Goal: Information Seeking & Learning: Learn about a topic

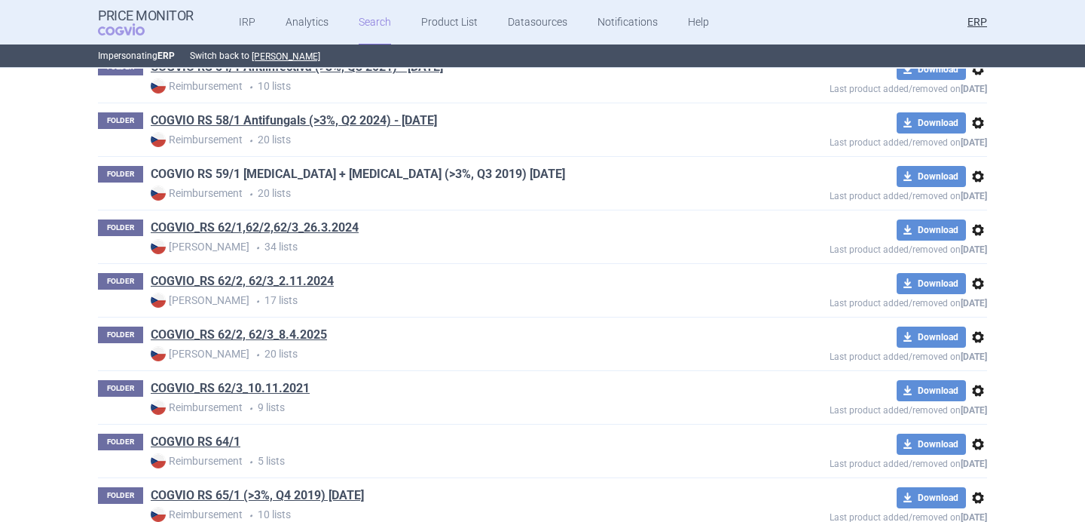
scroll to position [38330, 0]
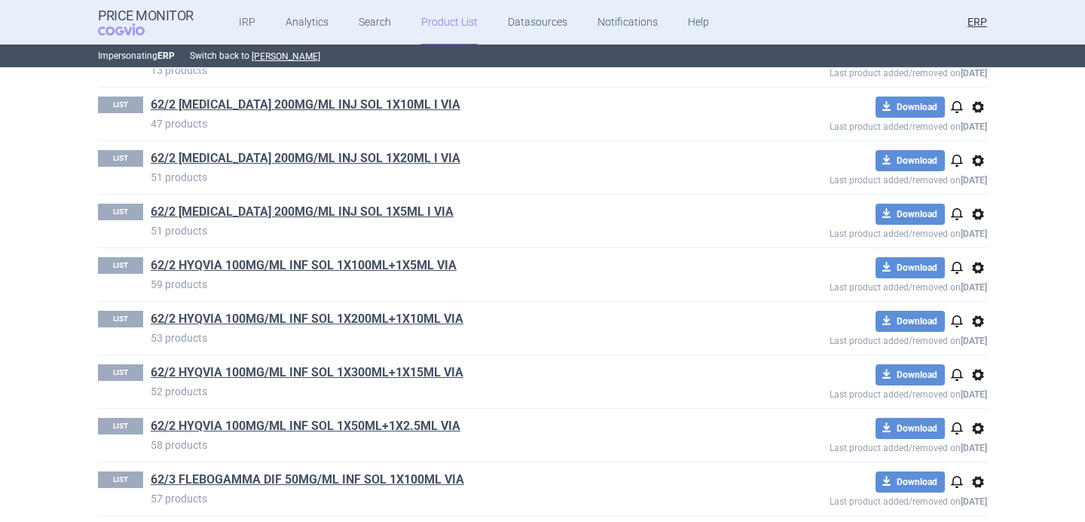
scroll to position [321, 0]
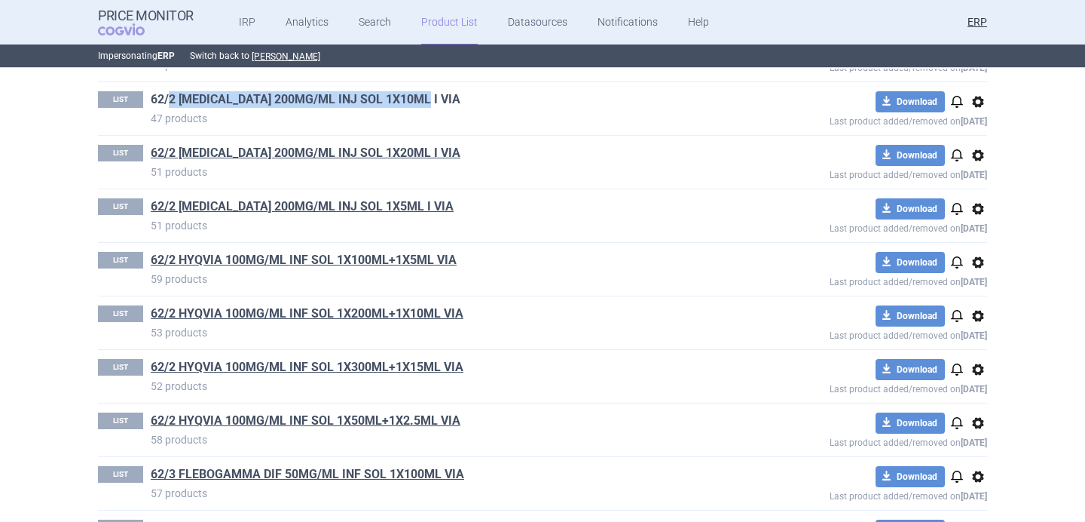
drag, startPoint x: 438, startPoint y: 102, endPoint x: 169, endPoint y: 94, distance: 269.2
click at [168, 94] on h1 "62/2 HIZENTRA 200MG/ML INJ SOL 1X10ML I VIA" at bounding box center [436, 101] width 570 height 20
copy link "2 HIZENTRA 200MG/ML INJ SOL 1X10ML I VIA"
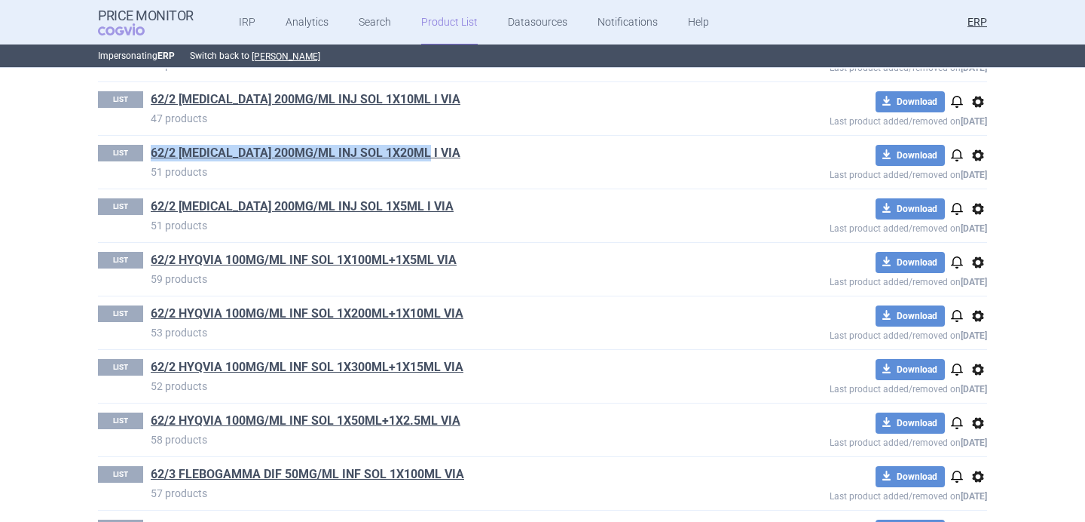
drag, startPoint x: 442, startPoint y: 154, endPoint x: 144, endPoint y: 149, distance: 298.5
click at [143, 149] on div "LIST 62/2 HIZENTRA 200MG/ML INJ SOL 1X20ML I VIA 51 products" at bounding box center [409, 162] width 623 height 35
copy link "62/2 HIZENTRA 200MG/ML INJ SOL 1X20ML I VIA"
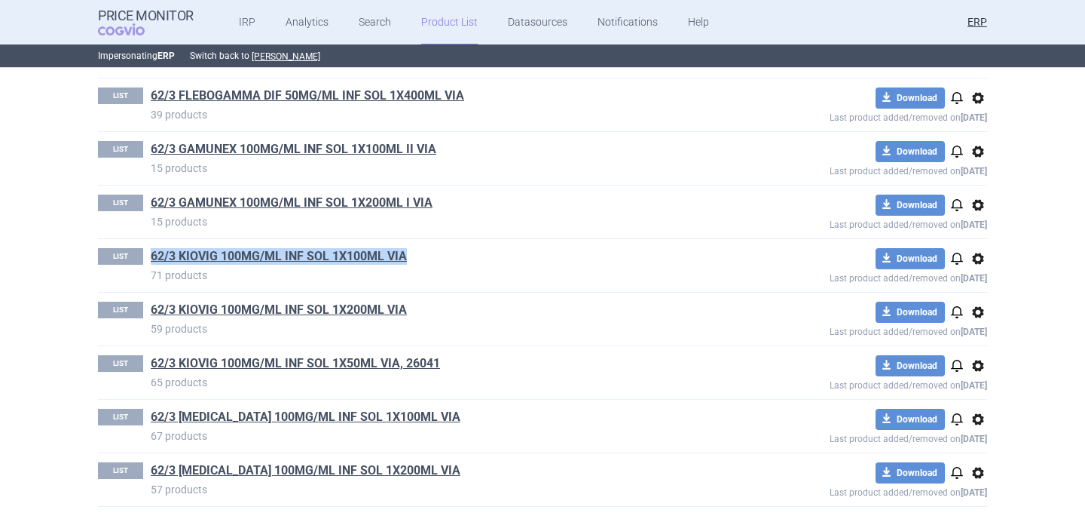
scroll to position [801, 0]
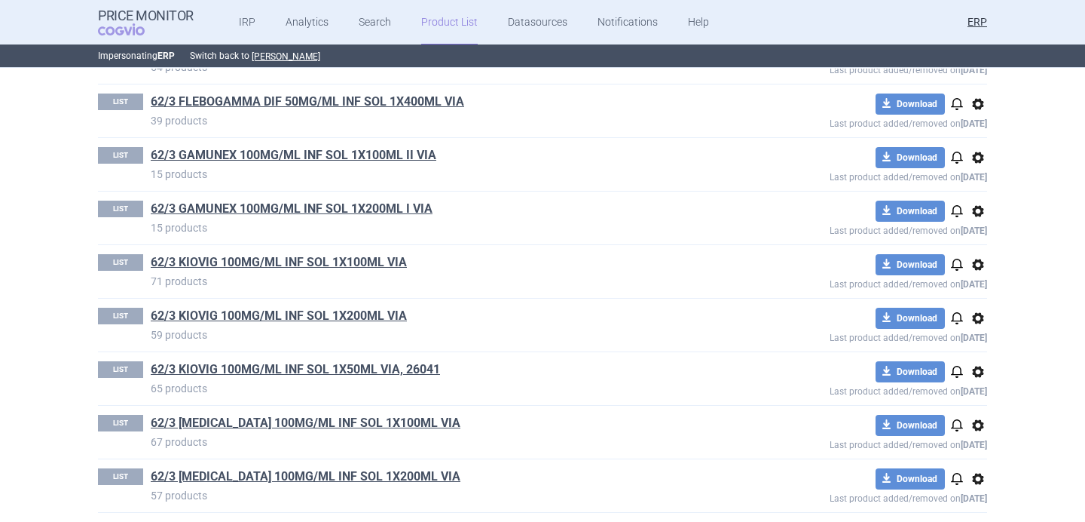
click at [469, 504] on div "LIST 62/3 PRIVIGEN 100MG/ML INF SOL 1X200ML VIA 57 products download Download n…" at bounding box center [542, 485] width 889 height 53
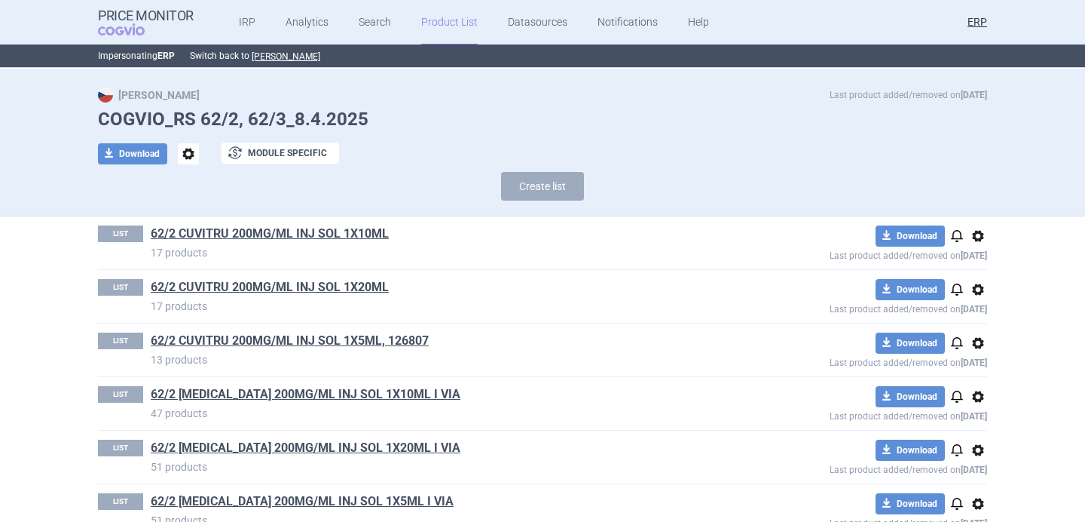
scroll to position [0, 0]
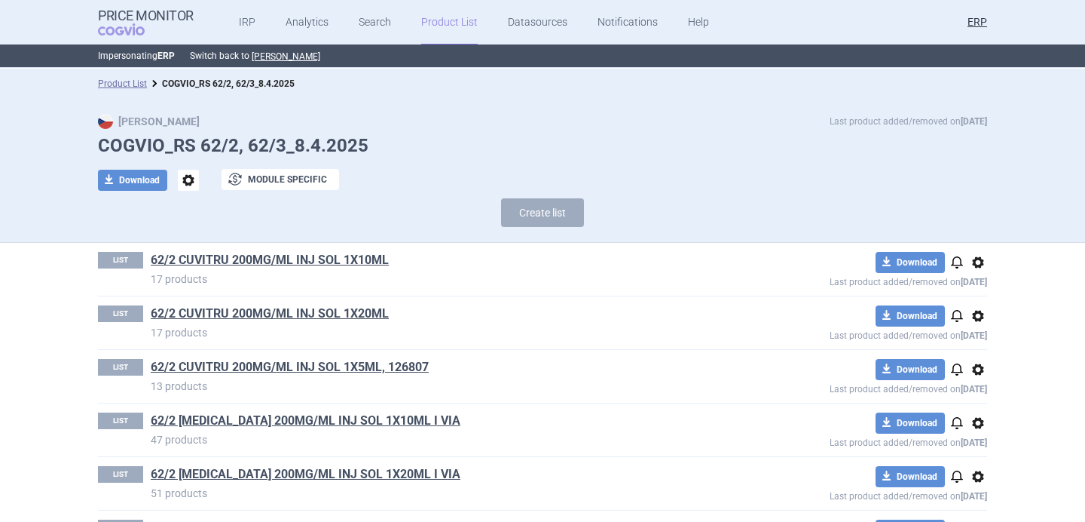
click at [188, 177] on span "options" at bounding box center [188, 180] width 21 height 21
click at [185, 237] on button "Rename" at bounding box center [188, 242] width 48 height 22
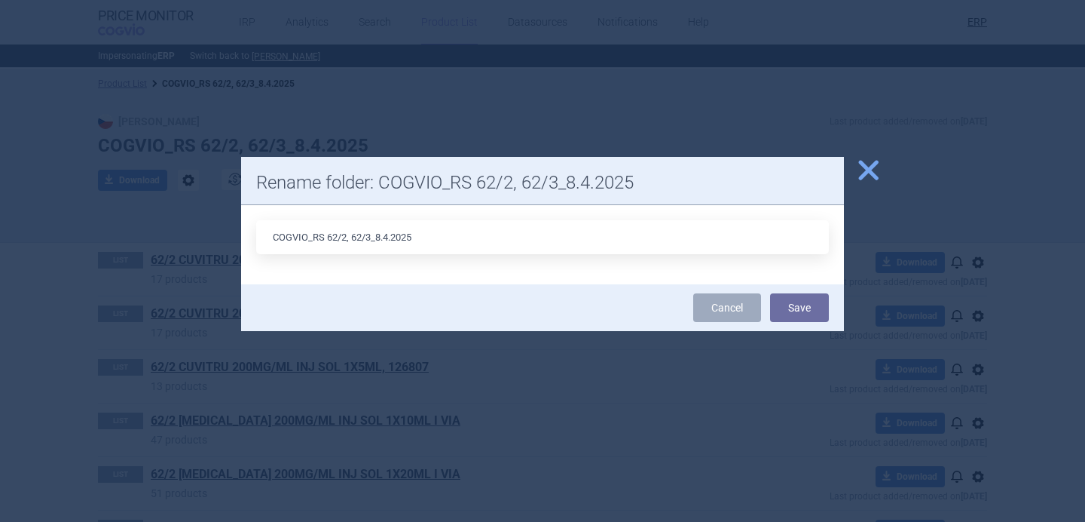
click at [390, 237] on input "COGVIO_RS 62/2, 62/3_8.4.2025" at bounding box center [542, 237] width 573 height 34
type input "COGVIO_RS 62/2, 62/3_7.10.2025"
click at [800, 306] on button "Save" at bounding box center [799, 307] width 59 height 29
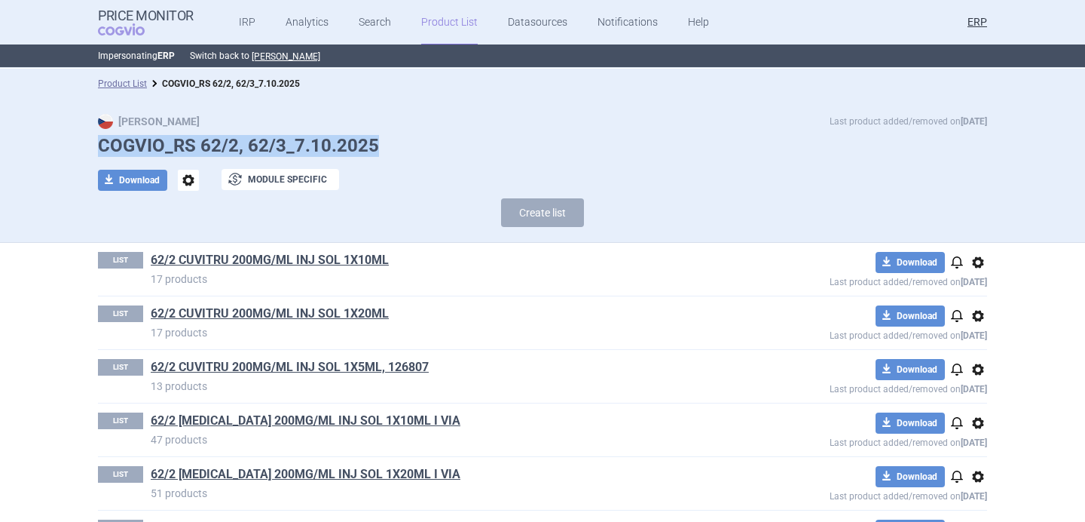
drag, startPoint x: 383, startPoint y: 142, endPoint x: 105, endPoint y: 146, distance: 278.2
click at [103, 144] on h1 "COGVIO_RS 62/2, 62/3_7.10.2025" at bounding box center [542, 146] width 889 height 22
copy h1 "OGVIO_RS 62/2, 62/3_7.10.2025"
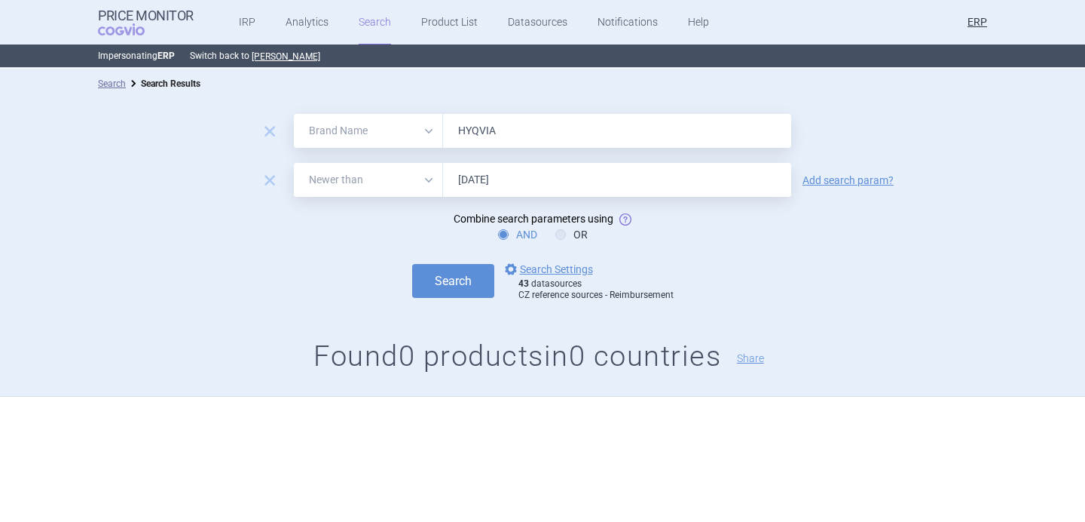
select select "brandName"
select select "newerThan"
click at [285, 176] on div "remove" at bounding box center [269, 181] width 41 height 23
click at [265, 177] on span "remove" at bounding box center [269, 180] width 21 height 21
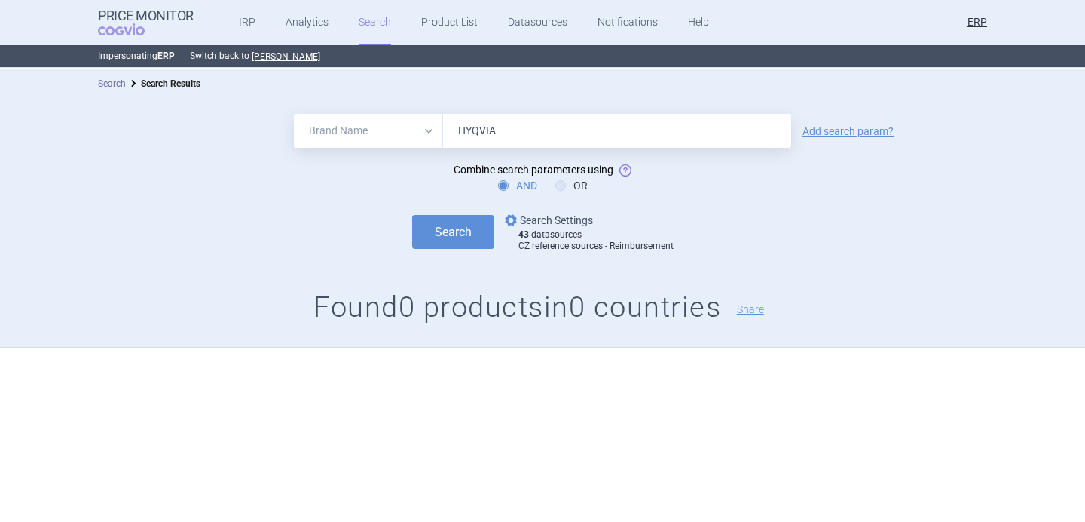
click at [532, 221] on link "options Search Settings" at bounding box center [547, 220] width 91 height 18
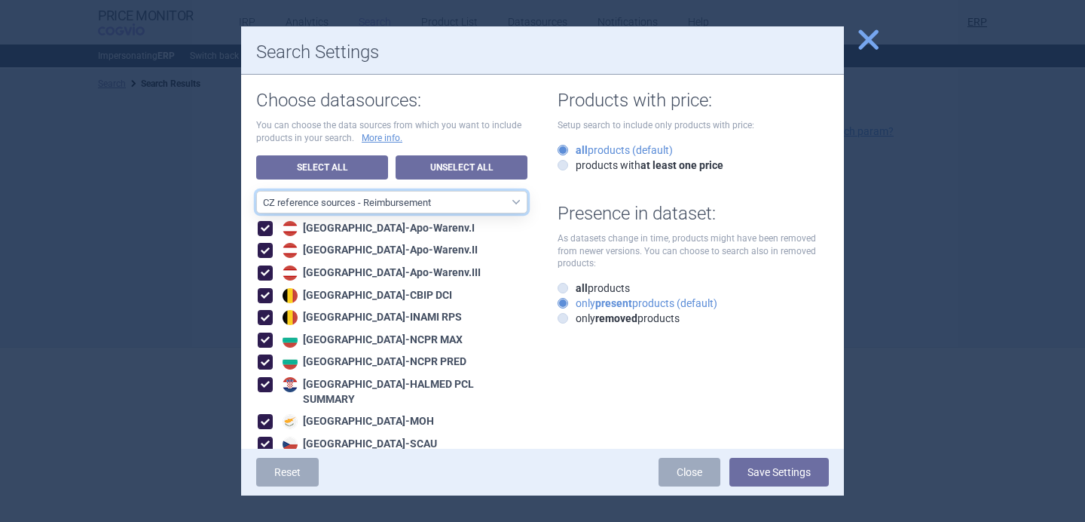
click at [477, 197] on select "All data sources CZ reference sources - Reimbursement SK reference sources - Of…" at bounding box center [391, 202] width 271 height 23
select select "6cb7ebdd-8316-4592-b8fd-6e46f801a11b"
click at [256, 191] on select "All data sources CZ reference sources - Reimbursement SK reference sources - Of…" at bounding box center [391, 202] width 271 height 23
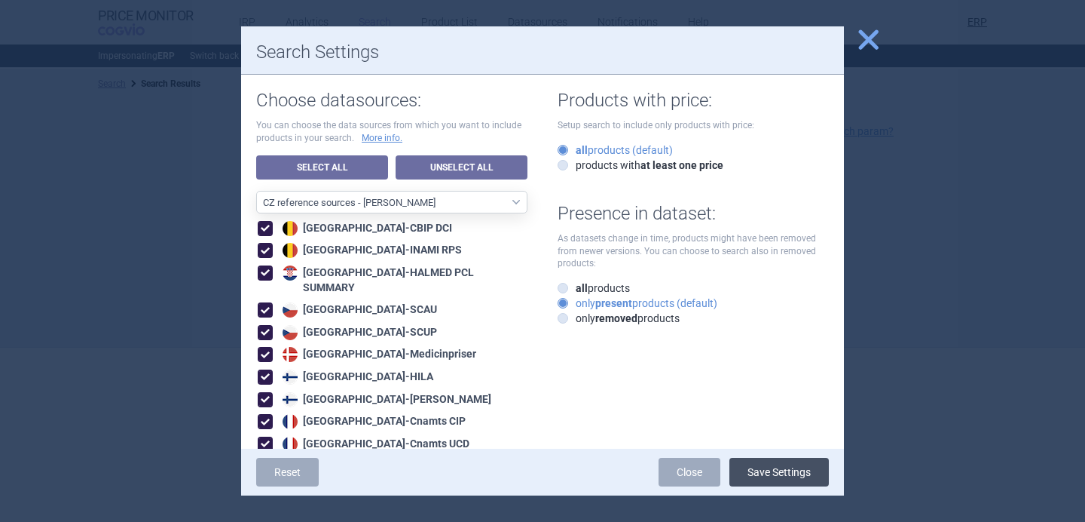
click at [774, 473] on button "Save Settings" at bounding box center [780, 472] width 100 height 29
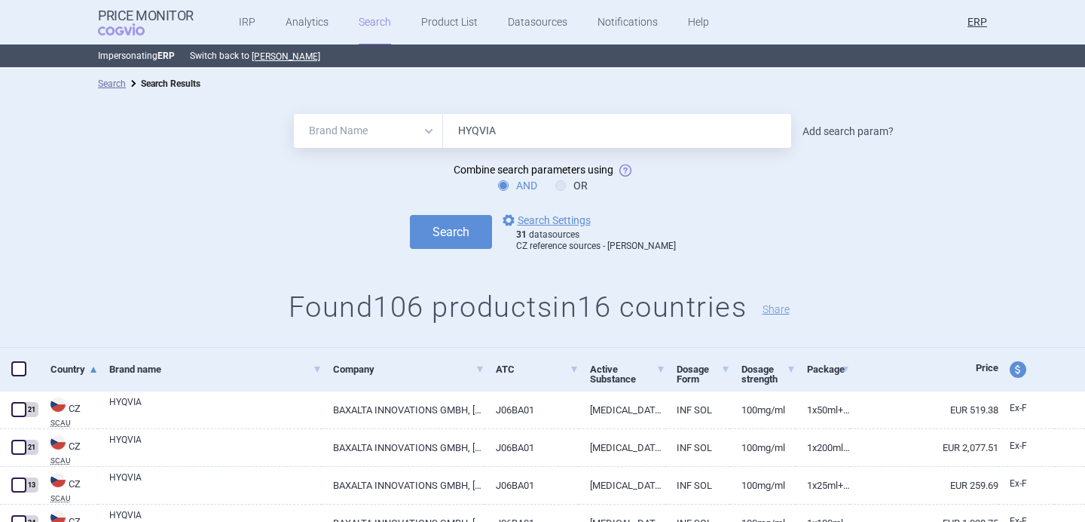
click at [861, 130] on link "Add search param?" at bounding box center [848, 131] width 91 height 11
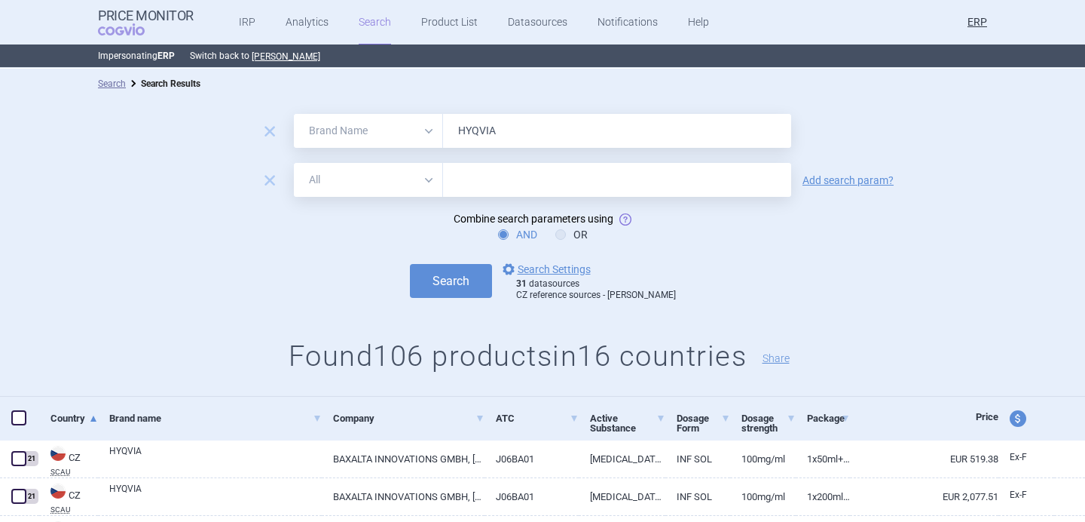
click at [345, 179] on select "All Brand Name ATC Company Active Substance Country Newer than" at bounding box center [368, 180] width 149 height 34
select select "newerThan"
click at [294, 163] on select "All Brand Name ATC Company Active Substance Country Newer than" at bounding box center [368, 180] width 149 height 34
click at [489, 189] on input "text" at bounding box center [617, 180] width 348 height 34
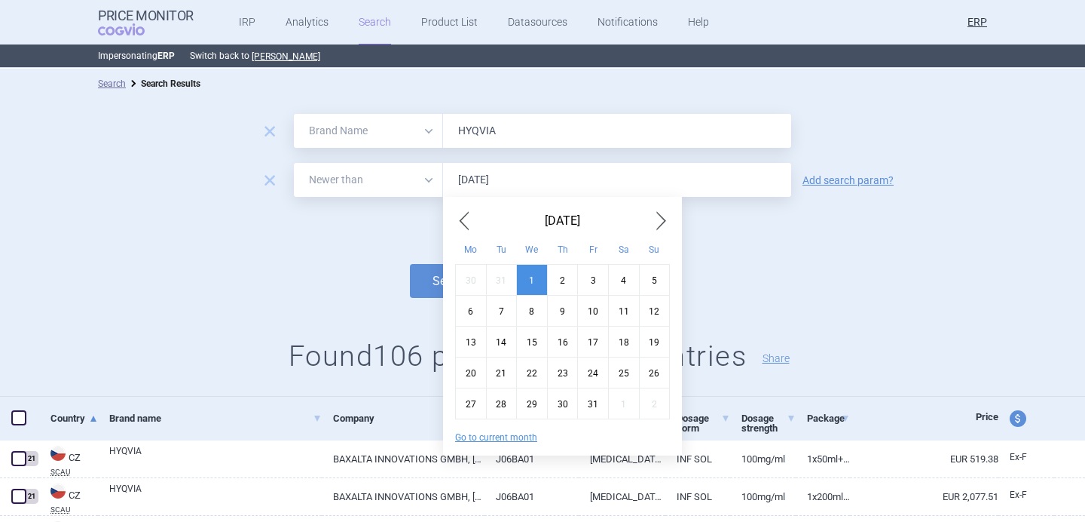
type input "1.1.2025"
click at [410, 264] on button "Search" at bounding box center [451, 281] width 82 height 34
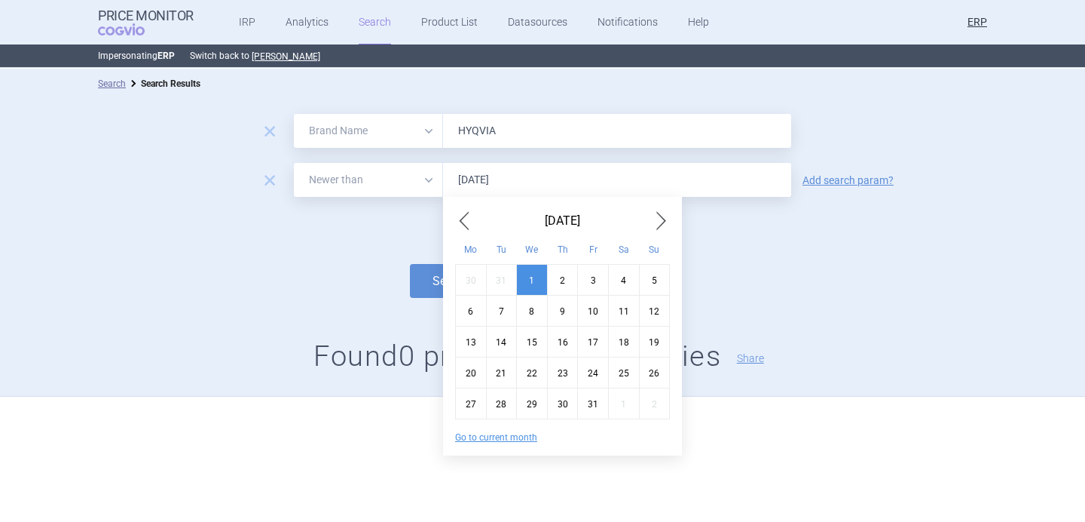
click at [476, 140] on input "HYQVIA" at bounding box center [617, 131] width 348 height 34
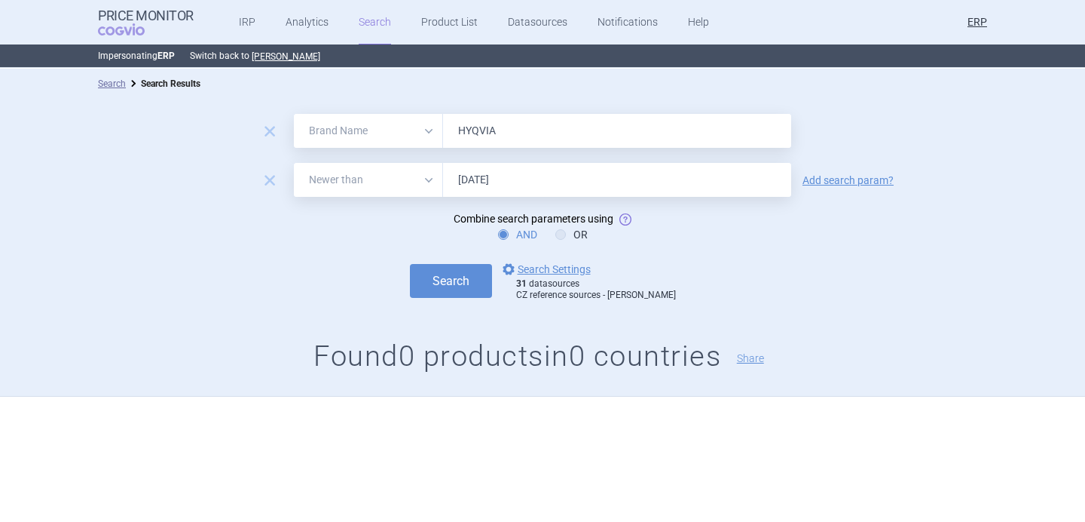
click at [476, 140] on input "HYQVIA" at bounding box center [617, 131] width 348 height 34
click at [453, 273] on button "Search" at bounding box center [451, 281] width 82 height 34
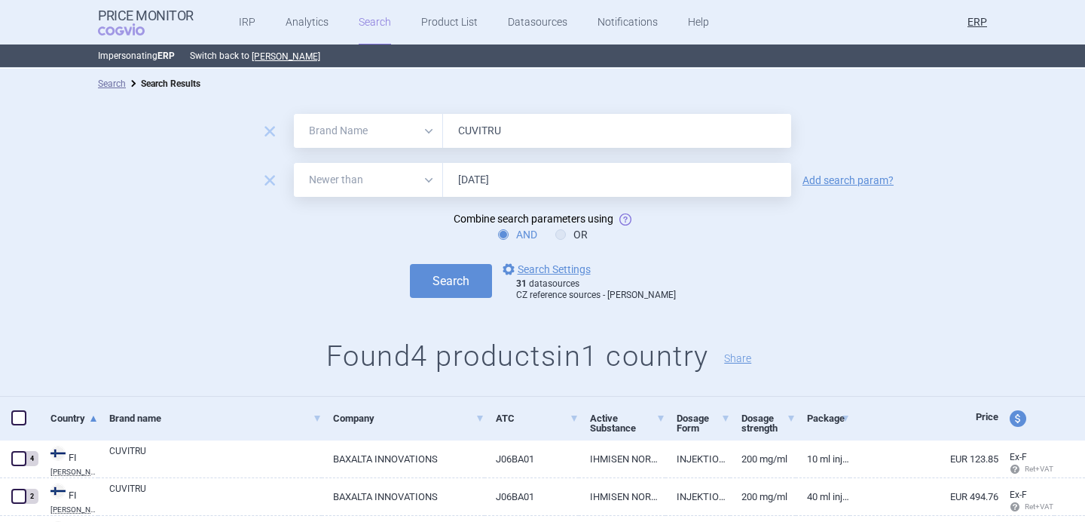
click at [478, 127] on input "CUVITRU" at bounding box center [617, 131] width 348 height 34
type input "hizentra"
click at [479, 276] on button "Search" at bounding box center [451, 281] width 82 height 34
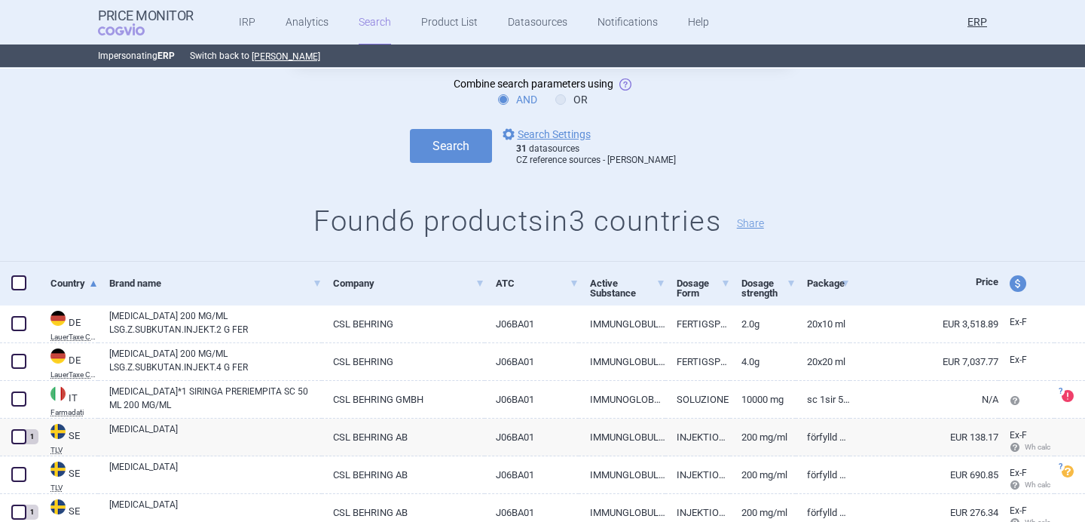
scroll to position [194, 0]
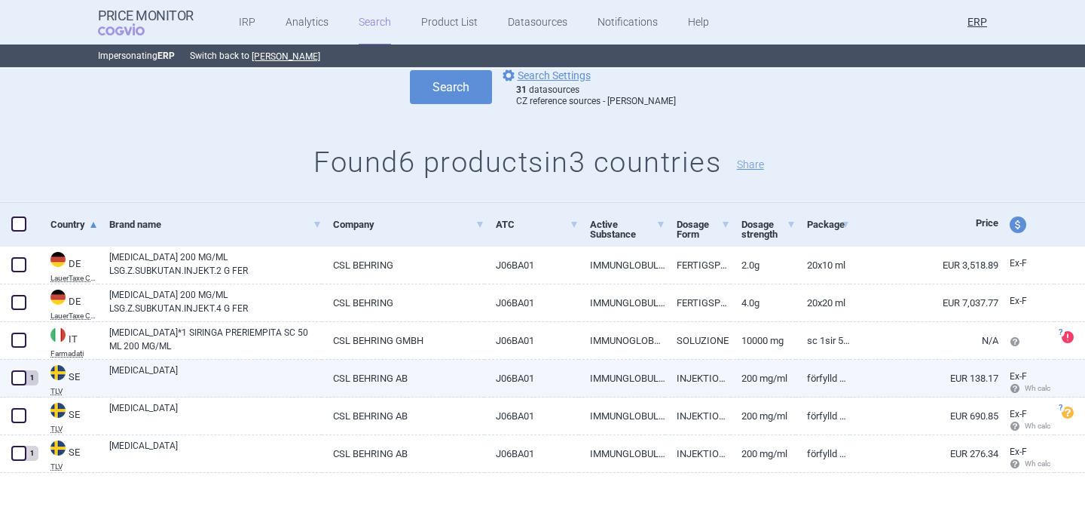
click at [219, 381] on link "HIZENTRA" at bounding box center [215, 376] width 213 height 27
select select "EUR"
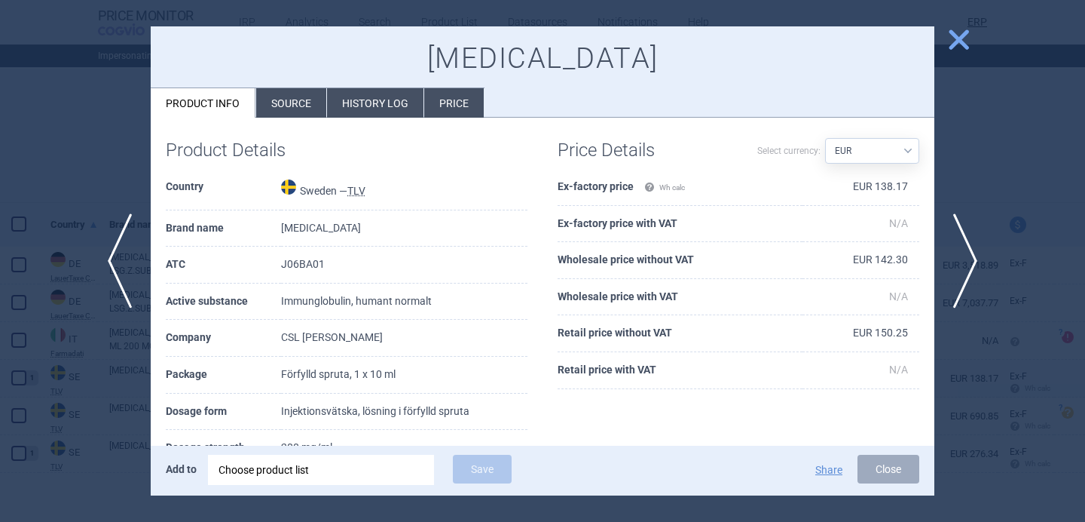
scroll to position [9, 0]
click at [310, 469] on div "Choose product list" at bounding box center [321, 470] width 205 height 30
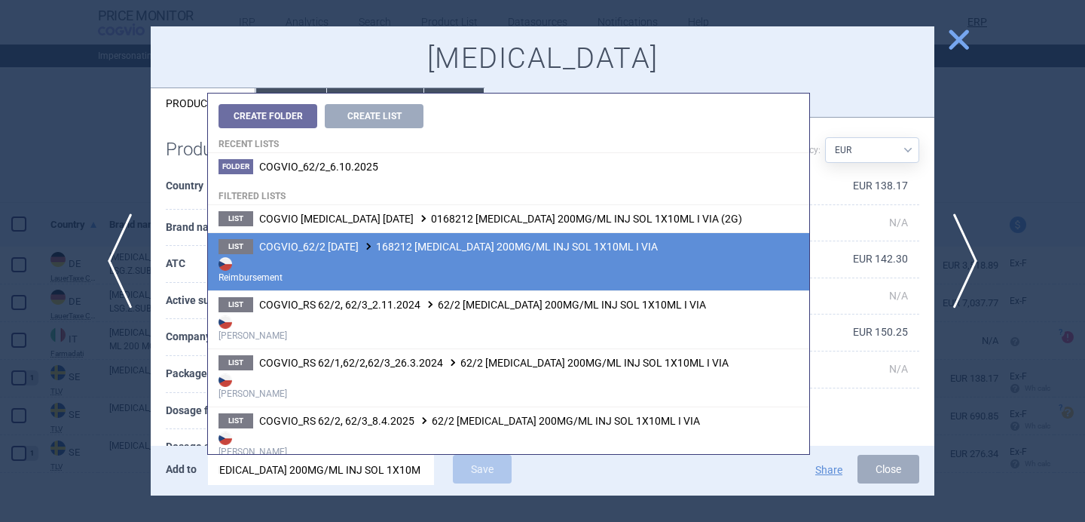
scroll to position [11, 0]
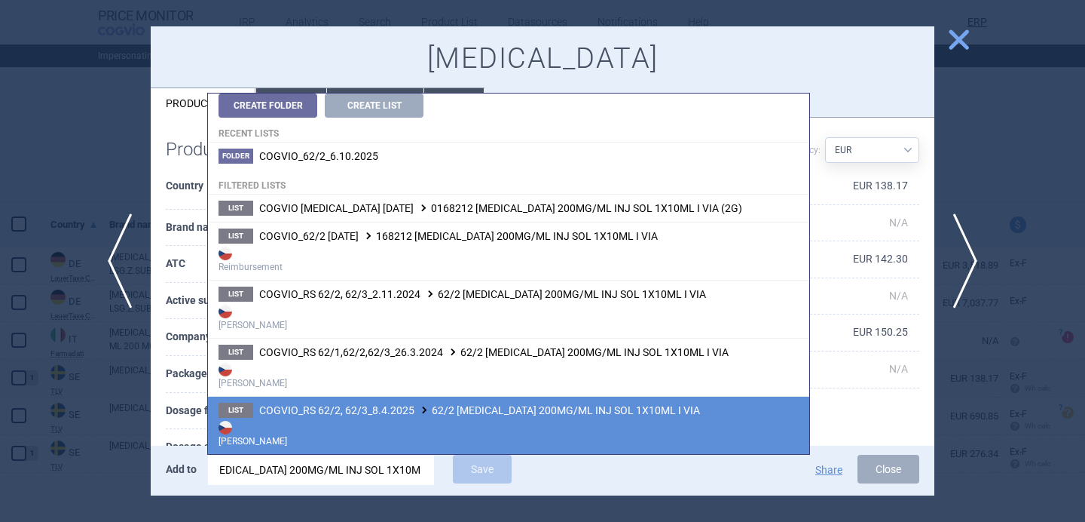
type input "2 HIZENTRA 200MG/ML INJ SOL 1X10ML I VIA"
click at [559, 416] on span "COGVIO_RS 62/2, 62/3_8.4.2025 62/2 HIZENTRA 200MG/ML INJ SOL 1X10ML I VIA" at bounding box center [479, 410] width 441 height 12
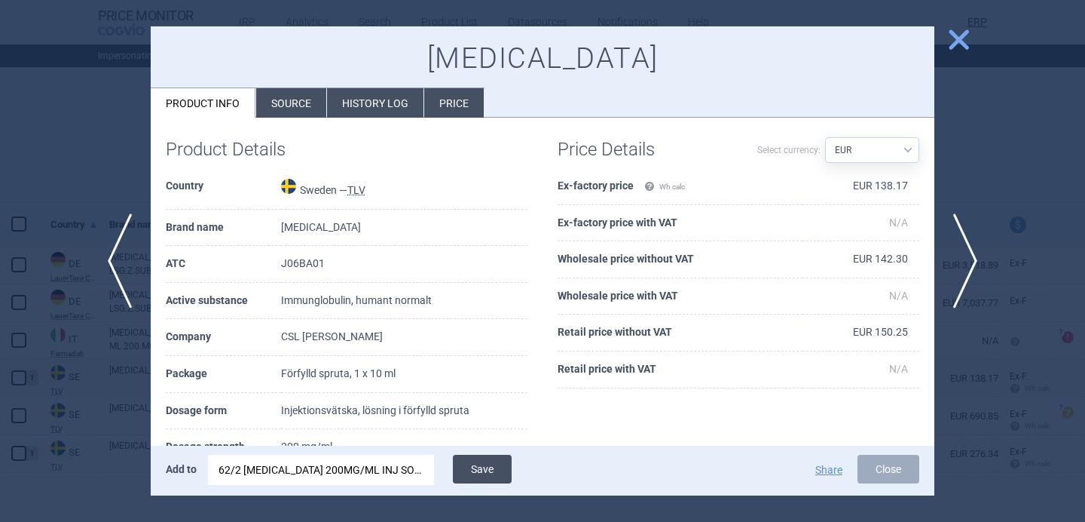
click at [486, 469] on button "Save" at bounding box center [482, 469] width 59 height 29
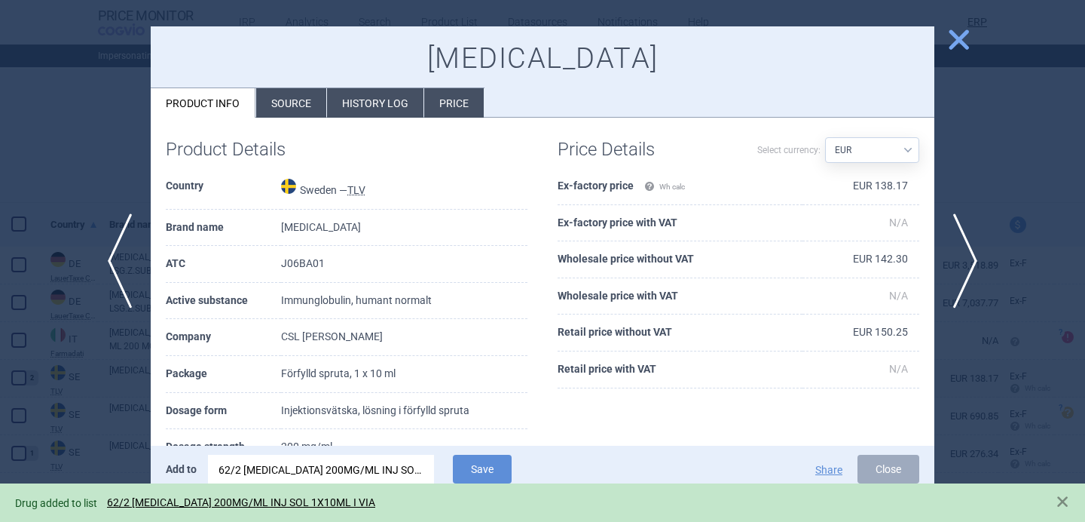
click at [90, 425] on div at bounding box center [542, 261] width 1085 height 522
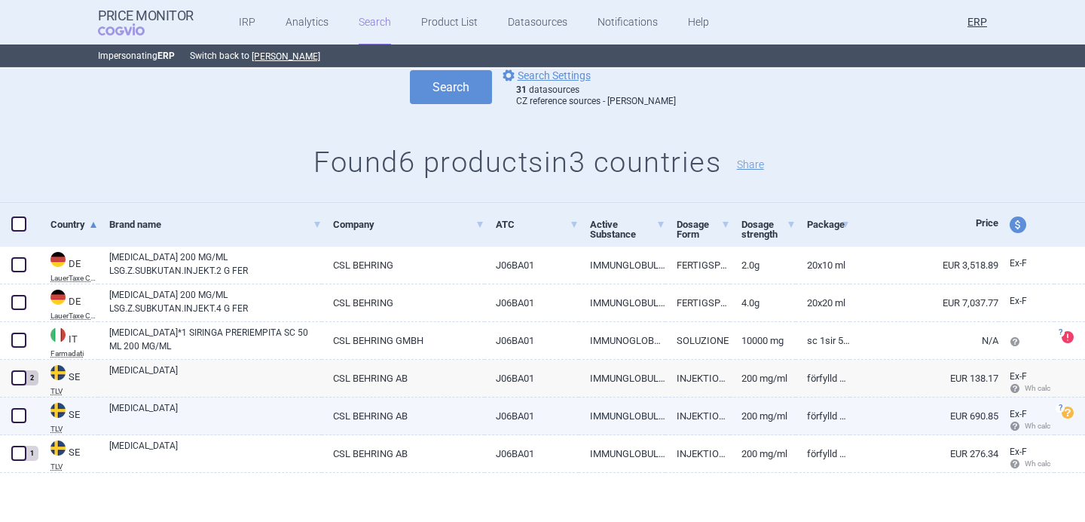
click at [148, 418] on link "HIZENTRA" at bounding box center [215, 414] width 213 height 27
select select "EUR"
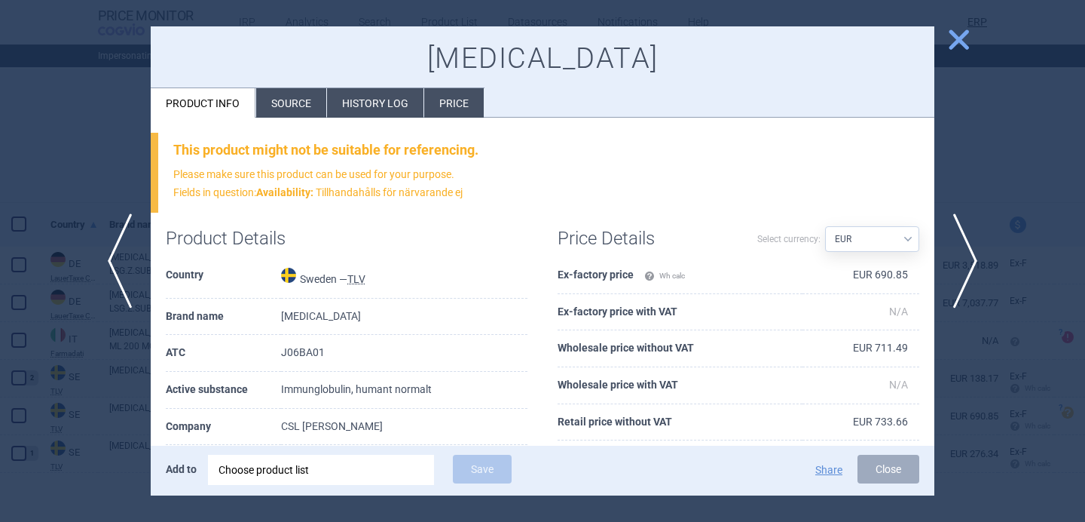
scroll to position [103, 0]
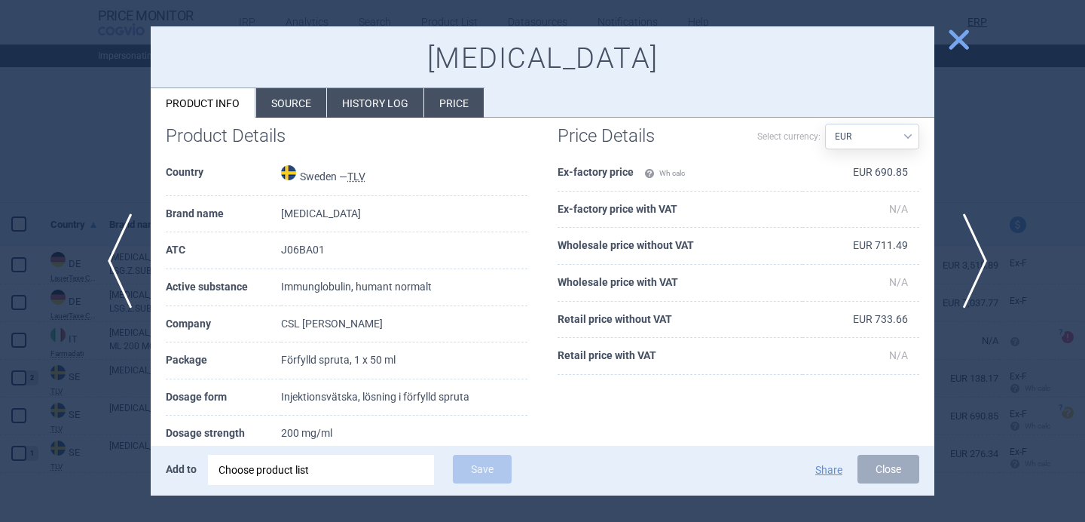
click at [972, 253] on span "next" at bounding box center [971, 260] width 34 height 95
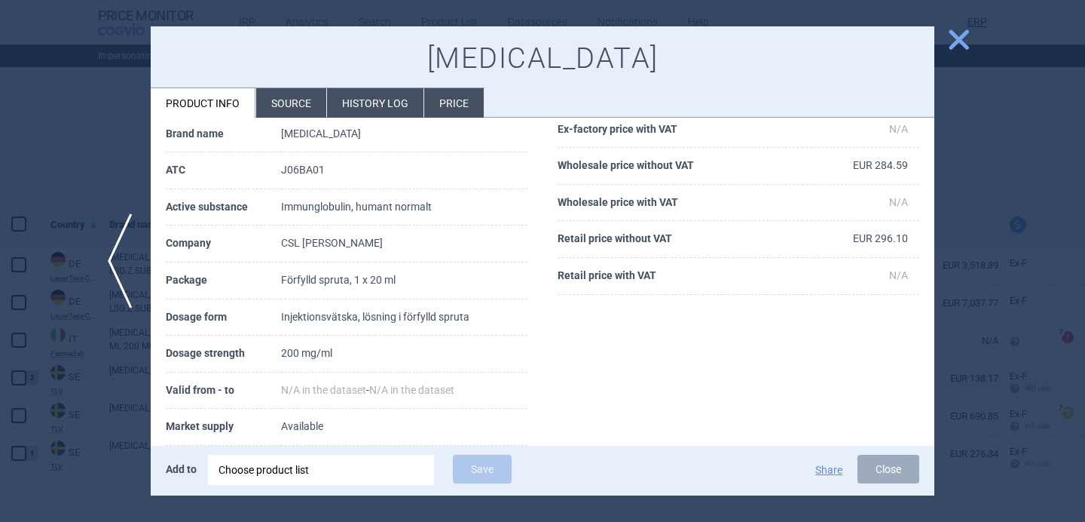
scroll to position [23, 0]
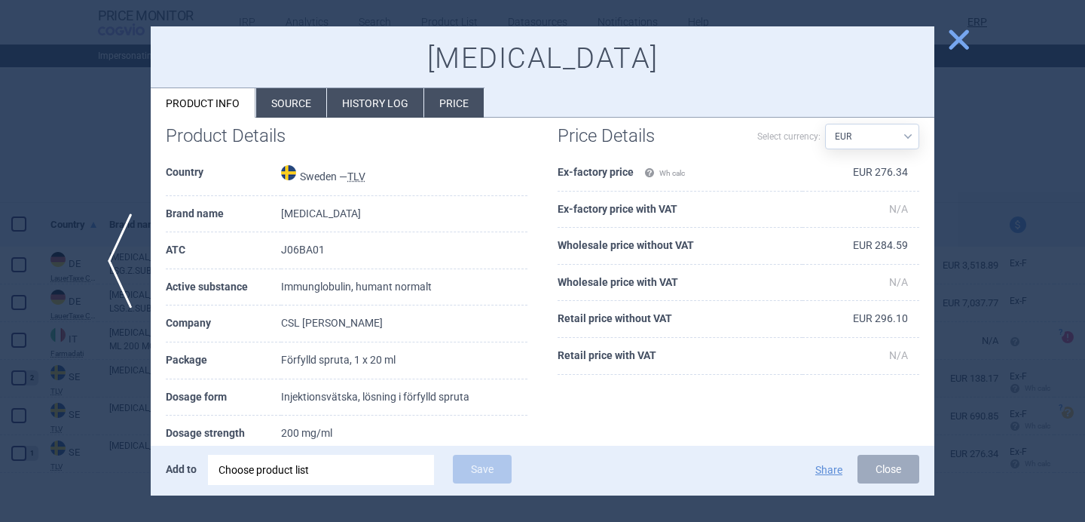
click at [308, 465] on div "Choose product list" at bounding box center [321, 470] width 205 height 30
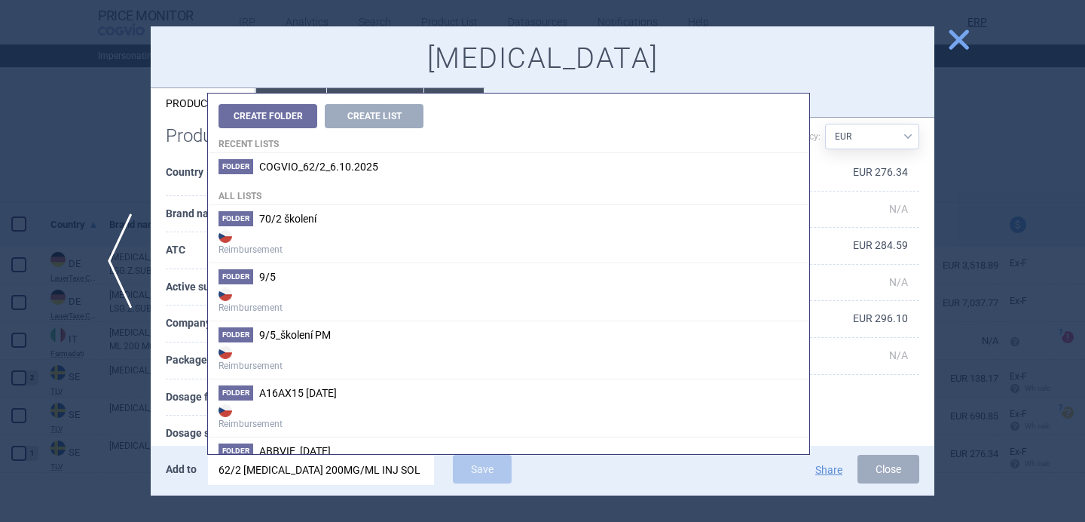
scroll to position [0, 35]
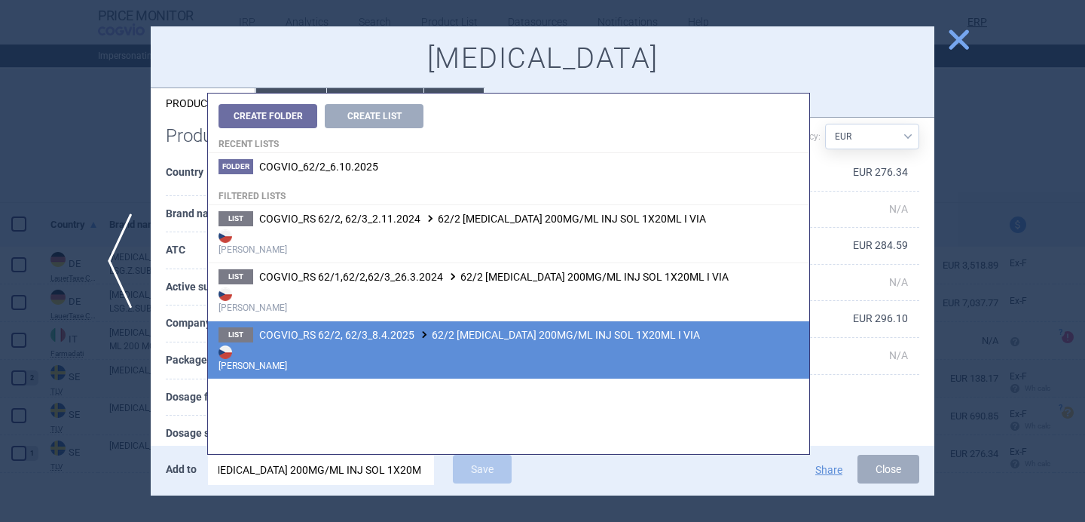
type input "62/2 HIZENTRA 200MG/ML INJ SOL 1X20ML I VIA"
click at [421, 338] on span "COGVIO_RS 62/2, 62/3_8.4.2025 62/2 HIZENTRA 200MG/ML INJ SOL 1X20ML I VIA" at bounding box center [479, 335] width 441 height 12
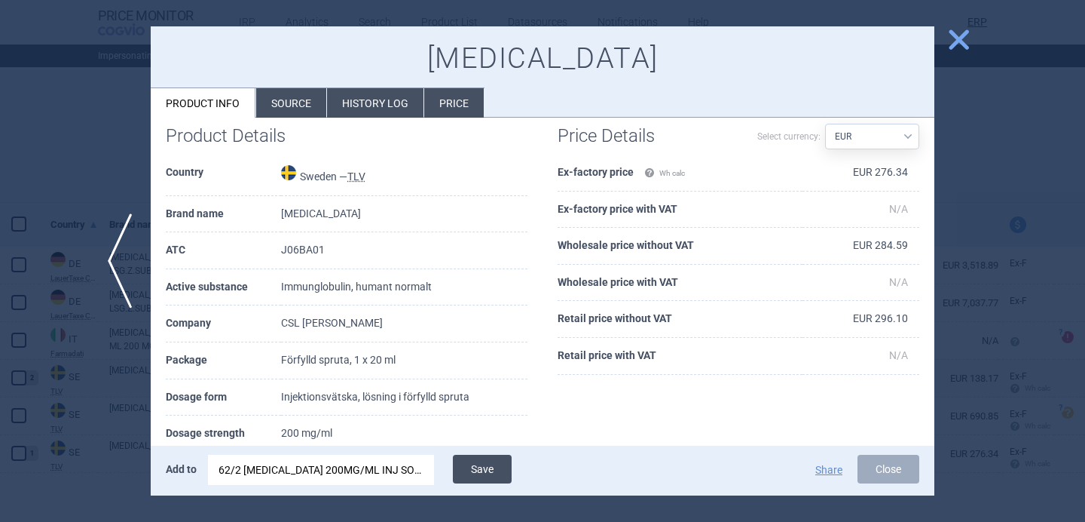
click at [486, 473] on button "Save" at bounding box center [482, 469] width 59 height 29
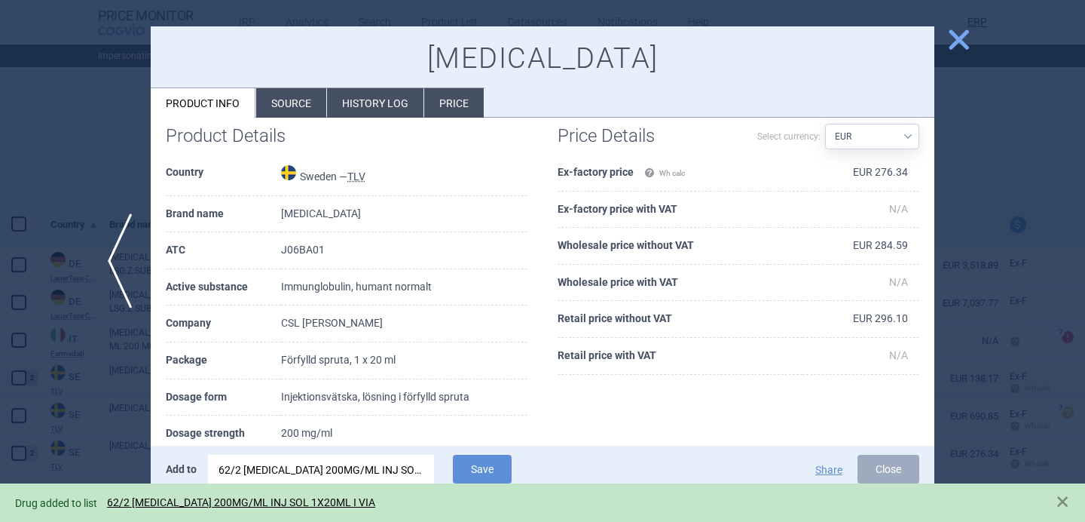
click at [93, 385] on div at bounding box center [542, 261] width 1085 height 522
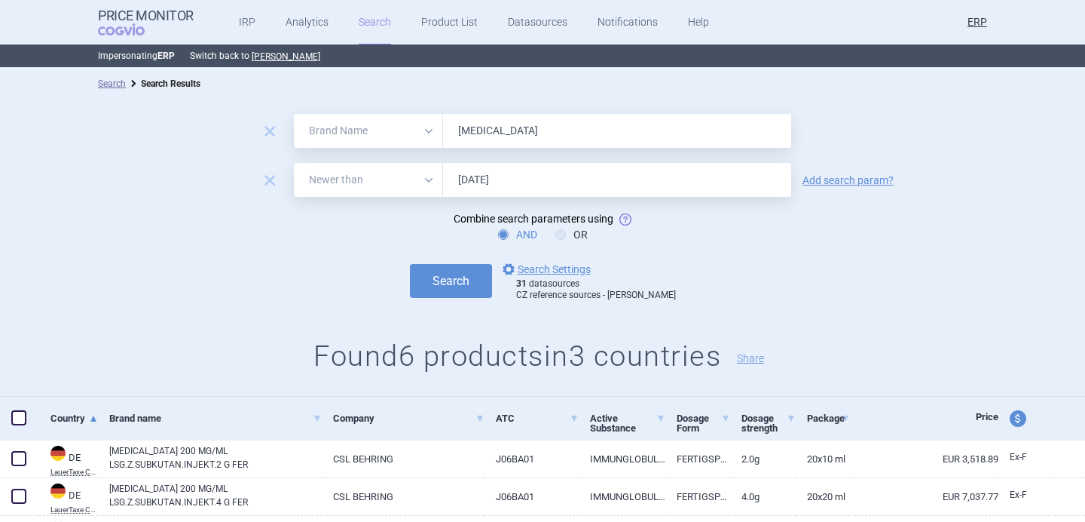
click at [473, 132] on input "hizentra" at bounding box center [617, 131] width 348 height 34
click at [461, 295] on button "Search" at bounding box center [451, 281] width 82 height 34
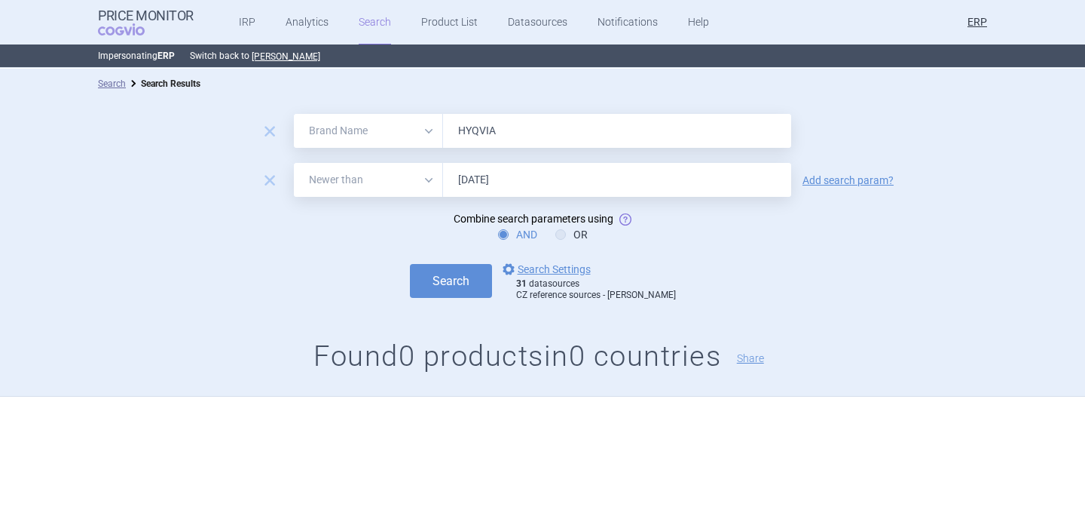
click at [475, 130] on input "HYQVIA" at bounding box center [617, 131] width 348 height 34
click at [476, 293] on button "Search" at bounding box center [451, 281] width 82 height 34
click at [513, 127] on input "FLEBOGAMMA" at bounding box center [617, 131] width 348 height 34
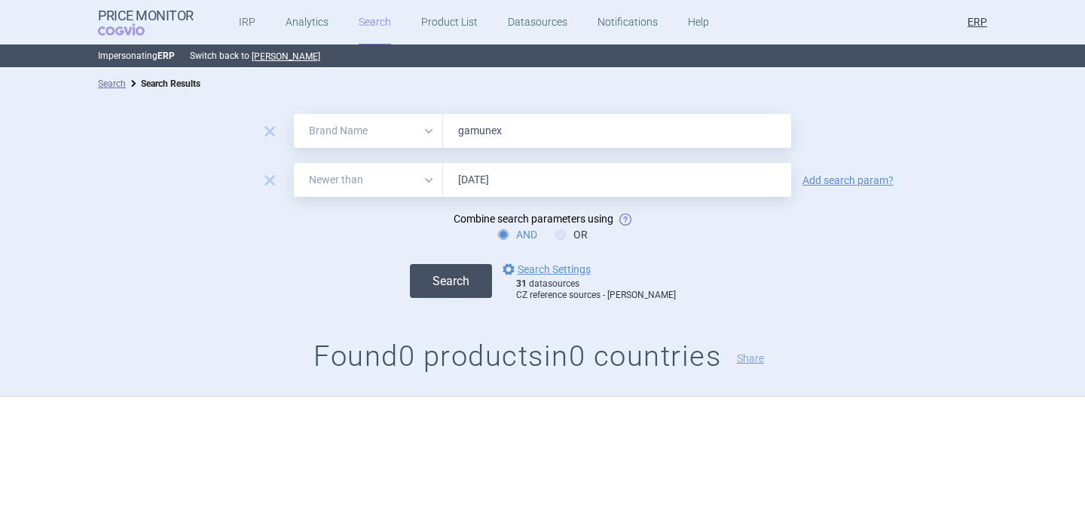
click at [470, 284] on button "Search" at bounding box center [451, 281] width 82 height 34
click at [485, 139] on input "gamunex" at bounding box center [617, 131] width 348 height 34
click at [470, 280] on button "Search" at bounding box center [451, 281] width 82 height 34
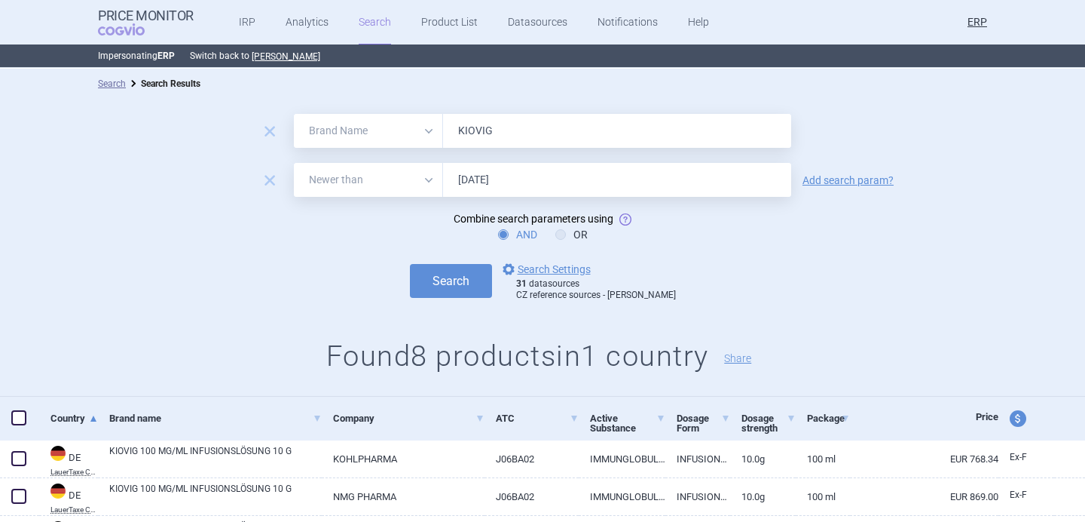
click at [477, 130] on input "KIOVIG" at bounding box center [617, 131] width 348 height 34
type input "privigen"
click at [466, 274] on button "Search" at bounding box center [451, 281] width 82 height 34
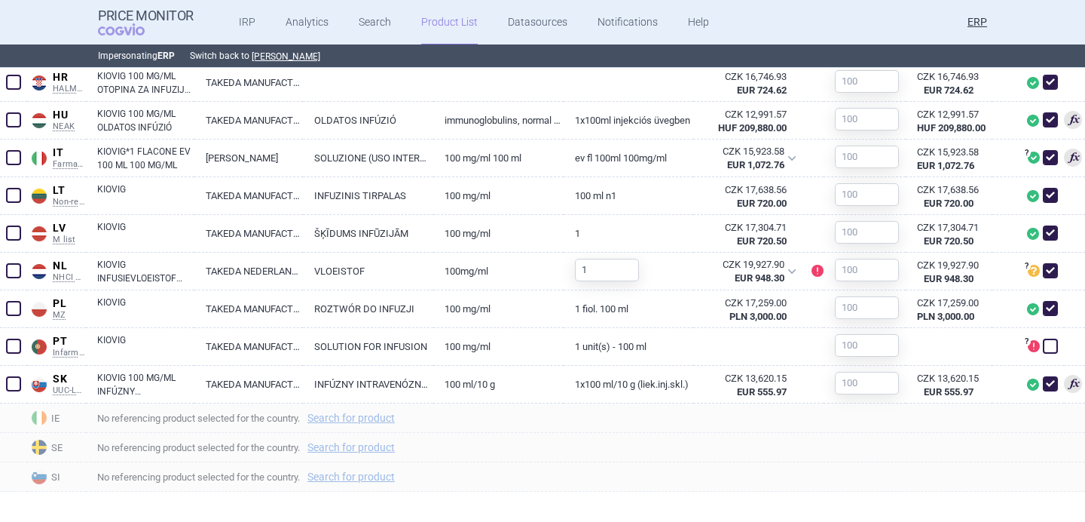
scroll to position [969, 0]
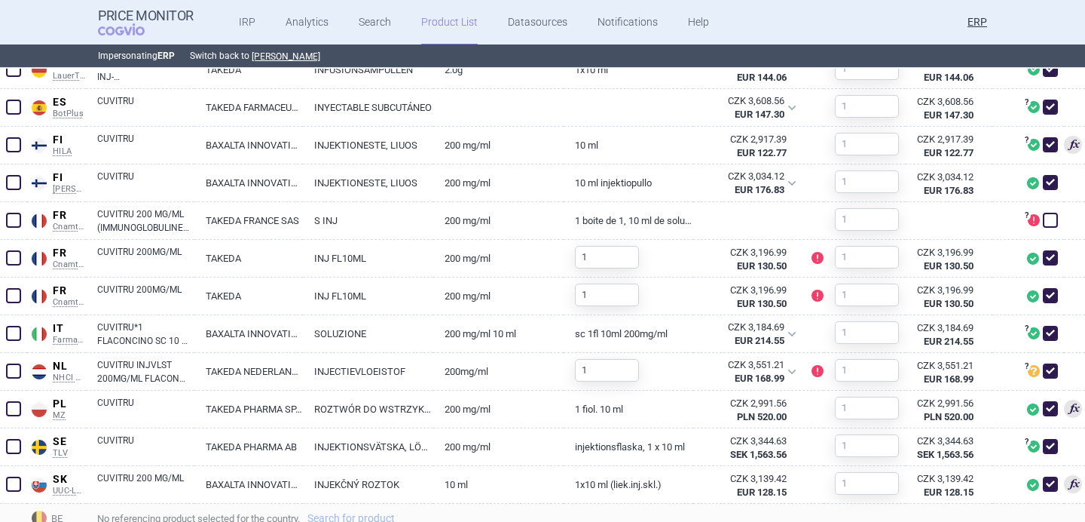
scroll to position [632, 0]
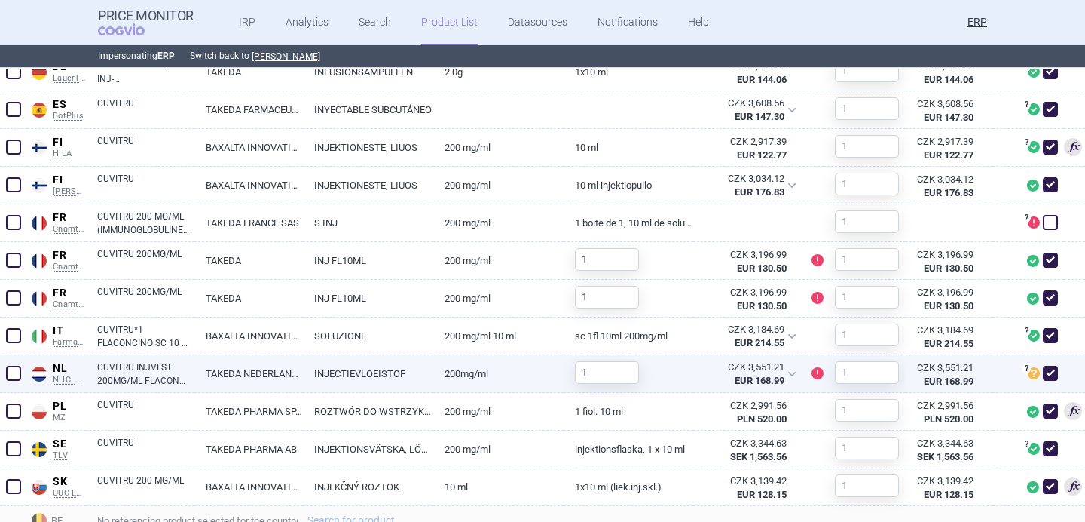
click at [265, 369] on link "TAKEDA NEDERLAND BV" at bounding box center [248, 373] width 109 height 37
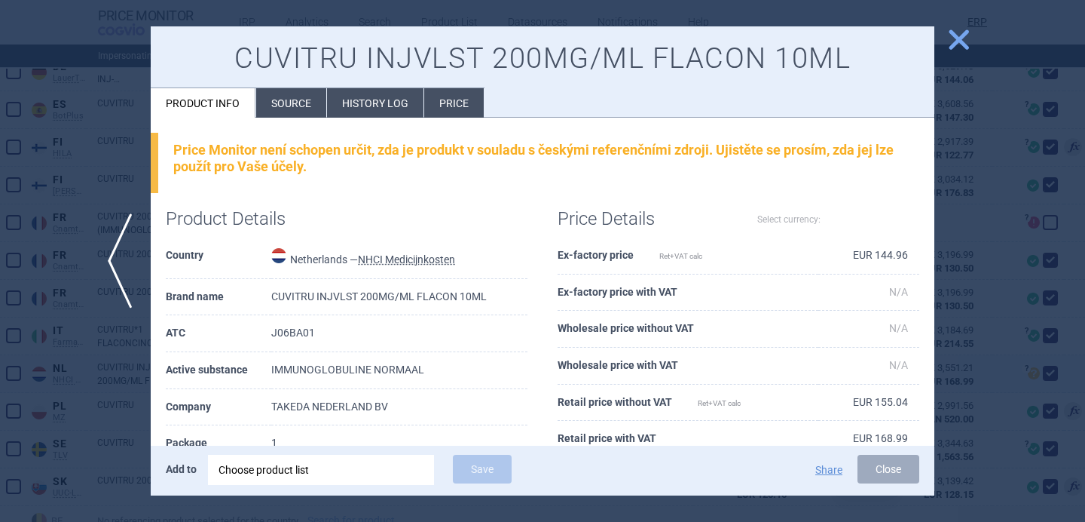
select select "EUR"
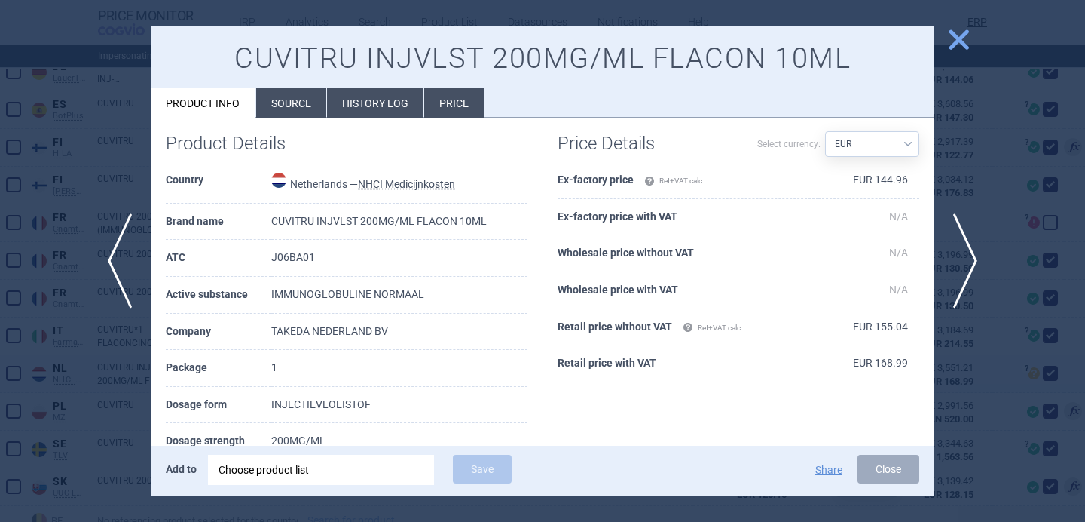
scroll to position [78, 0]
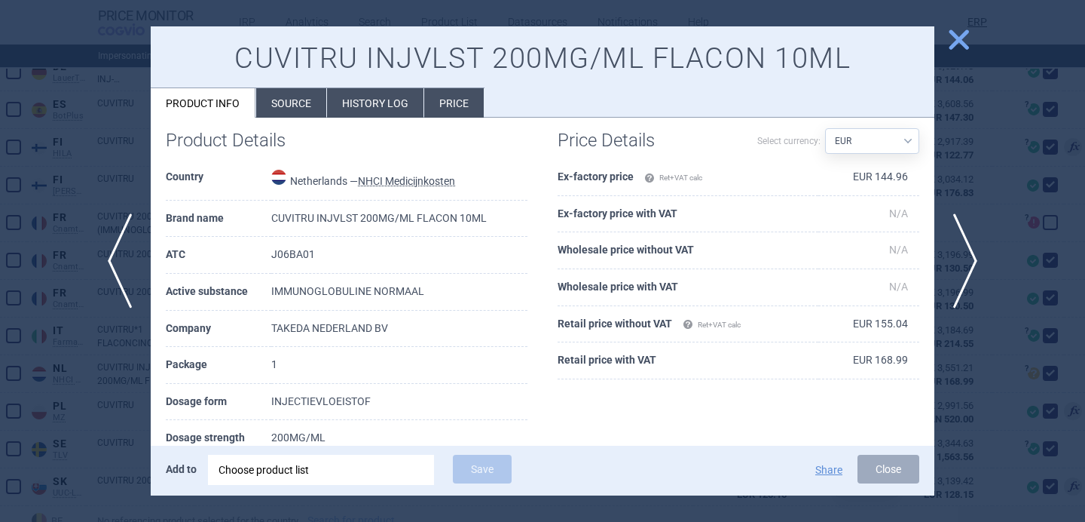
click at [74, 449] on div at bounding box center [542, 261] width 1085 height 522
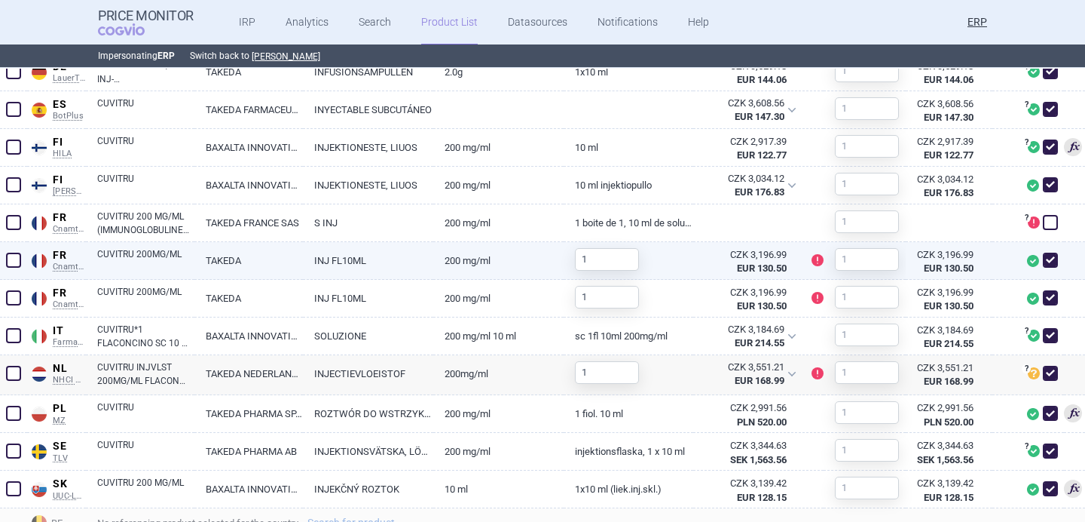
click at [268, 261] on link "TAKEDA" at bounding box center [248, 260] width 109 height 37
select select "EUR"
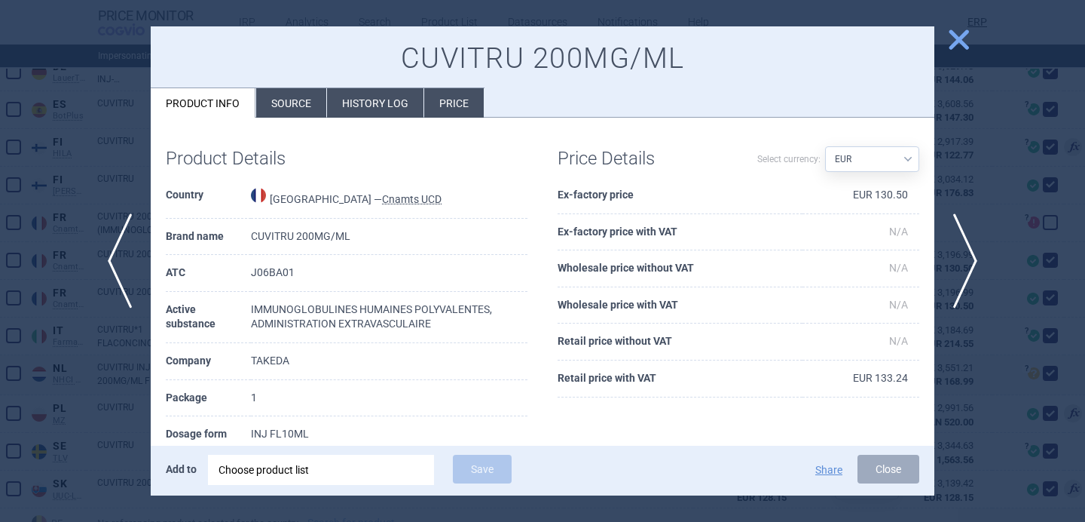
scroll to position [38, 0]
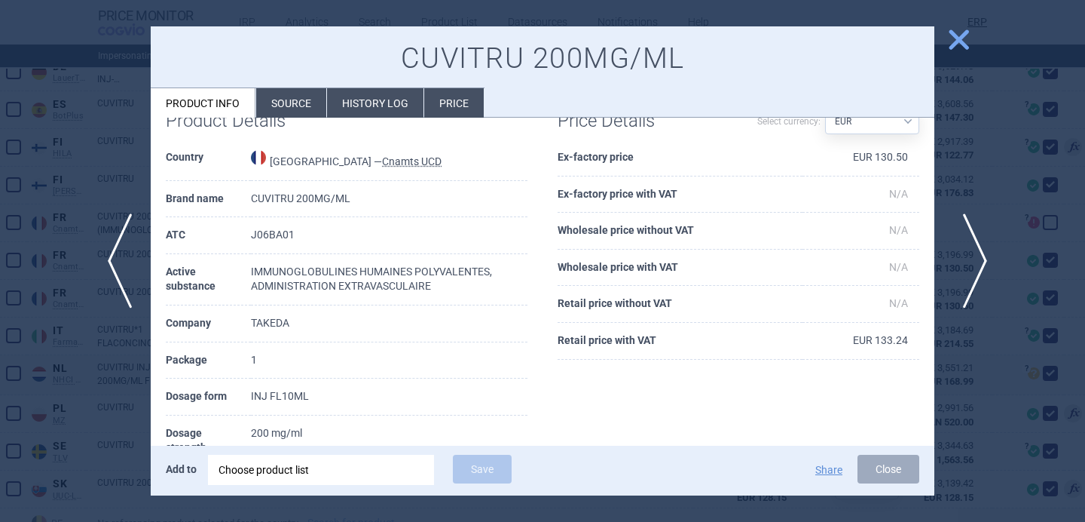
click at [972, 246] on span "next" at bounding box center [971, 260] width 34 height 95
click at [963, 183] on div at bounding box center [542, 261] width 1085 height 522
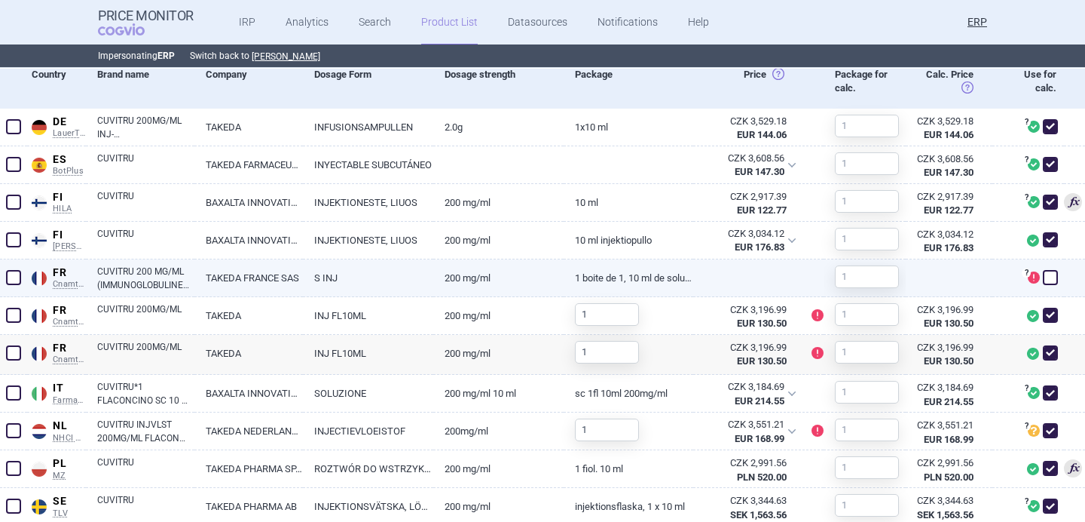
scroll to position [539, 0]
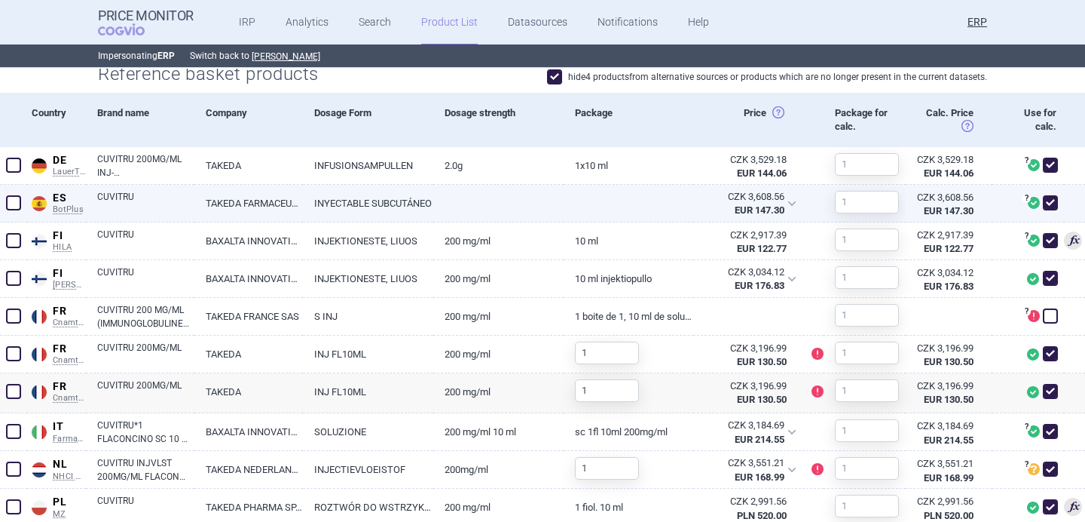
click at [479, 199] on link at bounding box center [498, 198] width 130 height 27
select select "EUR"
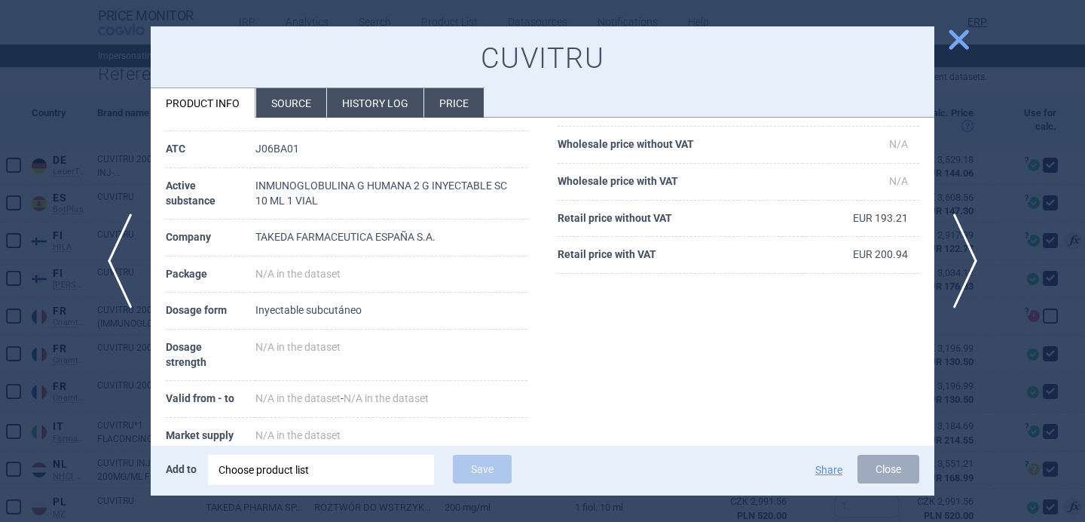
scroll to position [217, 0]
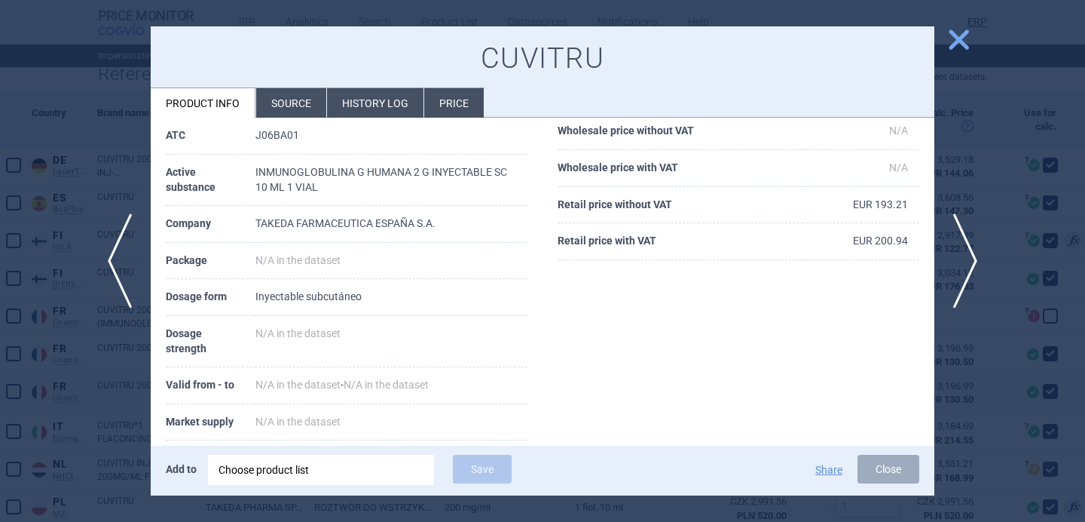
click at [297, 107] on li "Source" at bounding box center [291, 102] width 70 height 29
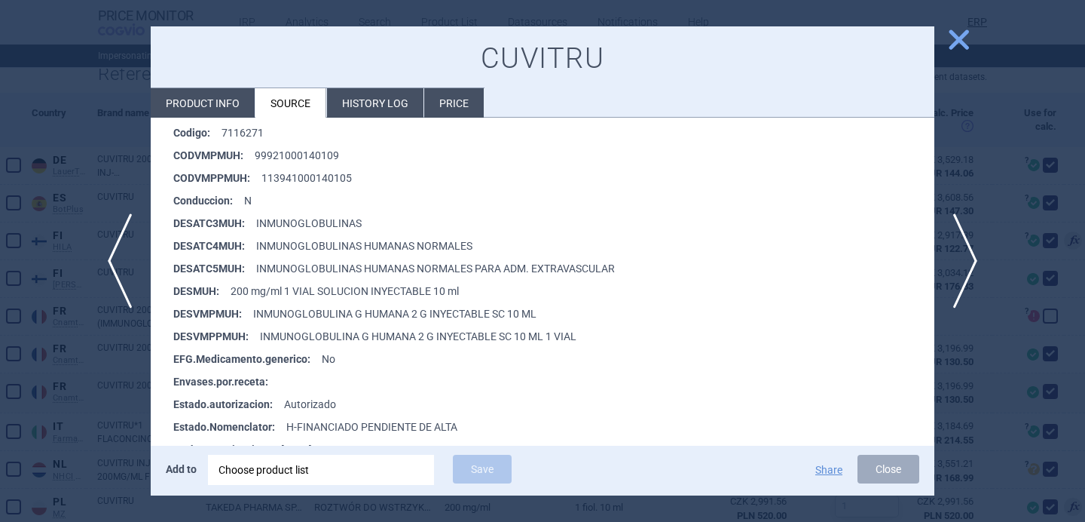
scroll to position [338, 0]
click at [113, 434] on div at bounding box center [542, 261] width 1085 height 522
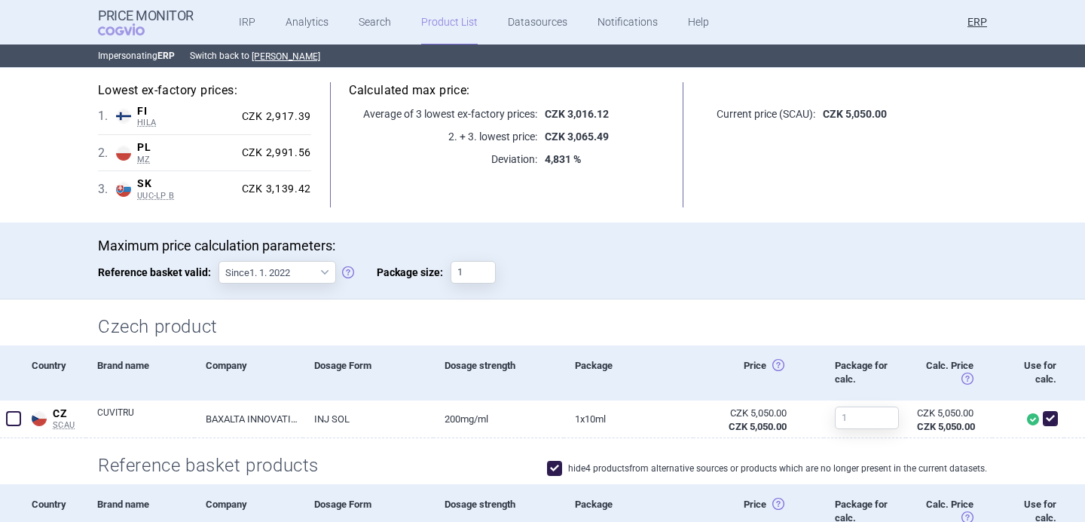
scroll to position [110, 0]
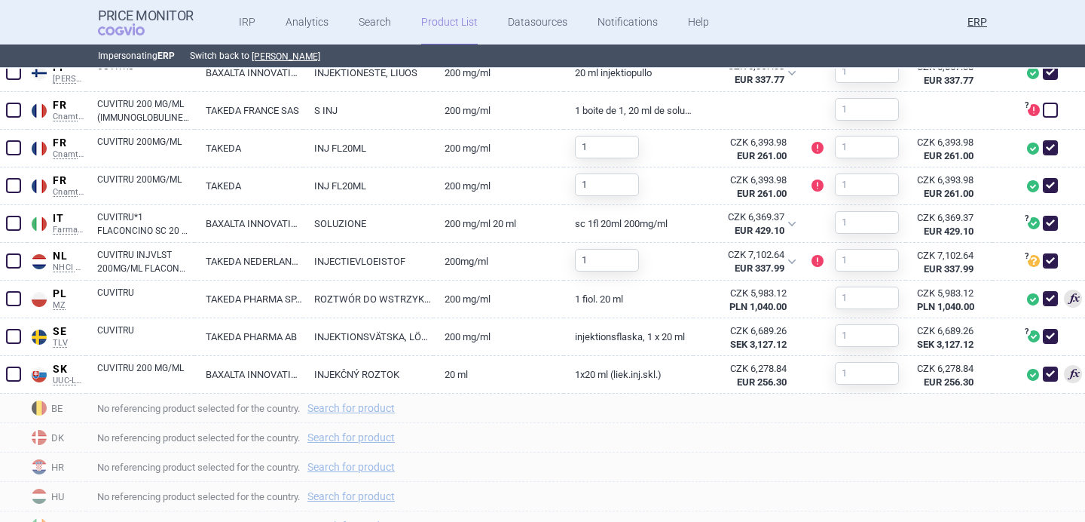
scroll to position [744, 0]
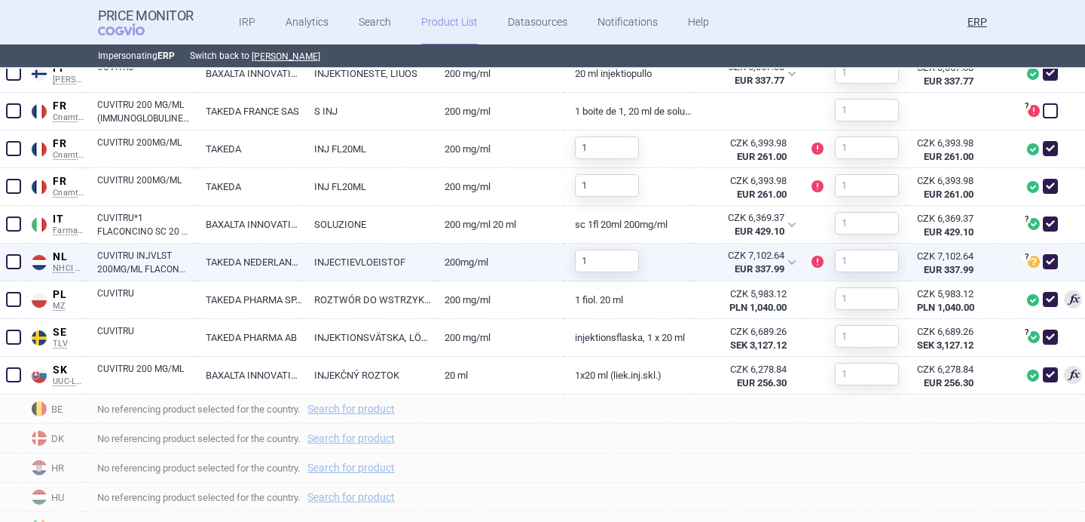
click at [315, 262] on link "INJECTIEVLOEISTOF" at bounding box center [368, 261] width 130 height 37
select select "EUR"
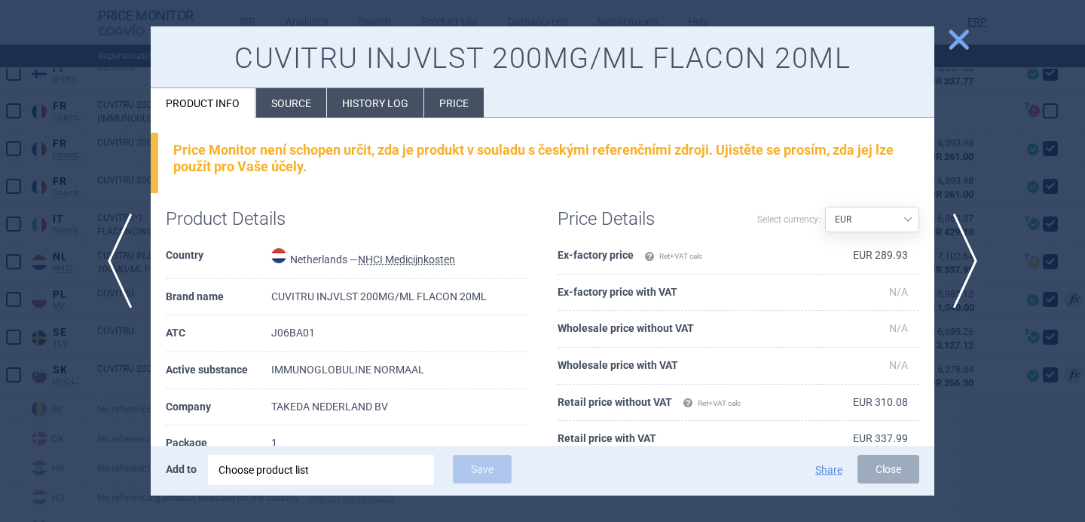
click at [122, 418] on div at bounding box center [542, 261] width 1085 height 522
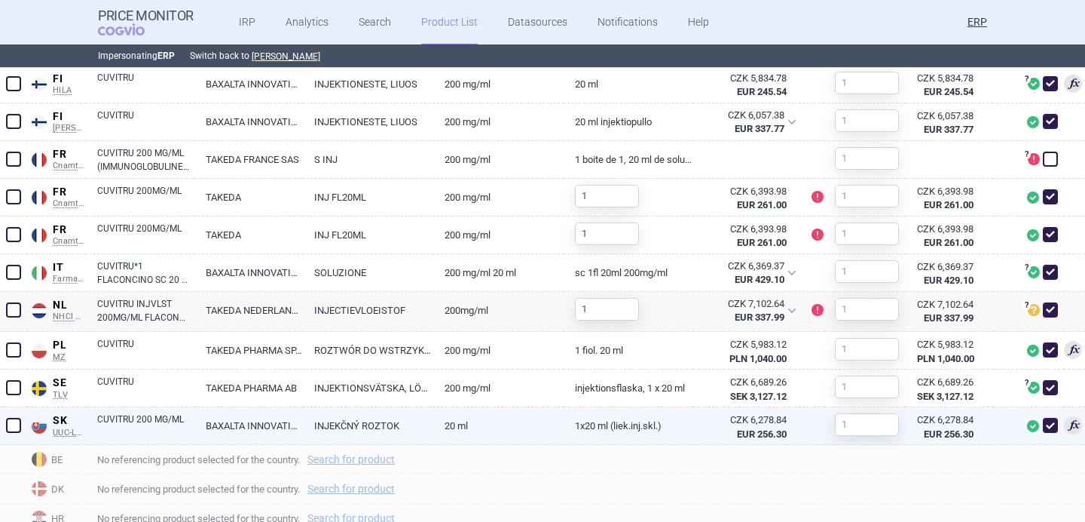
scroll to position [695, 0]
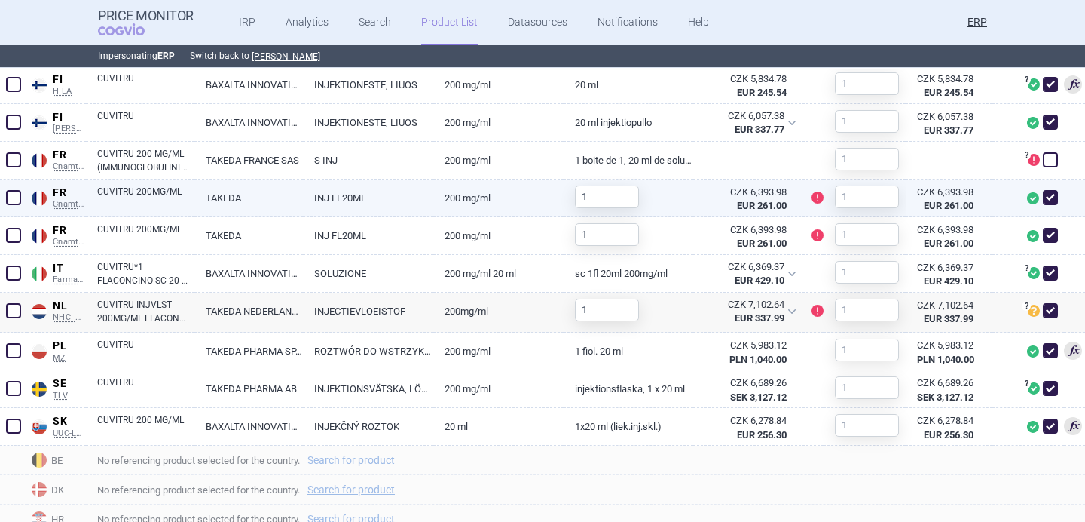
click at [219, 207] on link "TAKEDA" at bounding box center [248, 197] width 109 height 37
select select "EUR"
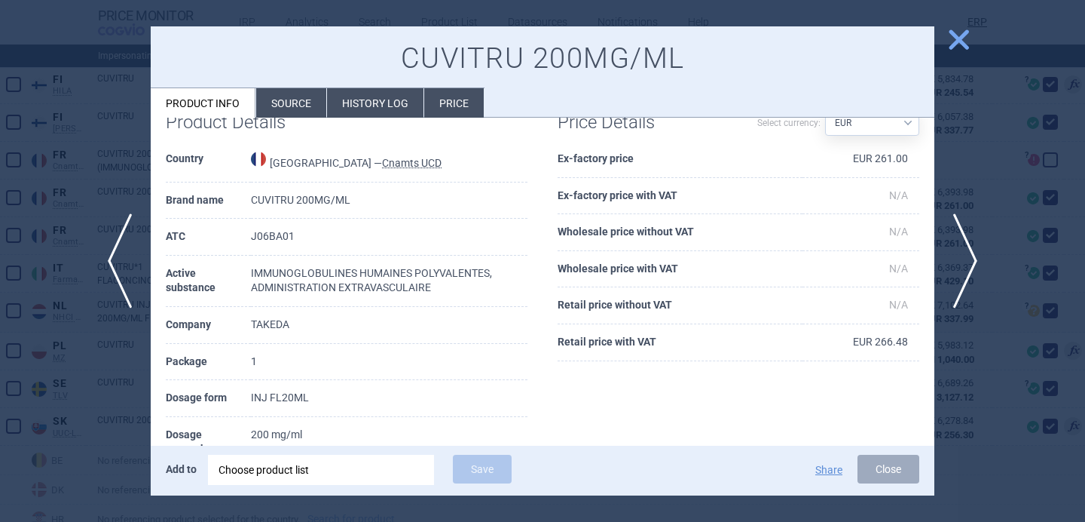
scroll to position [92, 0]
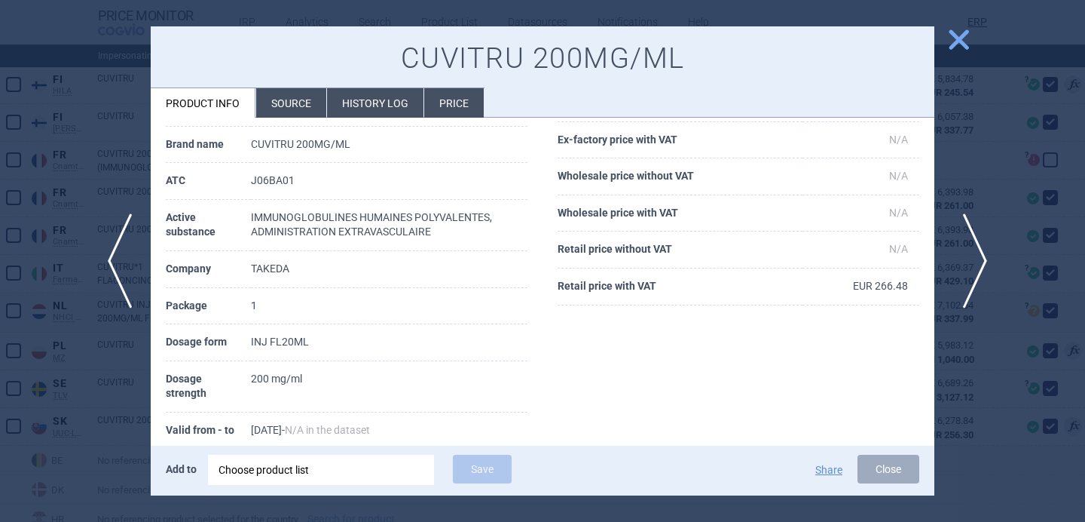
click at [974, 260] on span "next" at bounding box center [971, 260] width 34 height 95
click at [960, 187] on div at bounding box center [542, 261] width 1085 height 522
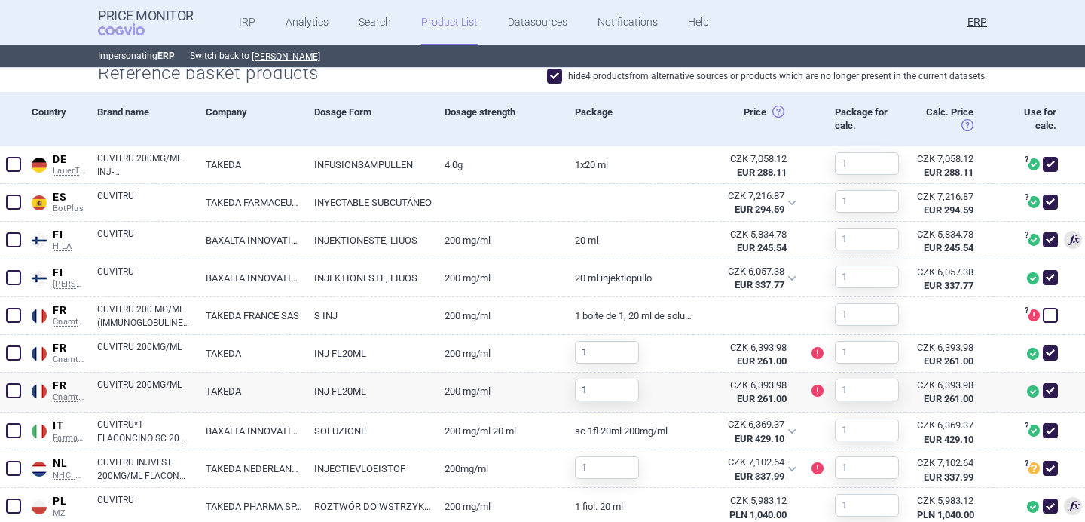
scroll to position [510, 0]
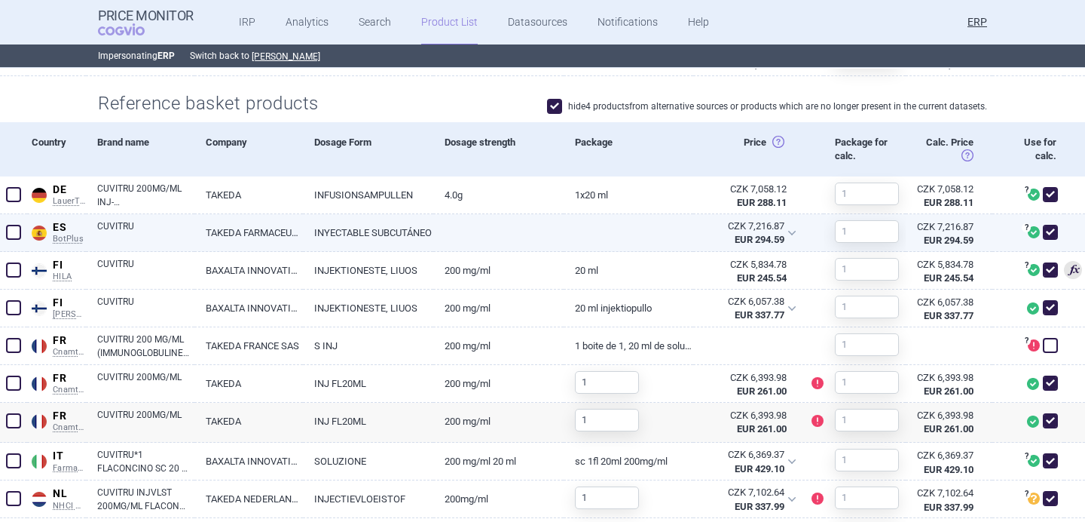
click at [556, 240] on link at bounding box center [498, 227] width 130 height 27
select select "EUR"
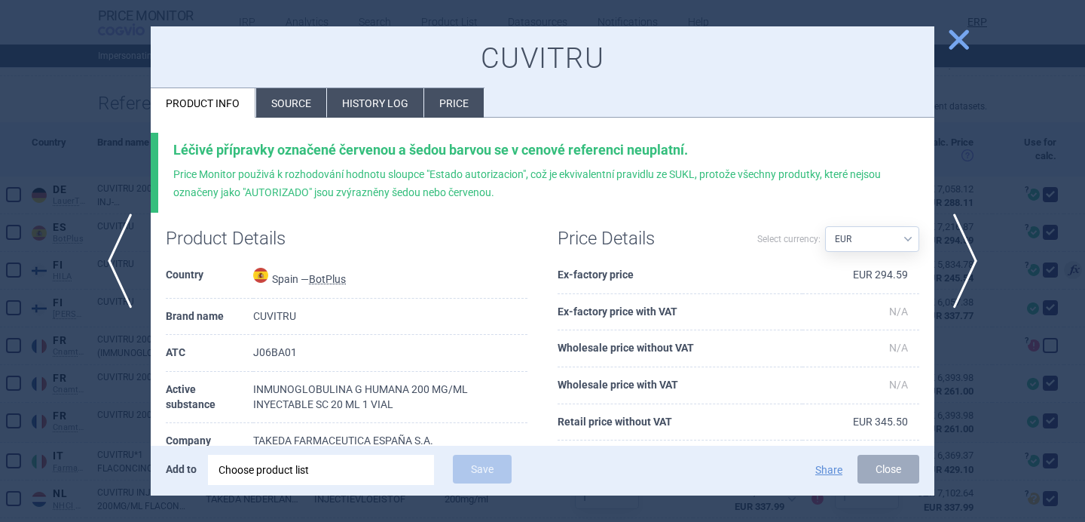
click at [280, 103] on li "Source" at bounding box center [291, 102] width 70 height 29
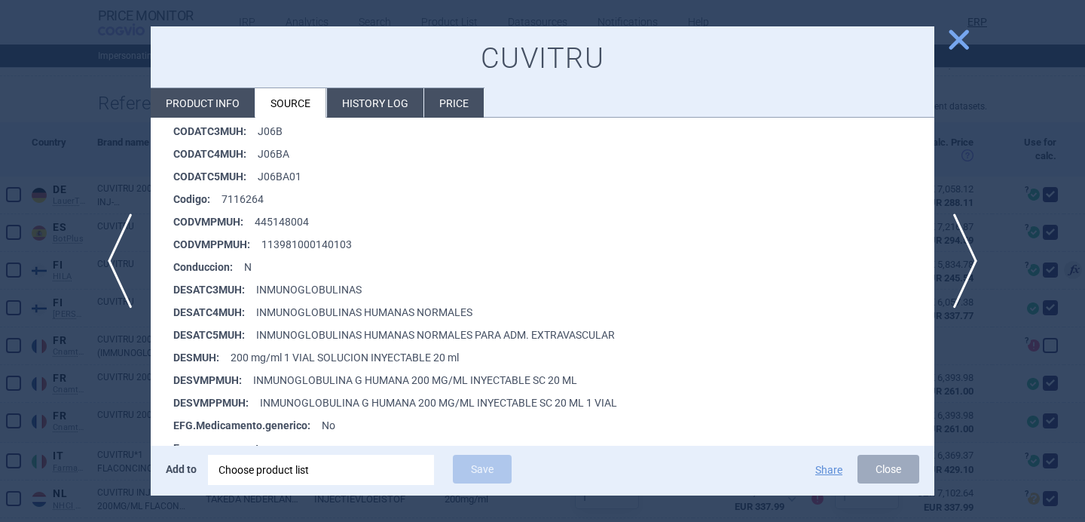
scroll to position [396, 0]
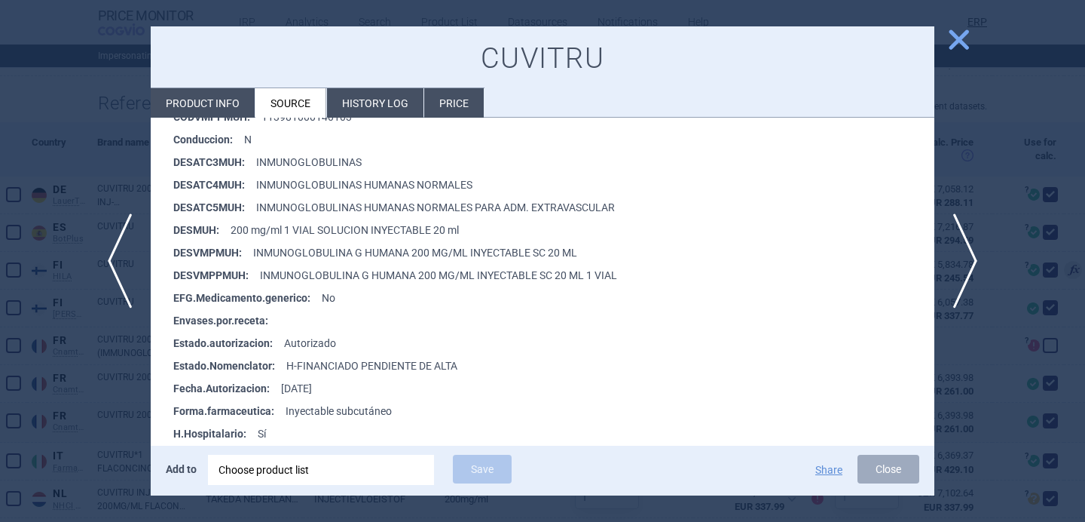
click at [79, 434] on div at bounding box center [542, 261] width 1085 height 522
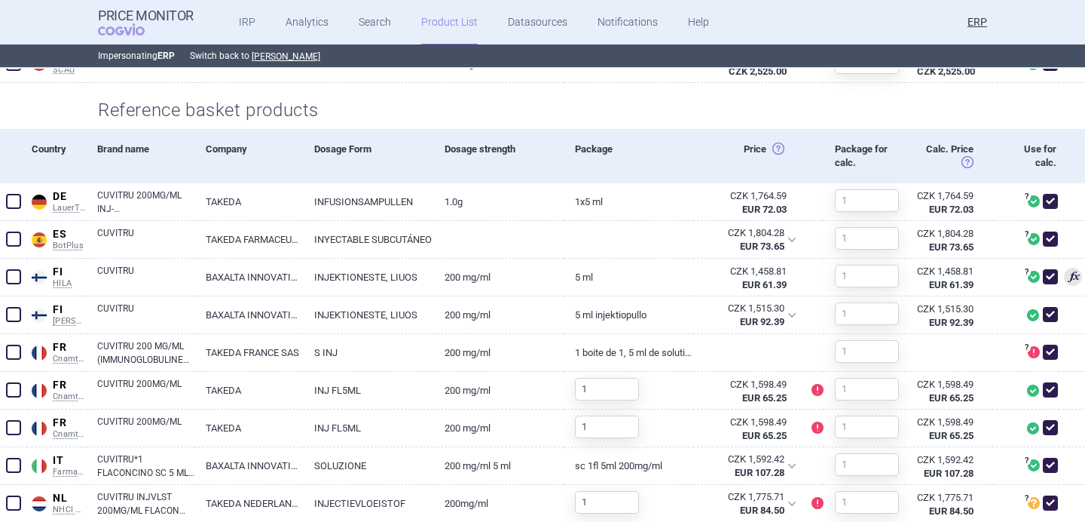
scroll to position [508, 0]
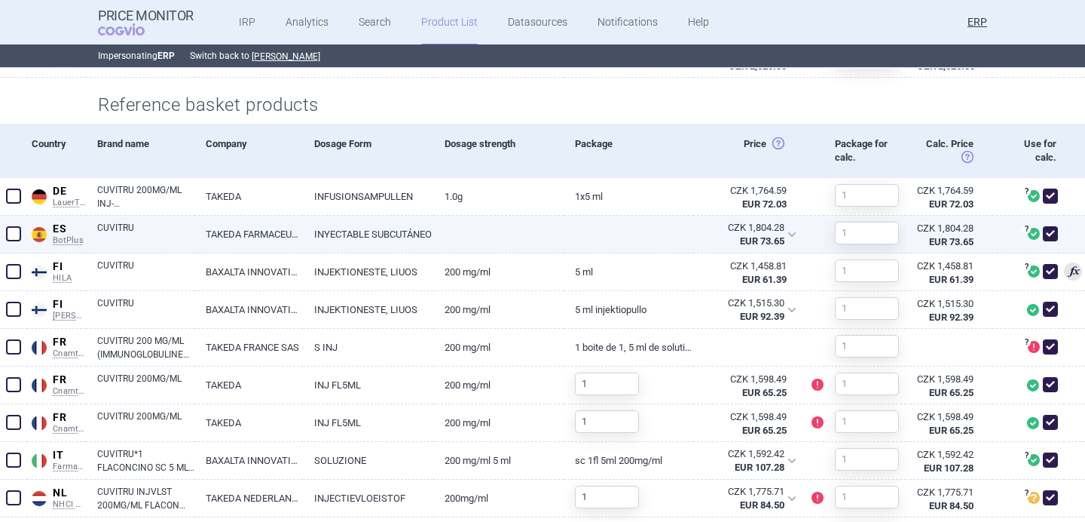
click at [300, 239] on link "TAKEDA FARMACEUTICA ESPAÑA S.A." at bounding box center [248, 234] width 109 height 37
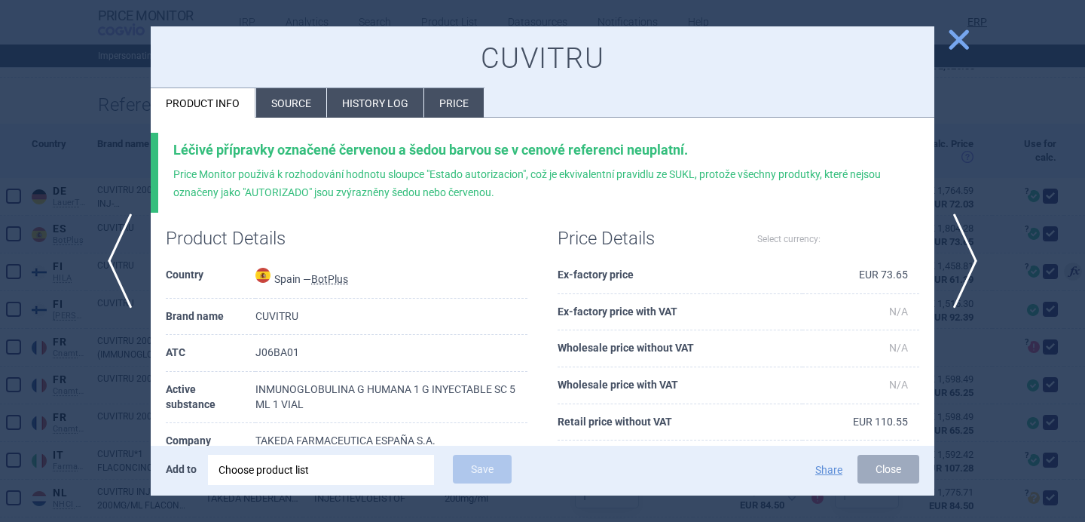
select select "EUR"
click at [295, 120] on div "Léčivé přípravky označené červenou a šedou barvou se v cenové referenci neuplat…" at bounding box center [543, 439] width 784 height 643
click at [299, 107] on li "Source" at bounding box center [291, 102] width 70 height 29
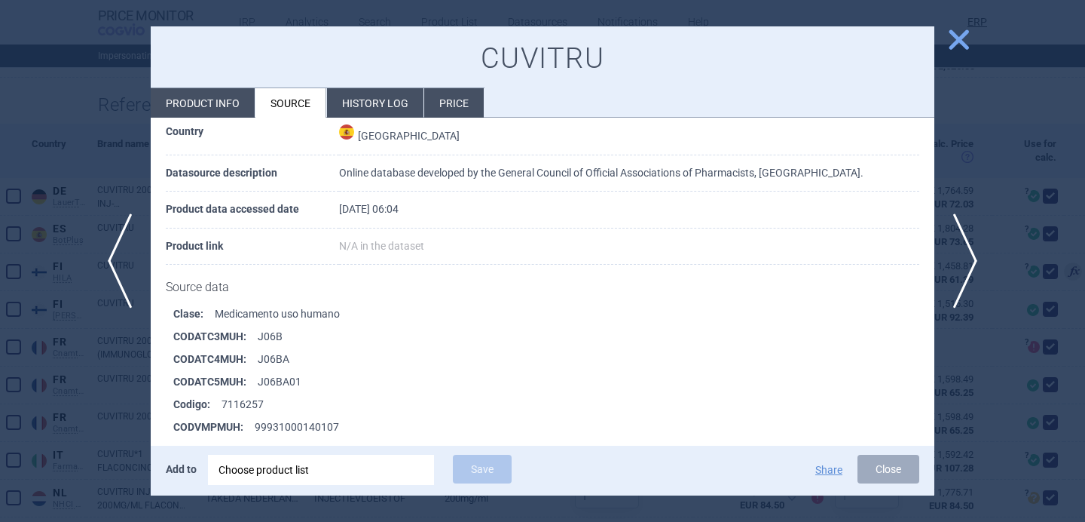
scroll to position [214, 0]
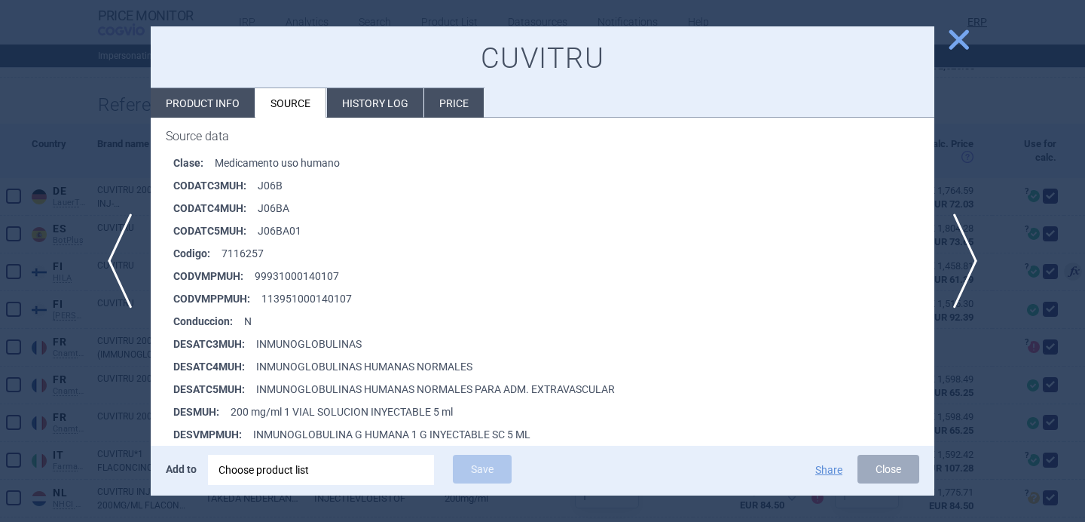
click at [92, 436] on div at bounding box center [542, 261] width 1085 height 522
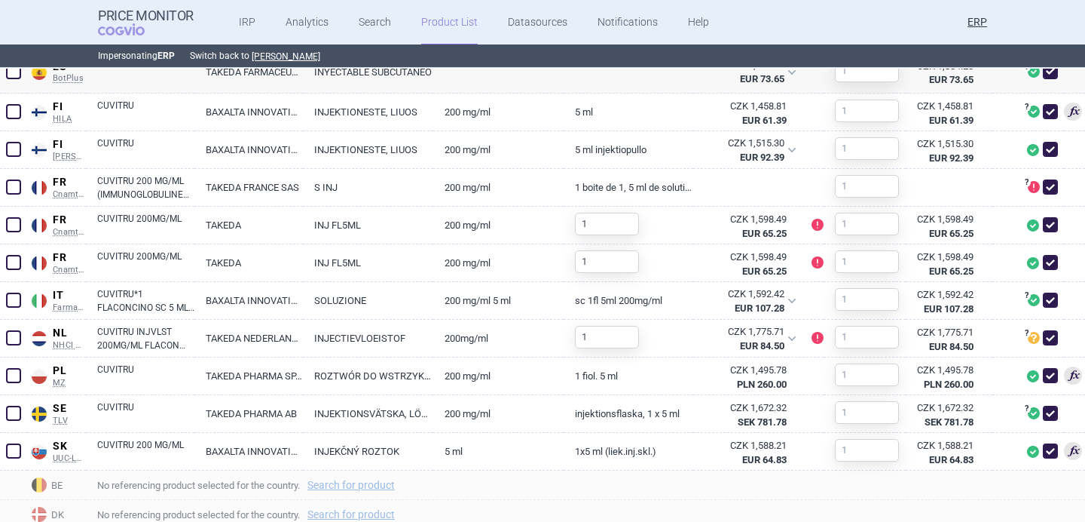
scroll to position [680, 0]
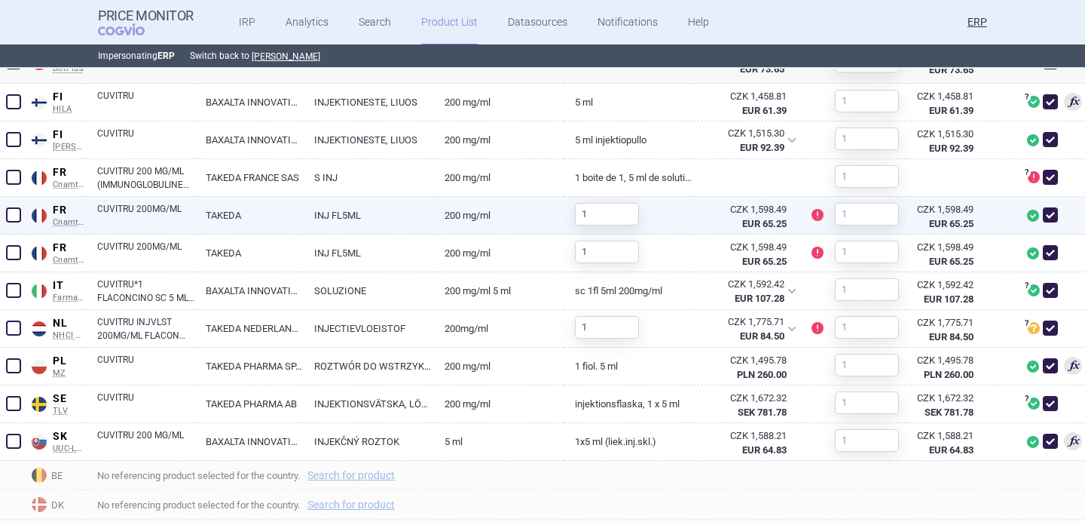
click at [205, 210] on link "TAKEDA" at bounding box center [248, 215] width 109 height 37
select select "EUR"
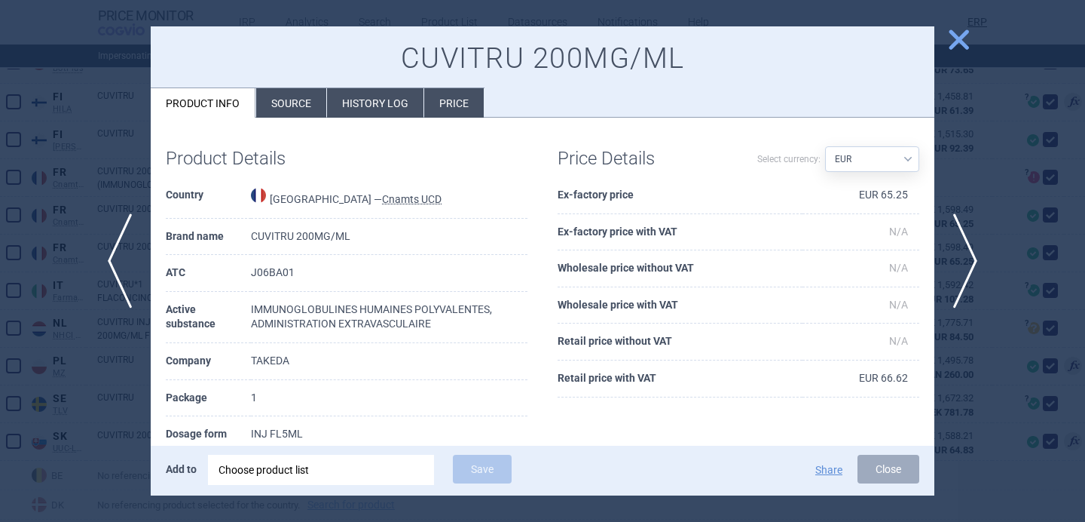
scroll to position [47, 0]
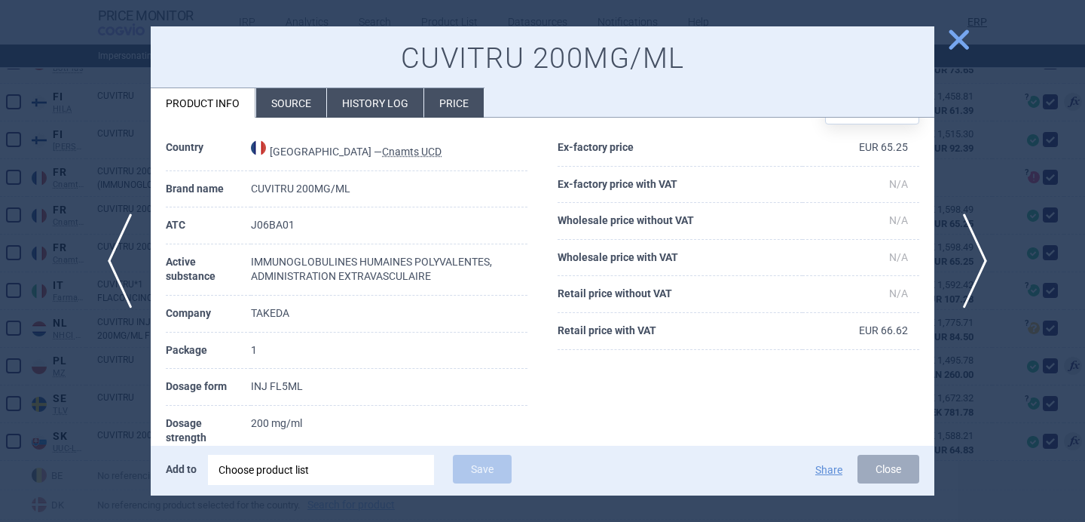
click at [978, 250] on span "next" at bounding box center [971, 260] width 34 height 95
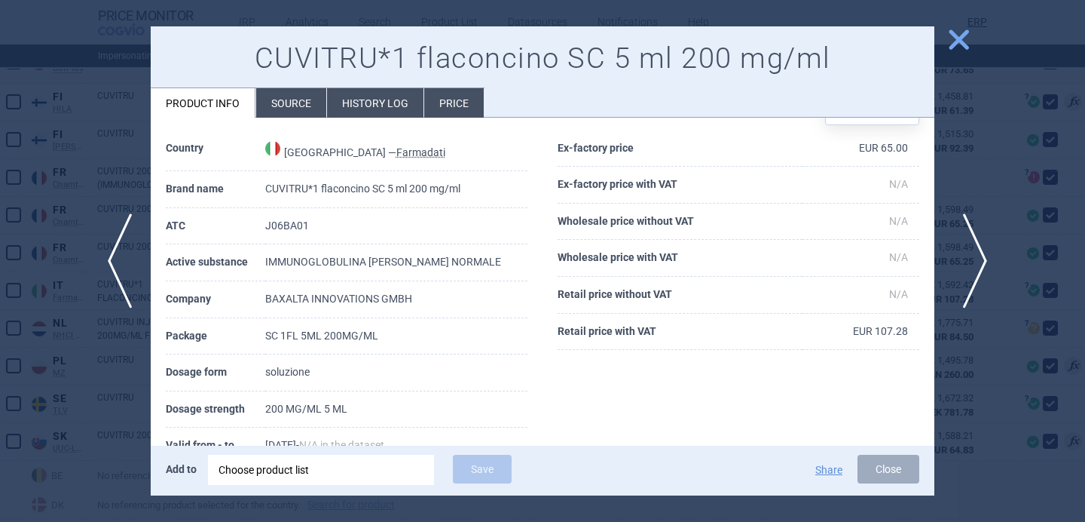
click at [978, 250] on span "next" at bounding box center [971, 260] width 34 height 95
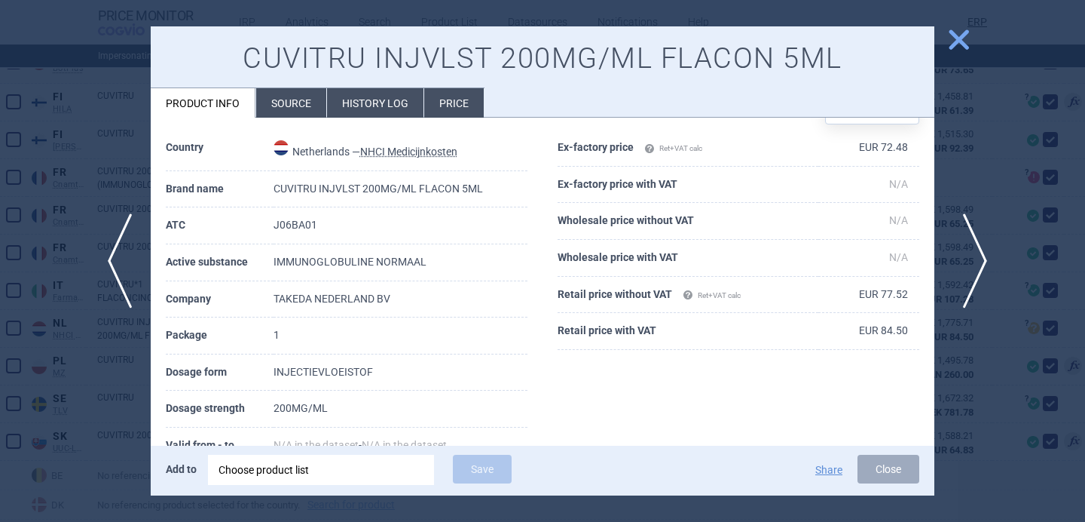
click at [978, 250] on span "next" at bounding box center [971, 260] width 34 height 95
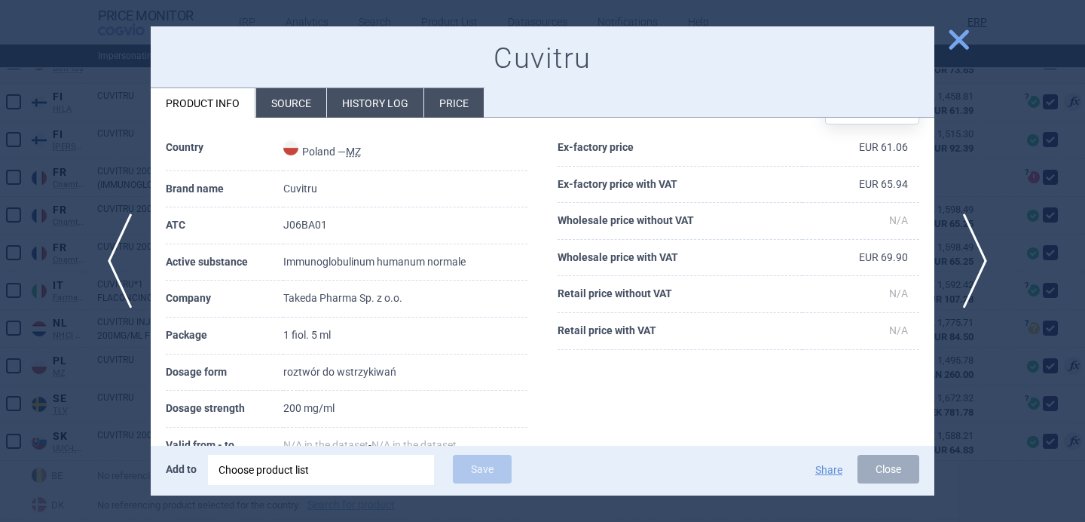
click at [978, 250] on span "next" at bounding box center [971, 260] width 34 height 95
click at [962, 159] on div at bounding box center [542, 261] width 1085 height 522
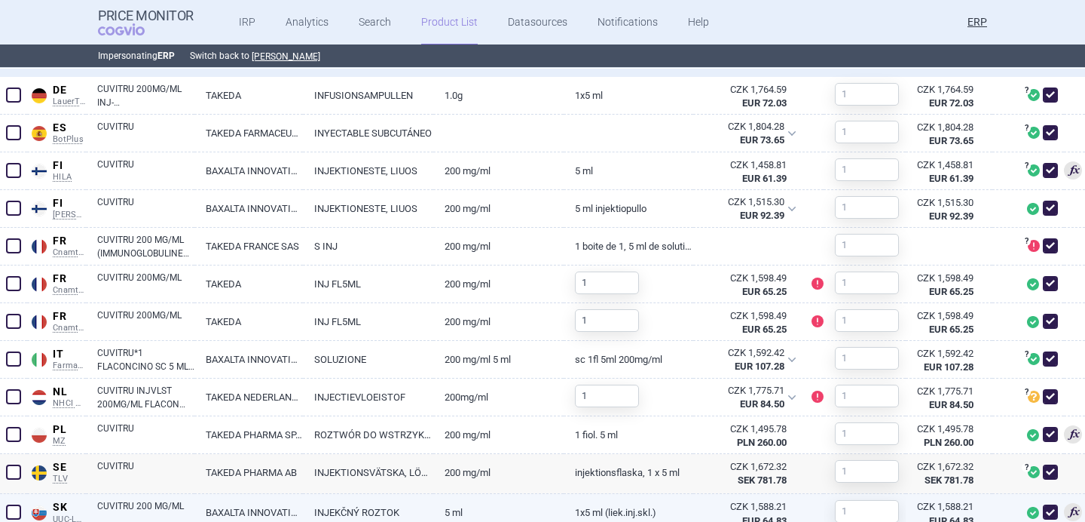
scroll to position [543, 0]
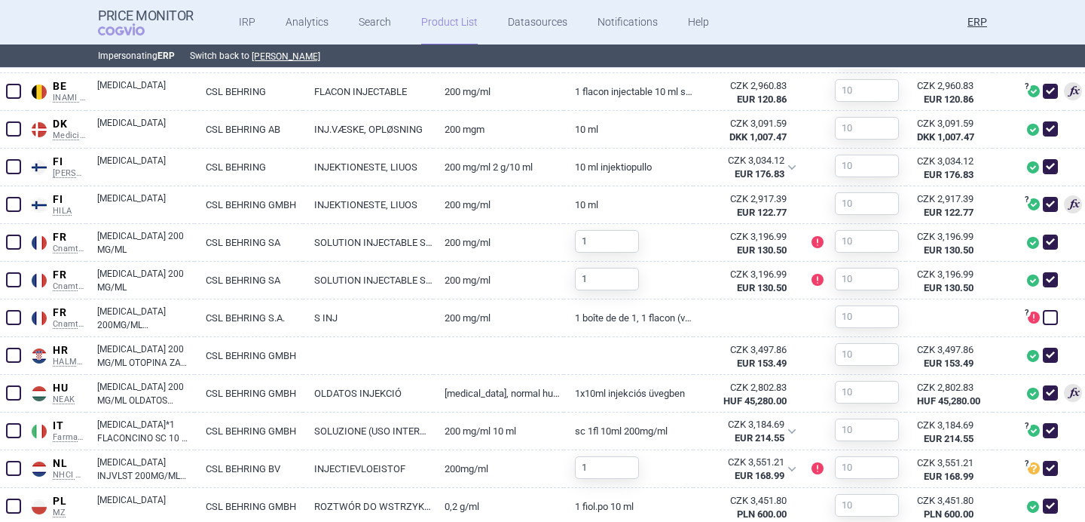
scroll to position [659, 0]
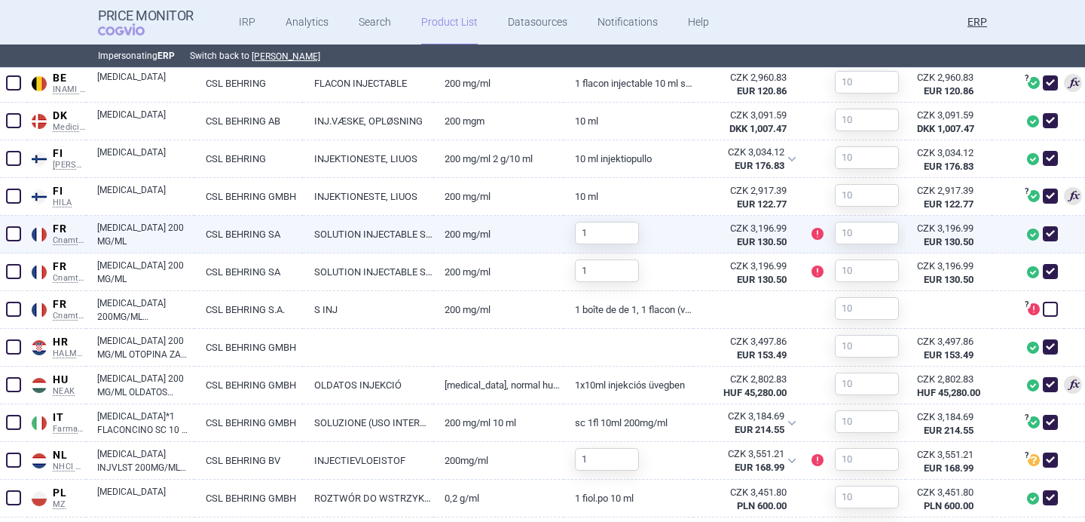
click at [323, 232] on link "SOLUTION INJECTABLE SOUS-CUTANÉE EN FLACON DE 10 ML" at bounding box center [368, 234] width 130 height 37
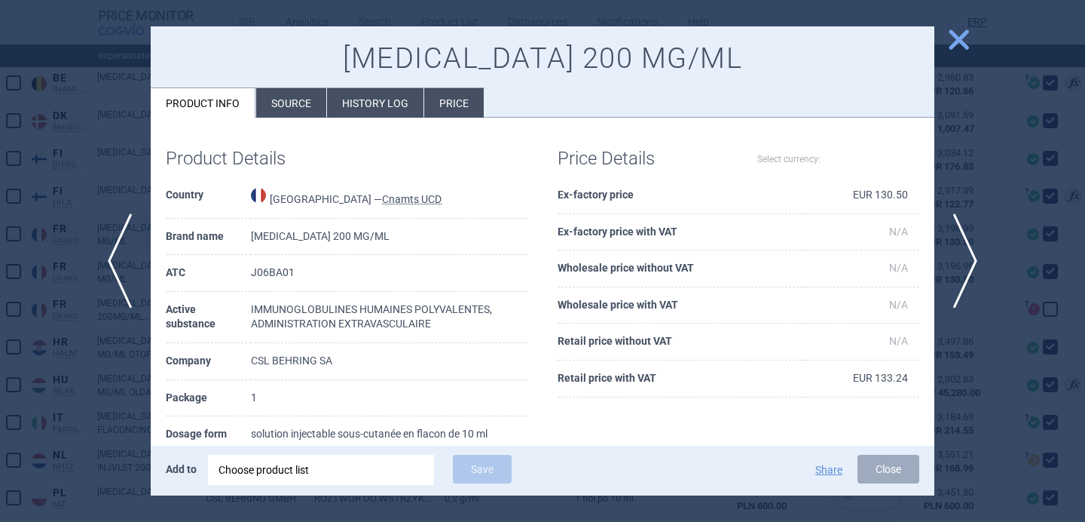
select select "EUR"
click at [975, 259] on span "next" at bounding box center [971, 260] width 34 height 95
click at [940, 158] on div at bounding box center [542, 261] width 1085 height 522
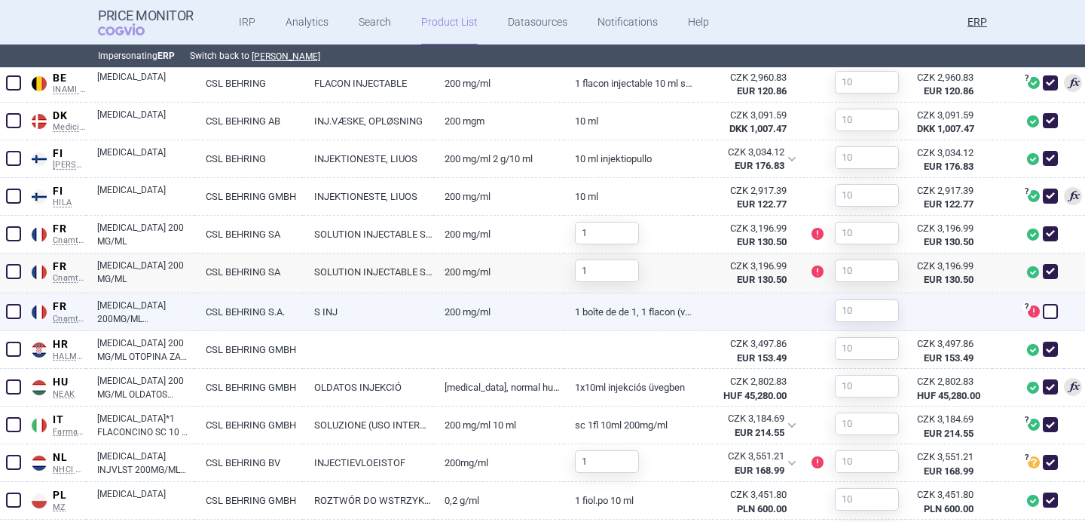
click at [497, 308] on link "200 mg/ml" at bounding box center [498, 311] width 130 height 37
select select "EUR"
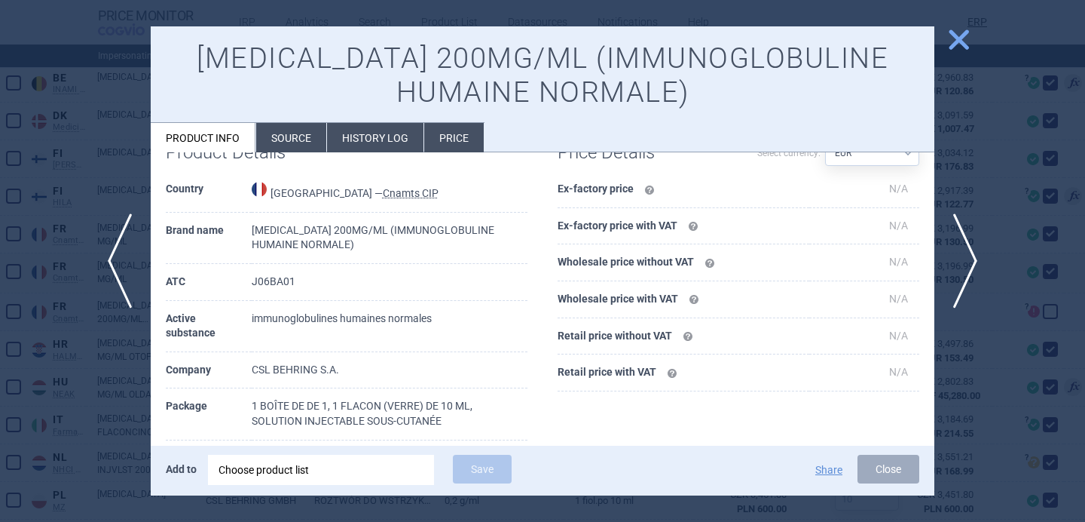
scroll to position [88, 0]
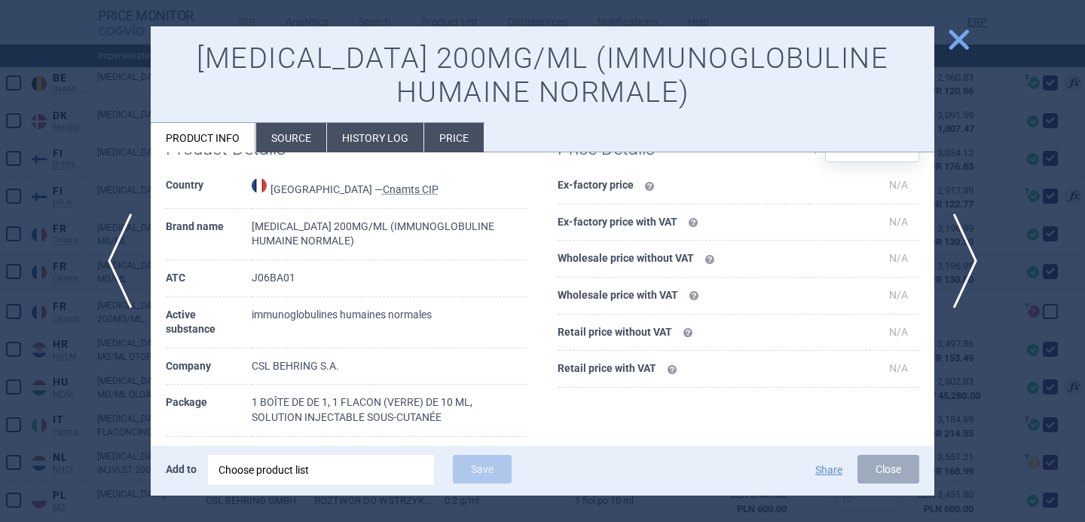
click at [115, 431] on div at bounding box center [542, 261] width 1085 height 522
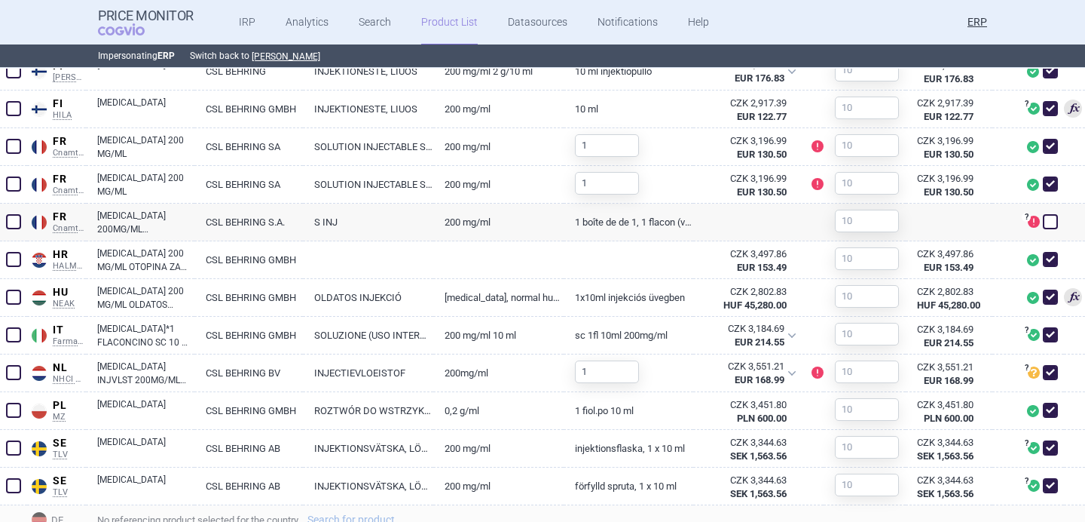
scroll to position [749, 0]
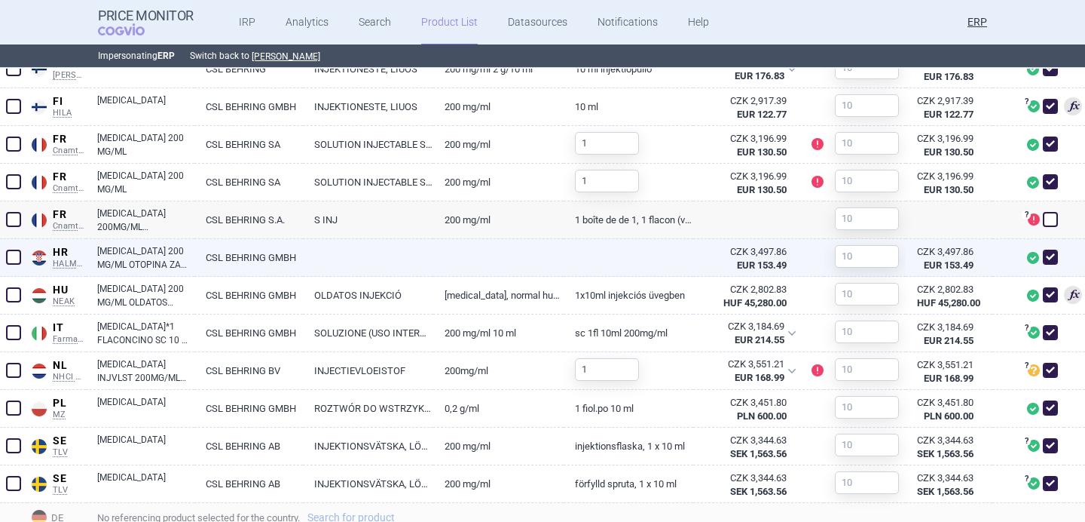
click at [224, 258] on link "CSL BEHRING GMBH" at bounding box center [248, 257] width 109 height 37
select select "EUR"
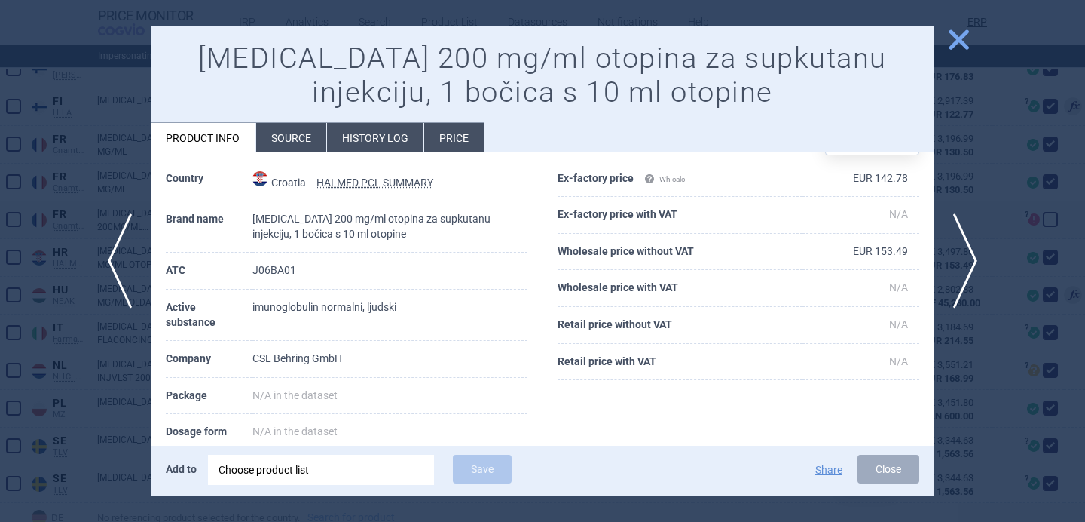
scroll to position [93, 0]
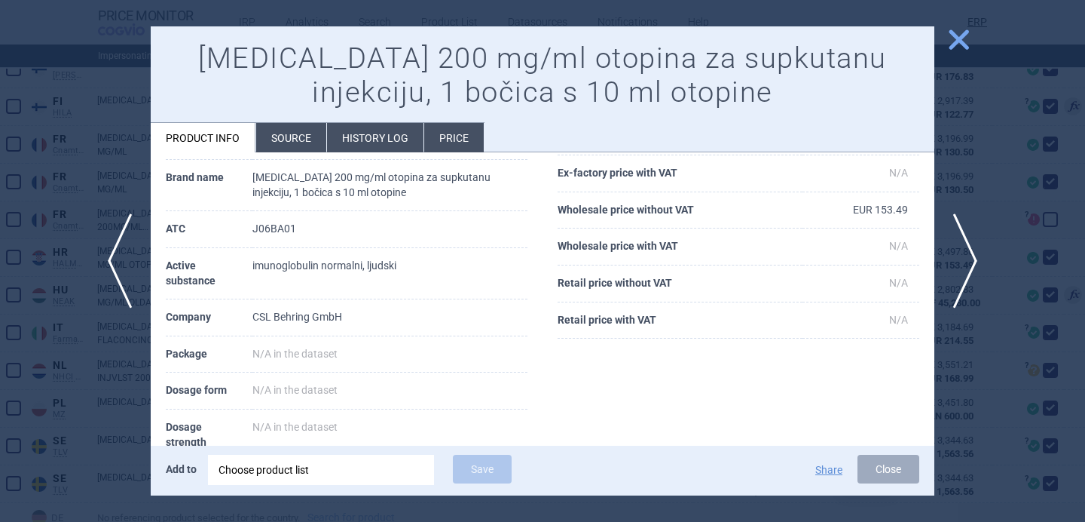
click at [129, 385] on div at bounding box center [542, 261] width 1085 height 522
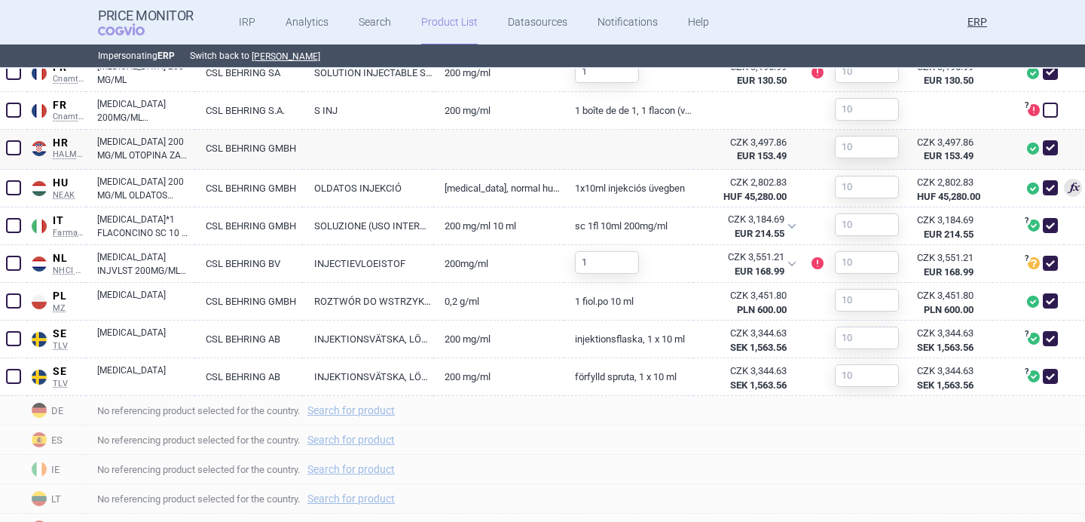
scroll to position [859, 0]
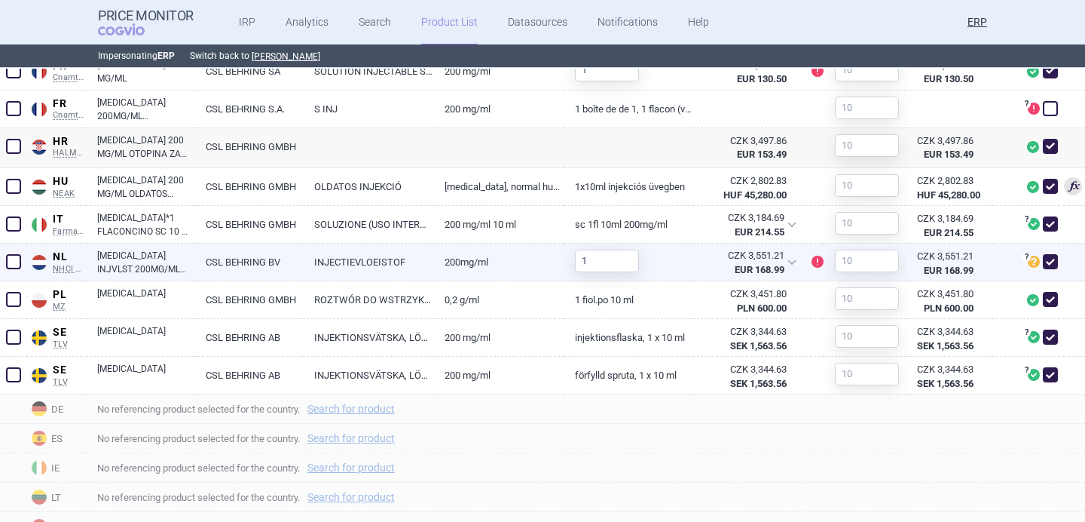
click at [217, 258] on link "CSL BEHRING BV" at bounding box center [248, 261] width 109 height 37
select select "EUR"
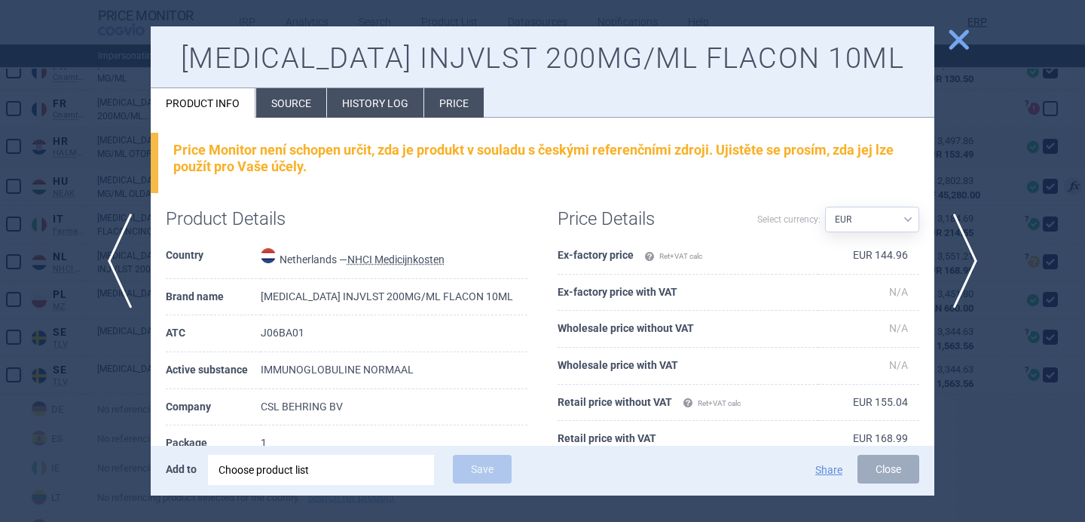
scroll to position [93, 0]
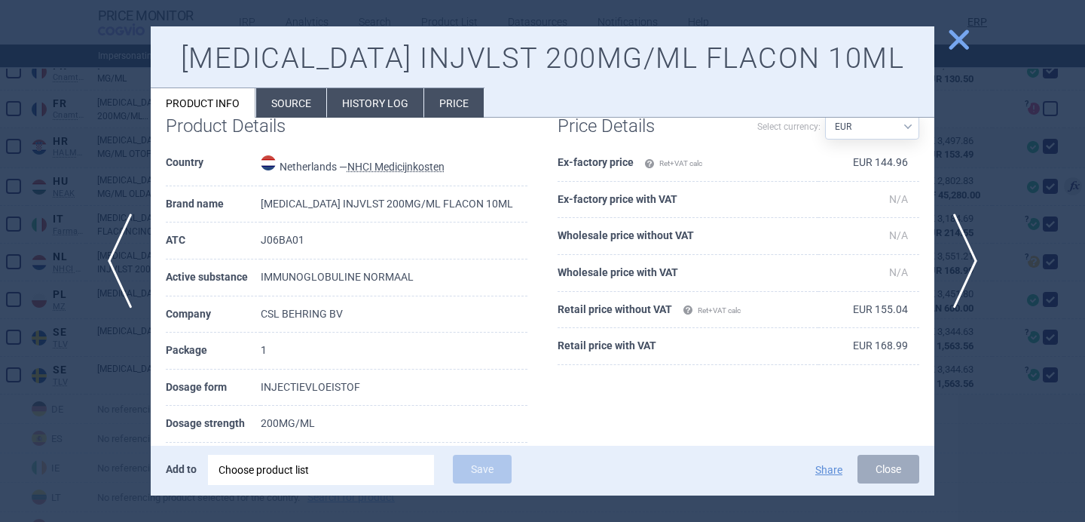
click at [113, 388] on div at bounding box center [542, 261] width 1085 height 522
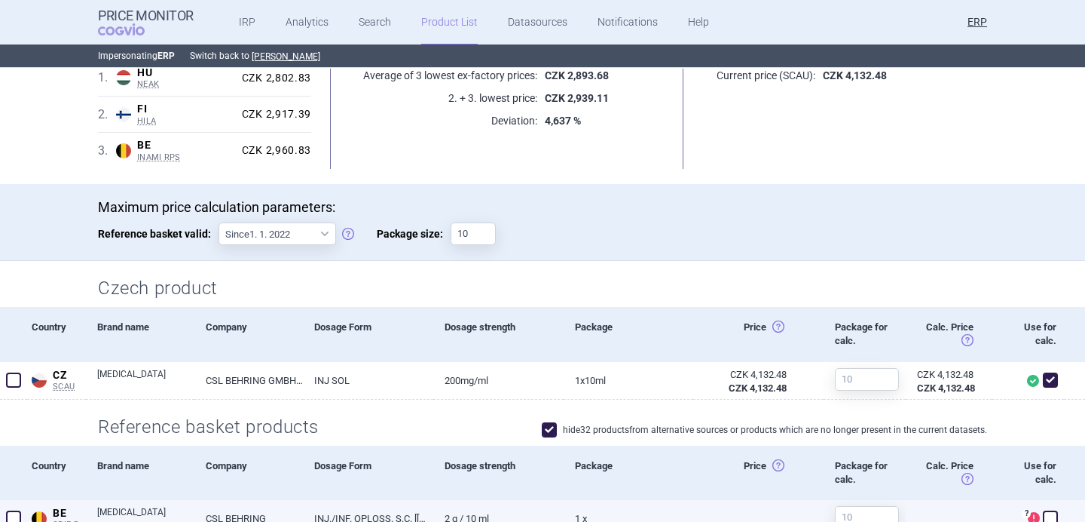
scroll to position [183, 0]
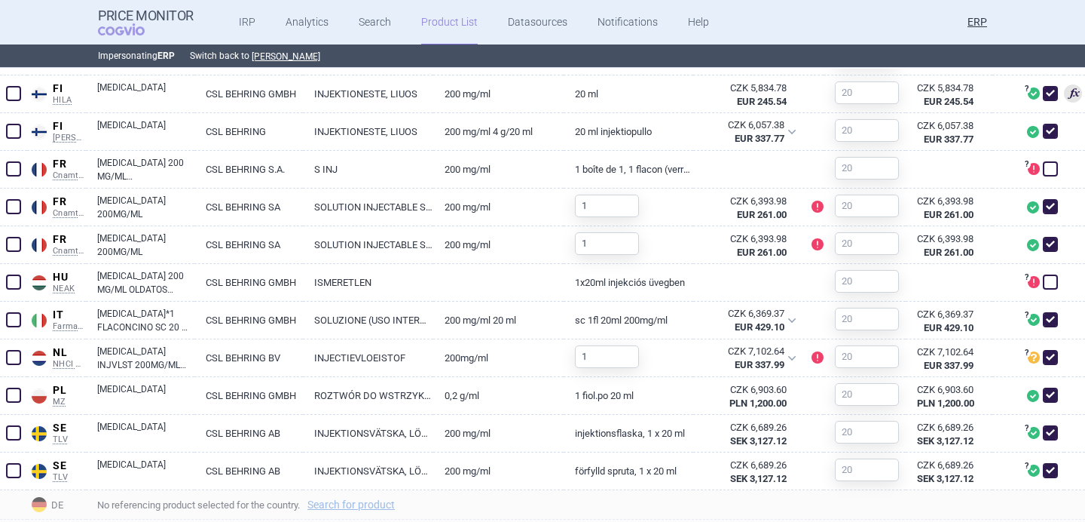
scroll to position [724, 0]
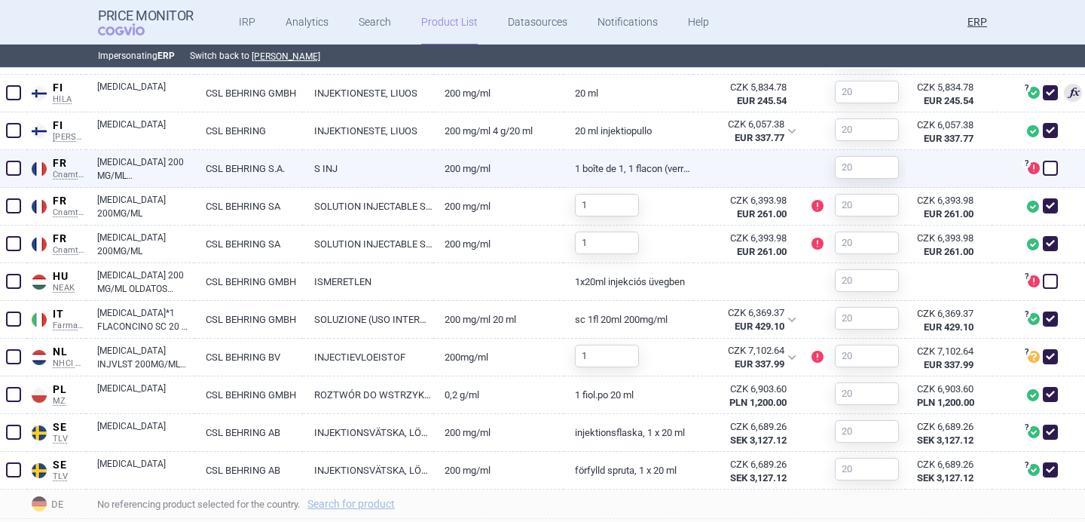
click at [375, 172] on link "S INJ" at bounding box center [368, 168] width 130 height 37
select select "EUR"
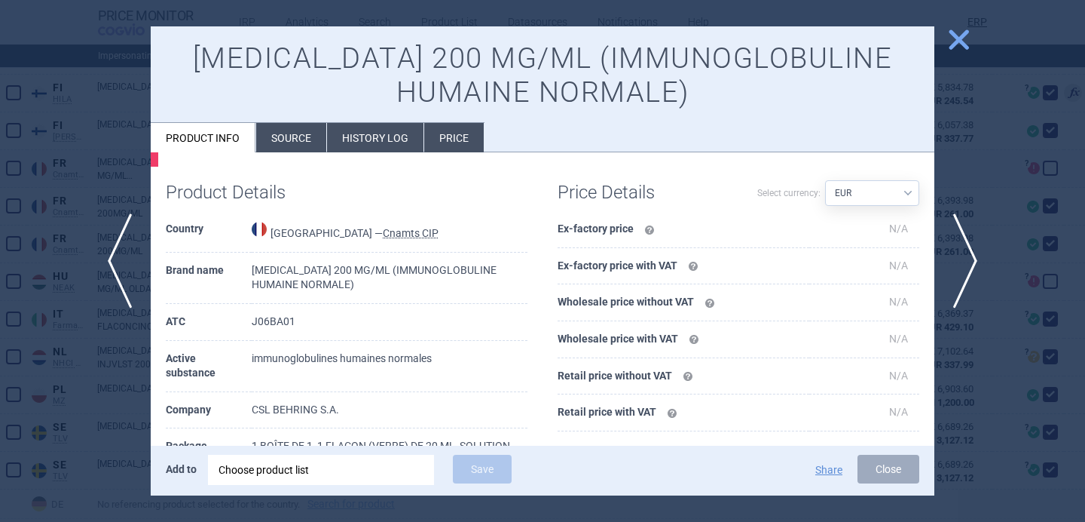
scroll to position [94, 0]
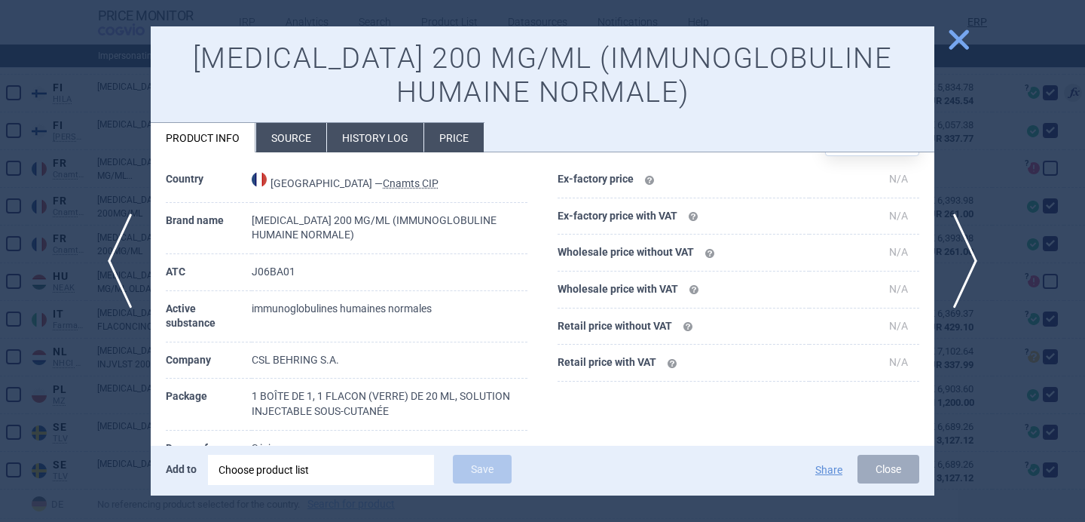
click at [107, 404] on div at bounding box center [542, 261] width 1085 height 522
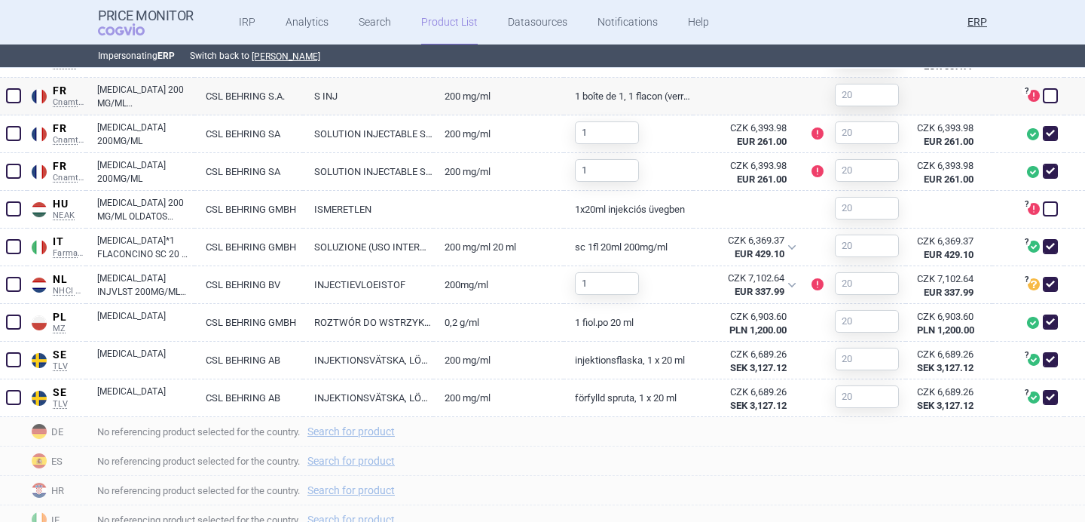
scroll to position [802, 0]
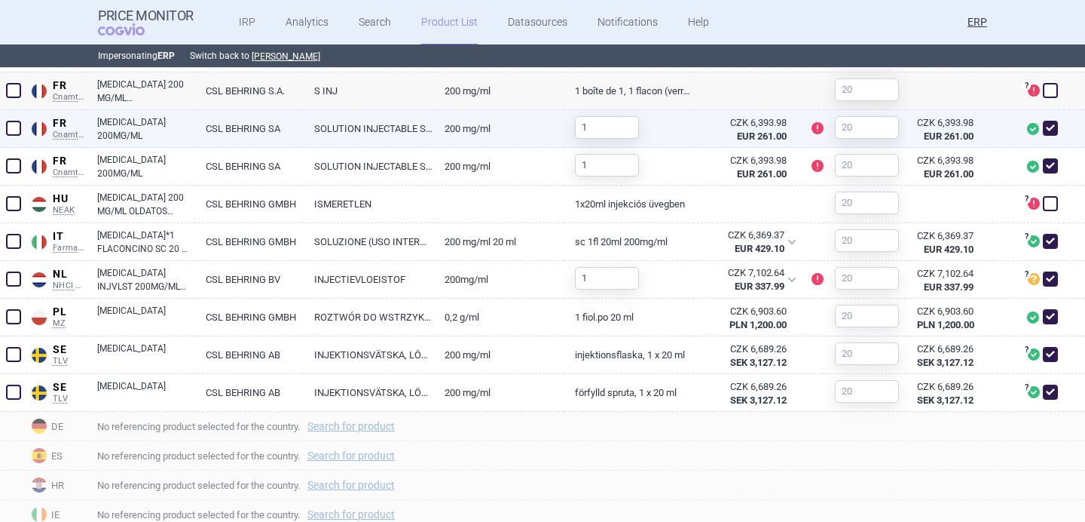
click at [298, 120] on link "CSL BEHRING SA" at bounding box center [248, 128] width 109 height 37
select select "EUR"
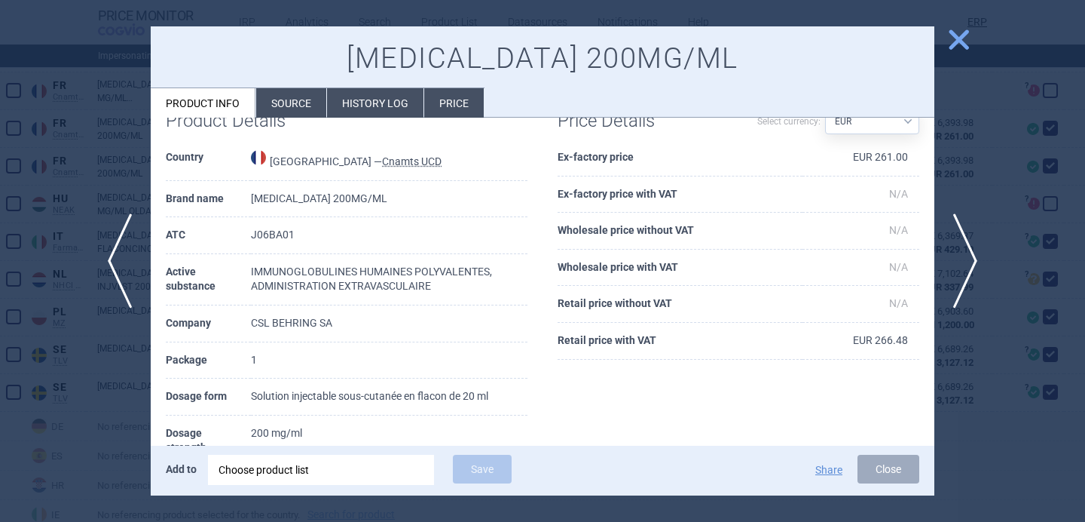
scroll to position [47, 0]
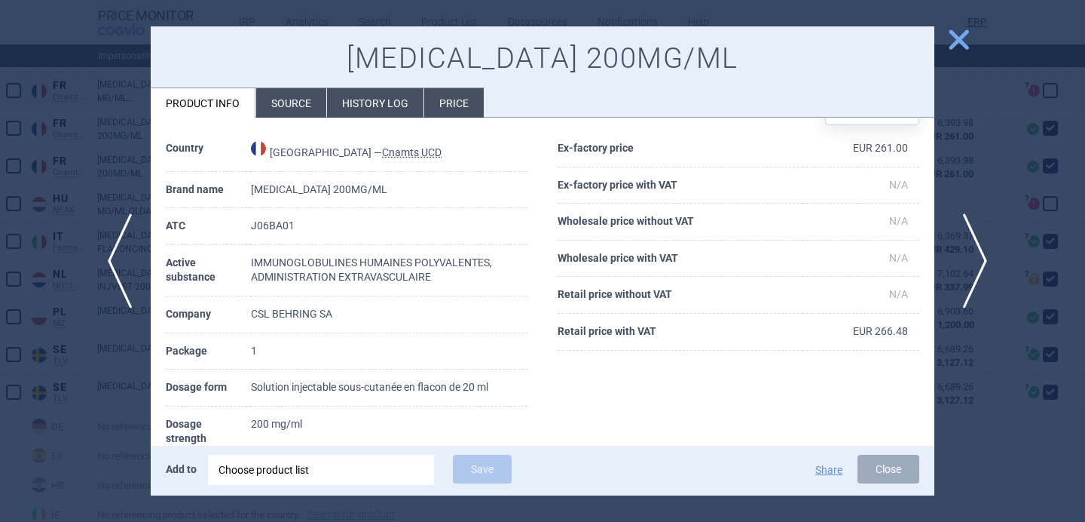
click at [963, 246] on span "next" at bounding box center [971, 260] width 34 height 95
click at [957, 171] on div at bounding box center [542, 261] width 1085 height 522
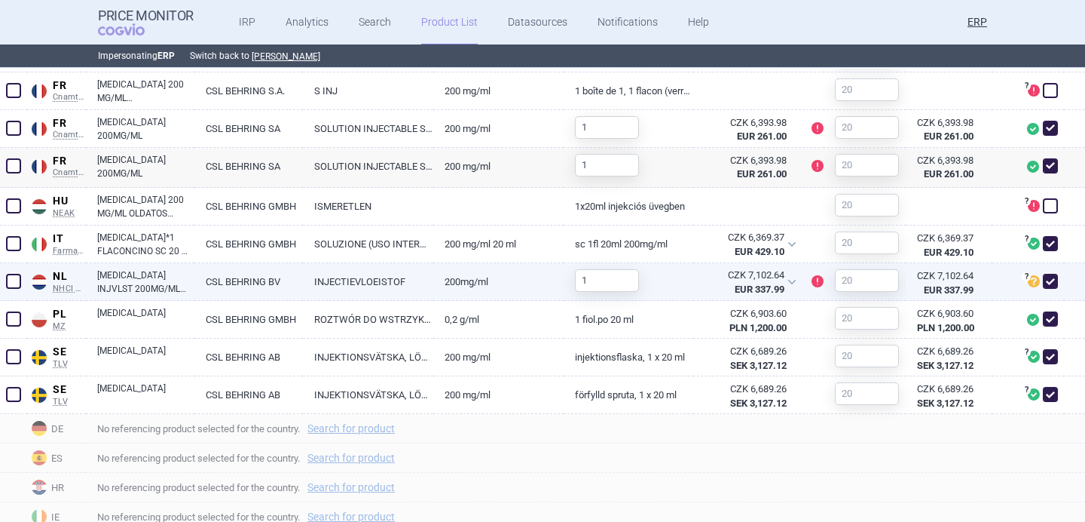
click at [492, 286] on link "200MG/ML" at bounding box center [498, 281] width 130 height 37
select select "EUR"
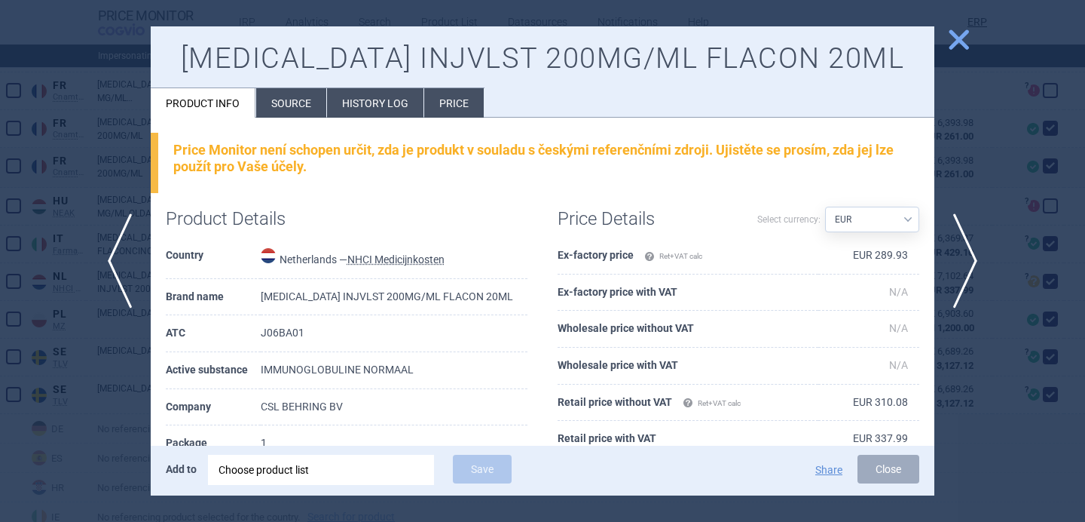
click at [93, 424] on div at bounding box center [542, 261] width 1085 height 522
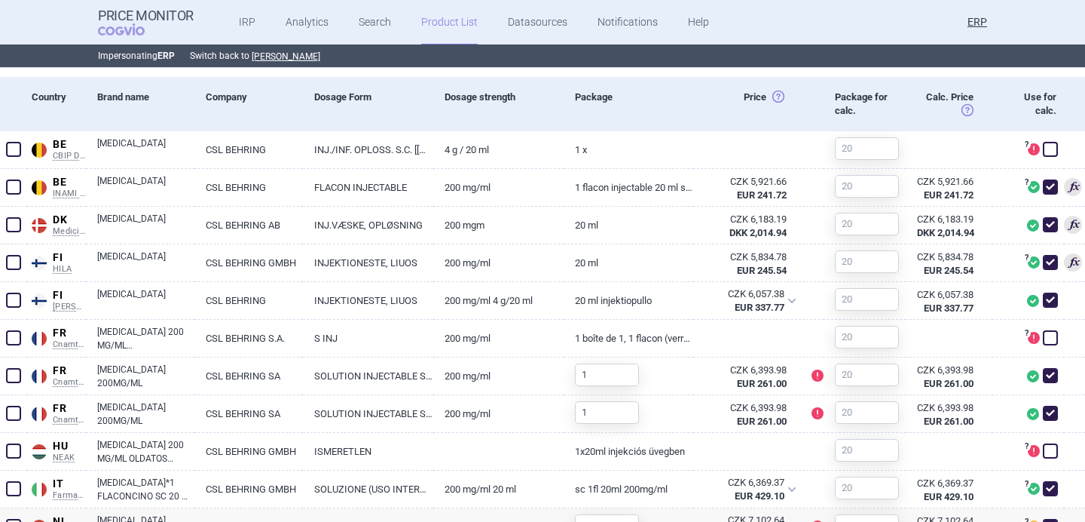
scroll to position [553, 0]
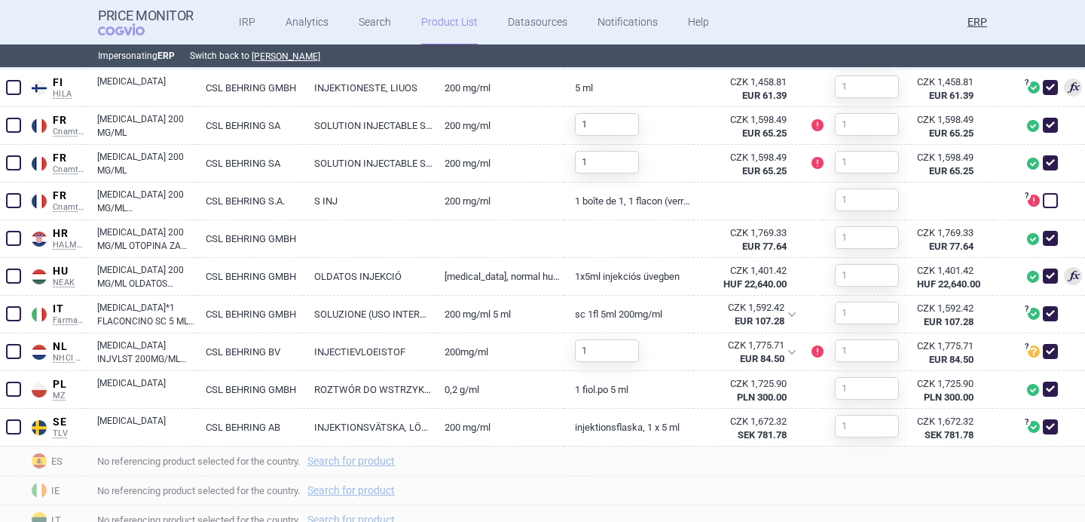
scroll to position [831, 0]
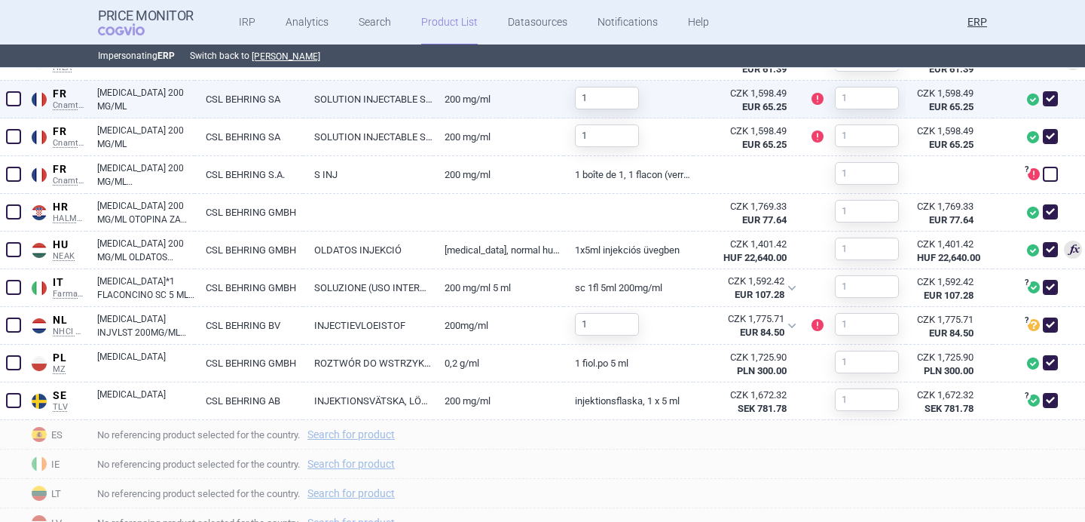
click at [461, 112] on link "200 mg/ml" at bounding box center [498, 99] width 130 height 37
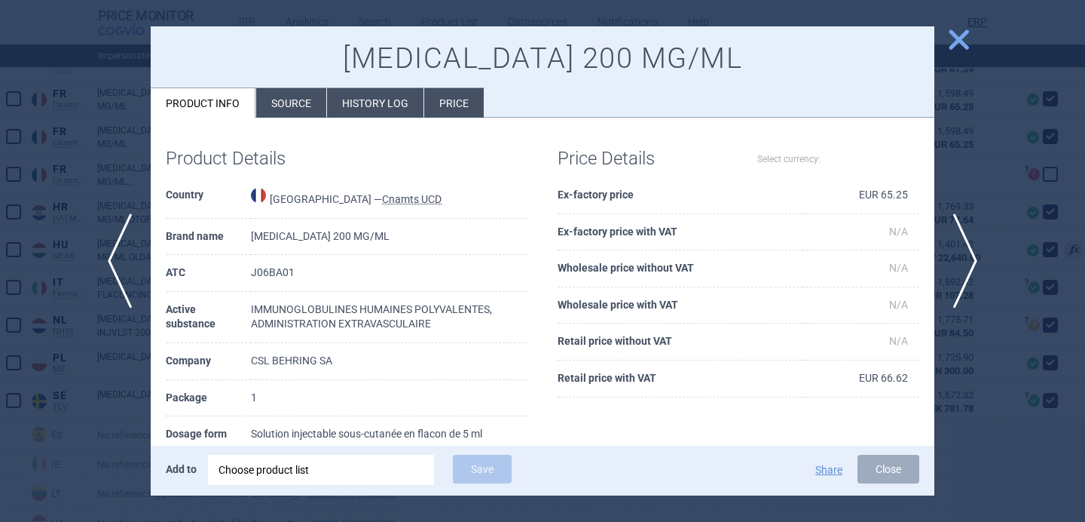
select select "EUR"
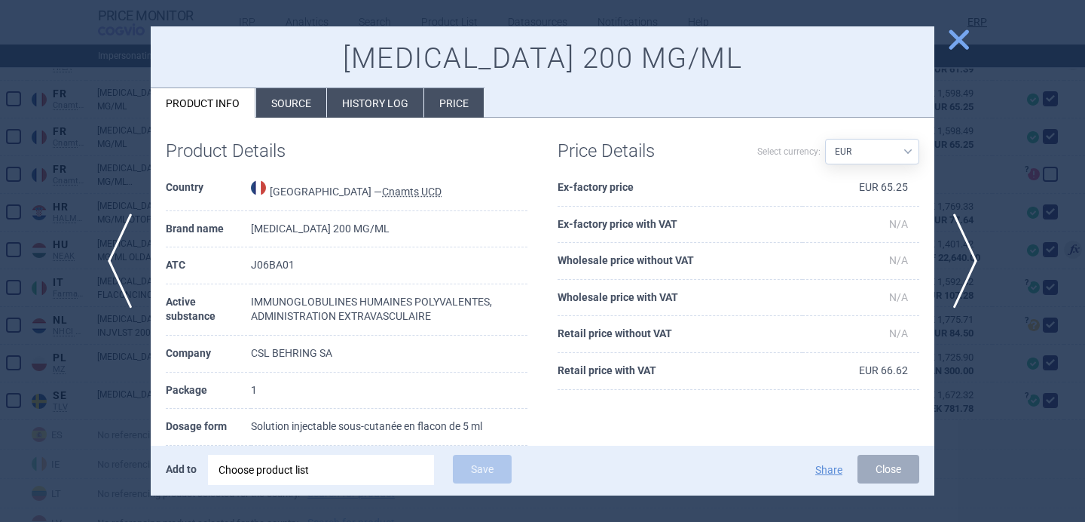
scroll to position [8, 0]
click at [962, 262] on span "next" at bounding box center [971, 260] width 34 height 95
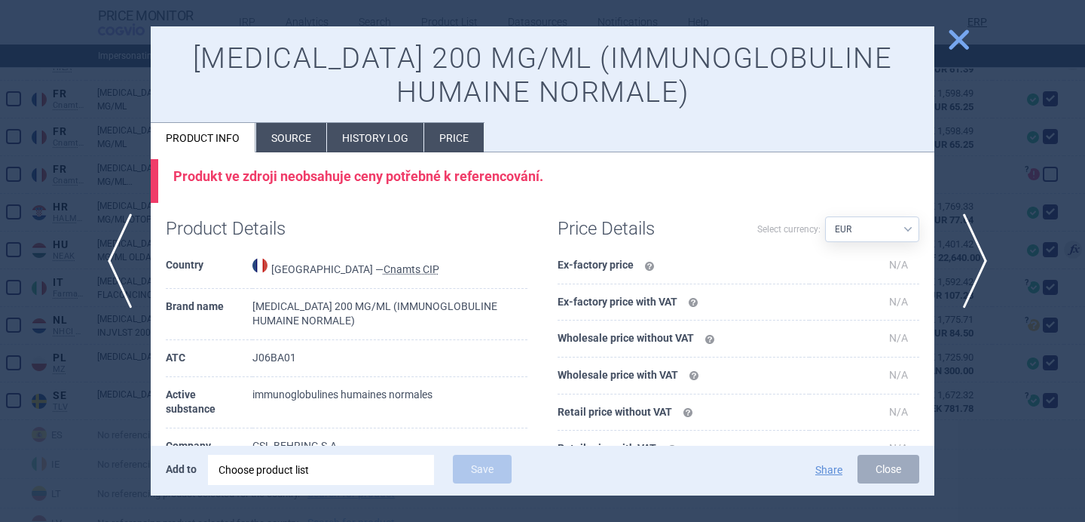
scroll to position [52, 0]
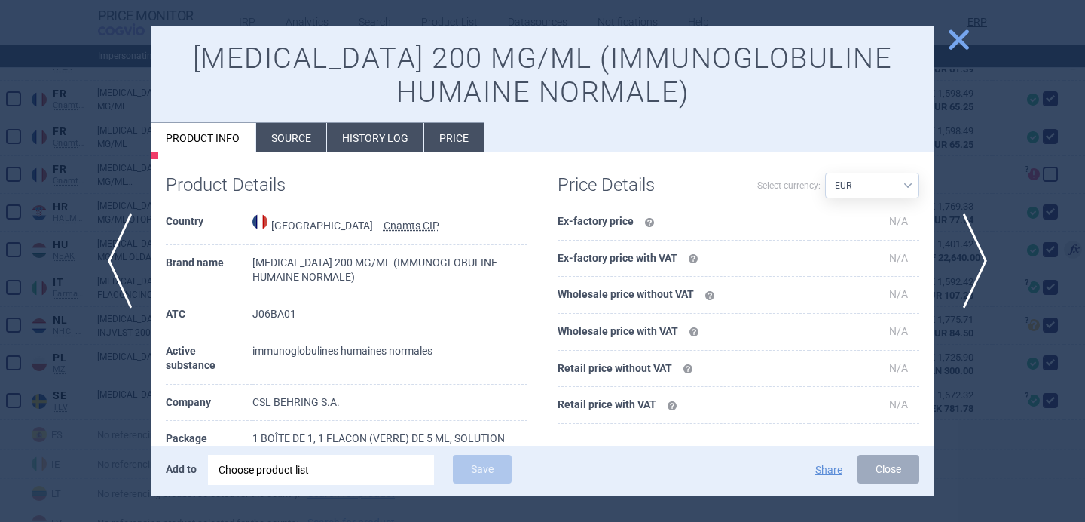
click at [962, 262] on span "next" at bounding box center [971, 260] width 34 height 95
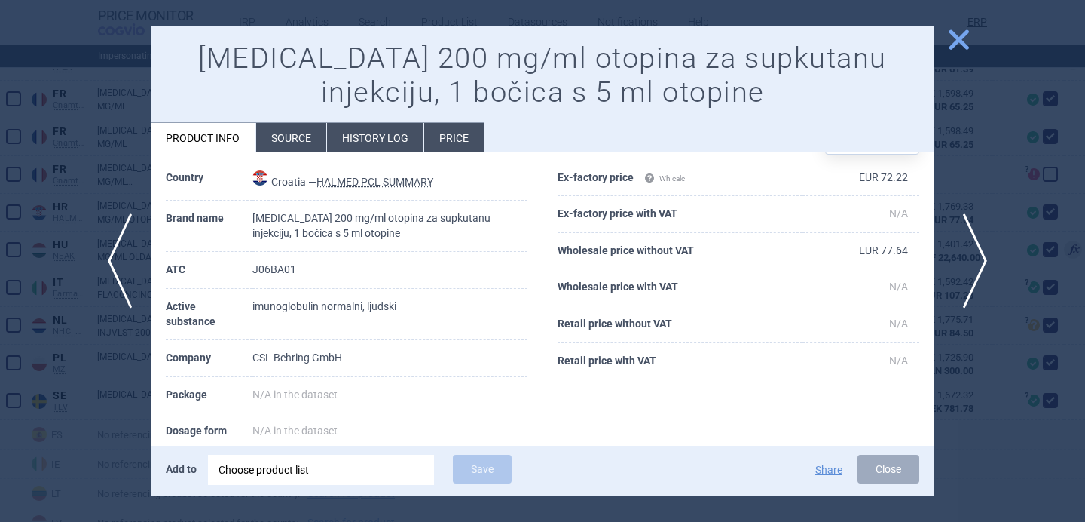
scroll to position [8, 0]
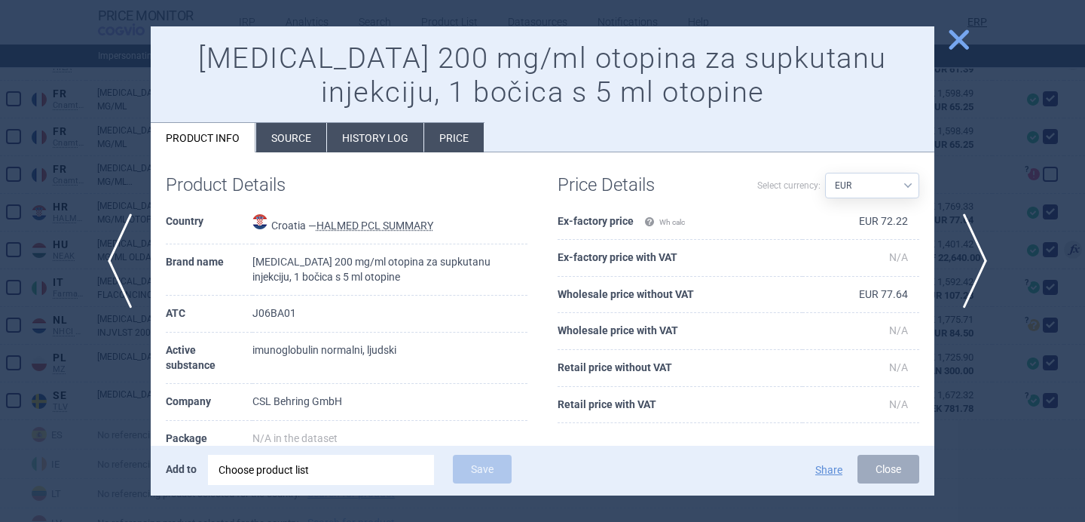
click at [962, 262] on span "next" at bounding box center [971, 260] width 34 height 95
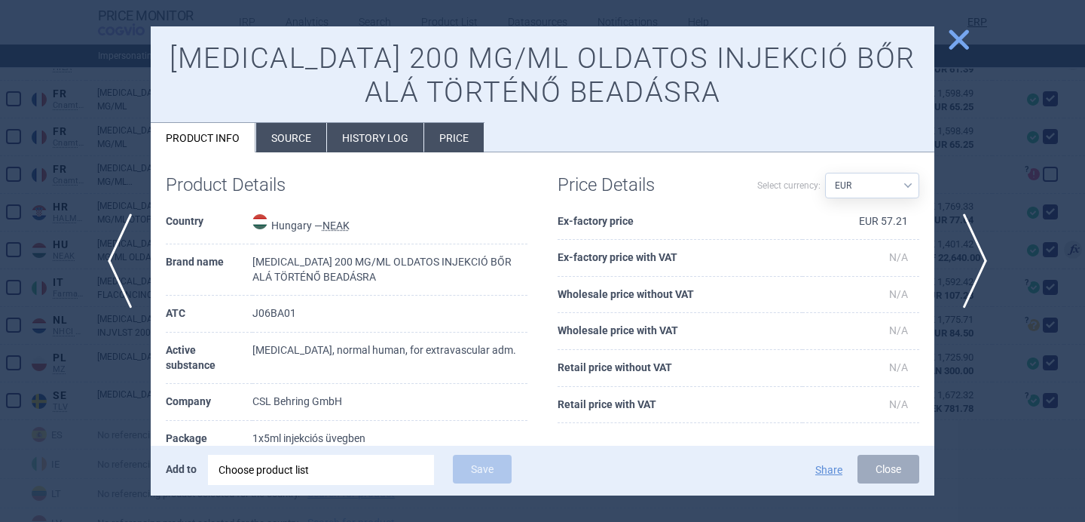
click at [962, 262] on span "next" at bounding box center [971, 260] width 34 height 95
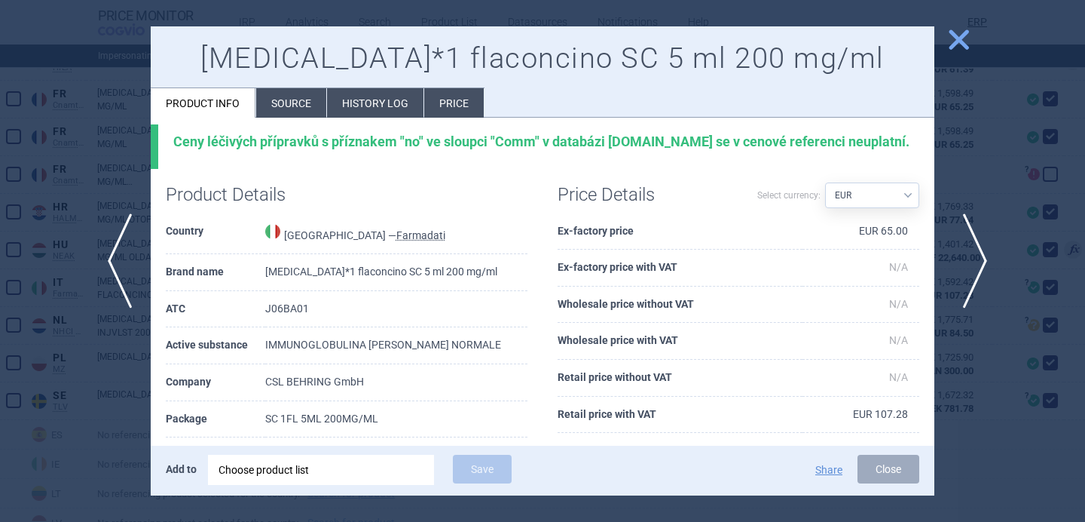
scroll to position [52, 0]
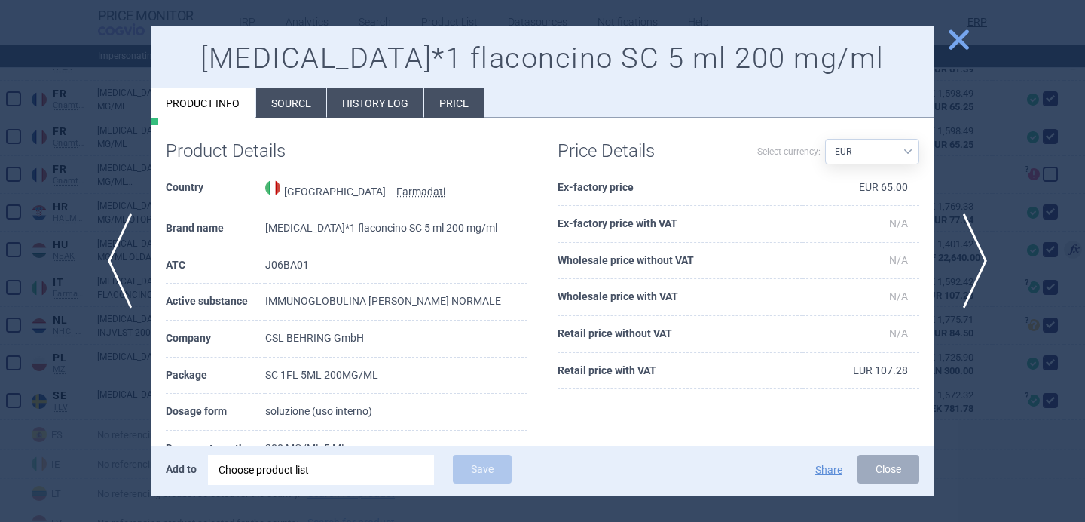
click at [962, 262] on span "next" at bounding box center [971, 260] width 34 height 95
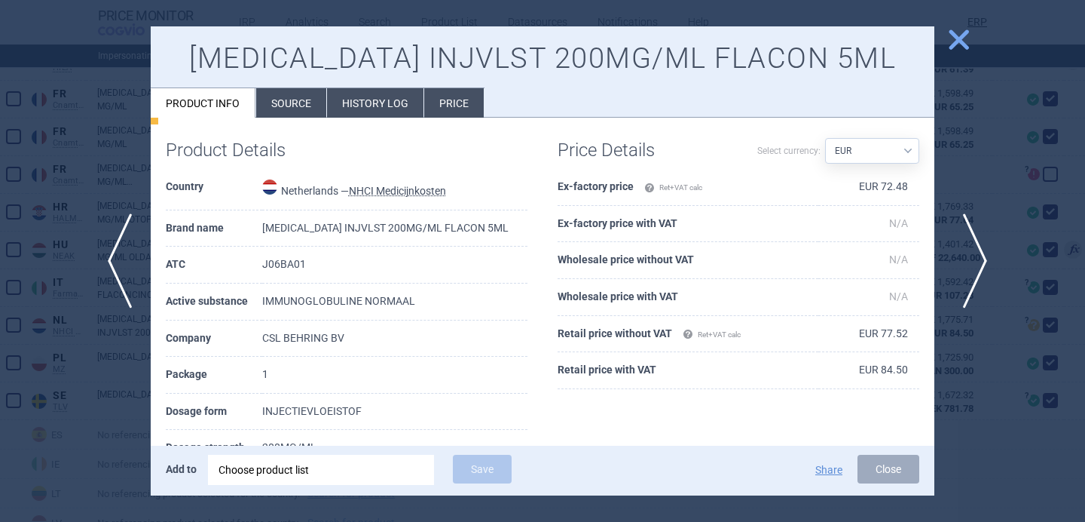
click at [962, 262] on span "next" at bounding box center [971, 260] width 34 height 95
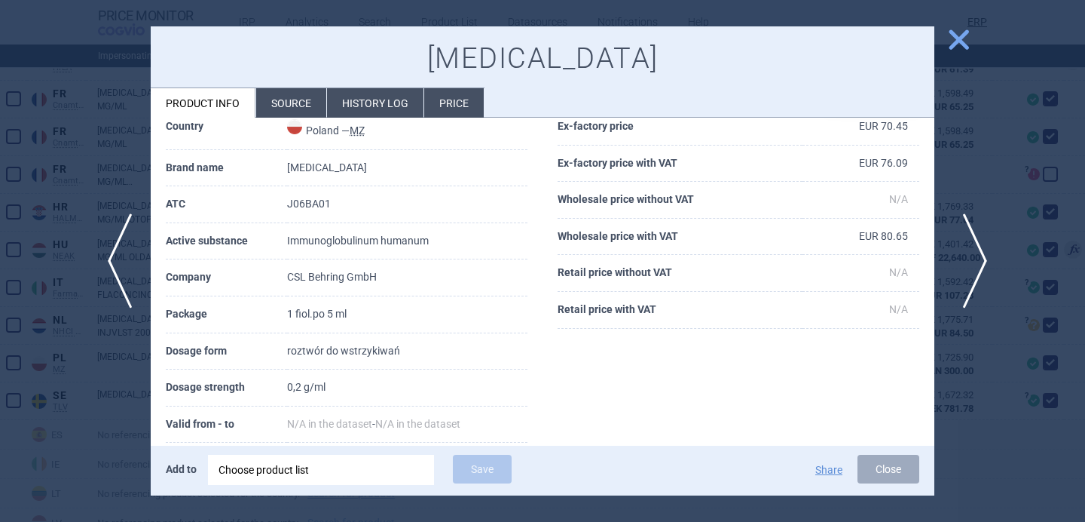
scroll to position [8, 0]
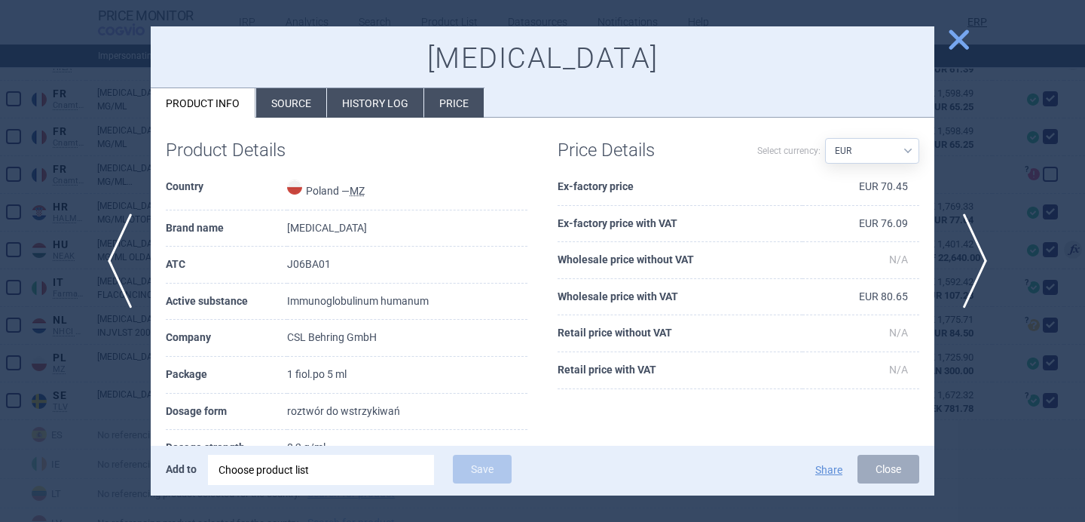
click at [962, 262] on span "next" at bounding box center [971, 260] width 34 height 95
click at [1010, 413] on div at bounding box center [542, 261] width 1085 height 522
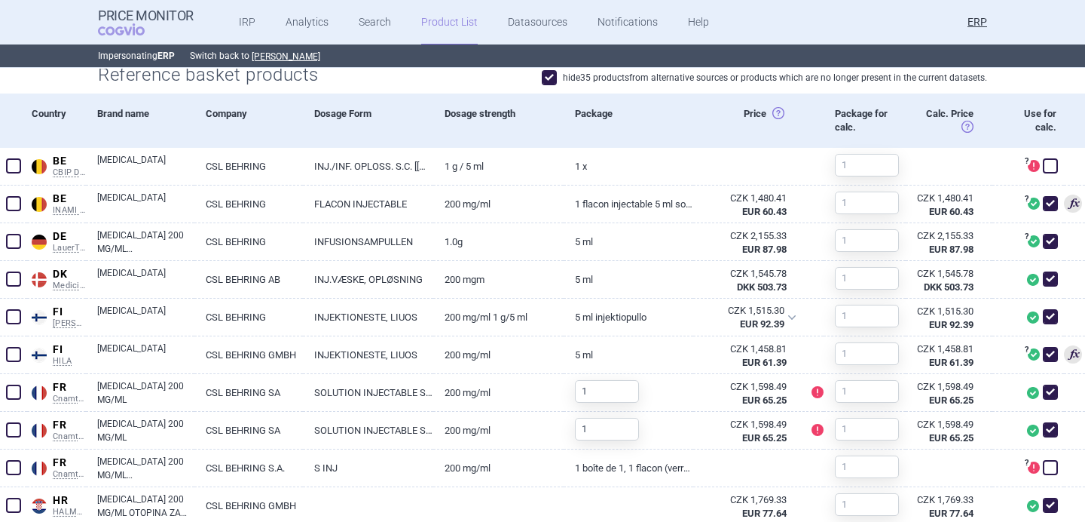
scroll to position [537, 0]
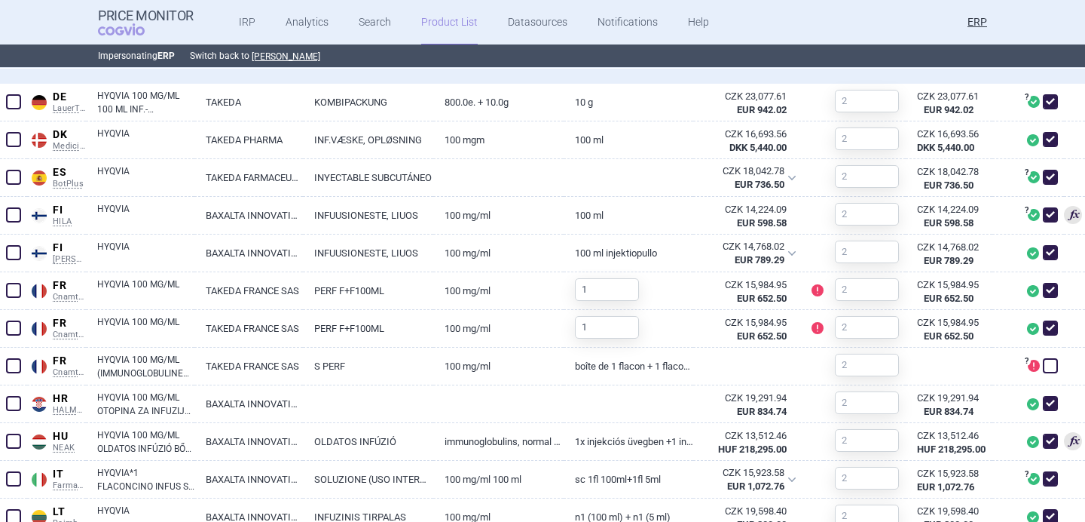
scroll to position [611, 0]
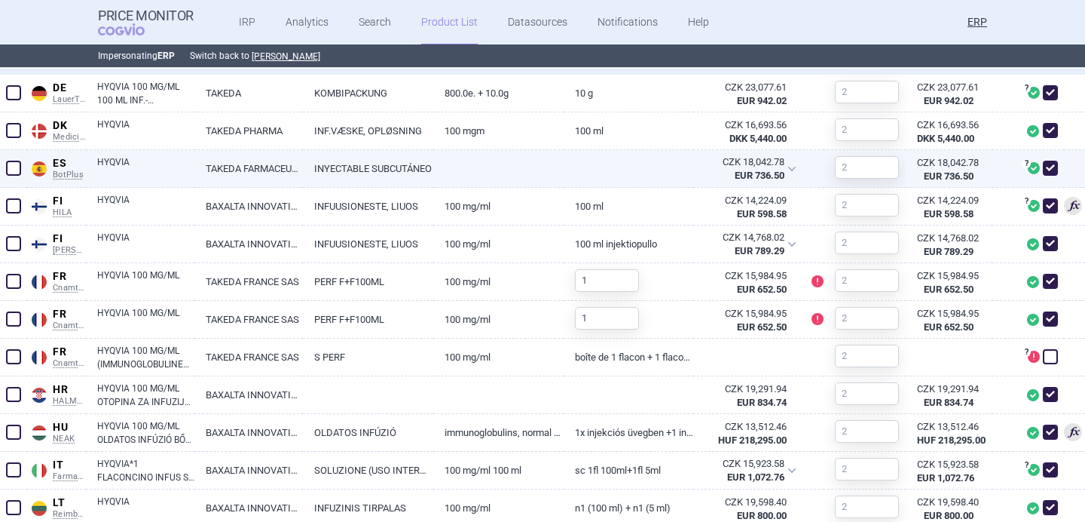
click at [160, 179] on link "HYQVIA" at bounding box center [145, 168] width 97 height 27
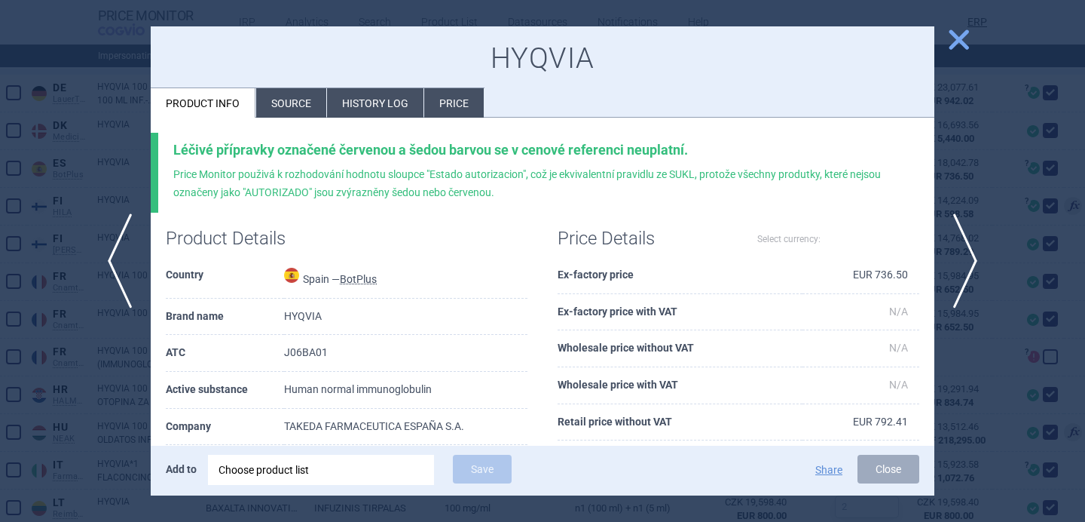
select select "EUR"
click at [299, 107] on li "Source" at bounding box center [291, 102] width 70 height 29
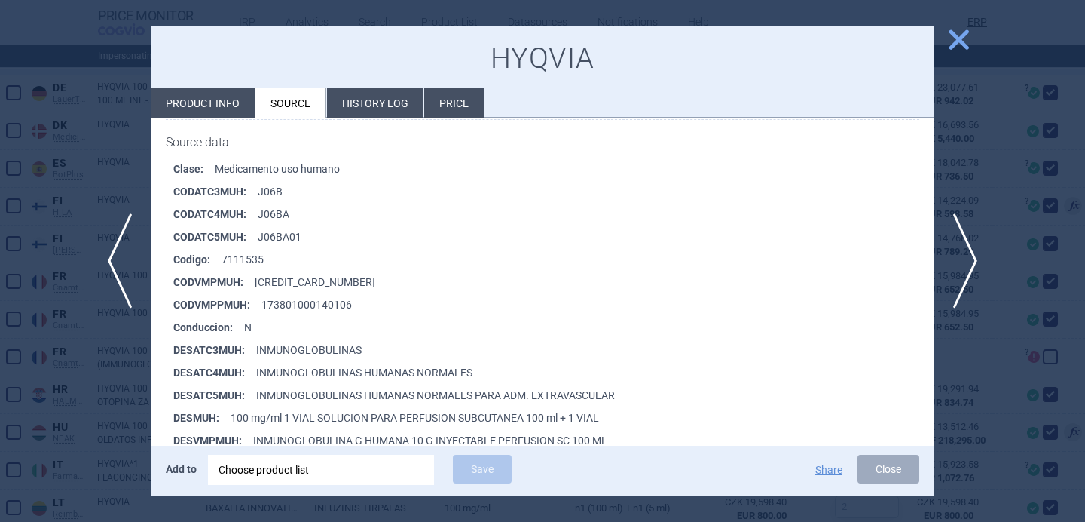
scroll to position [305, 0]
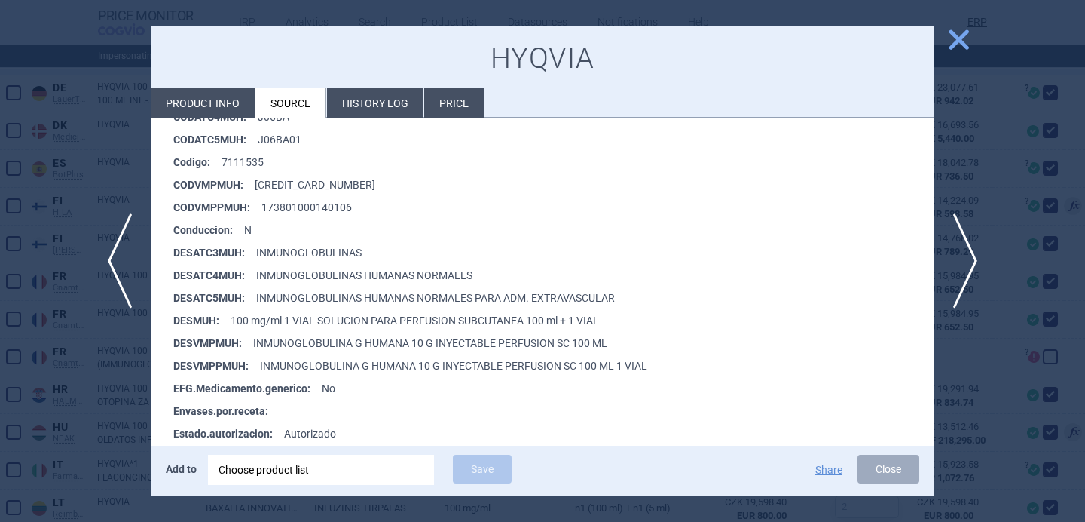
click at [75, 390] on div at bounding box center [542, 261] width 1085 height 522
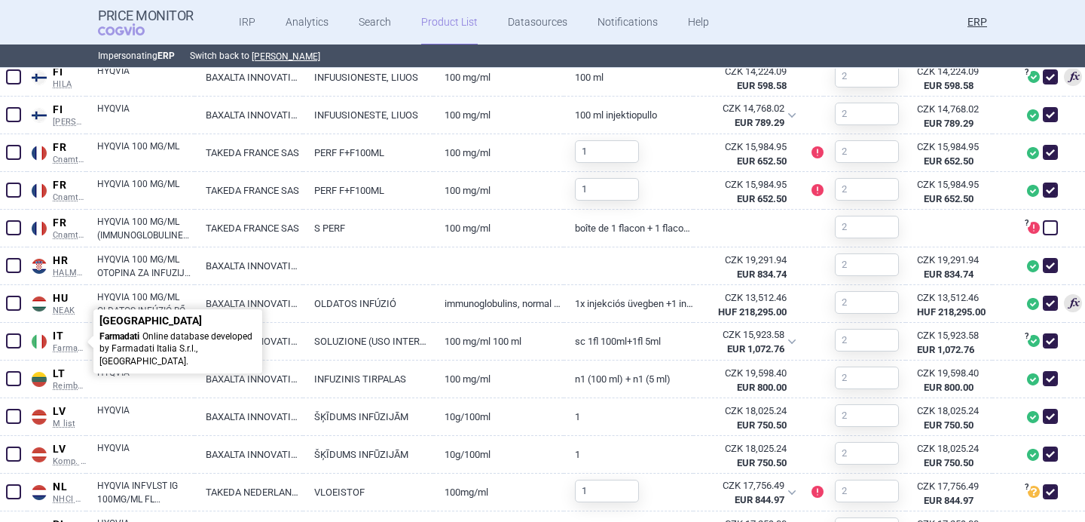
scroll to position [764, 0]
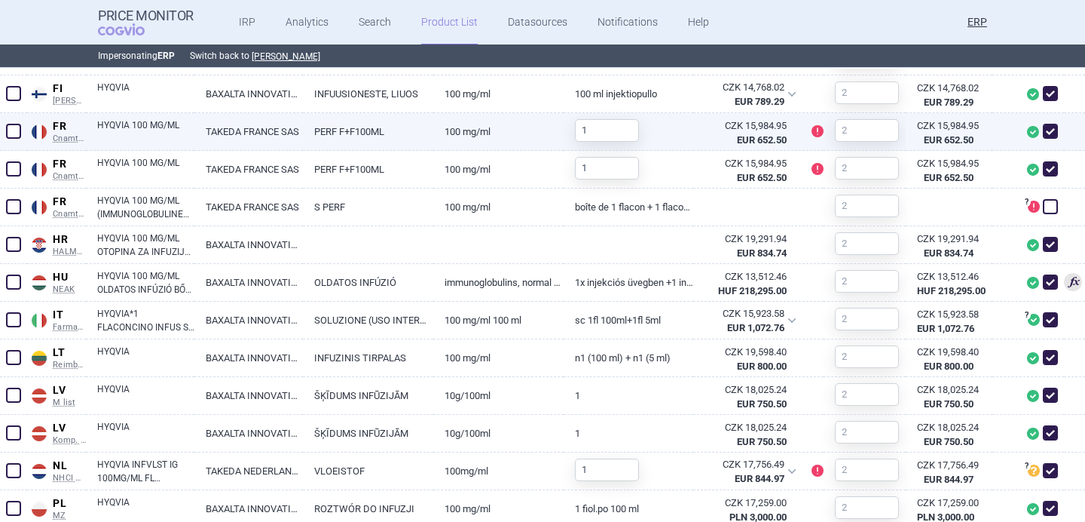
click at [185, 130] on link "HYQVIA 100 MG/ML" at bounding box center [145, 131] width 97 height 27
select select "EUR"
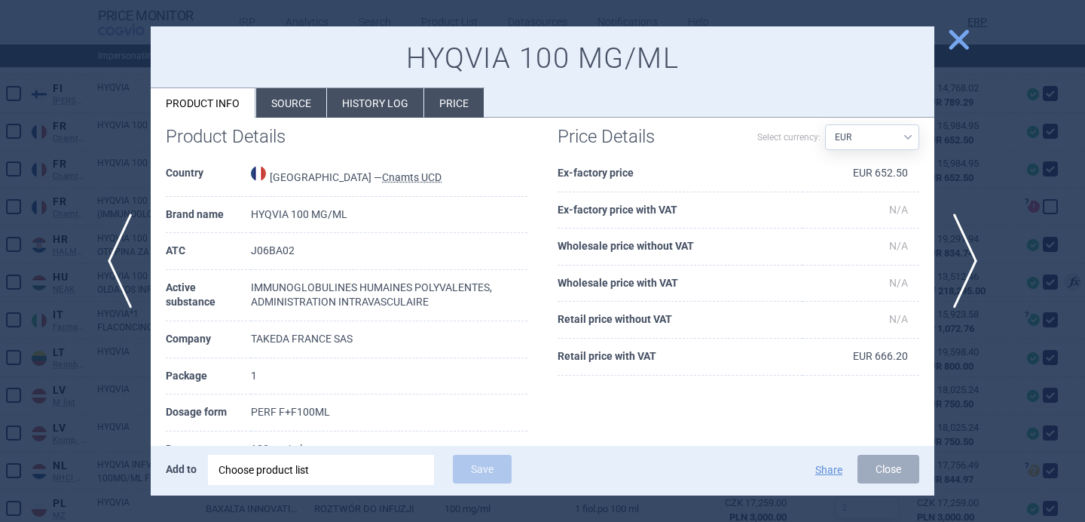
scroll to position [26, 0]
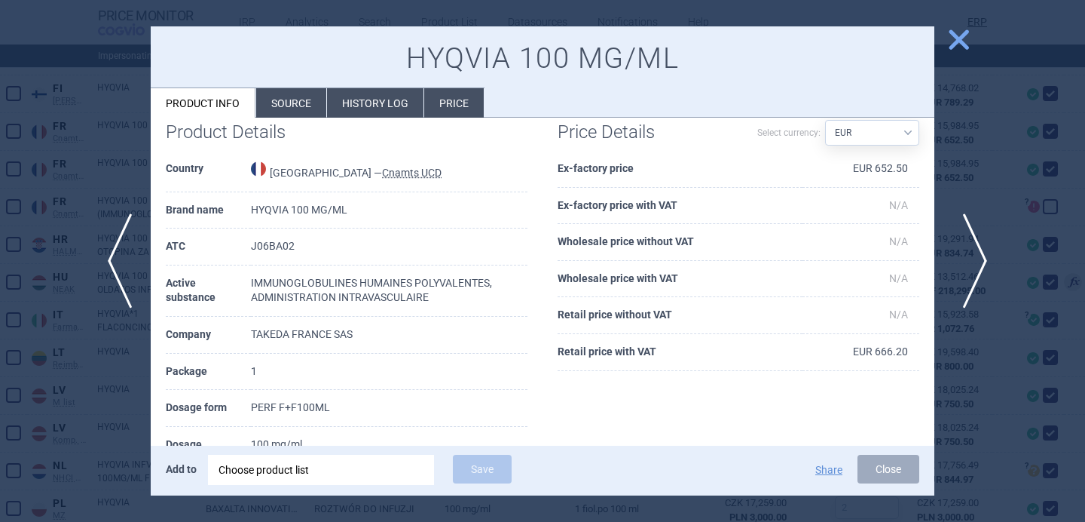
click at [975, 262] on span "next" at bounding box center [971, 260] width 34 height 95
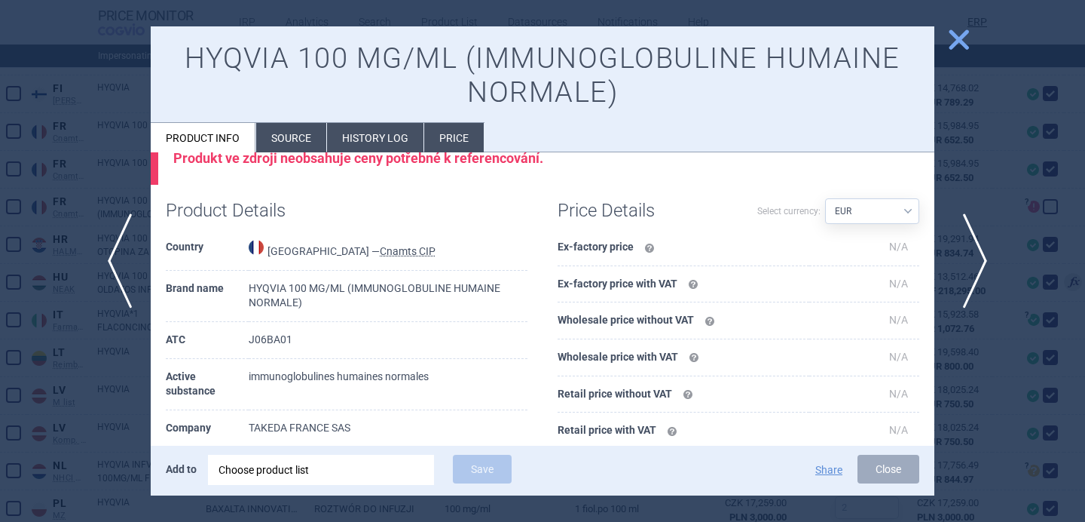
scroll to position [70, 0]
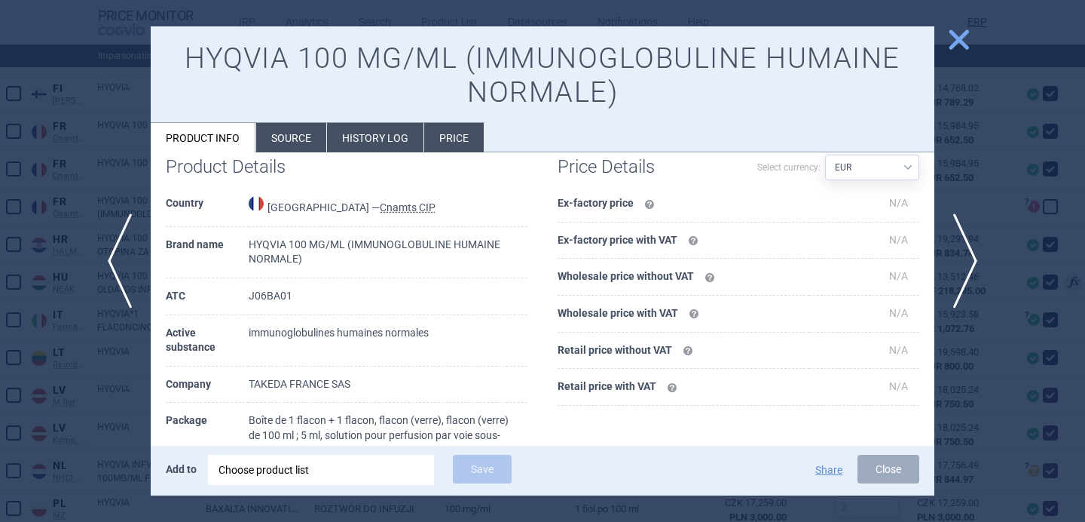
click at [978, 168] on div at bounding box center [542, 261] width 1085 height 522
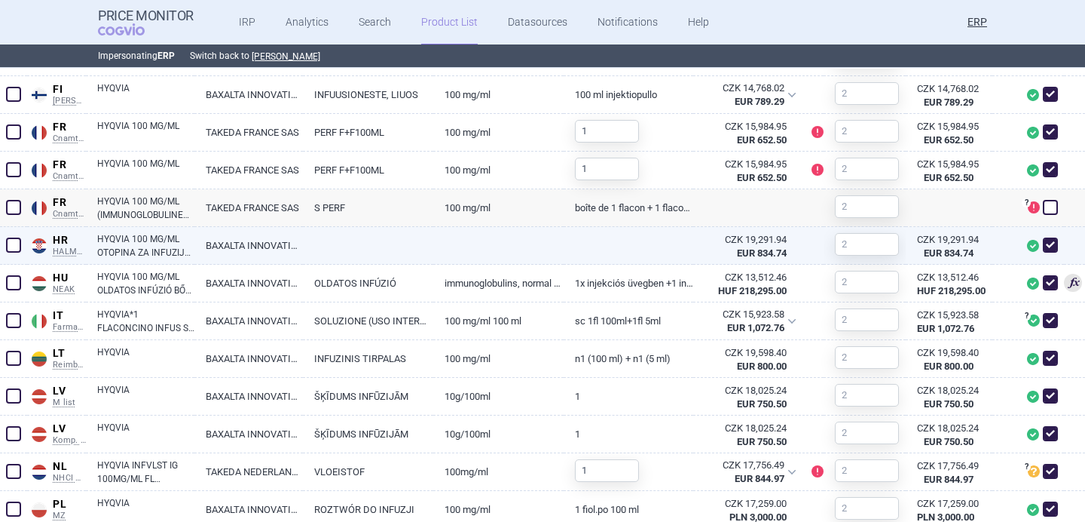
click at [292, 248] on link "BAXALTA INNOVATIONS GMBH" at bounding box center [248, 245] width 109 height 37
select select "EUR"
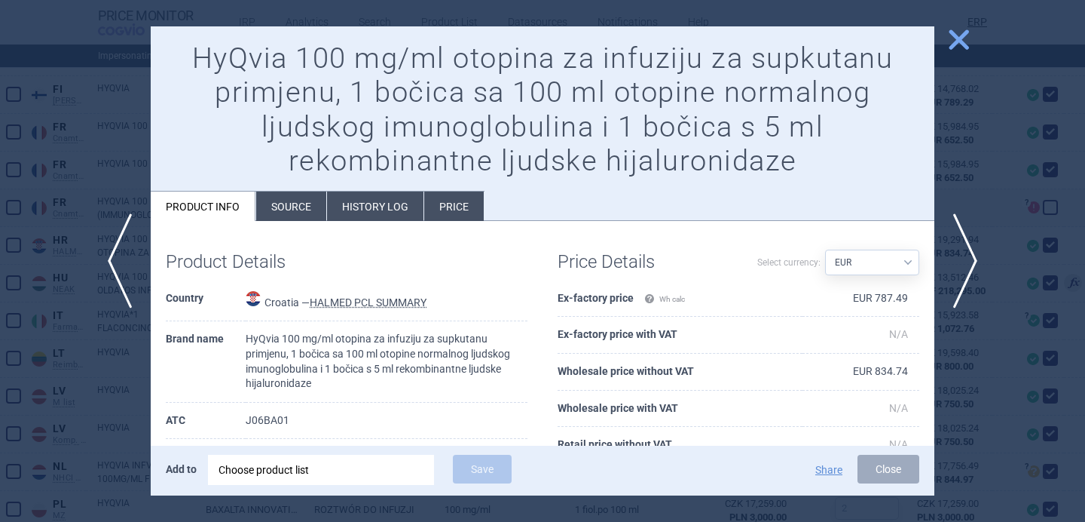
click at [106, 385] on div at bounding box center [542, 261] width 1085 height 522
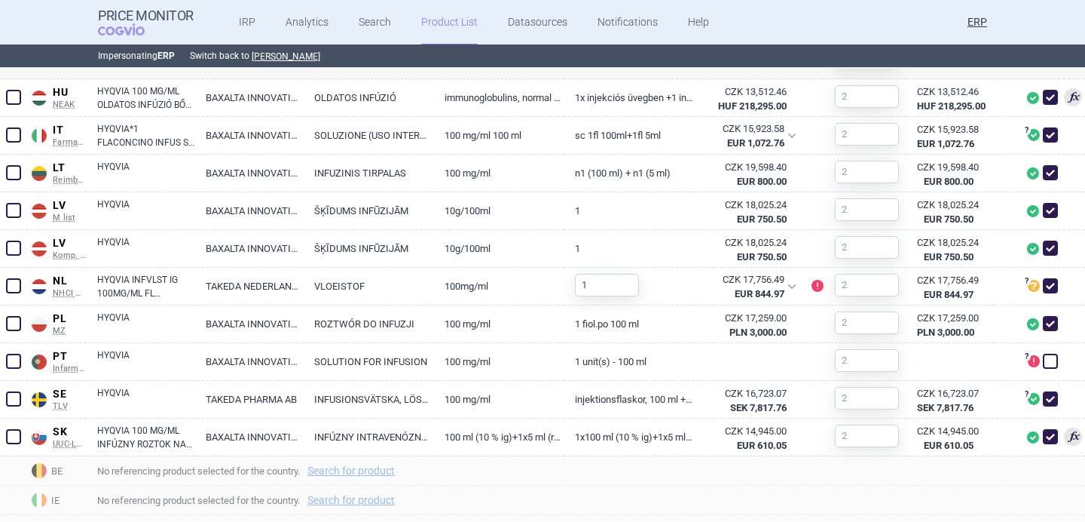
scroll to position [952, 0]
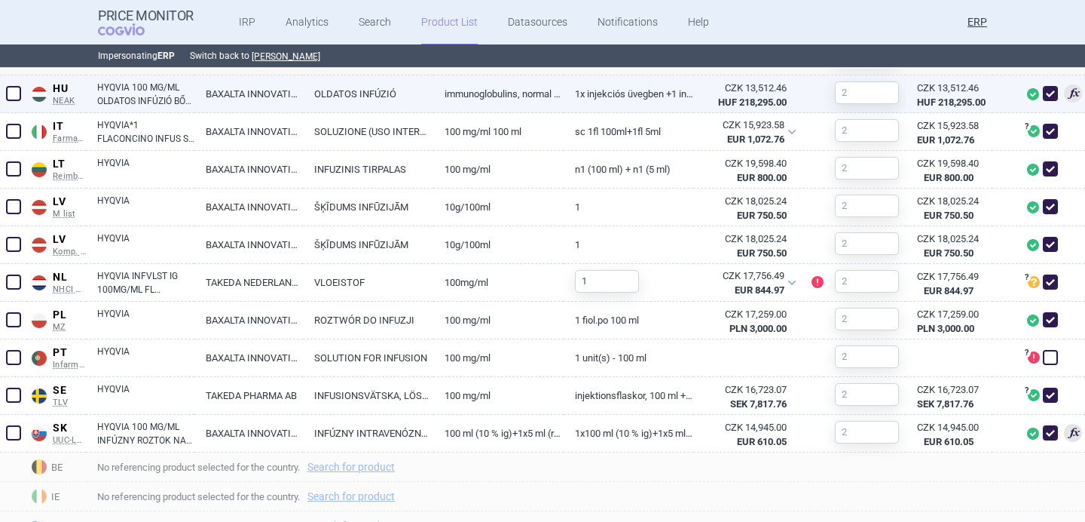
click at [266, 90] on link "BAXALTA INNOVATIONS GMBH" at bounding box center [248, 93] width 109 height 37
select select "EUR"
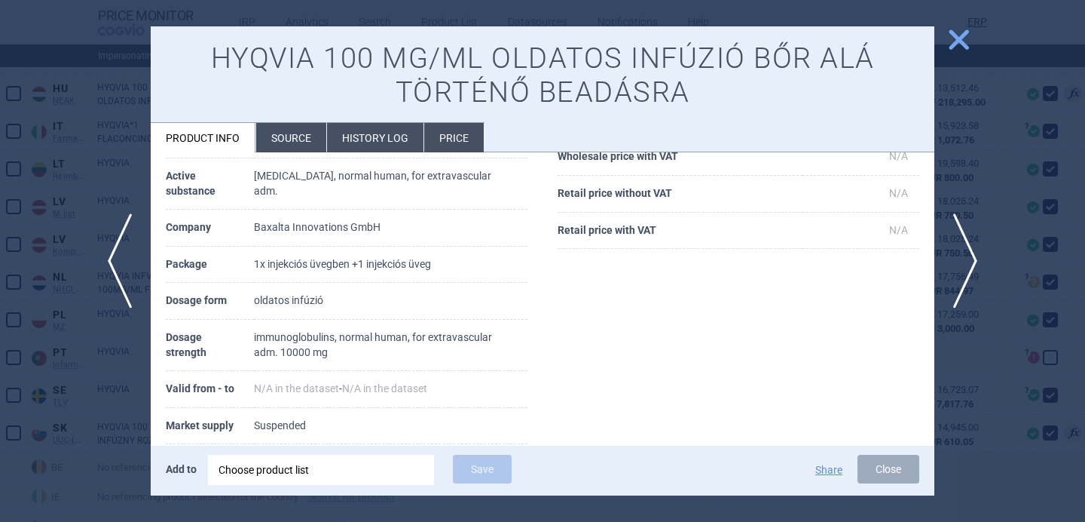
scroll to position [183, 0]
click at [299, 128] on li "Source" at bounding box center [291, 137] width 70 height 29
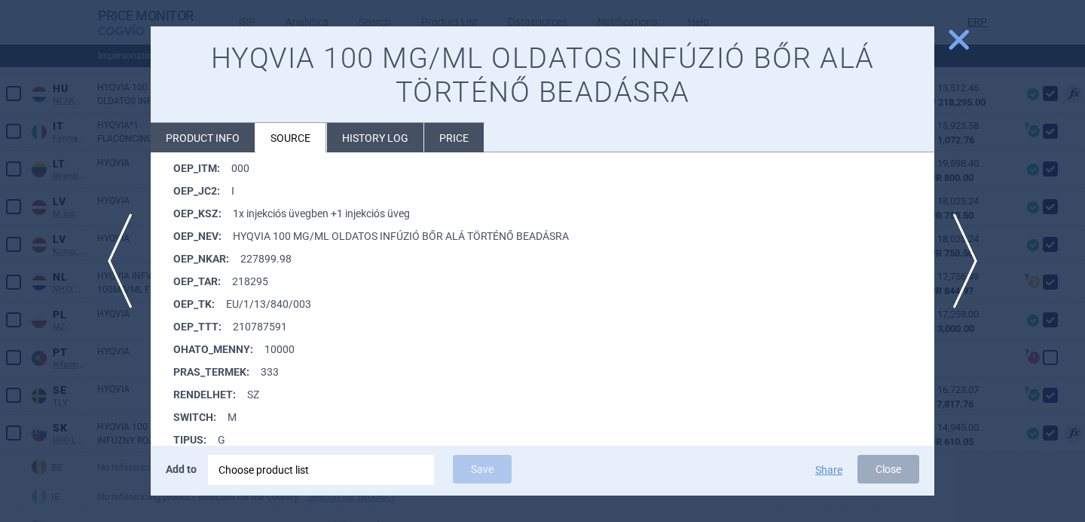
scroll to position [1306, 0]
click at [103, 413] on div at bounding box center [542, 261] width 1085 height 522
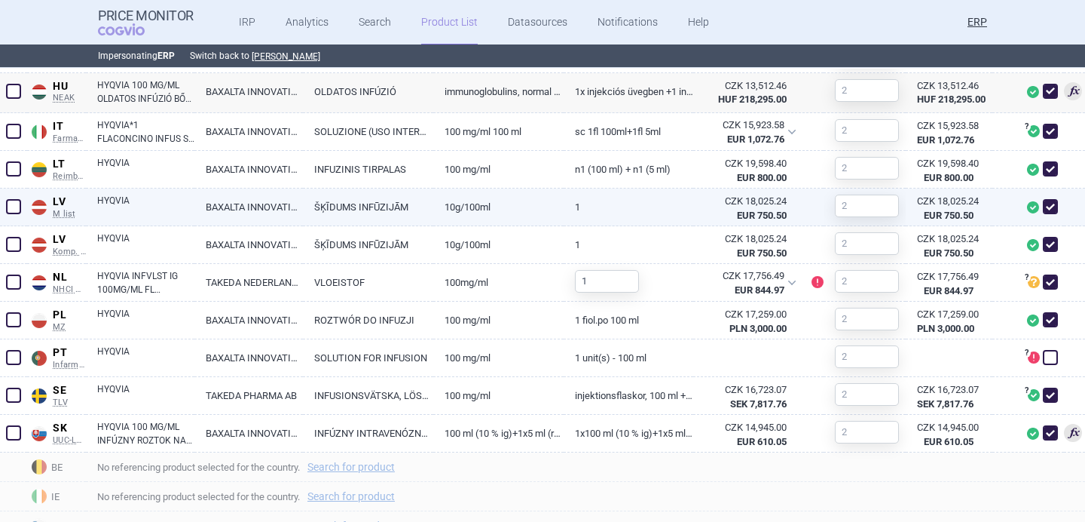
click at [164, 202] on link "HYQVIA" at bounding box center [145, 207] width 97 height 27
select select "EUR"
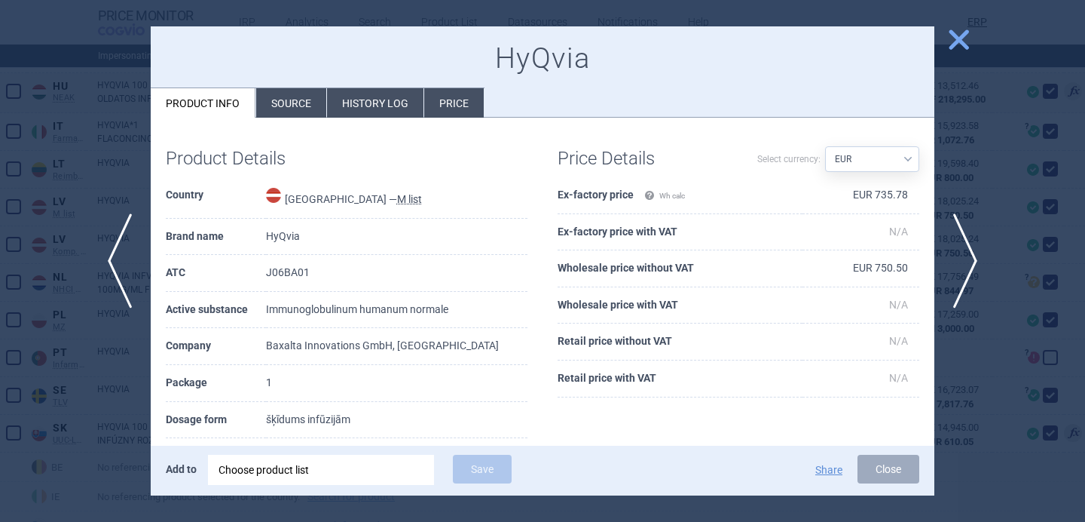
click at [295, 109] on li "Source" at bounding box center [291, 102] width 70 height 29
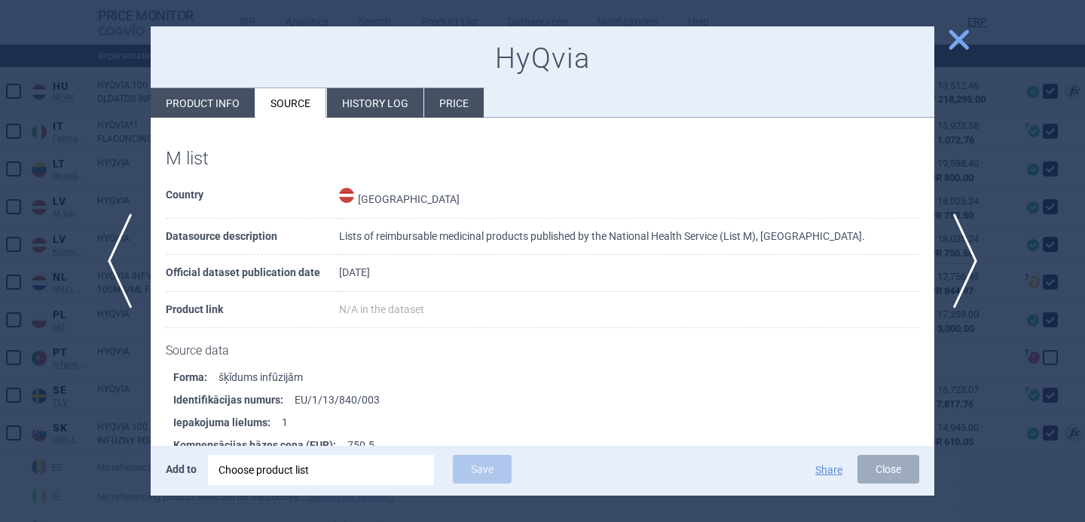
scroll to position [115, 0]
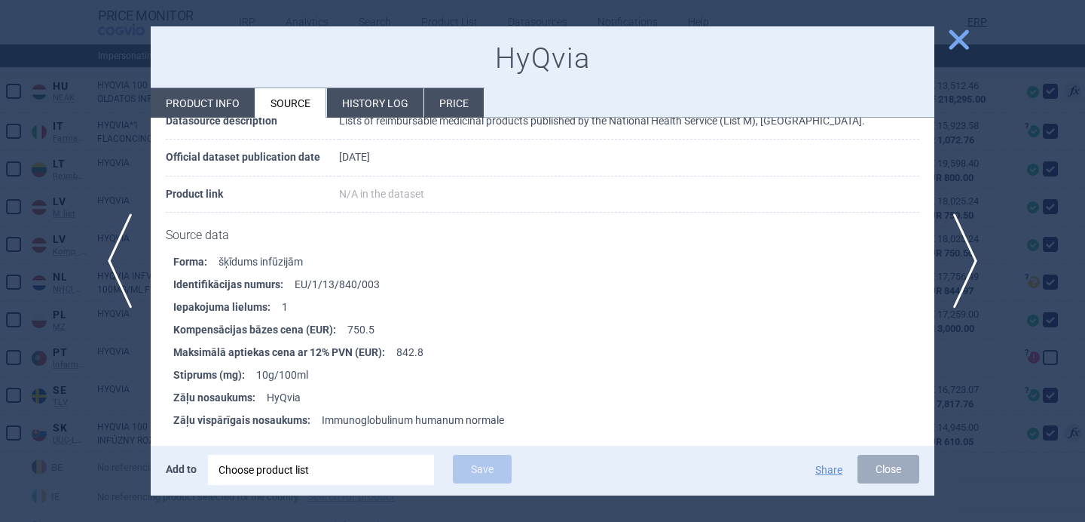
click at [59, 414] on div at bounding box center [542, 261] width 1085 height 522
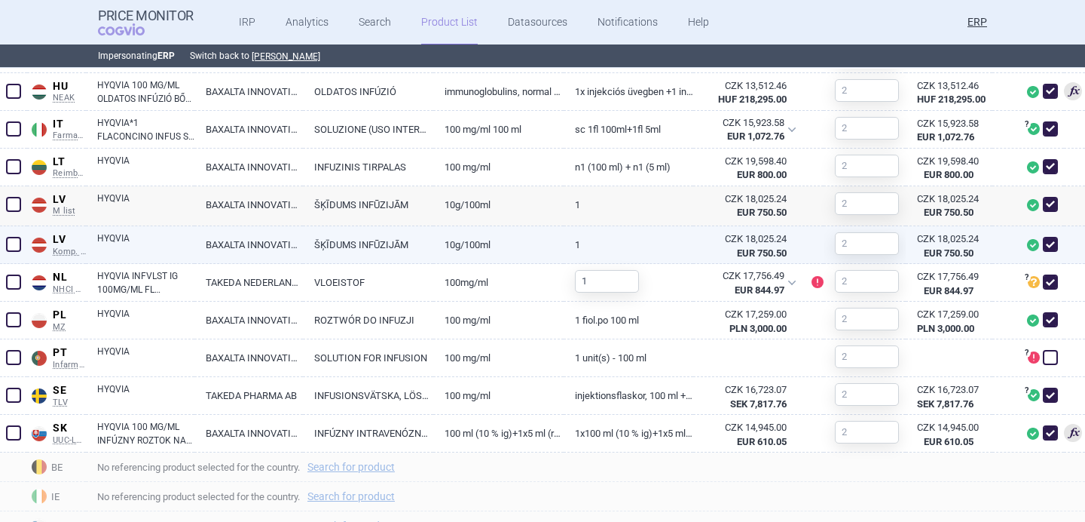
click at [188, 247] on link "HYQVIA" at bounding box center [145, 244] width 97 height 27
select select "EUR"
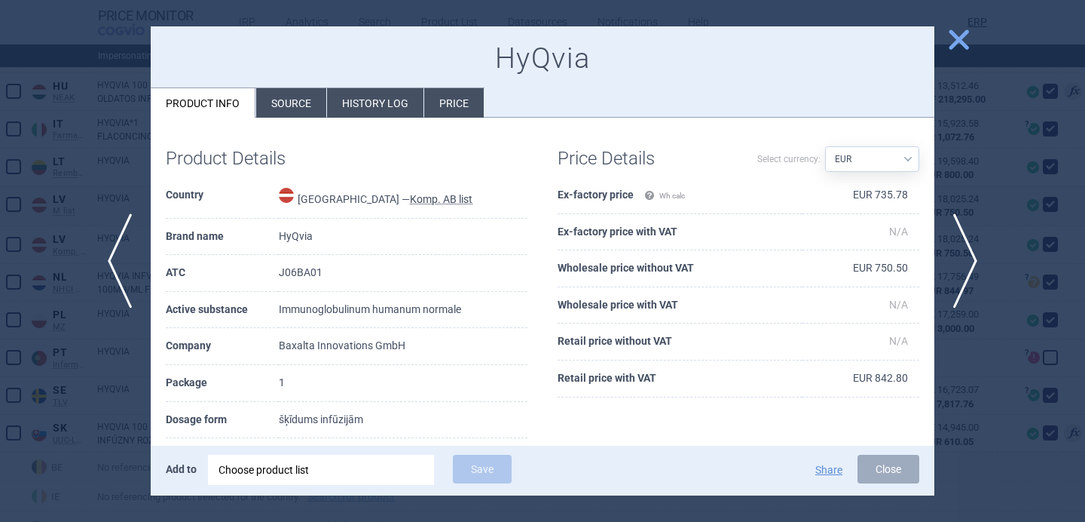
click at [297, 115] on li "Source" at bounding box center [291, 102] width 70 height 29
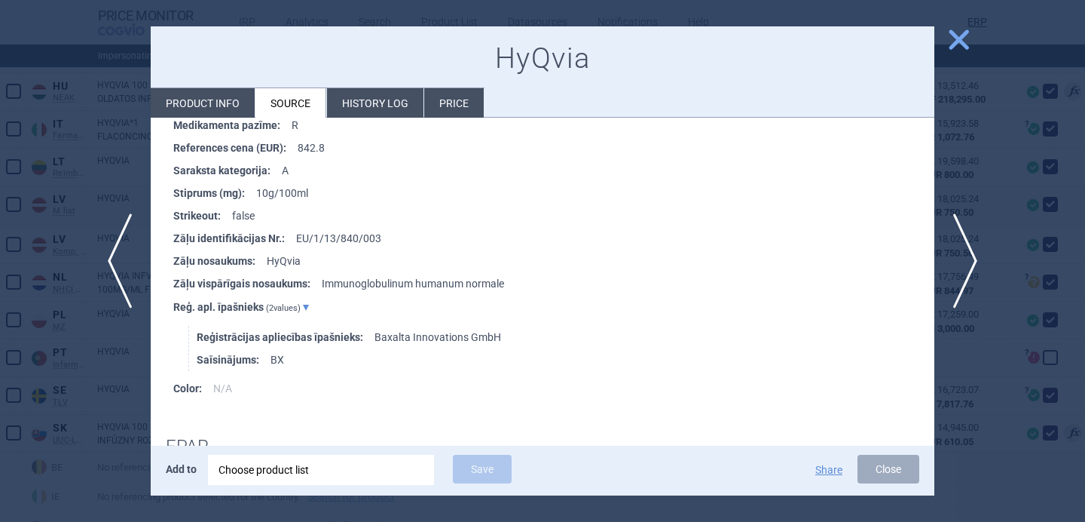
scroll to position [393, 0]
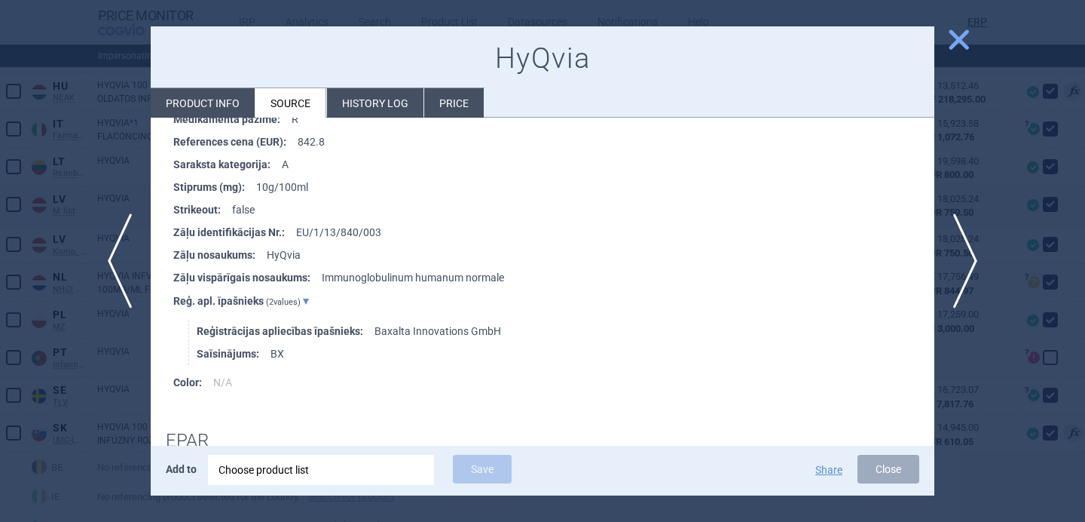
click at [118, 373] on div at bounding box center [542, 261] width 1085 height 522
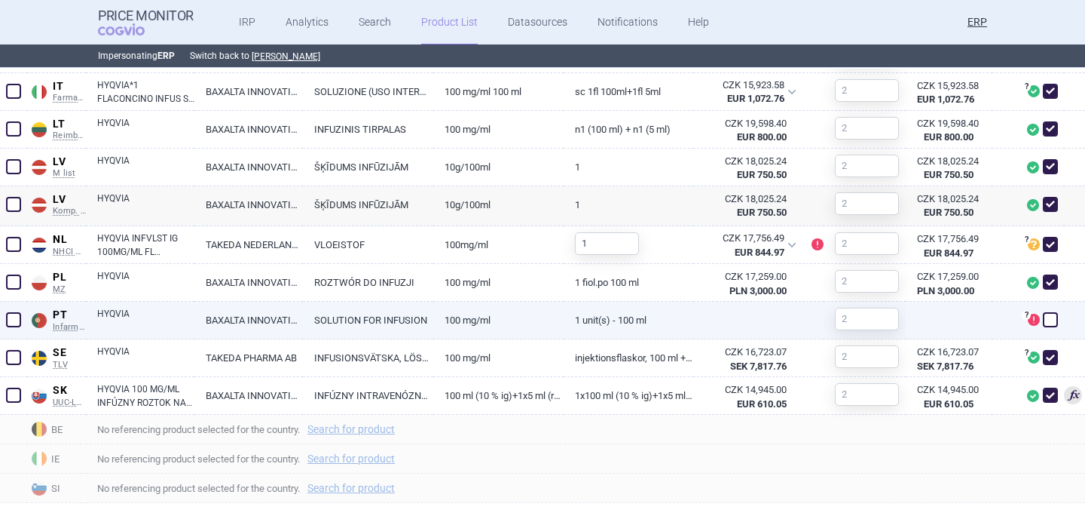
scroll to position [998, 0]
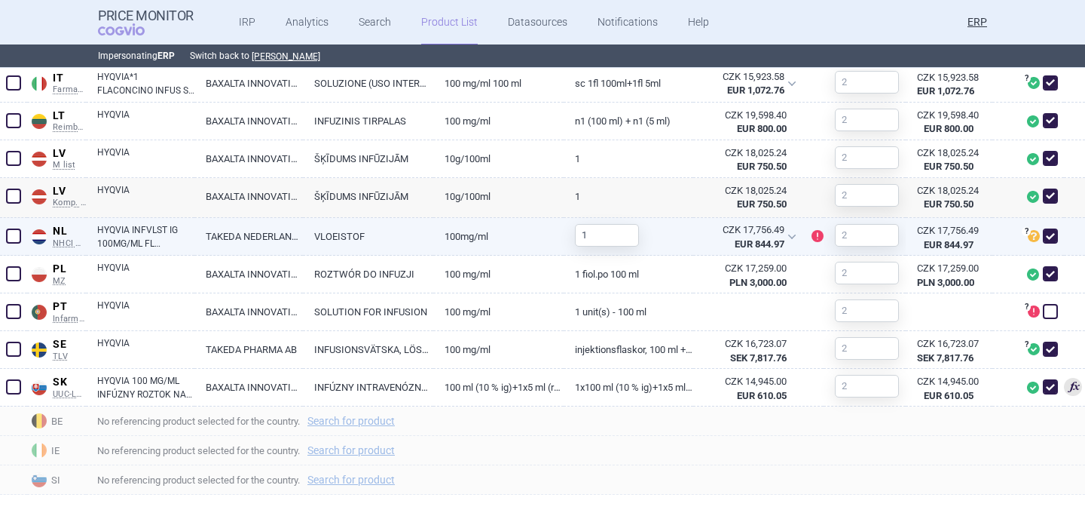
click at [208, 239] on link "TAKEDA NEDERLAND BV" at bounding box center [248, 236] width 109 height 37
select select "EUR"
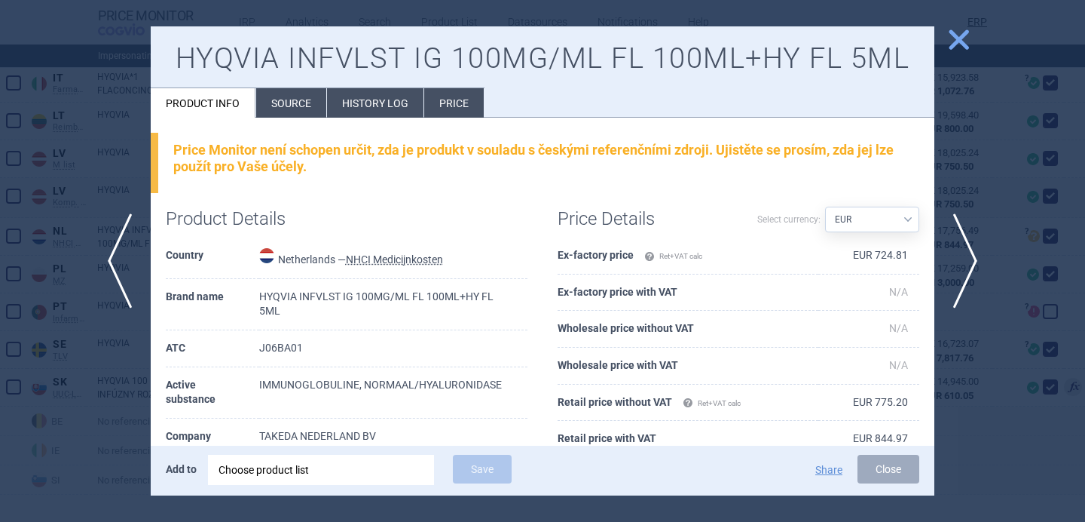
click at [84, 379] on div at bounding box center [542, 261] width 1085 height 522
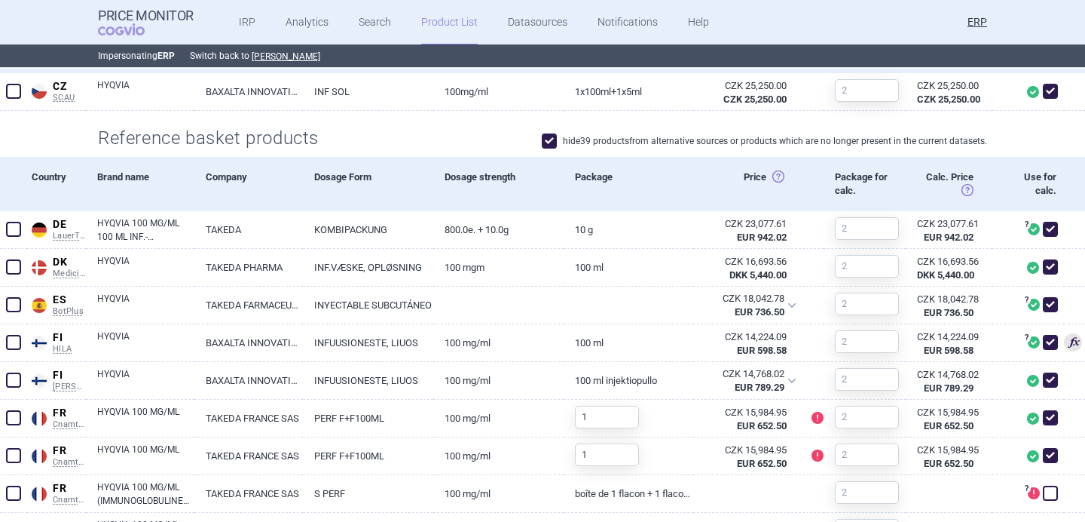
scroll to position [470, 0]
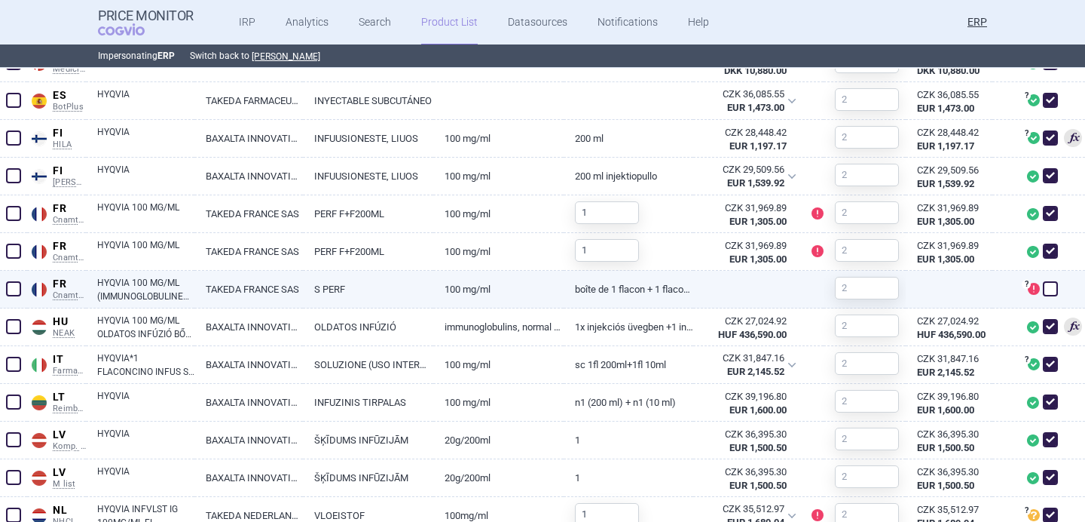
scroll to position [681, 0]
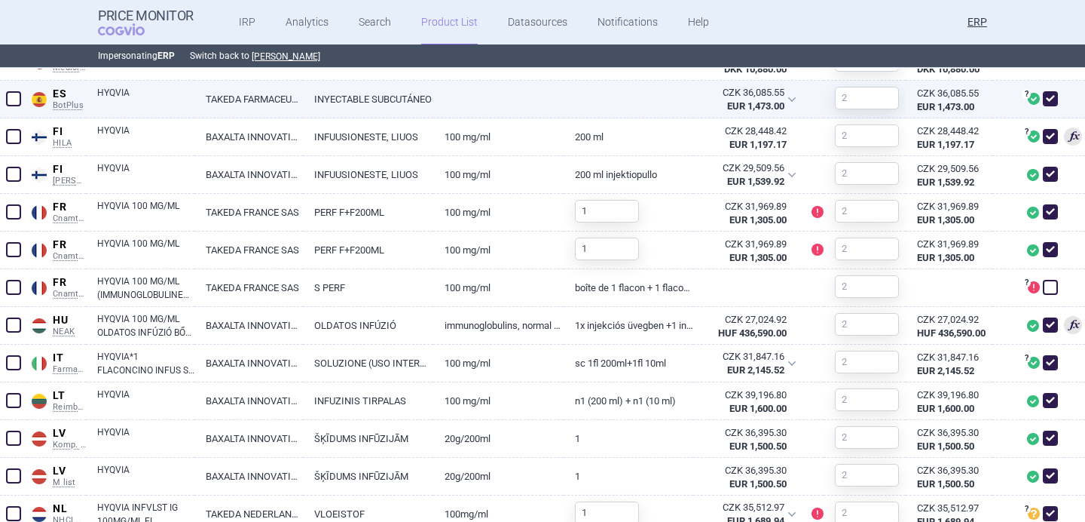
click at [152, 100] on link "HYQVIA" at bounding box center [145, 99] width 97 height 27
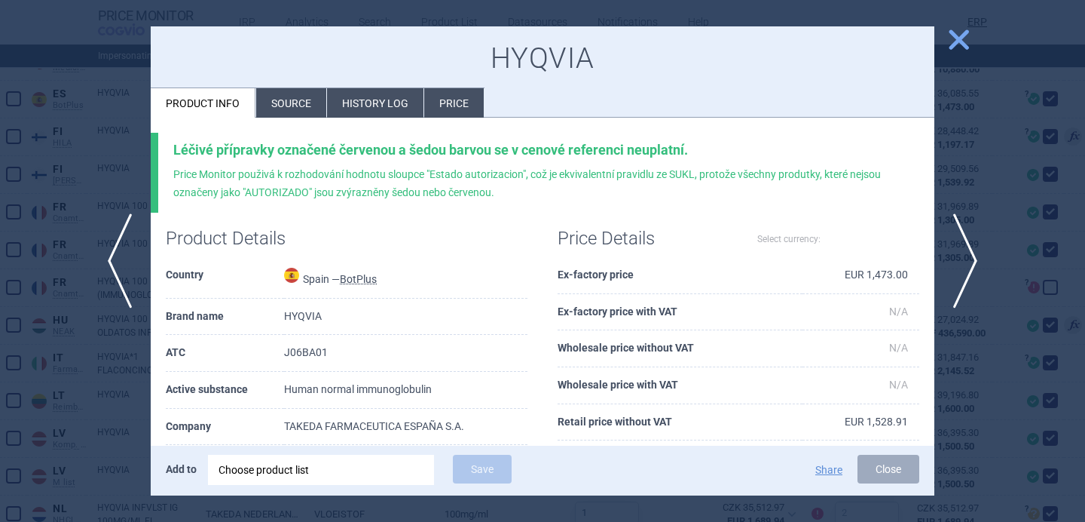
select select "EUR"
click at [303, 99] on li "Source" at bounding box center [291, 102] width 70 height 29
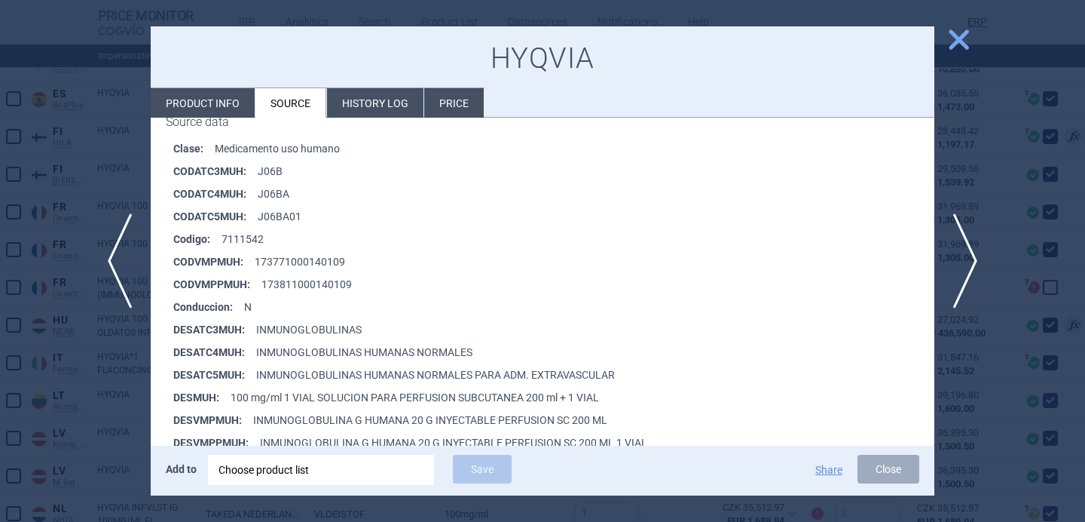
scroll to position [239, 0]
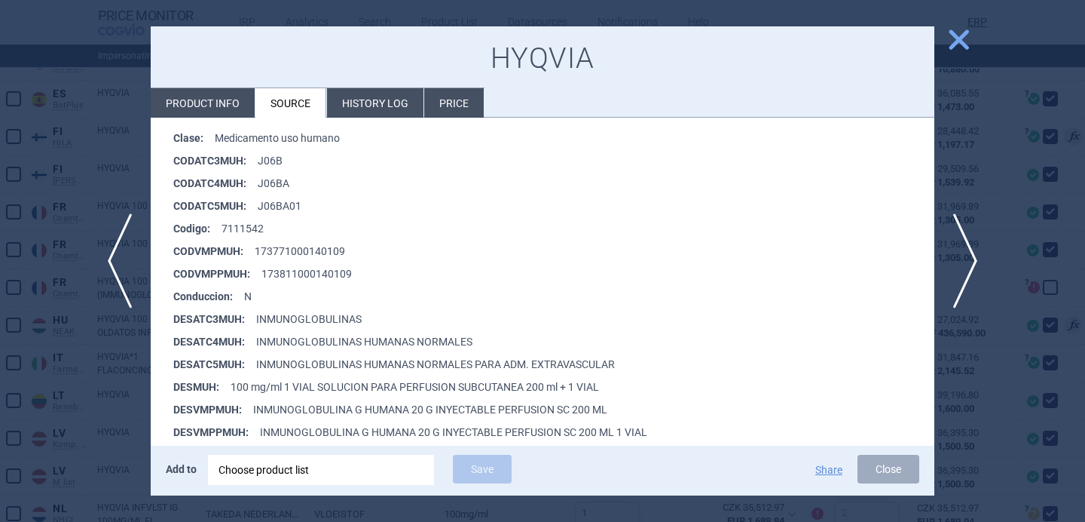
click at [100, 406] on div at bounding box center [542, 261] width 1085 height 522
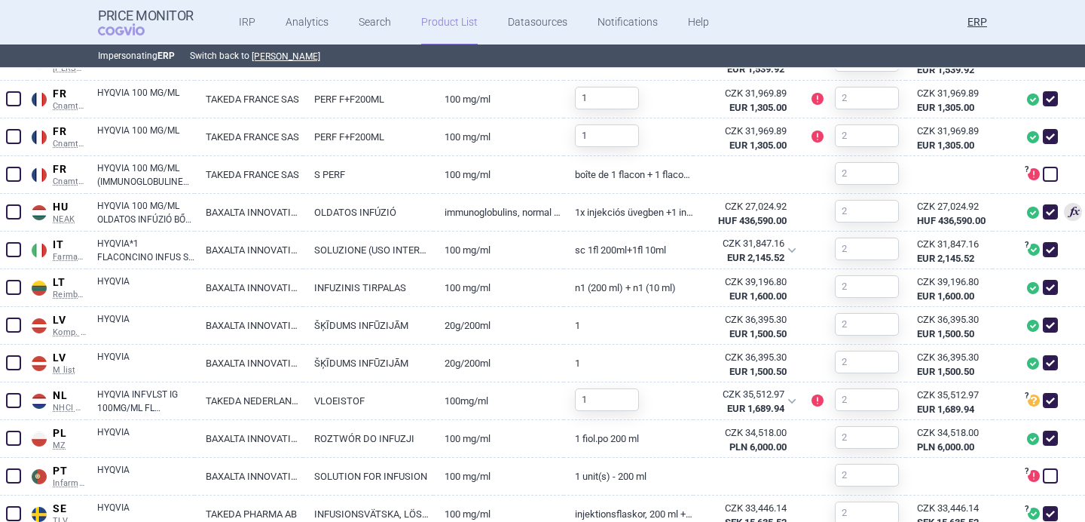
scroll to position [799, 0]
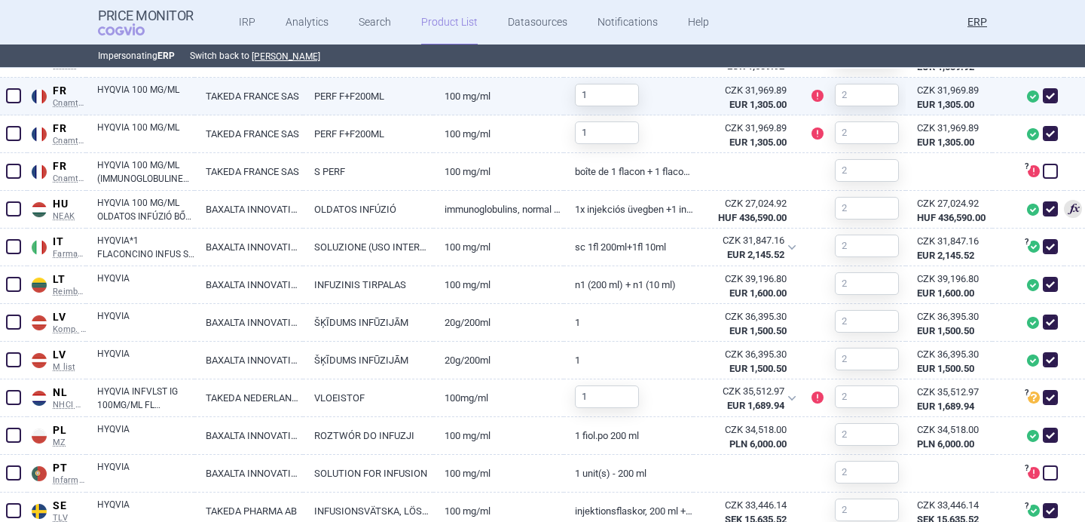
click at [156, 93] on link "HYQVIA 100 MG/ML" at bounding box center [145, 96] width 97 height 27
select select "EUR"
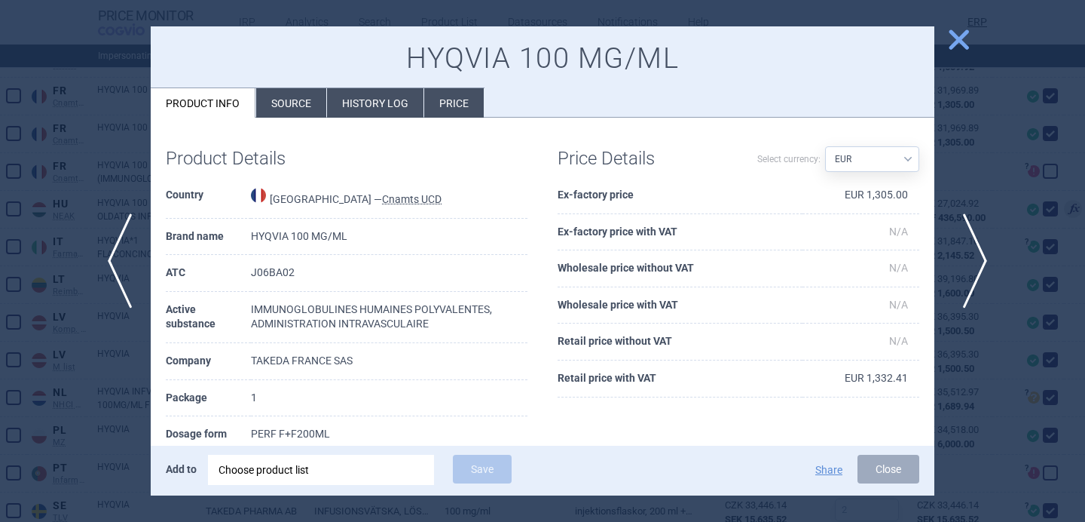
click at [972, 255] on span "next" at bounding box center [971, 260] width 34 height 95
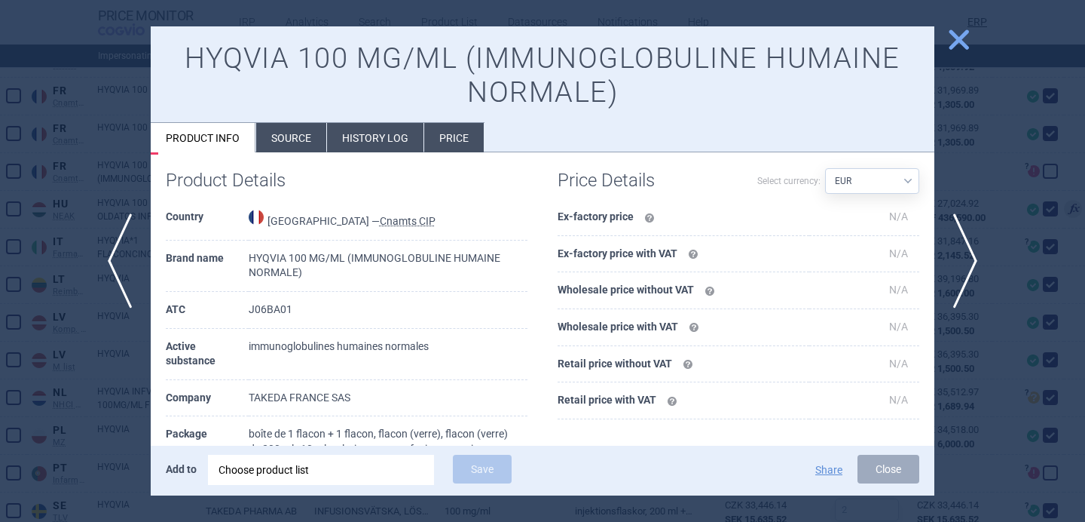
scroll to position [135, 0]
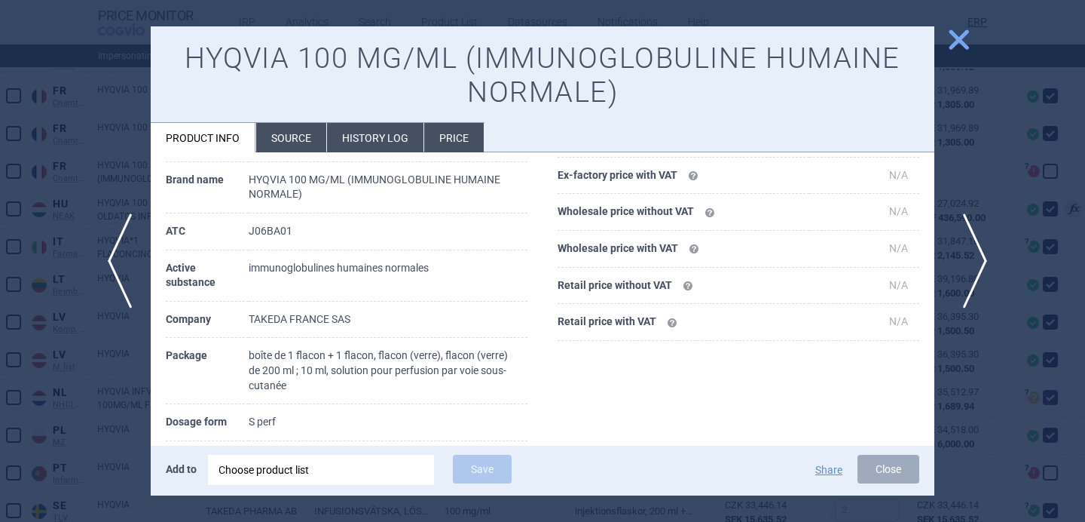
click at [969, 271] on span "next" at bounding box center [971, 260] width 34 height 95
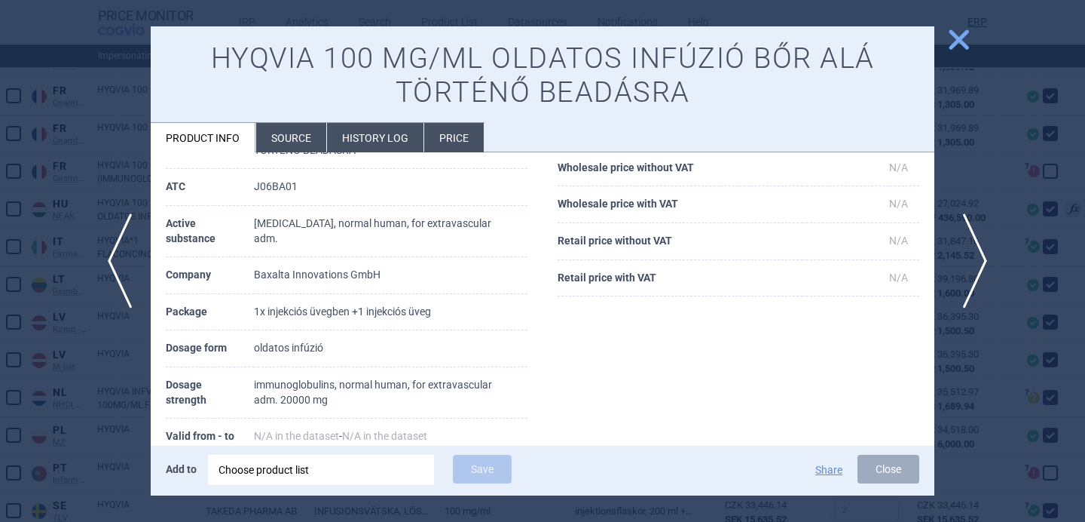
scroll to position [90, 0]
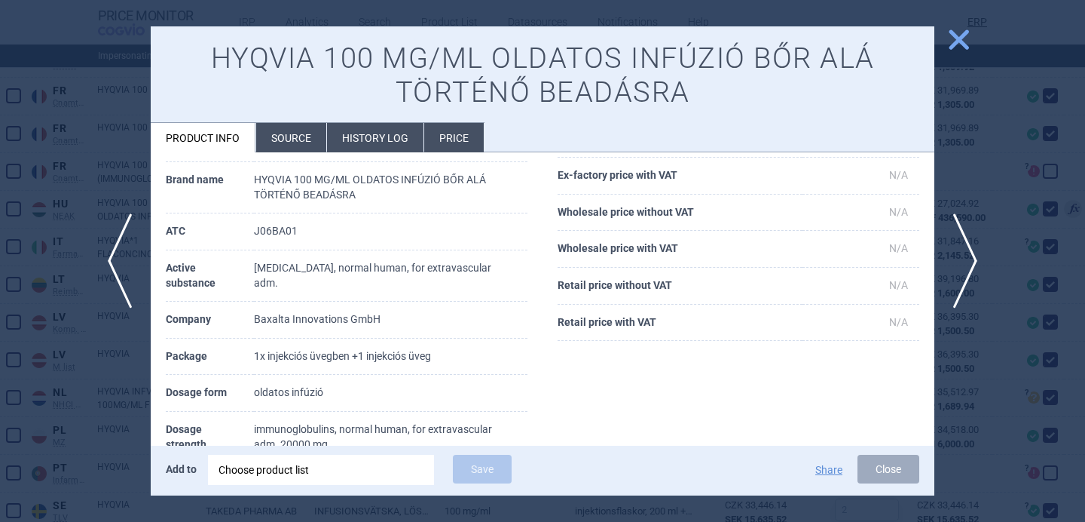
click at [89, 424] on div at bounding box center [542, 261] width 1085 height 522
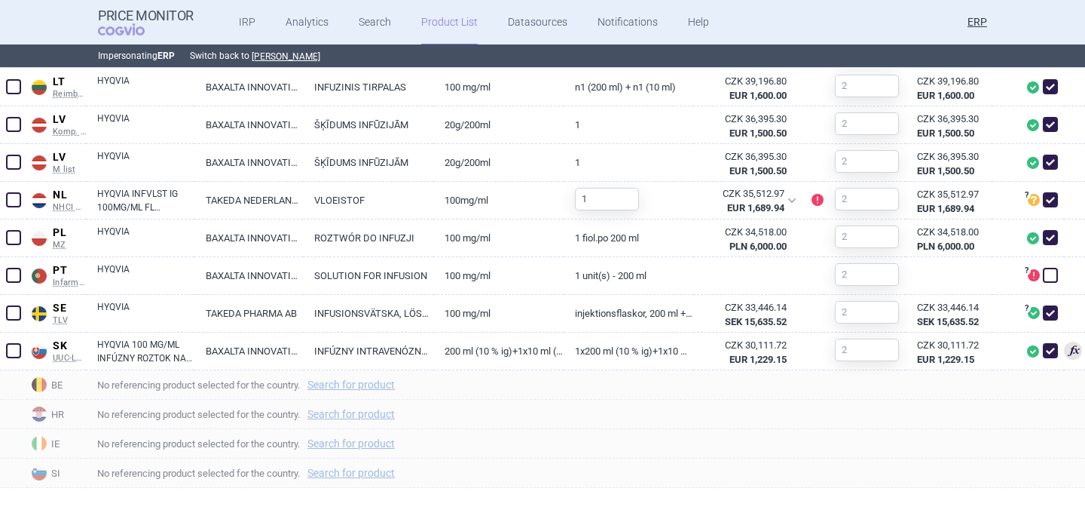
scroll to position [1000, 0]
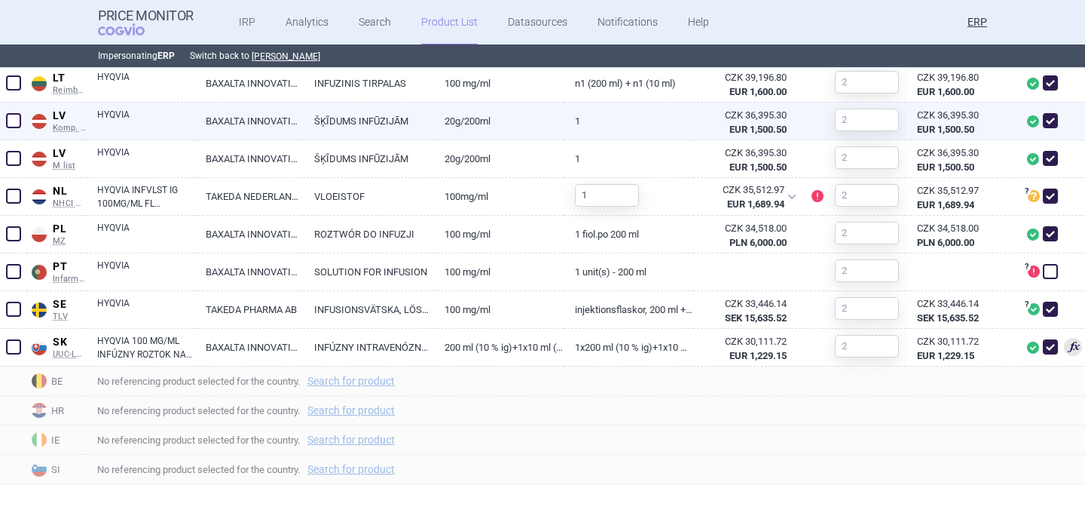
click at [177, 121] on link "HYQVIA" at bounding box center [145, 121] width 97 height 27
select select "EUR"
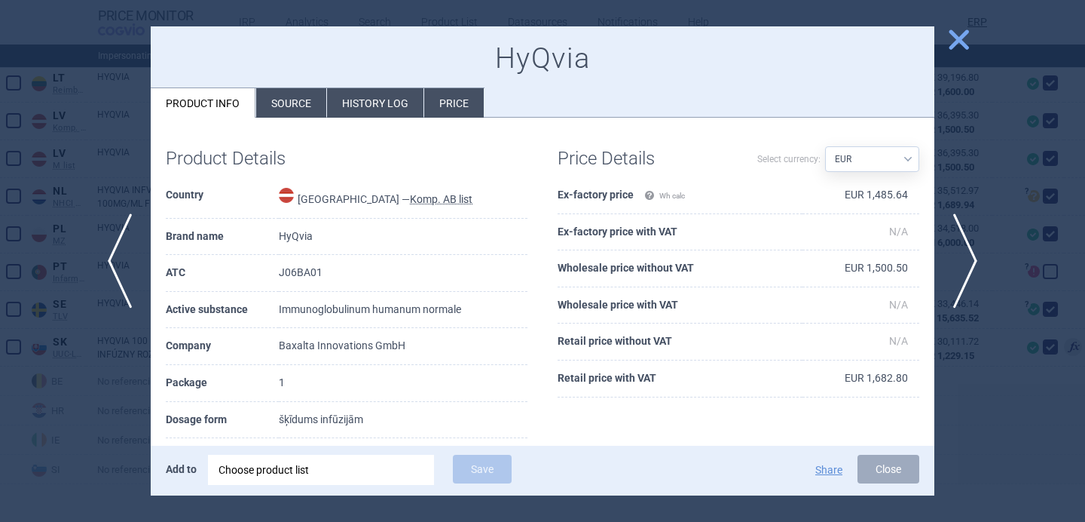
click at [274, 110] on li "Source" at bounding box center [291, 102] width 70 height 29
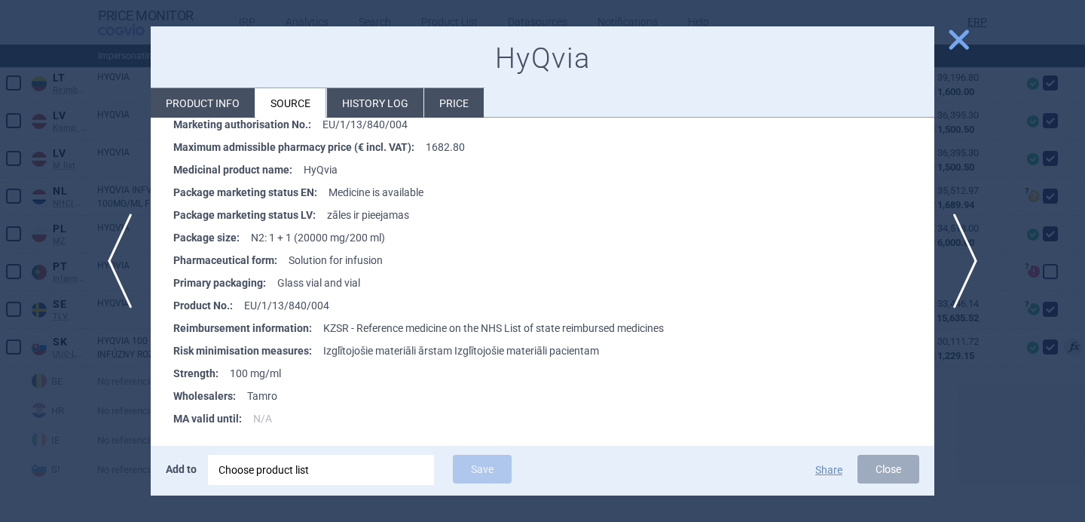
scroll to position [2112, 0]
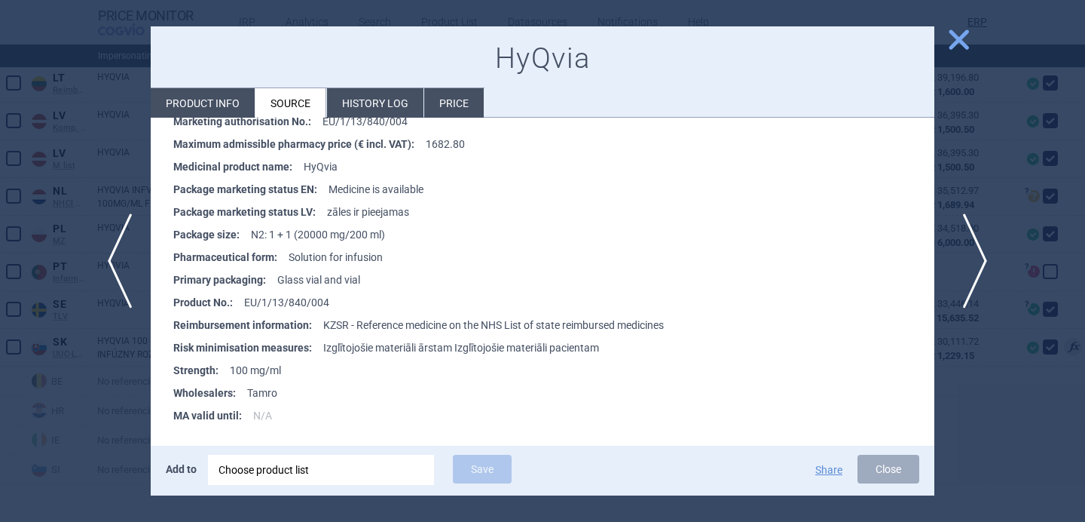
click at [971, 262] on span "next" at bounding box center [971, 260] width 34 height 95
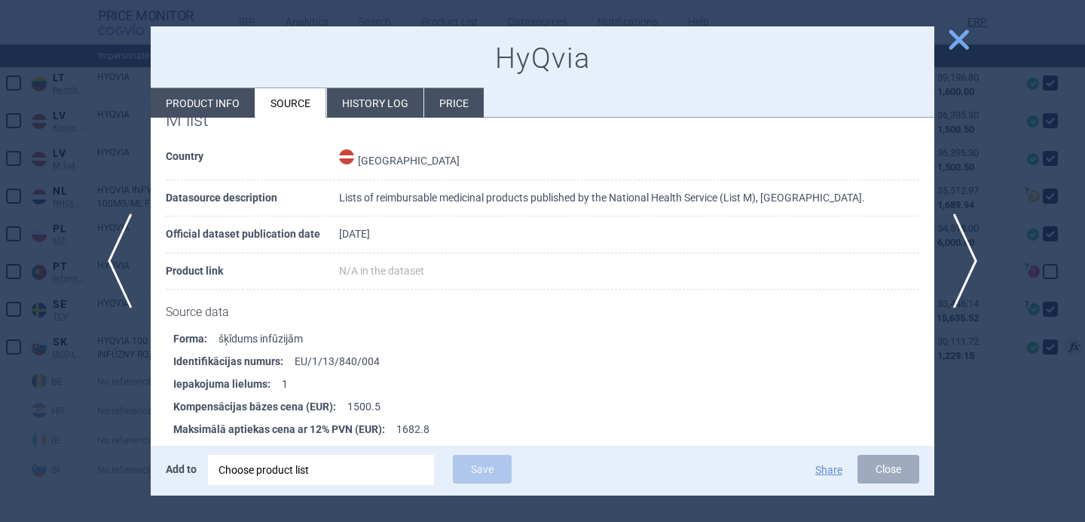
scroll to position [51, 0]
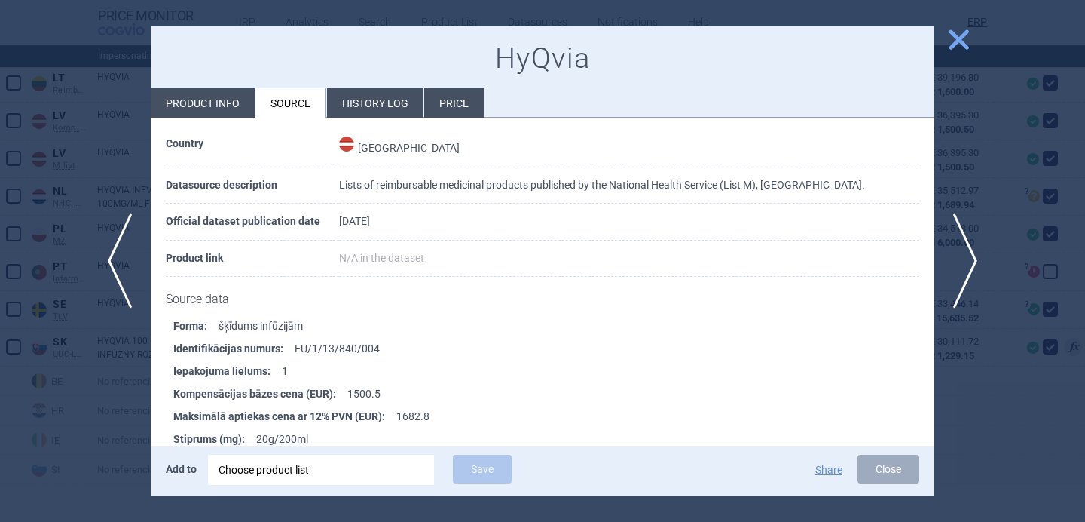
click at [89, 429] on div at bounding box center [542, 261] width 1085 height 522
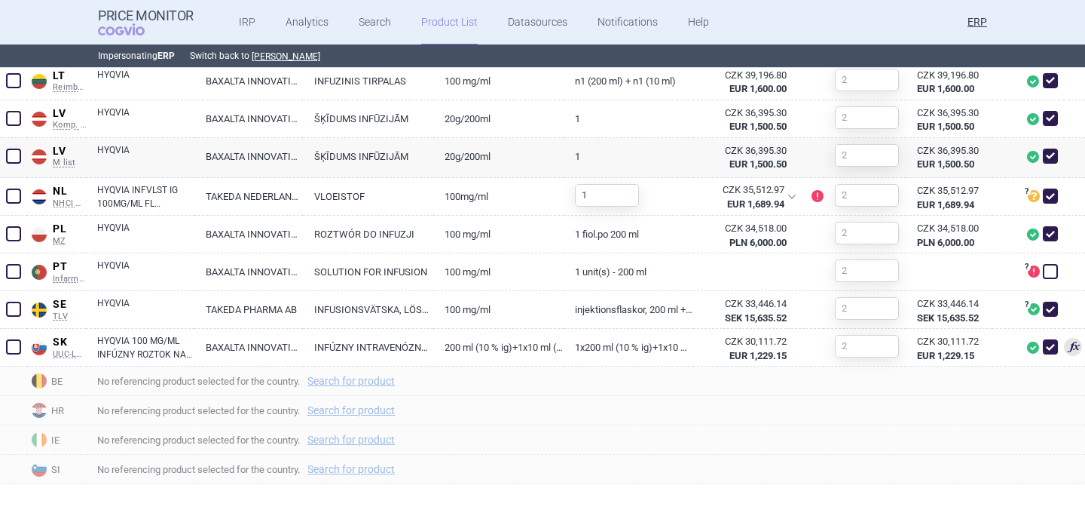
scroll to position [998, 0]
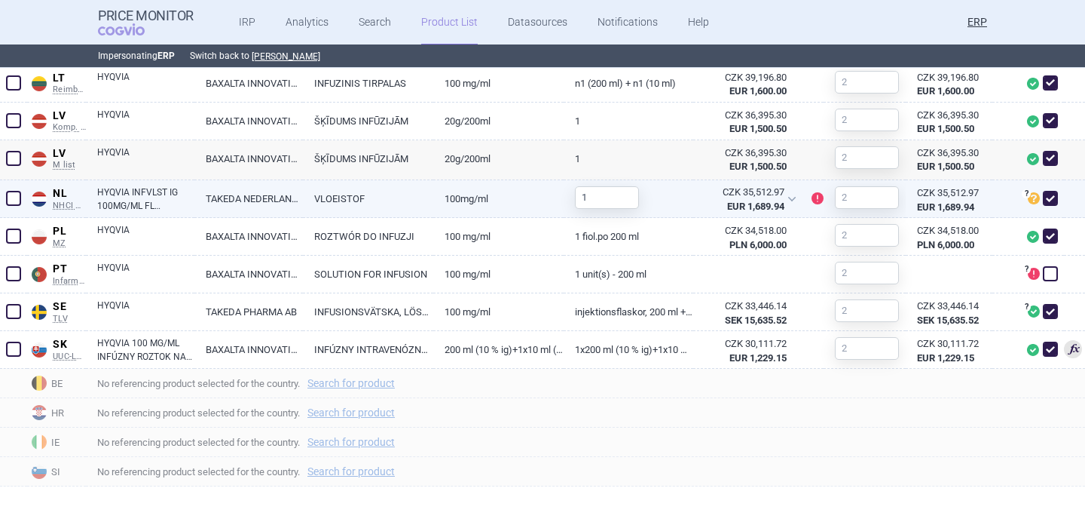
click at [181, 198] on link "HYQVIA INFVLST IG 100MG/ML FL 200ML+HY FL 10ML" at bounding box center [145, 198] width 97 height 27
select select "EUR"
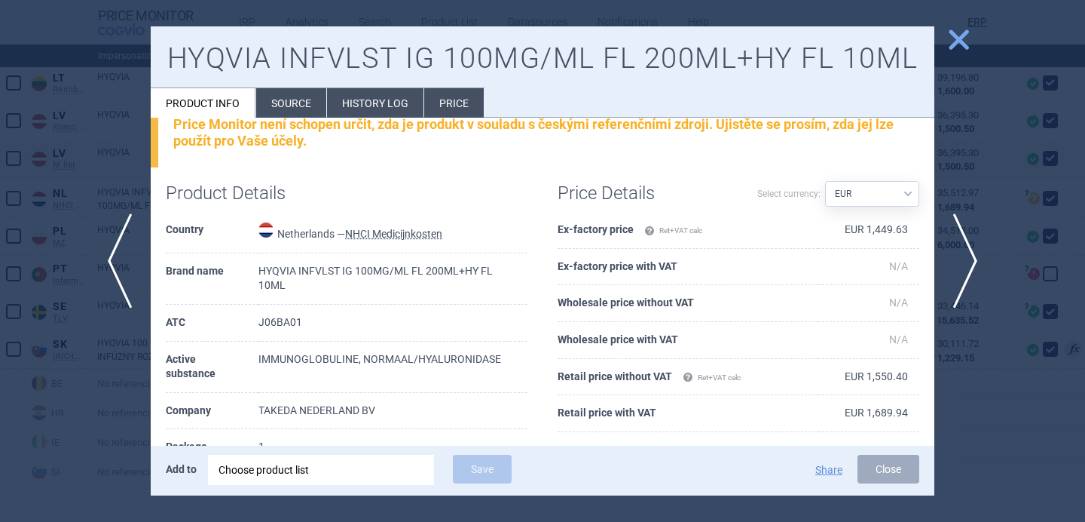
scroll to position [70, 0]
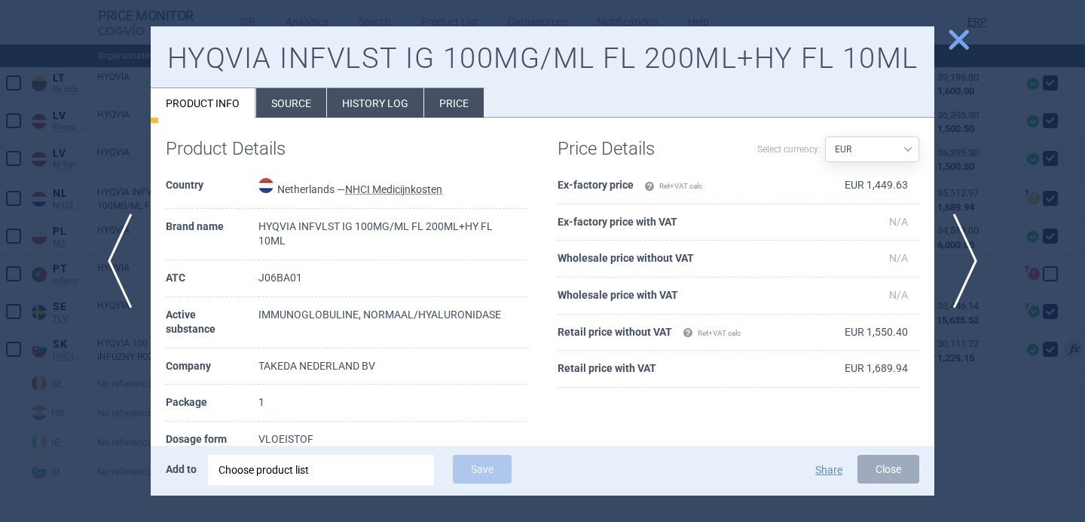
click at [90, 378] on div at bounding box center [542, 261] width 1085 height 522
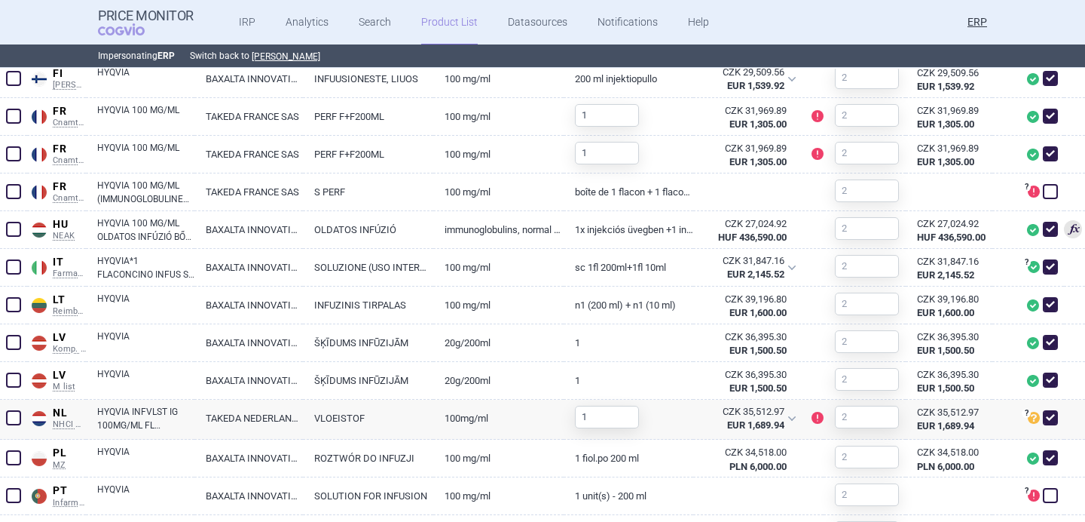
scroll to position [812, 0]
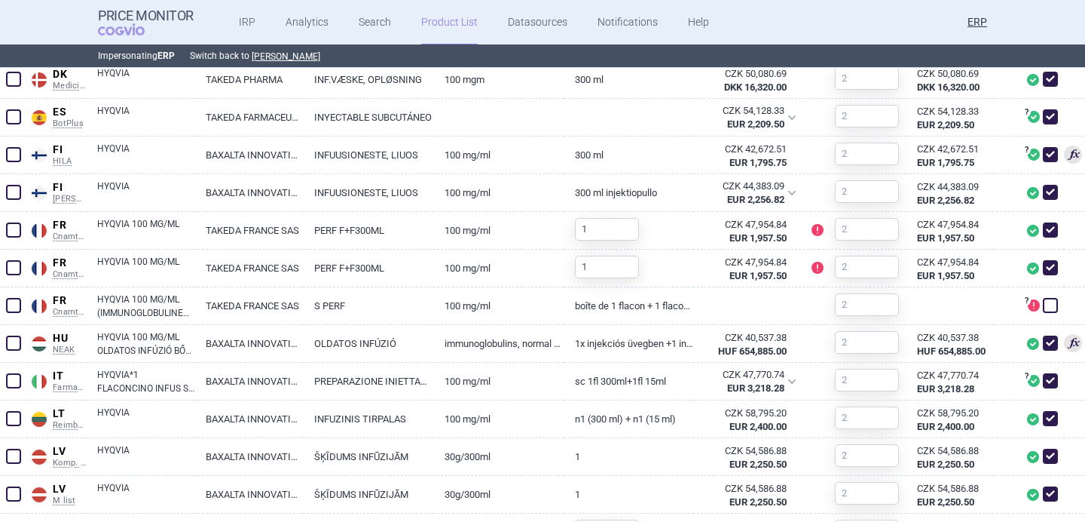
scroll to position [686, 0]
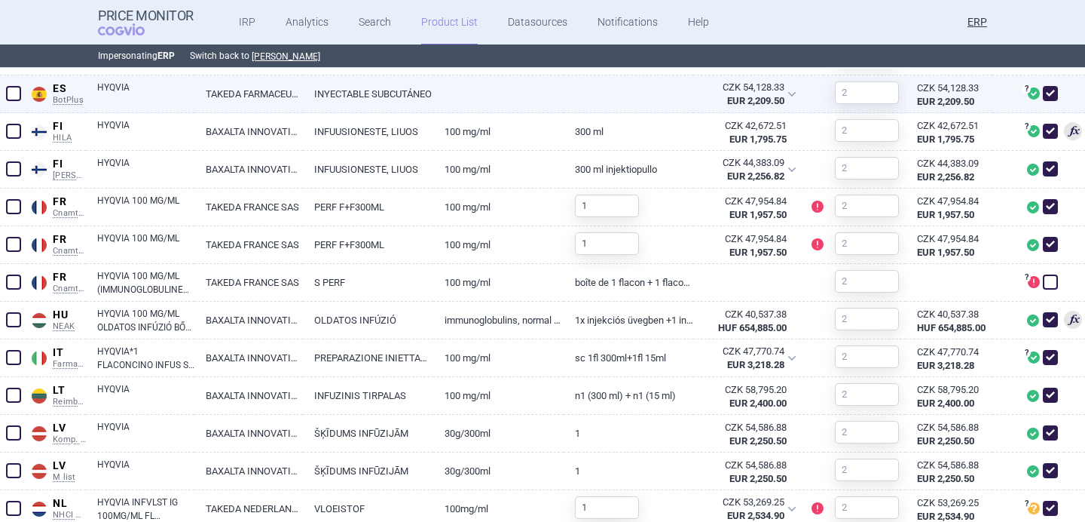
click at [279, 77] on link "TAKEDA FARMACEUTICA ESPAÑA S.A." at bounding box center [248, 93] width 109 height 37
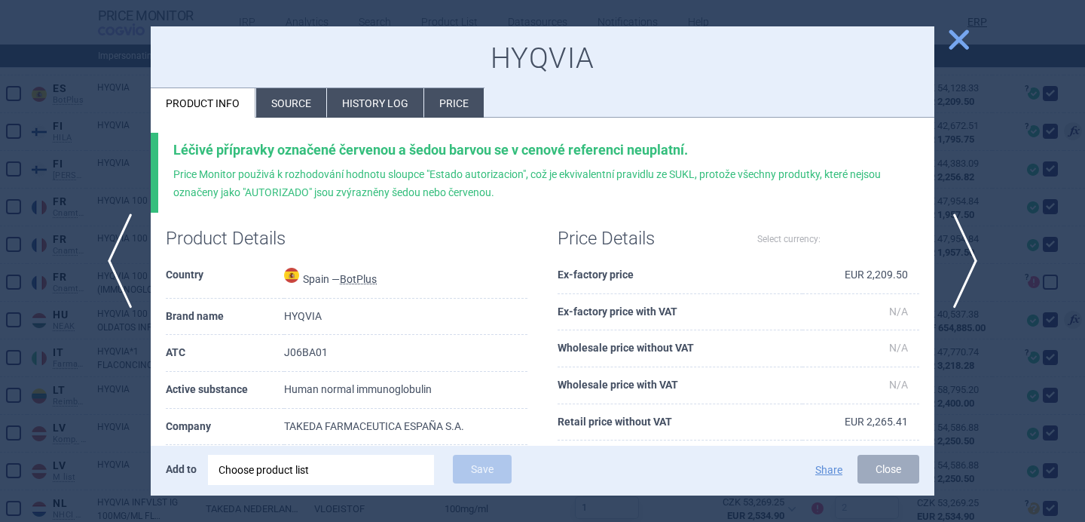
select select "EUR"
click at [288, 97] on li "Source" at bounding box center [291, 102] width 70 height 29
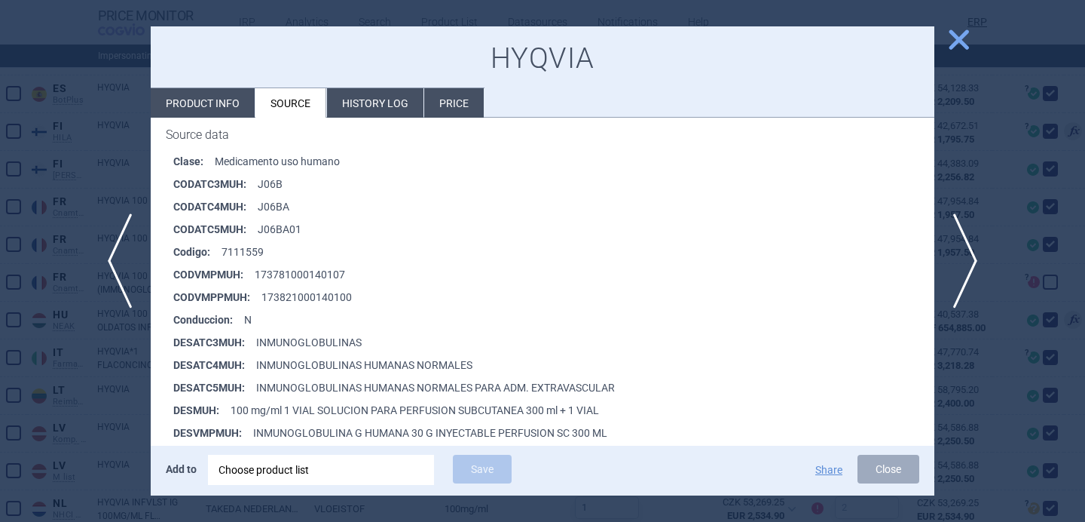
scroll to position [268, 0]
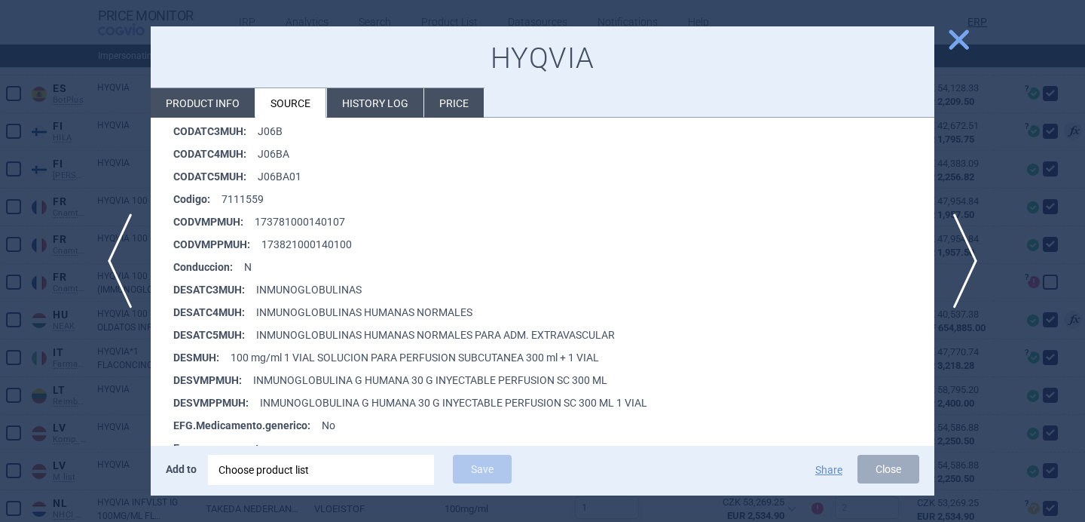
click at [100, 435] on div at bounding box center [542, 261] width 1085 height 522
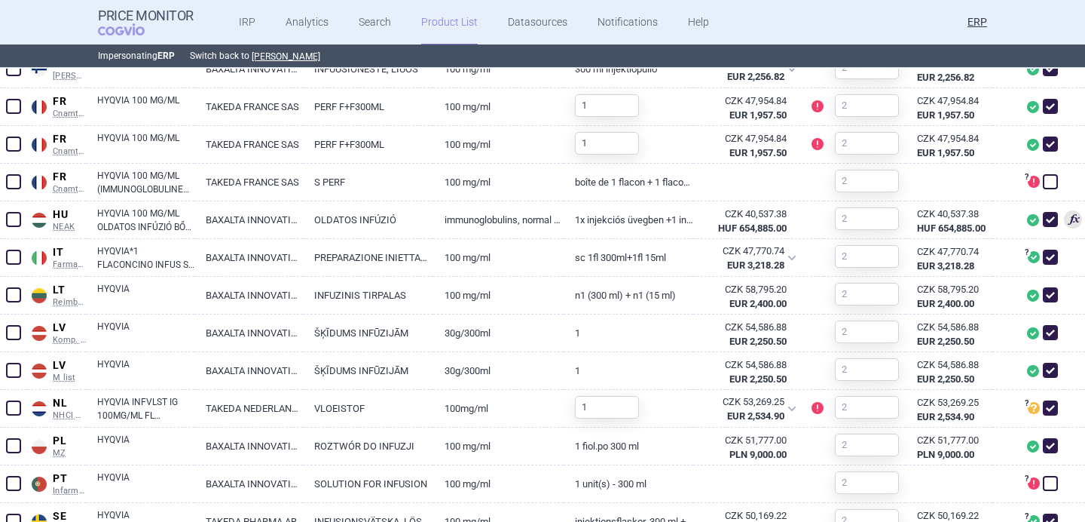
scroll to position [795, 0]
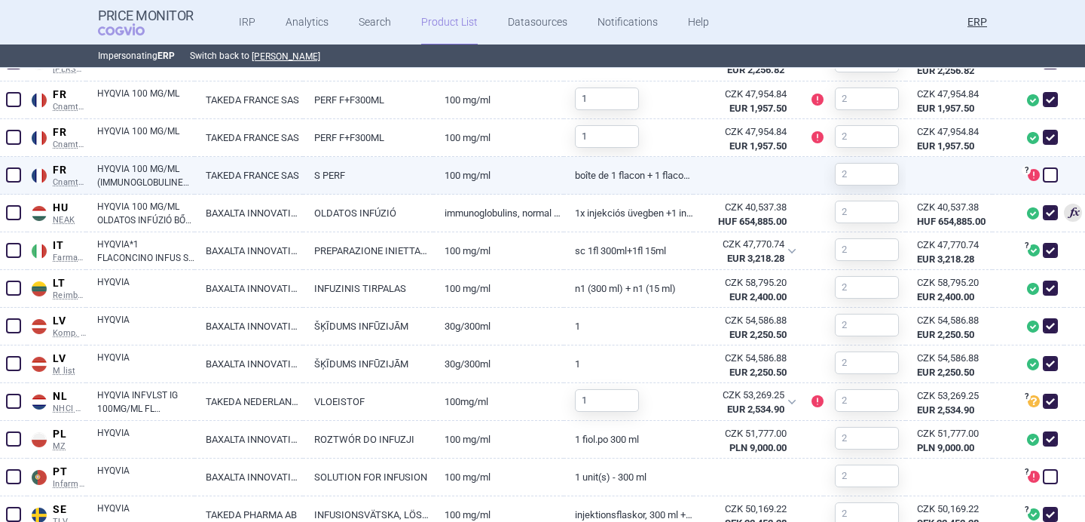
click at [219, 182] on link "TAKEDA FRANCE SAS" at bounding box center [248, 175] width 109 height 37
select select "EUR"
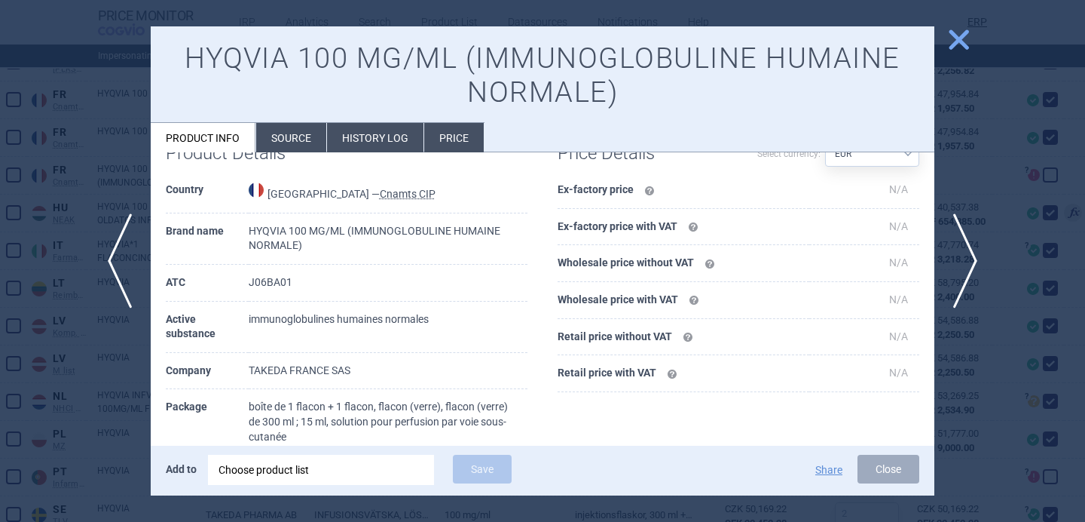
scroll to position [85, 0]
click at [121, 389] on div at bounding box center [542, 261] width 1085 height 522
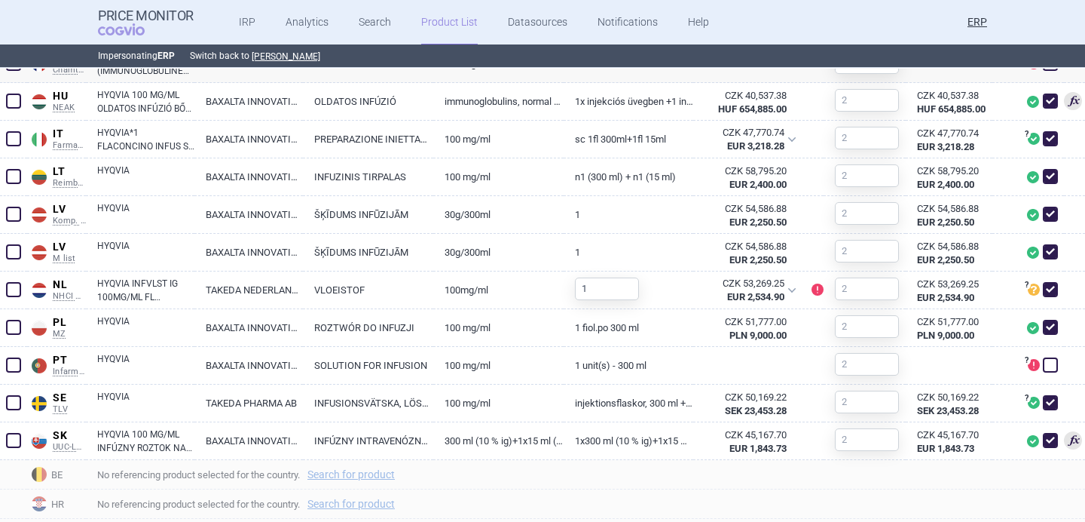
scroll to position [911, 0]
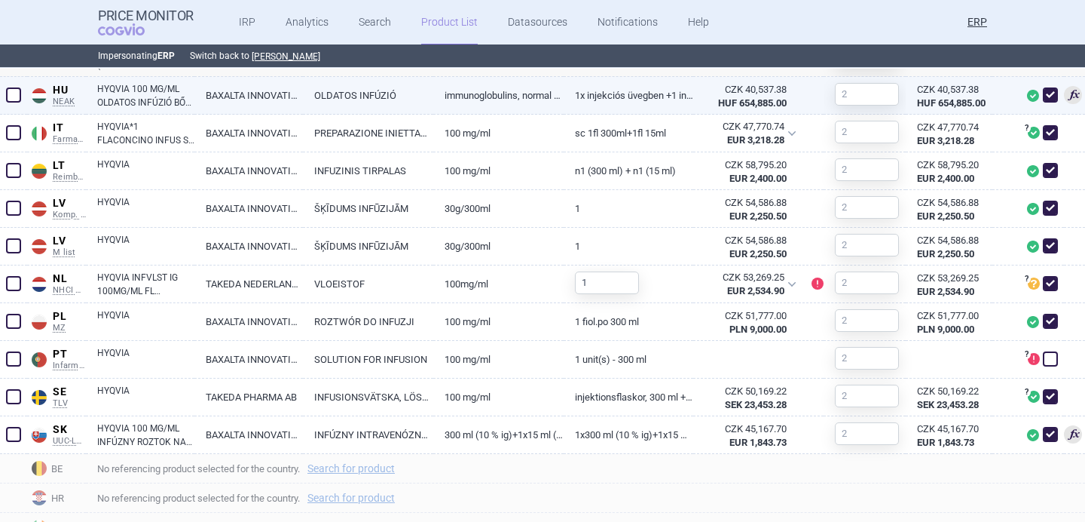
click at [207, 84] on link "BAXALTA INNOVATIONS GMBH" at bounding box center [248, 95] width 109 height 37
select select "EUR"
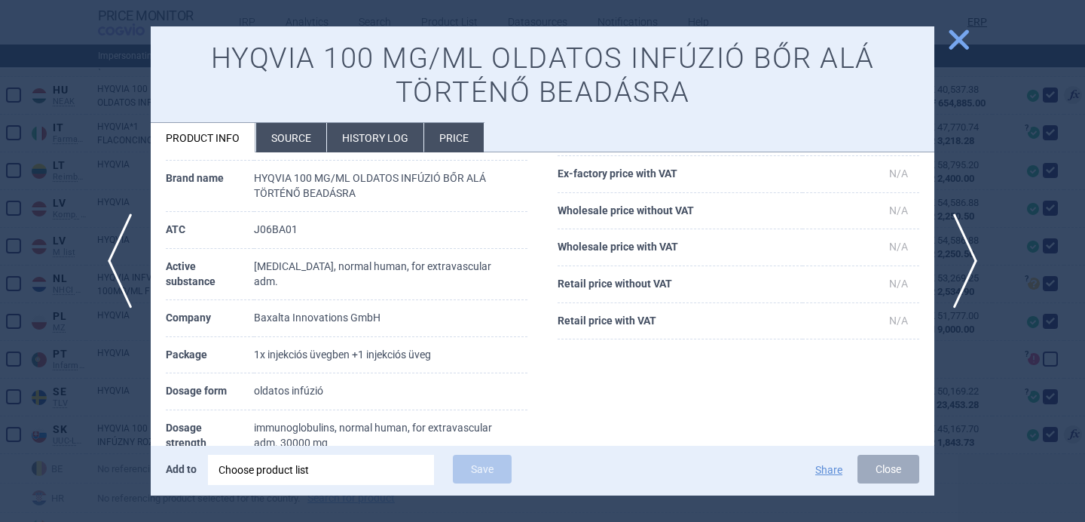
scroll to position [96, 0]
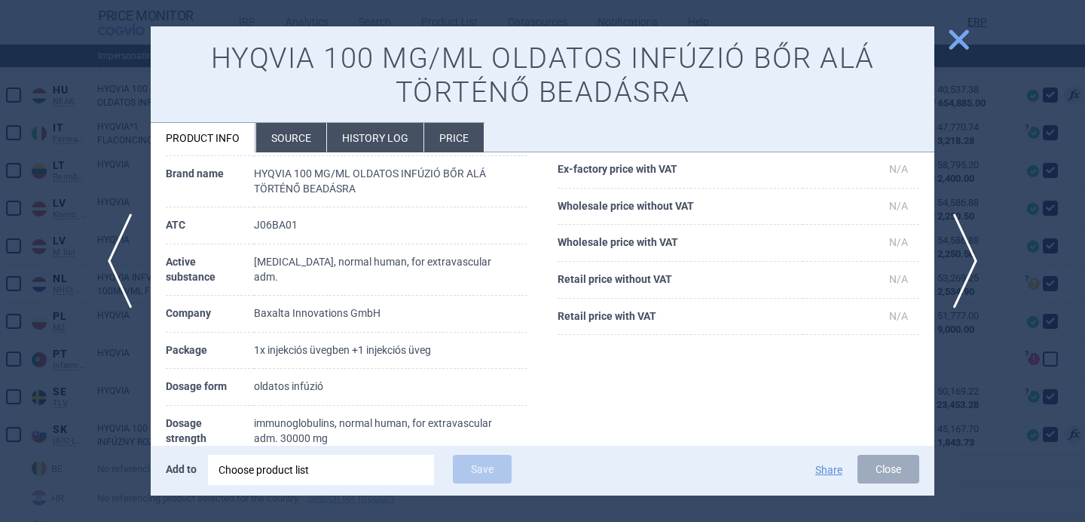
click at [93, 390] on div at bounding box center [542, 261] width 1085 height 522
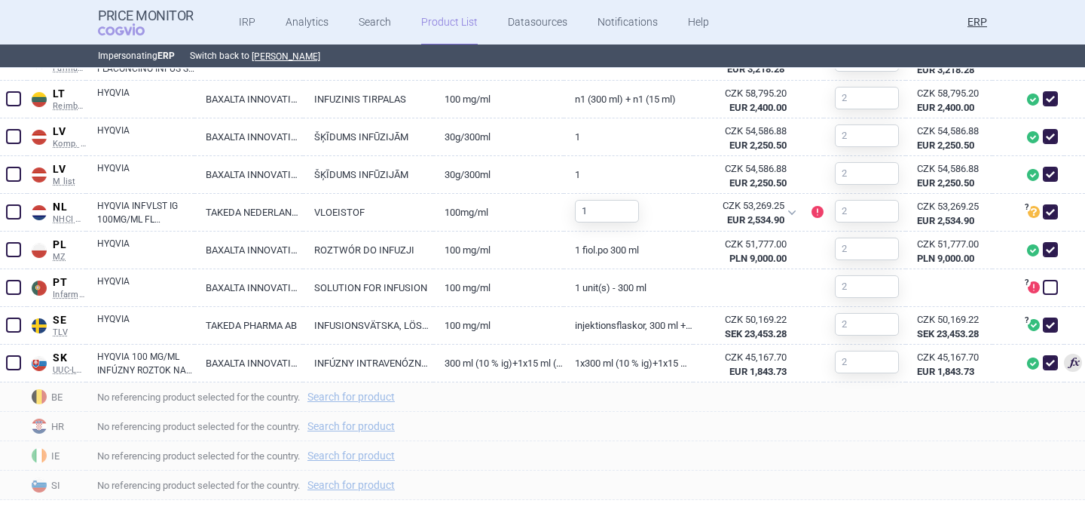
scroll to position [1000, 0]
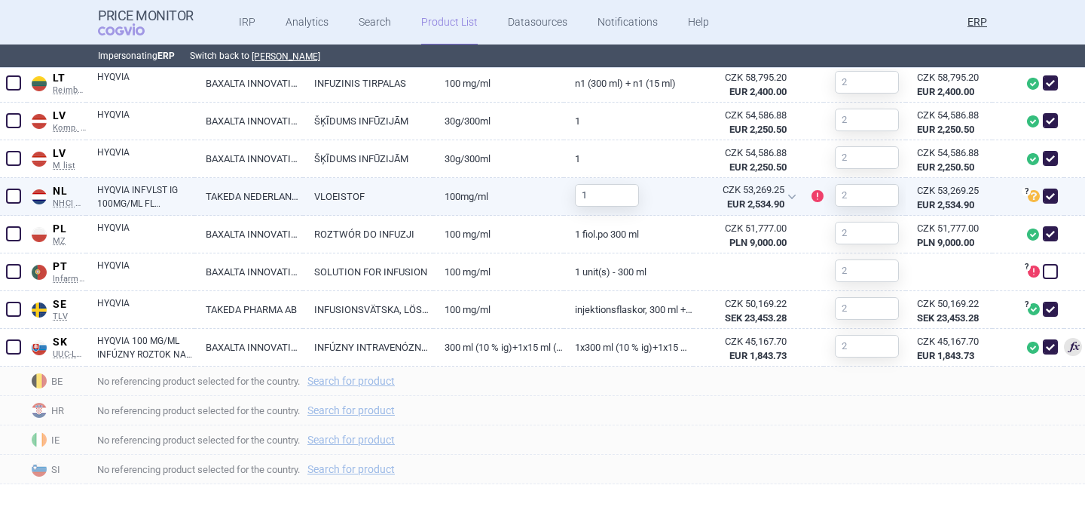
click at [243, 201] on link "TAKEDA NEDERLAND BV" at bounding box center [248, 196] width 109 height 37
select select "EUR"
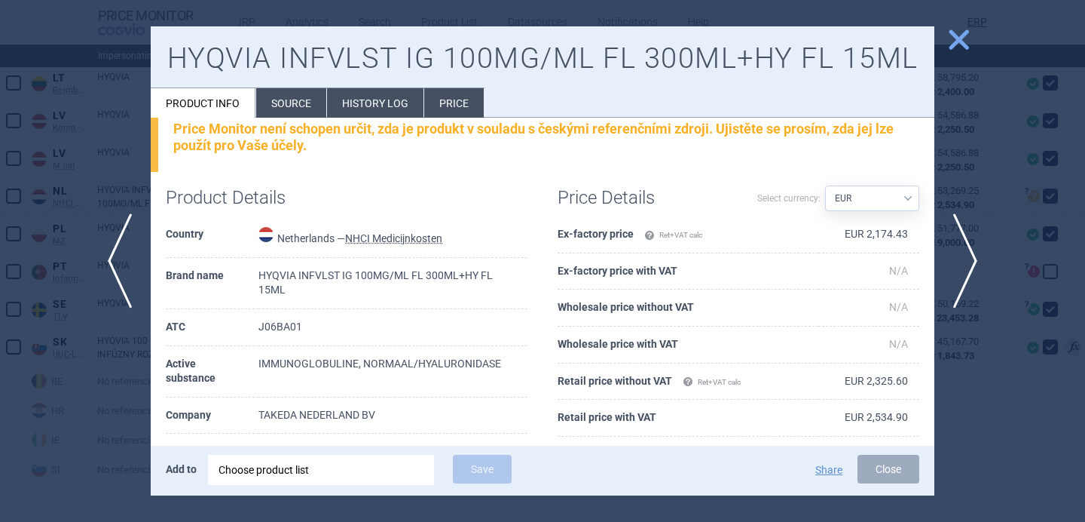
scroll to position [22, 0]
click at [108, 322] on div at bounding box center [542, 261] width 1085 height 522
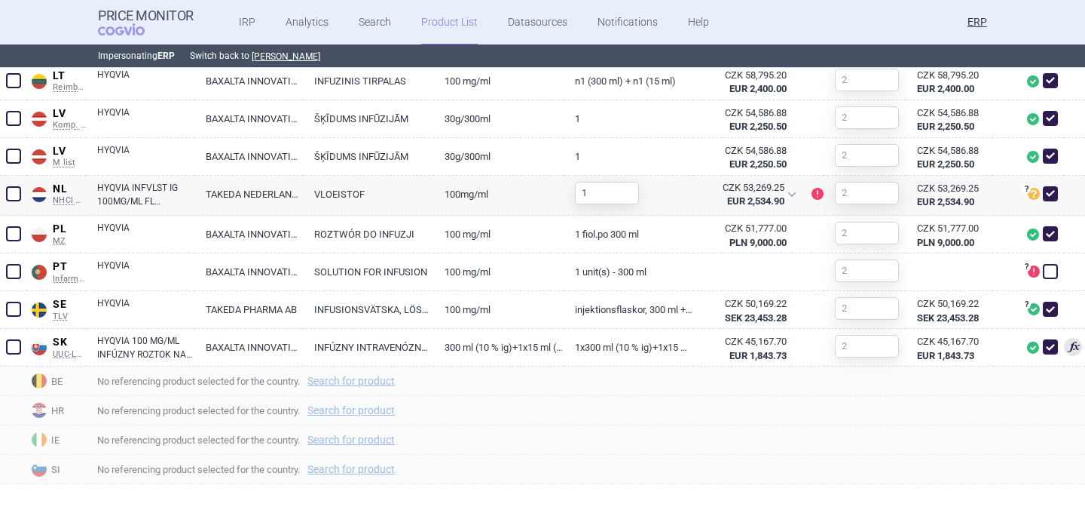
scroll to position [998, 0]
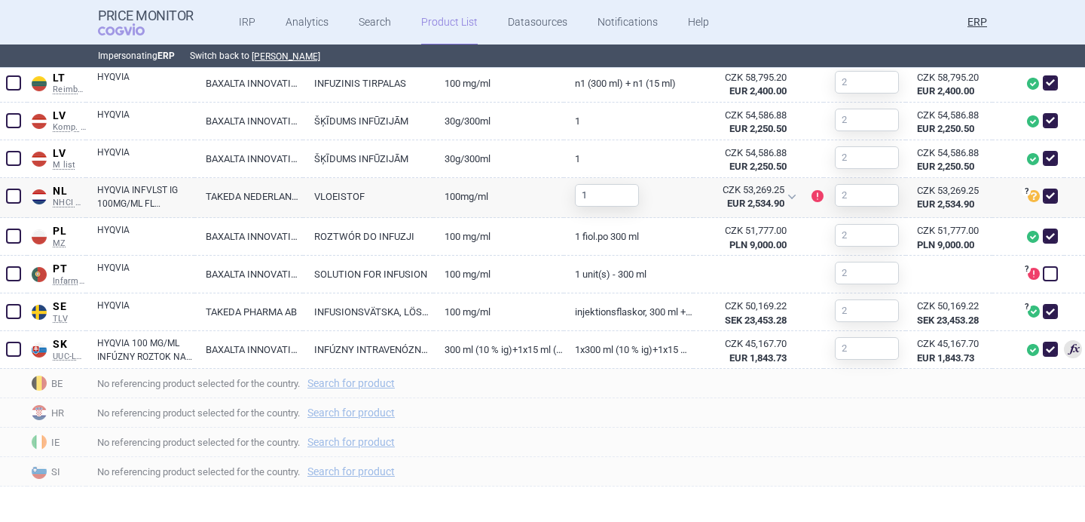
click at [108, 322] on link "HYQVIA" at bounding box center [145, 312] width 97 height 27
select select "EUR"
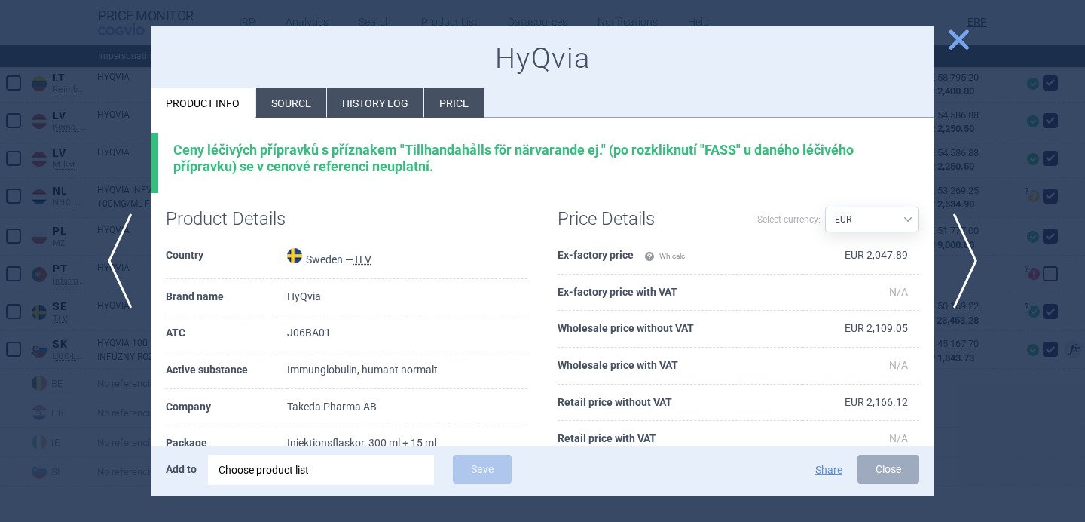
click at [99, 350] on div at bounding box center [542, 261] width 1085 height 522
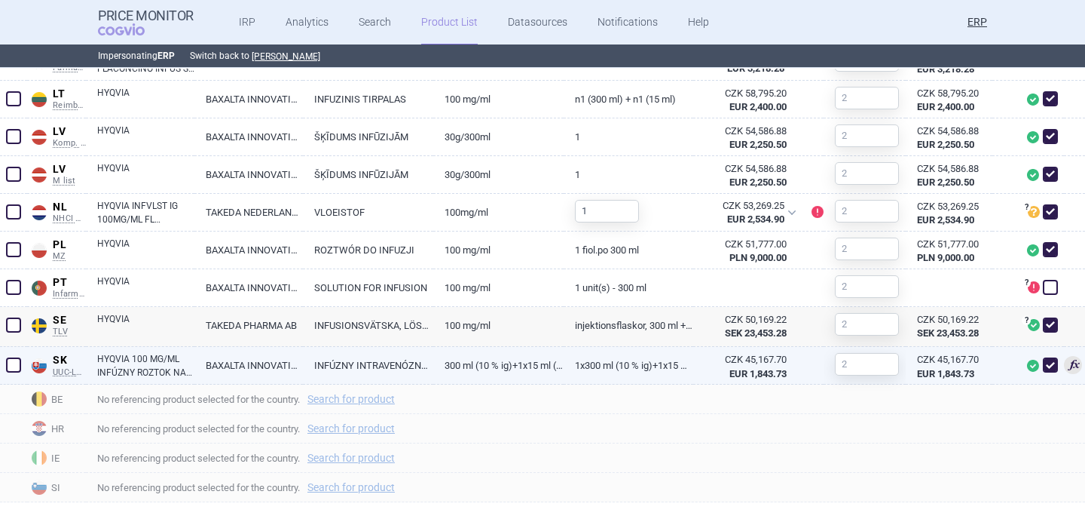
scroll to position [1000, 0]
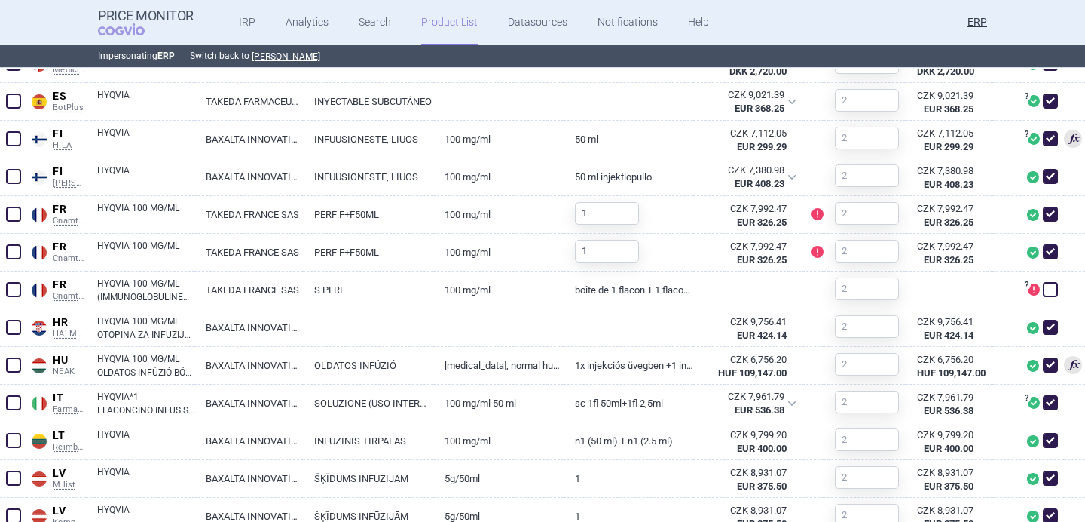
scroll to position [687, 0]
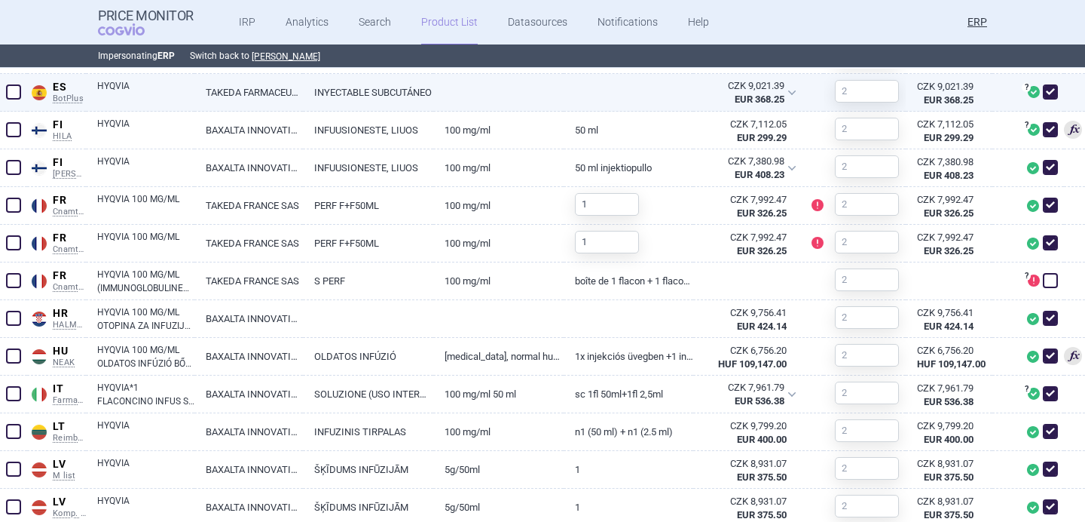
click at [292, 100] on link "TAKEDA FARMACEUTICA ESPAÑA S.A." at bounding box center [248, 92] width 109 height 37
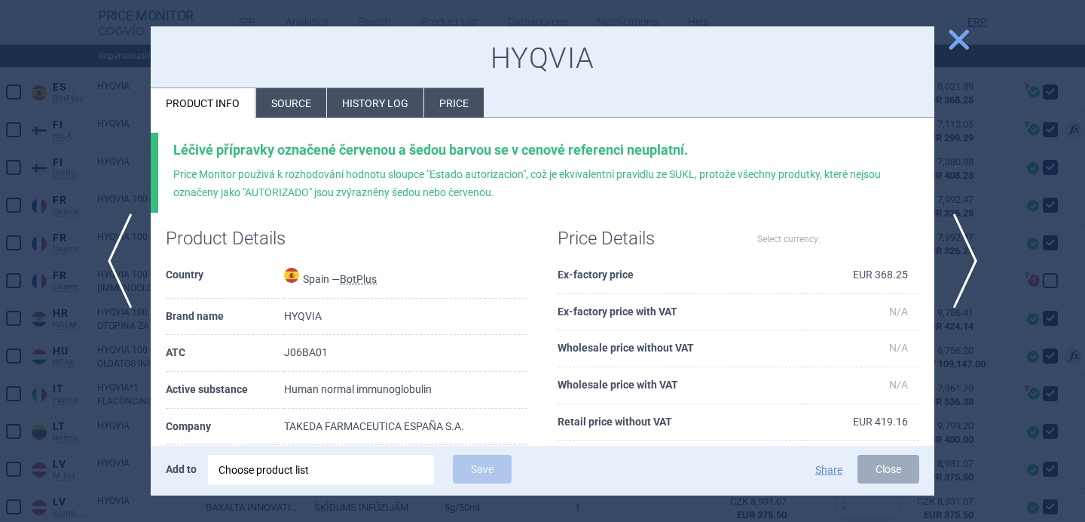
select select "EUR"
click at [316, 106] on li "Source" at bounding box center [291, 102] width 70 height 29
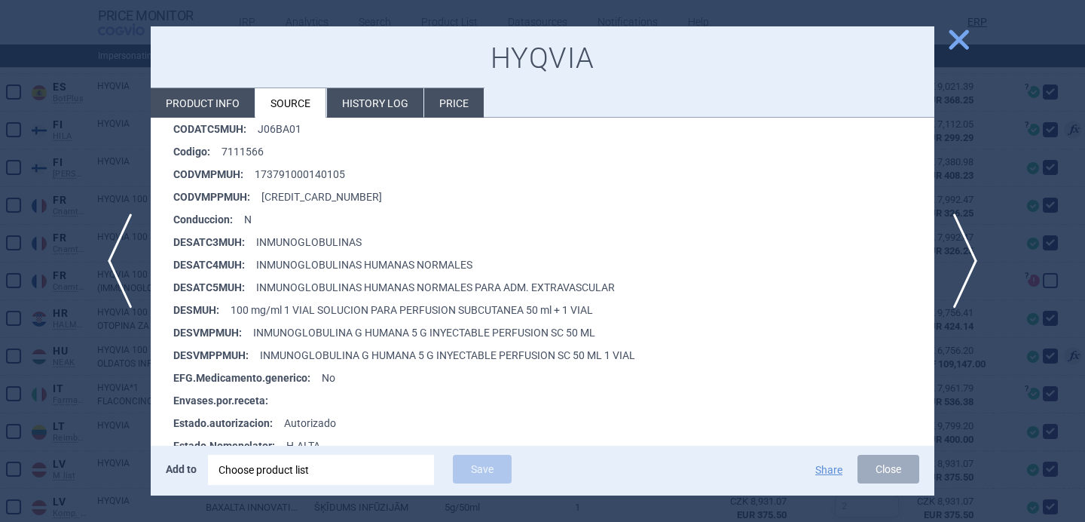
scroll to position [328, 0]
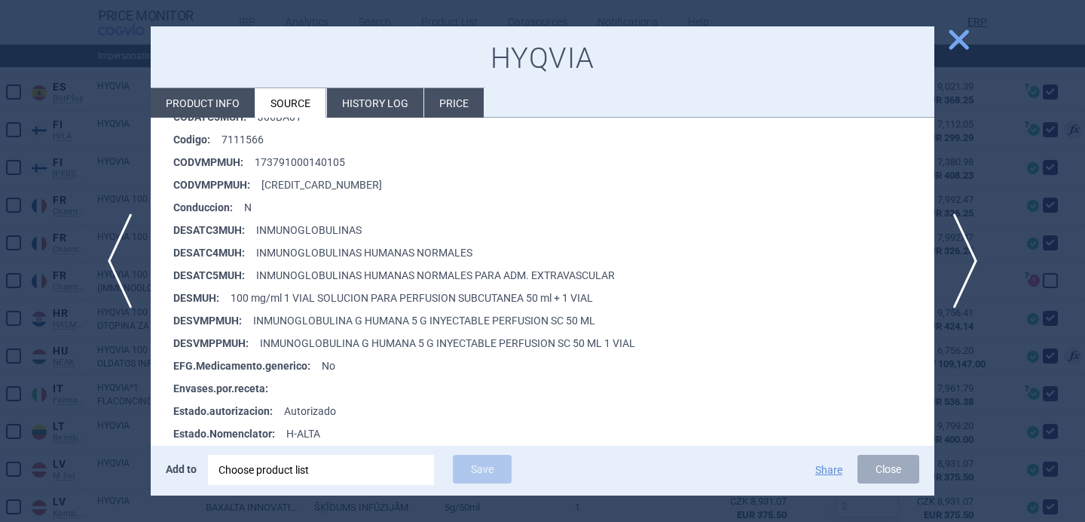
click at [71, 412] on div at bounding box center [542, 261] width 1085 height 522
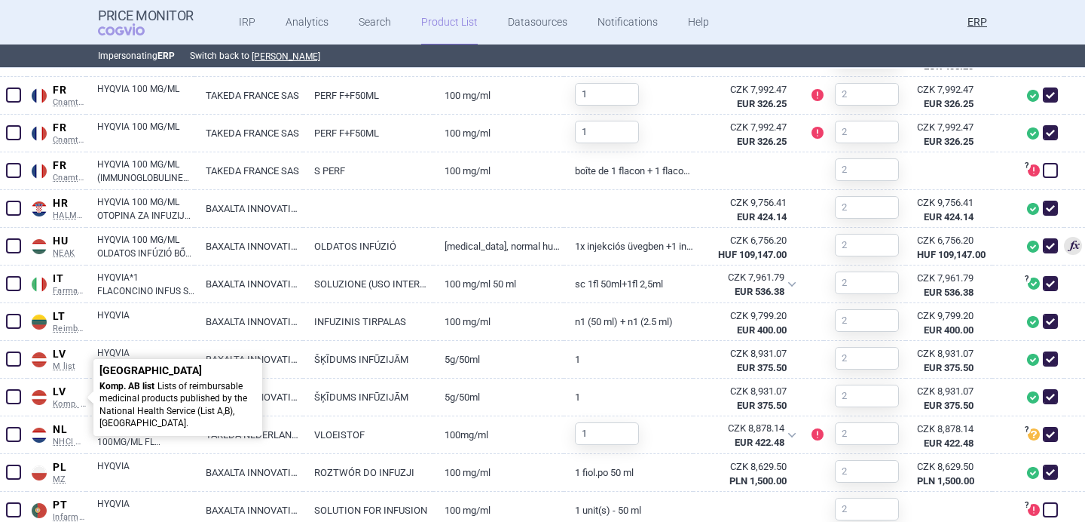
scroll to position [804, 0]
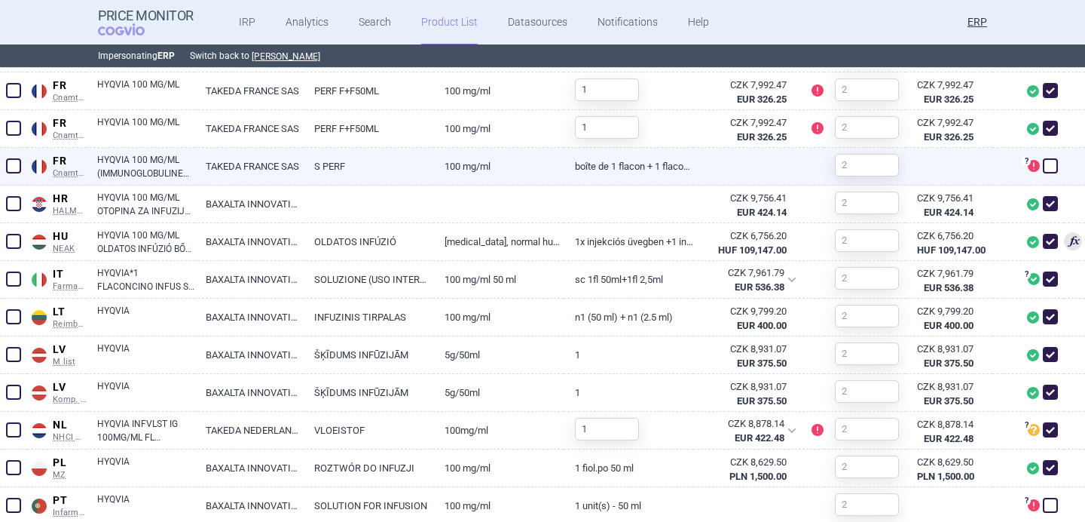
click at [203, 169] on link "TAKEDA FRANCE SAS" at bounding box center [248, 166] width 109 height 37
select select "EUR"
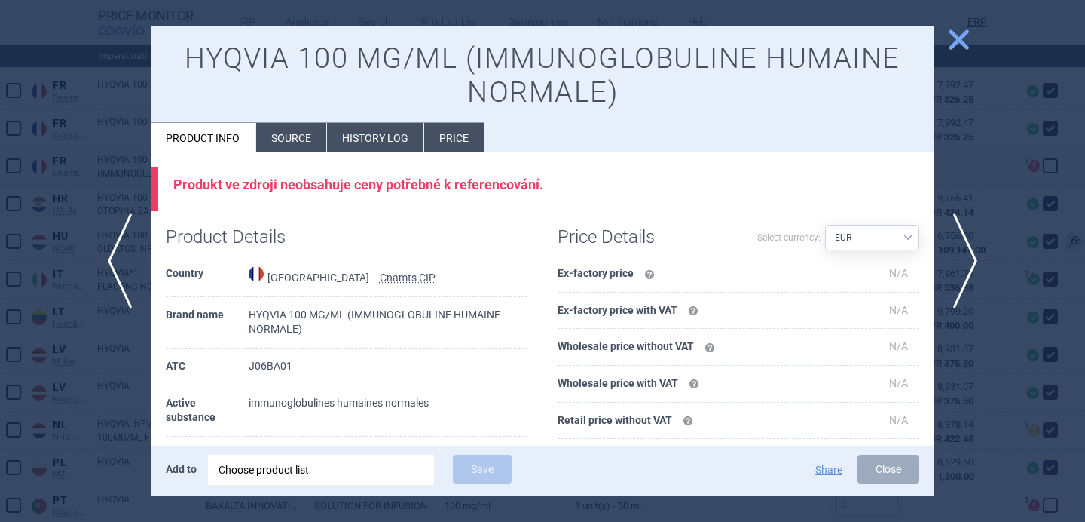
scroll to position [109, 0]
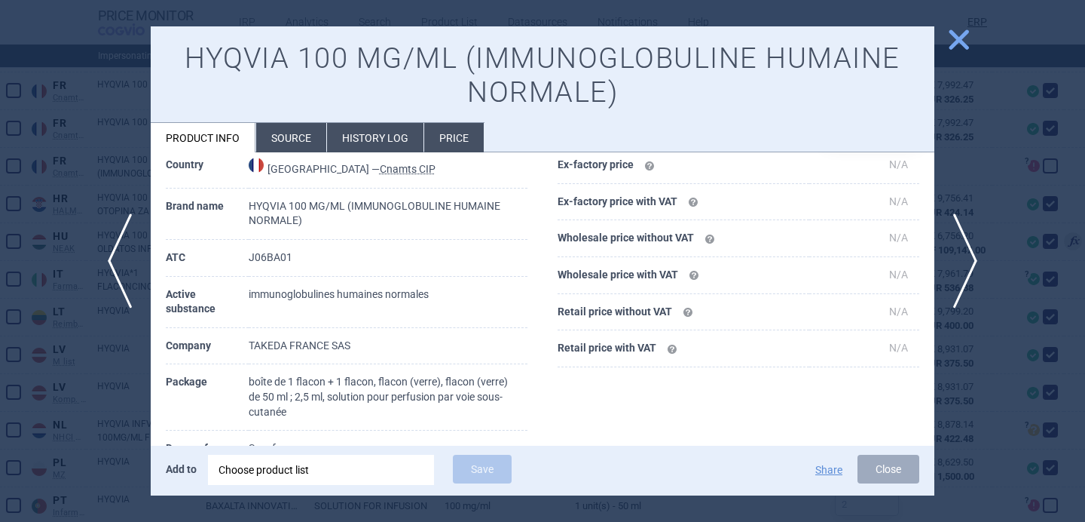
click at [80, 346] on div at bounding box center [542, 261] width 1085 height 522
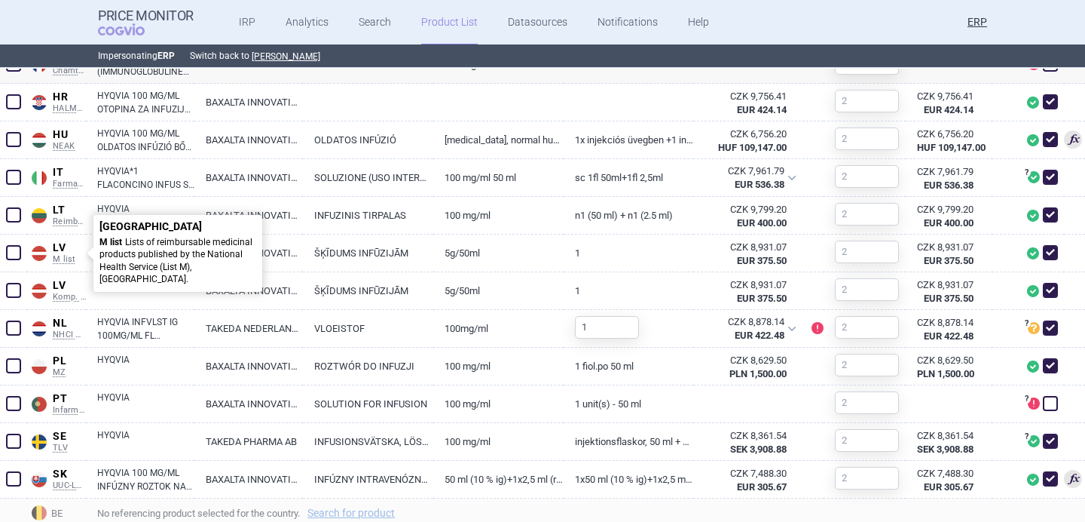
scroll to position [908, 0]
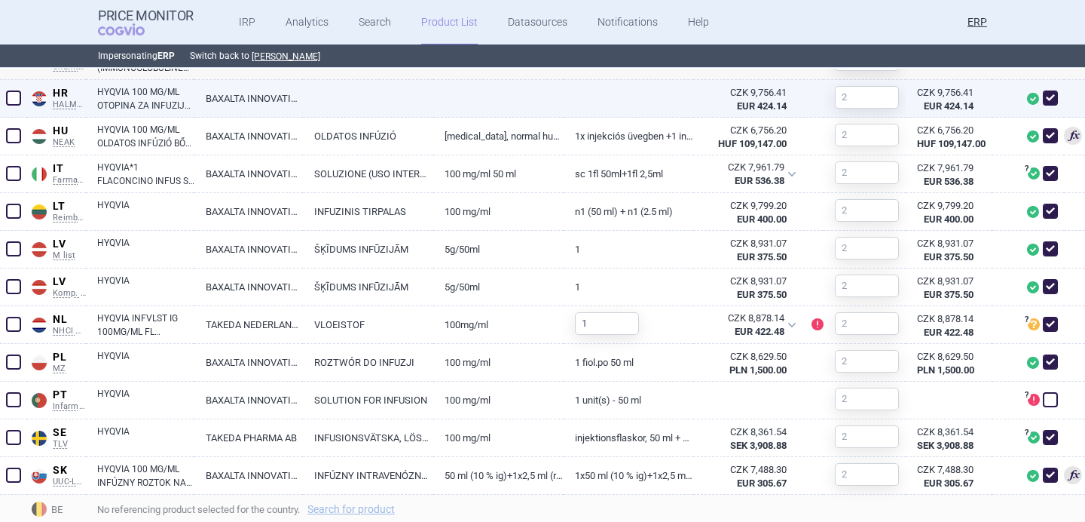
click at [257, 109] on link "BAXALTA INNOVATIONS GMBH" at bounding box center [248, 98] width 109 height 37
select select "EUR"
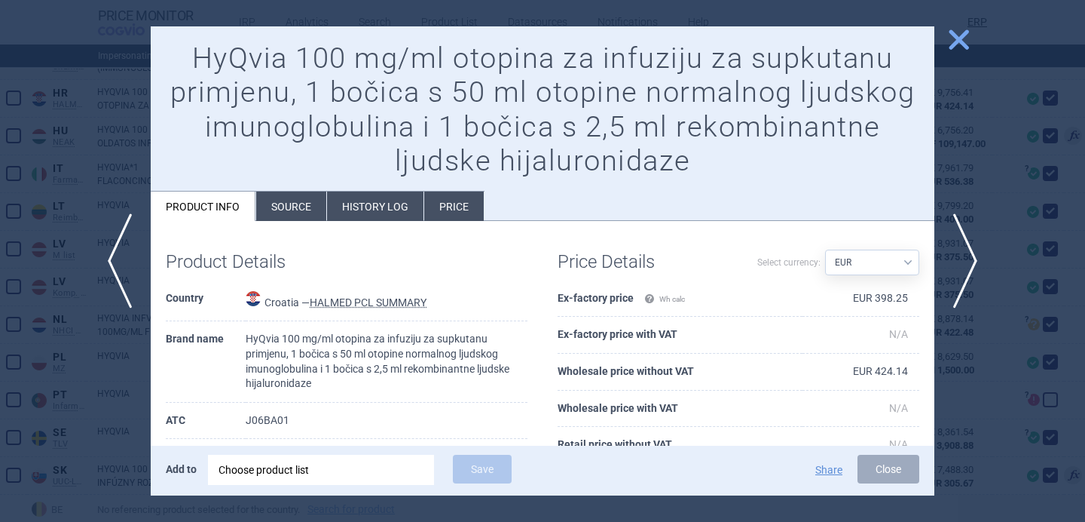
click at [120, 403] on div at bounding box center [542, 261] width 1085 height 522
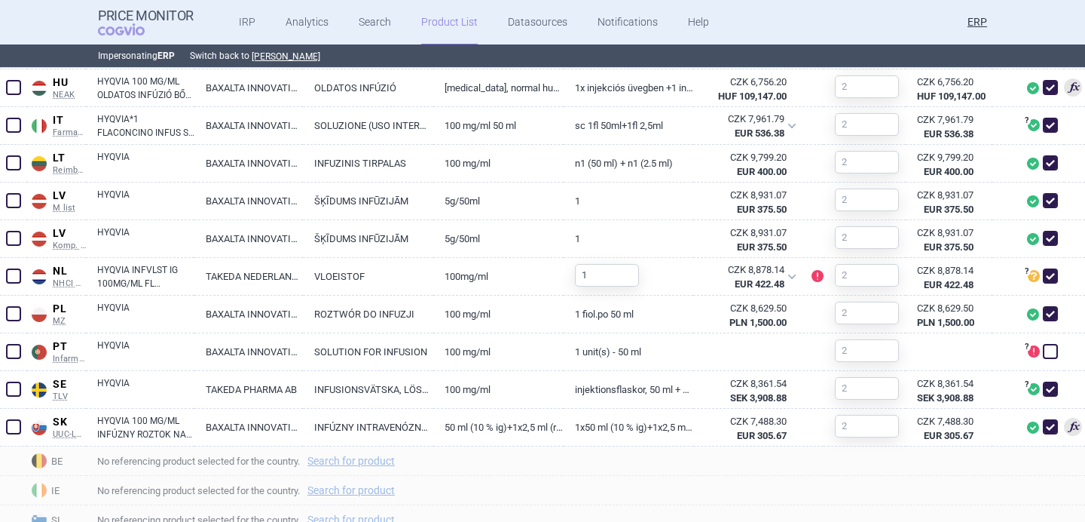
scroll to position [959, 0]
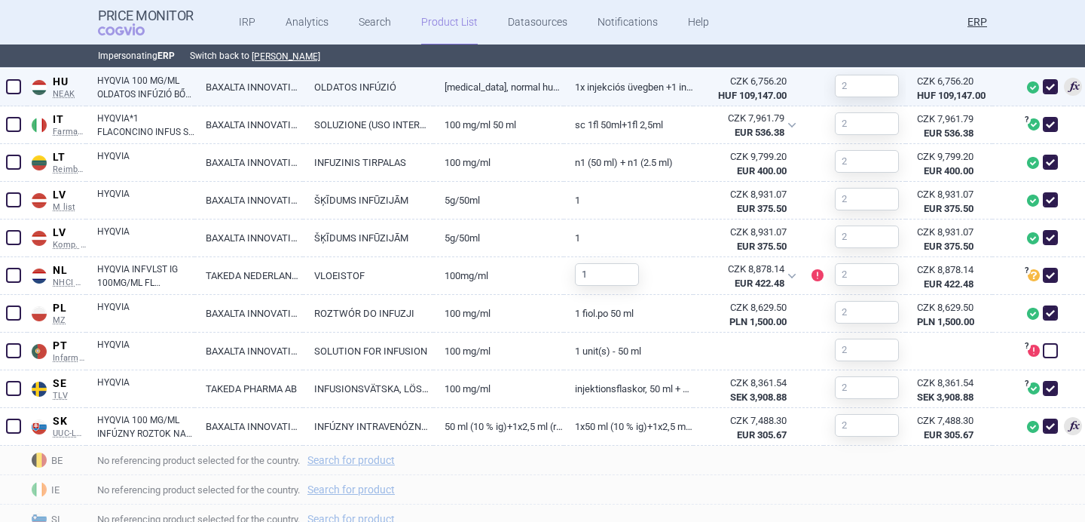
click at [263, 93] on link "BAXALTA INNOVATIONS GMBH" at bounding box center [248, 87] width 109 height 37
select select "EUR"
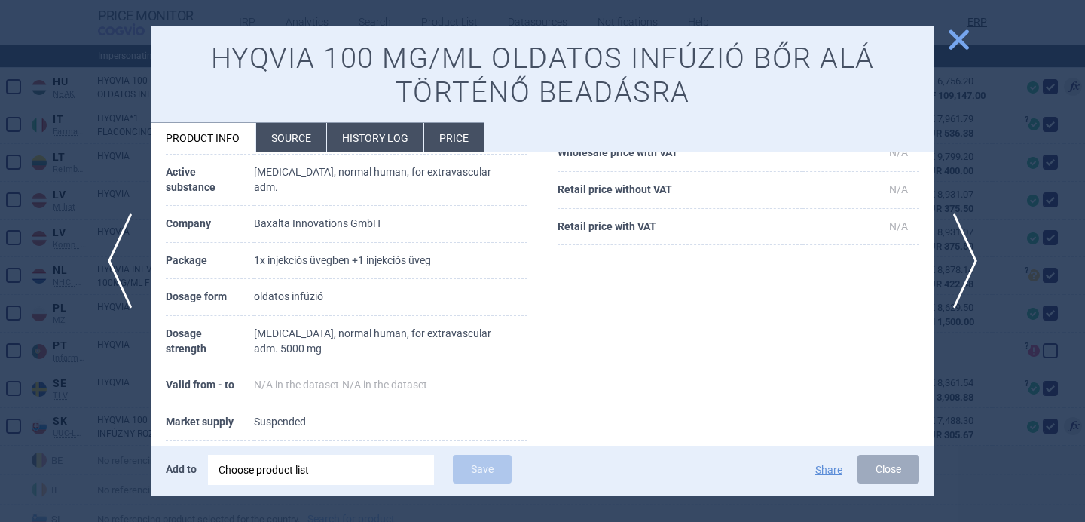
scroll to position [190, 0]
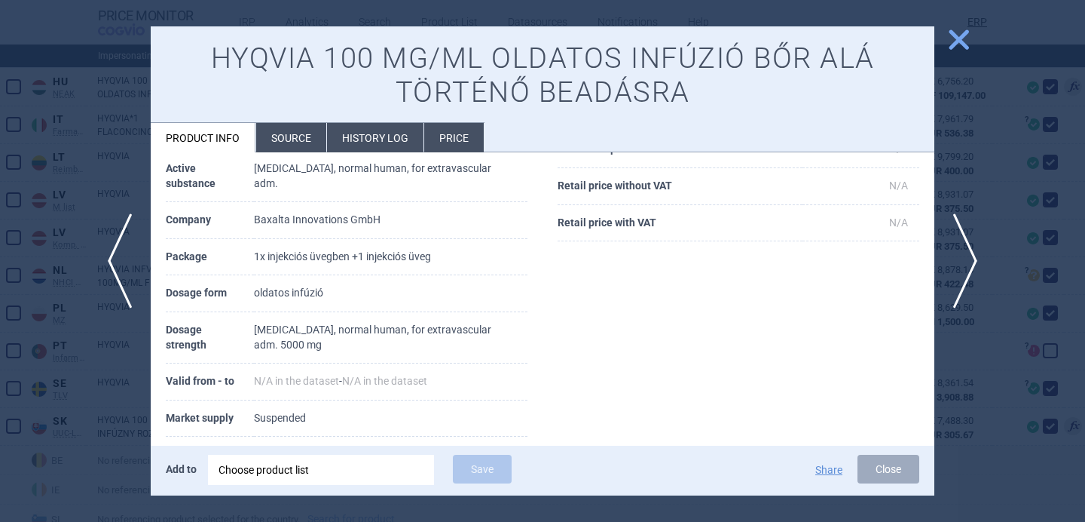
click at [115, 397] on div at bounding box center [542, 261] width 1085 height 522
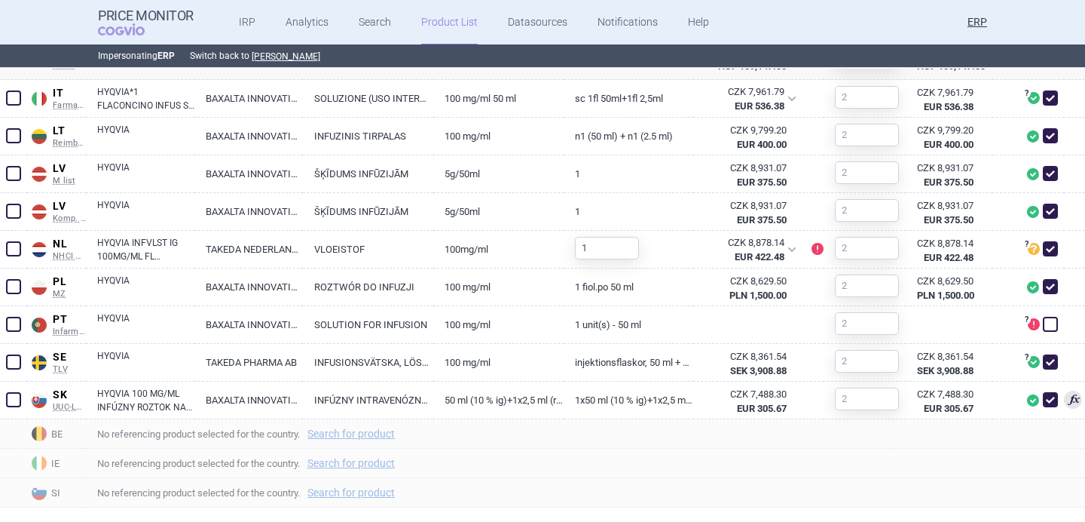
scroll to position [1009, 0]
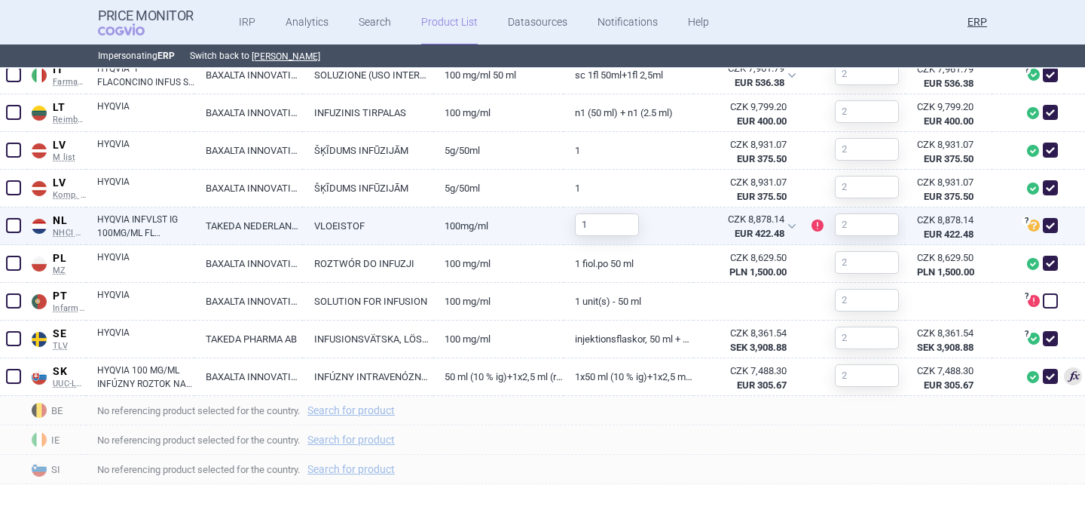
click at [242, 222] on link "TAKEDA NEDERLAND BV" at bounding box center [248, 225] width 109 height 37
select select "EUR"
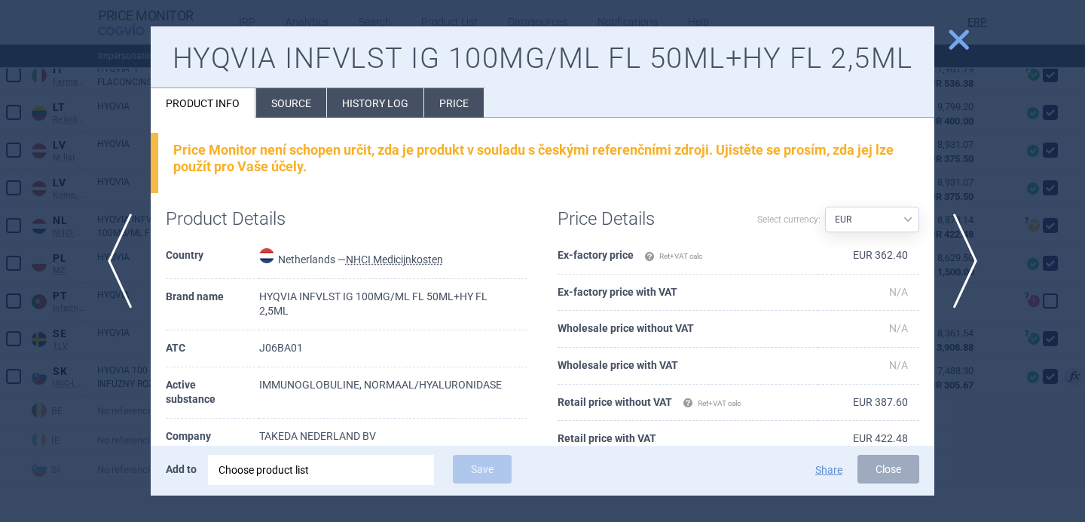
click at [115, 359] on div at bounding box center [542, 261] width 1085 height 522
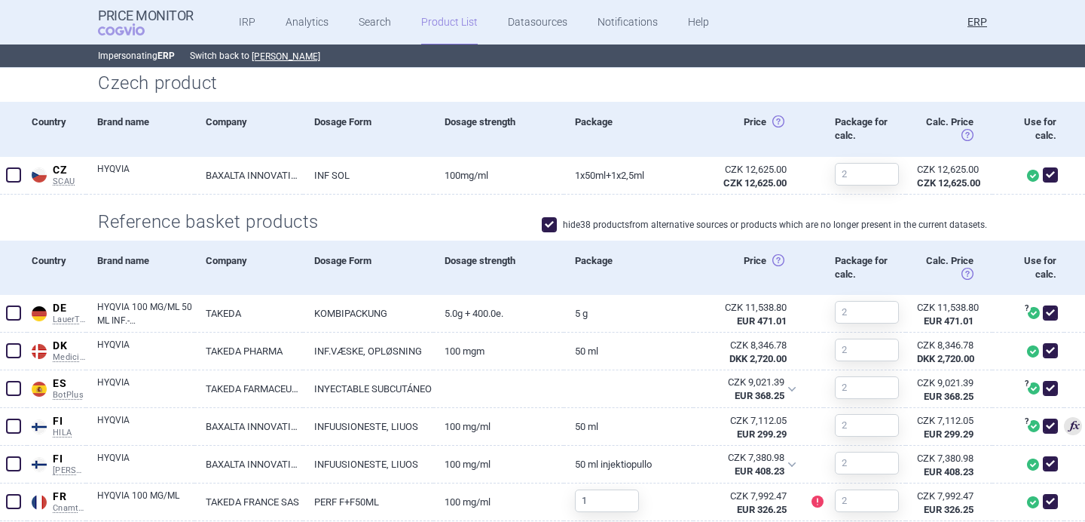
scroll to position [389, 0]
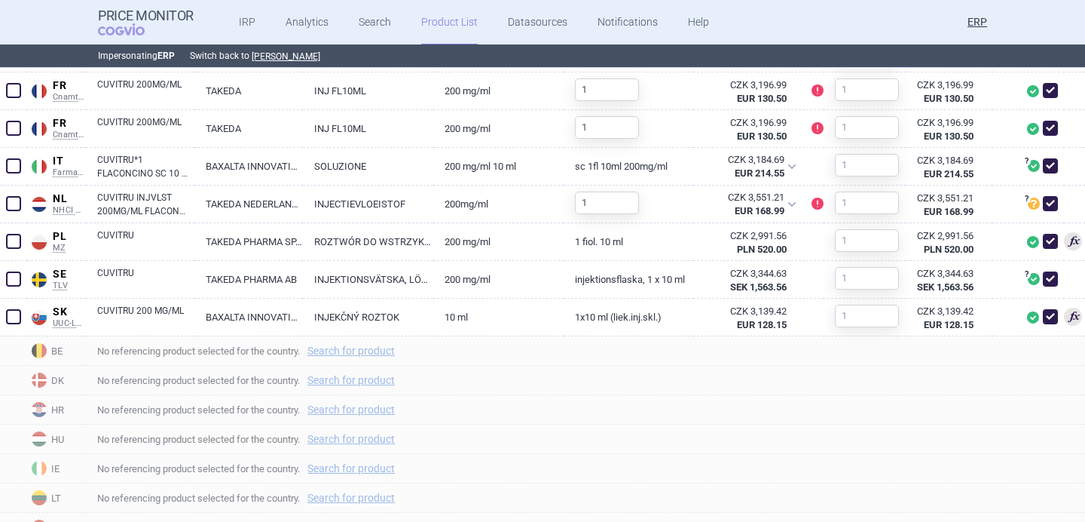
scroll to position [805, 0]
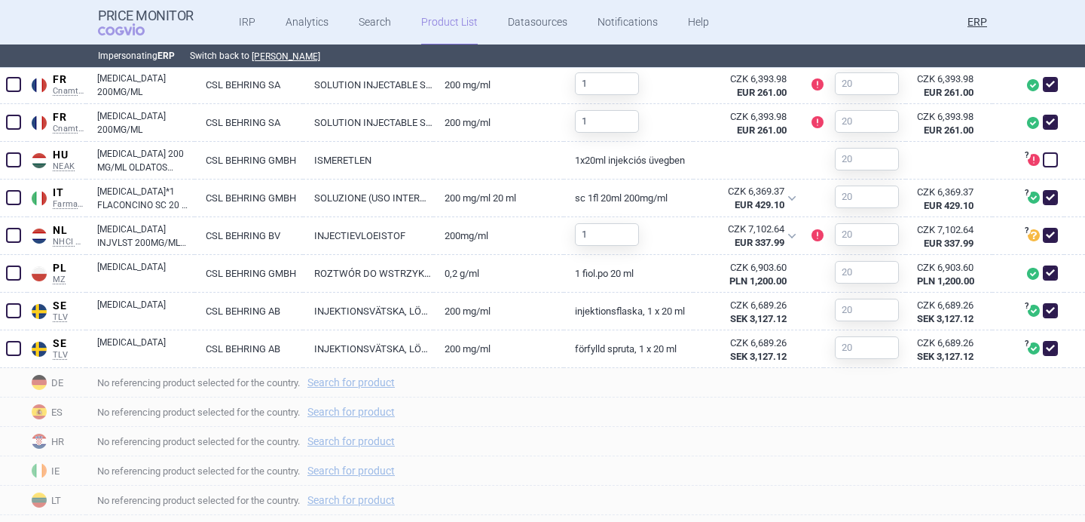
scroll to position [858, 0]
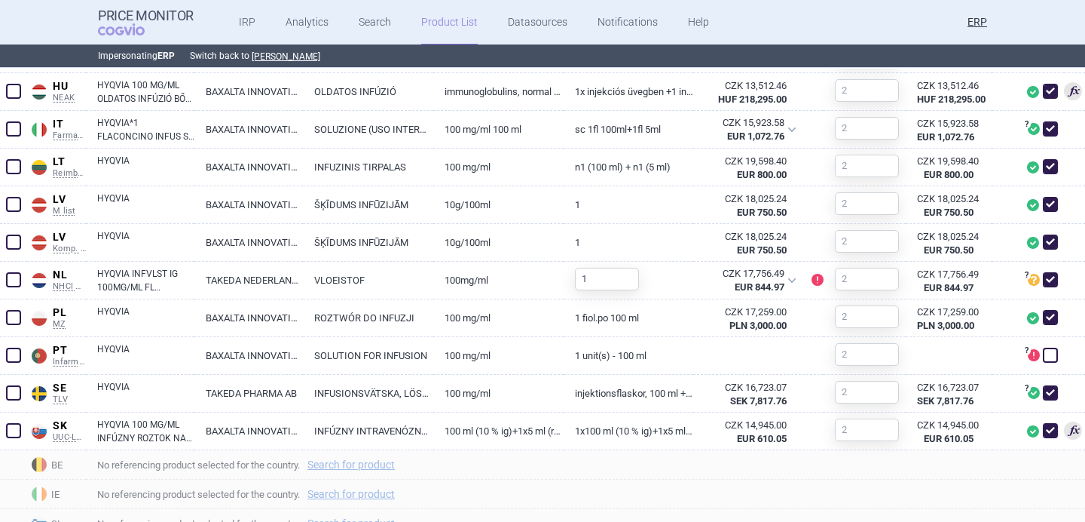
scroll to position [1006, 0]
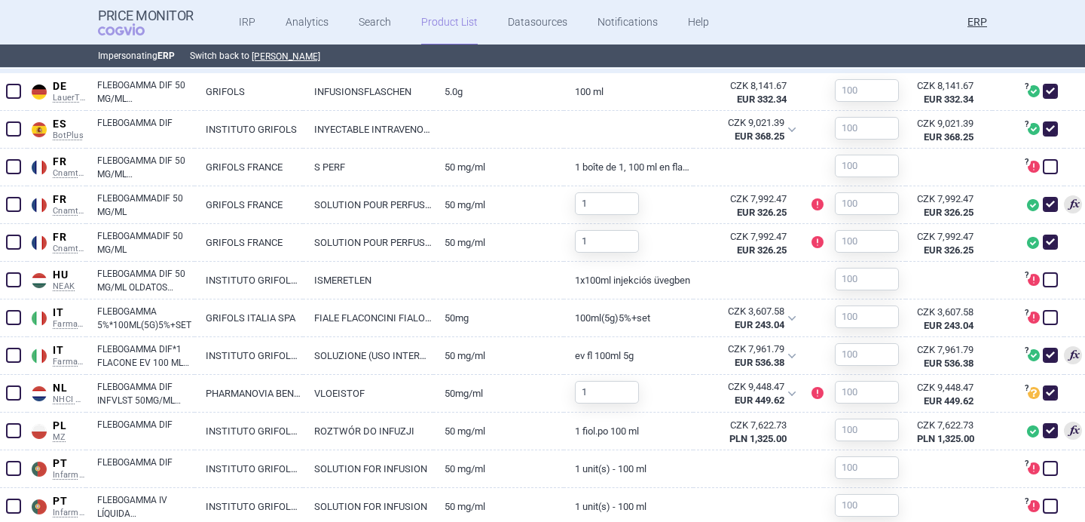
scroll to position [616, 0]
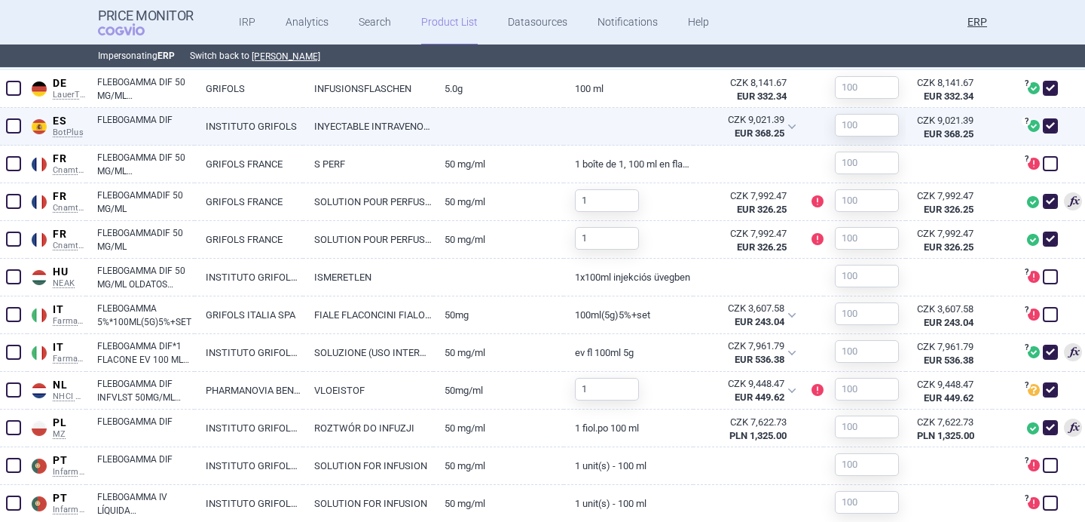
click at [346, 137] on link "INYECTABLE INTRAVENOSO" at bounding box center [368, 126] width 130 height 37
select select "EUR"
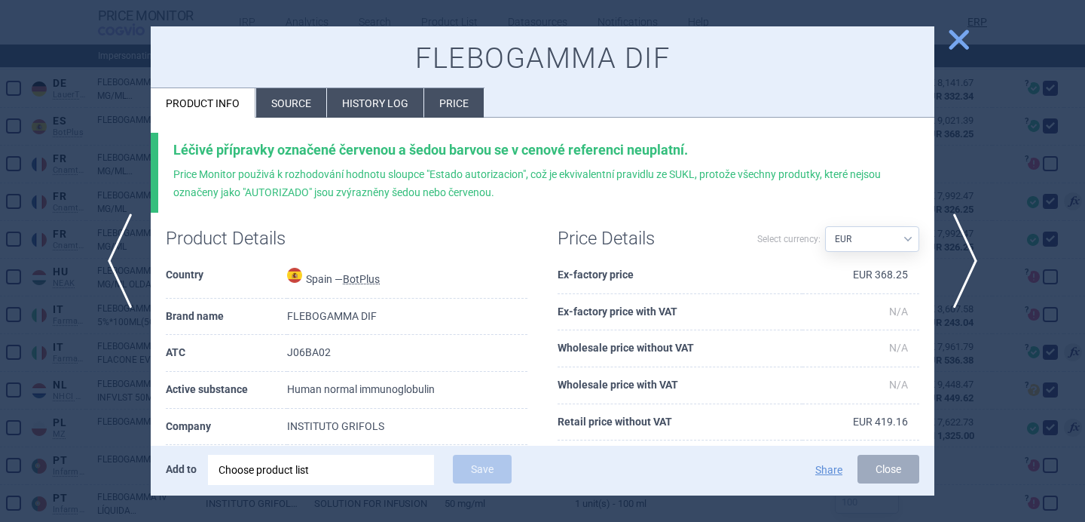
click at [304, 101] on li "Source" at bounding box center [291, 102] width 70 height 29
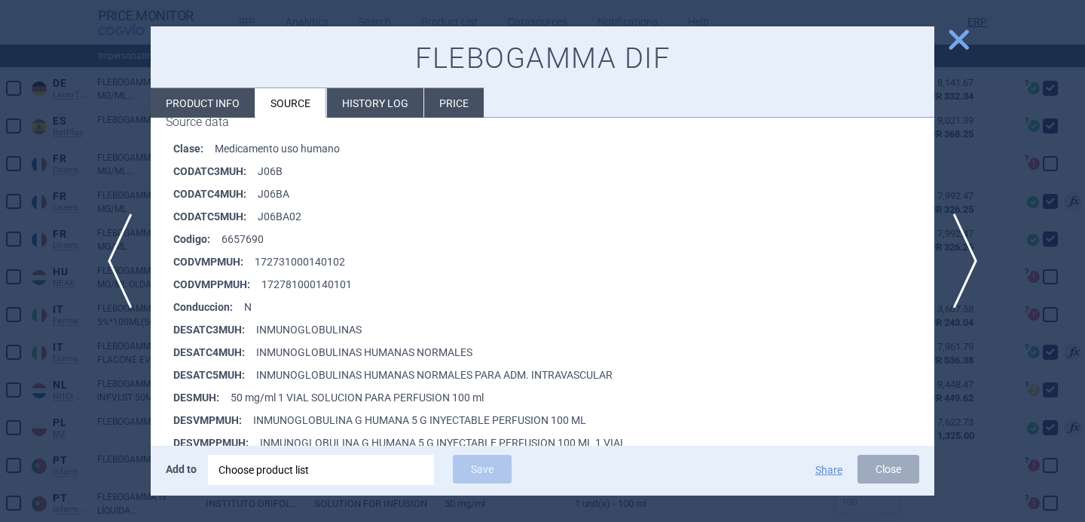
scroll to position [284, 0]
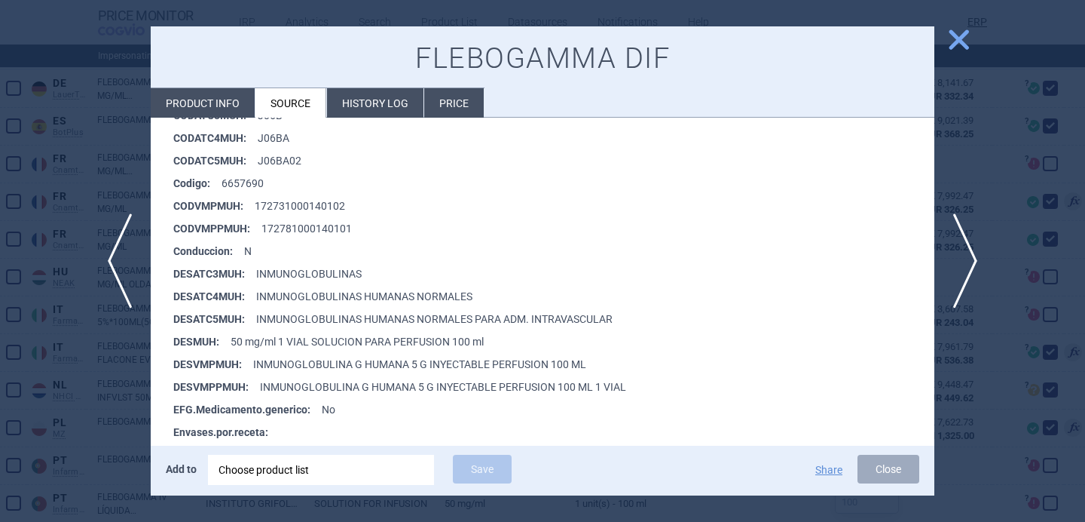
click at [92, 406] on div at bounding box center [542, 261] width 1085 height 522
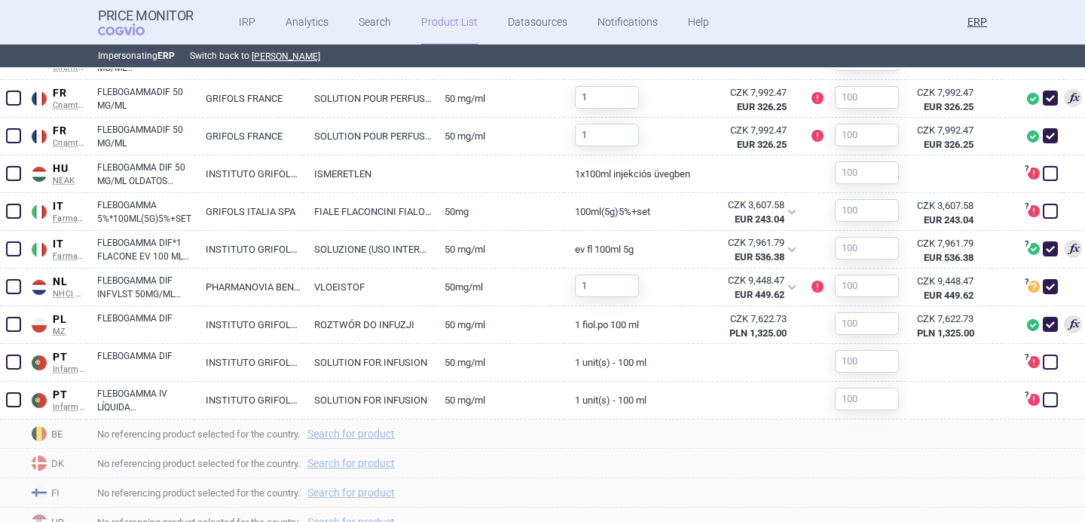
scroll to position [728, 0]
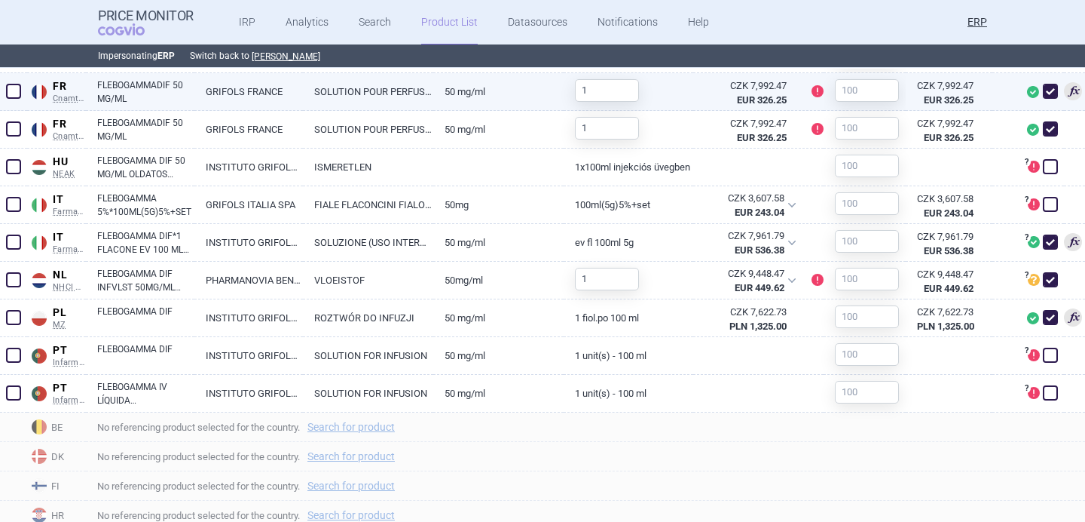
click at [234, 93] on link "GRIFOLS FRANCE" at bounding box center [248, 91] width 109 height 37
select select "EUR"
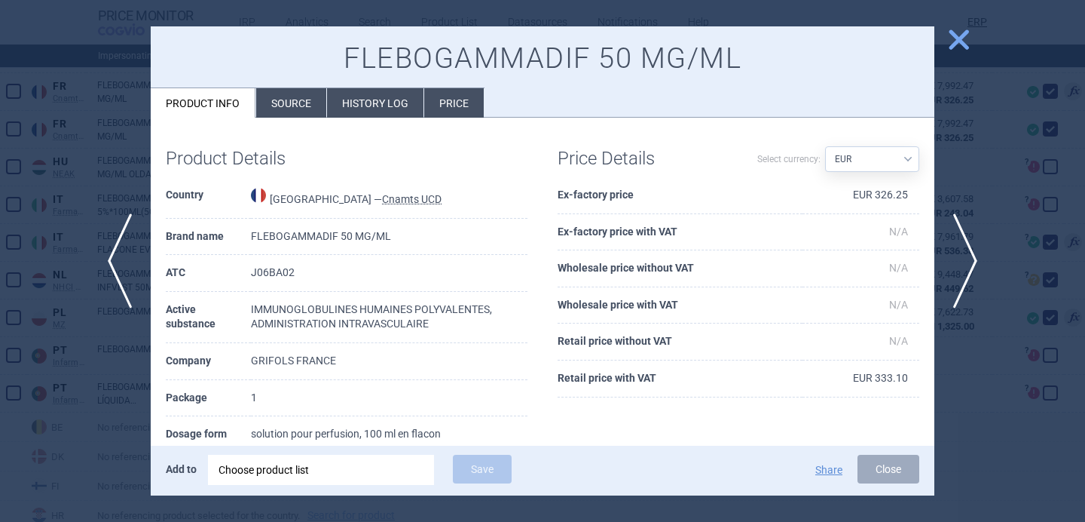
scroll to position [6, 0]
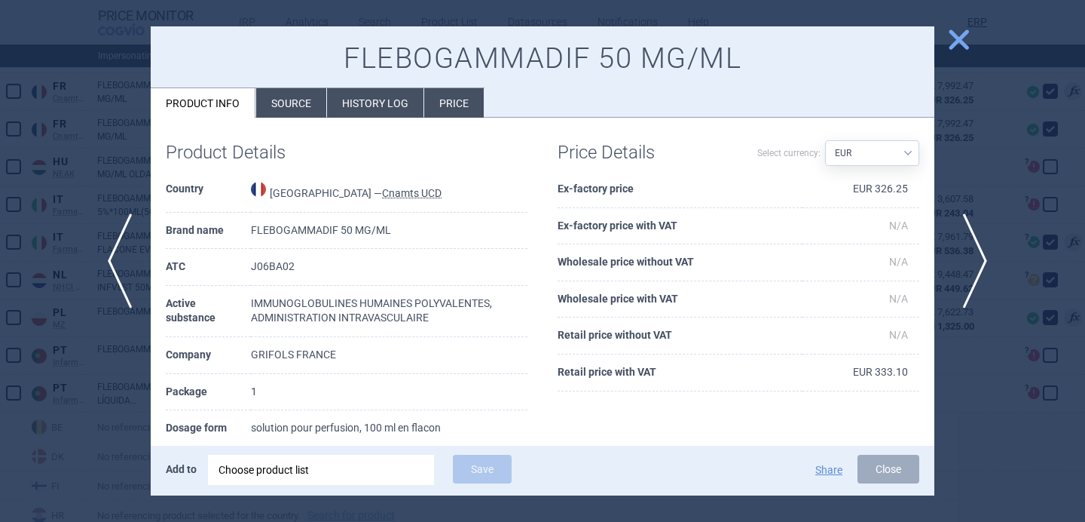
click at [969, 268] on span "next" at bounding box center [971, 260] width 34 height 95
click at [969, 453] on div at bounding box center [542, 261] width 1085 height 522
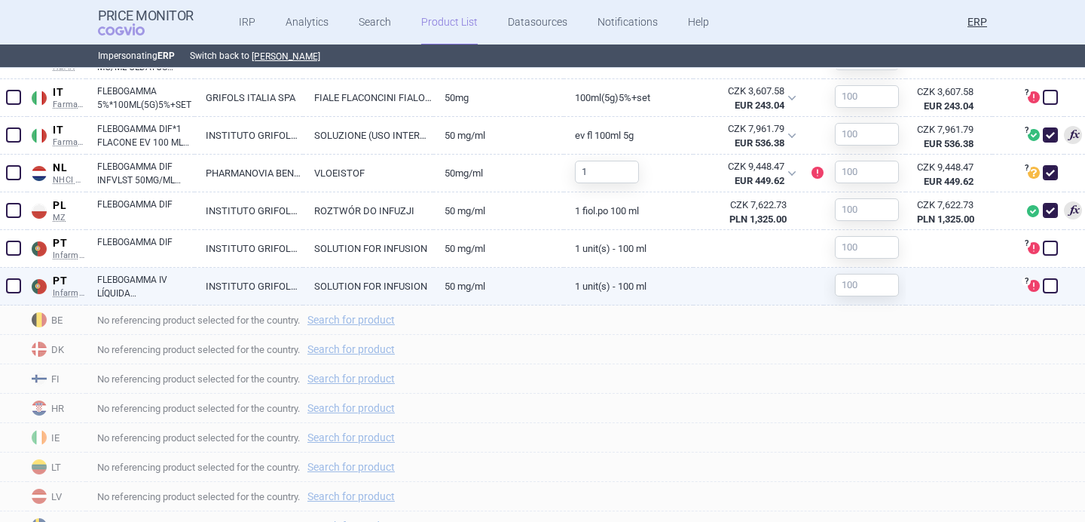
scroll to position [840, 0]
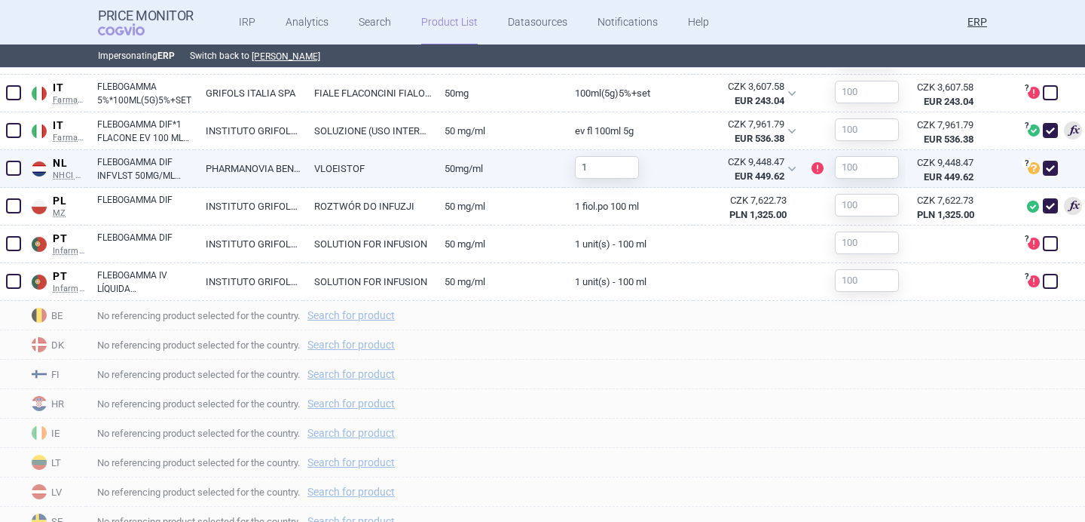
click at [350, 169] on link "VLOEISTOF" at bounding box center [368, 168] width 130 height 37
select select "EUR"
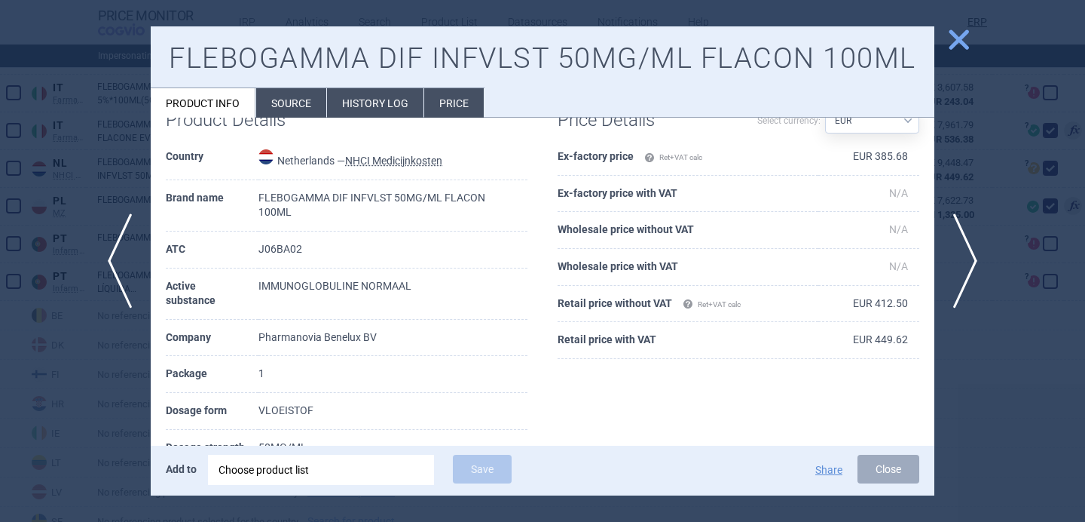
scroll to position [102, 0]
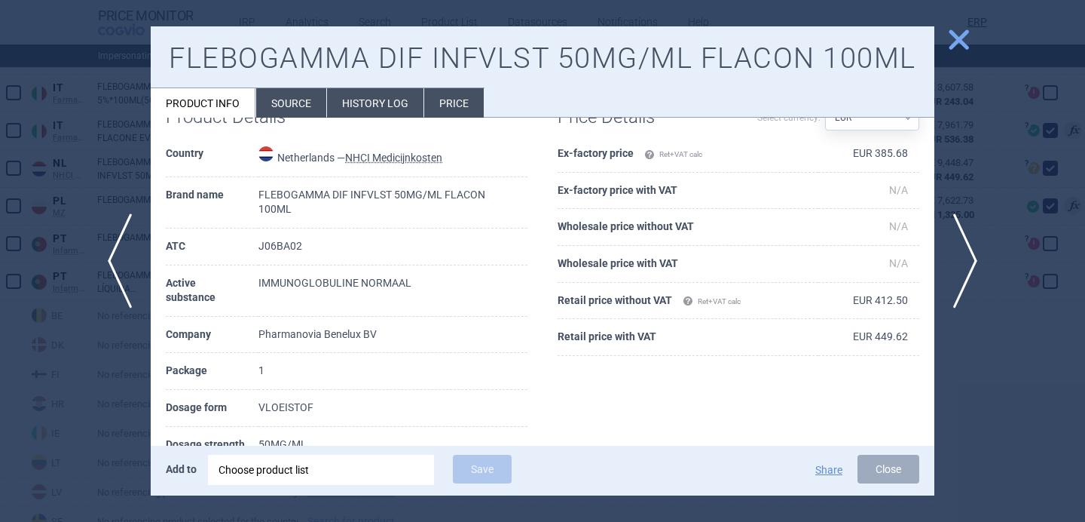
click at [56, 419] on div at bounding box center [542, 261] width 1085 height 522
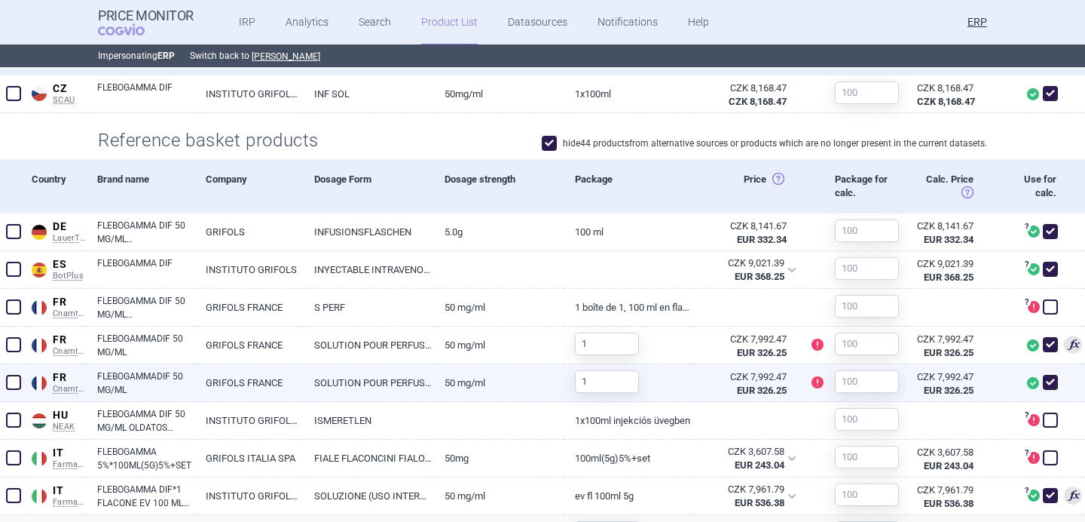
scroll to position [455, 0]
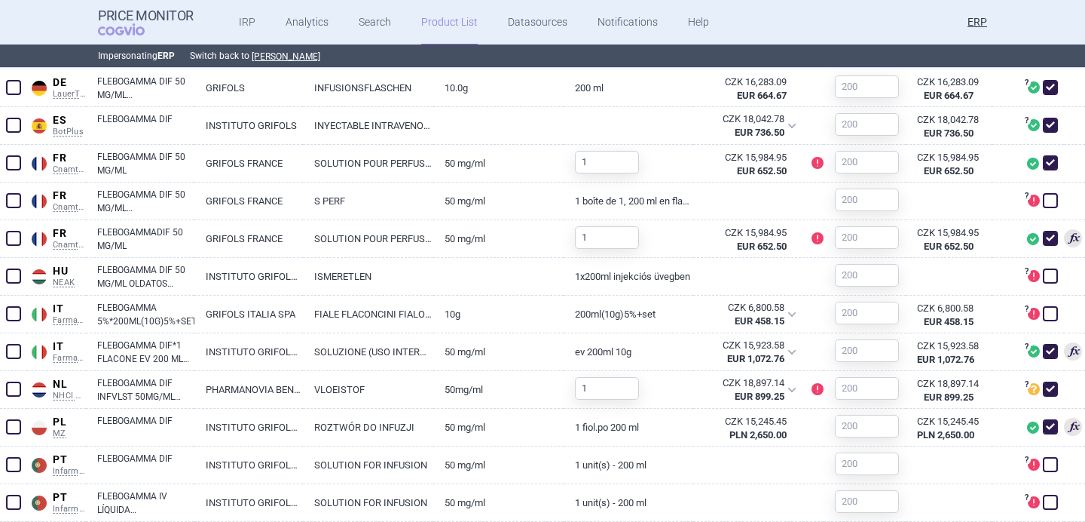
scroll to position [618, 0]
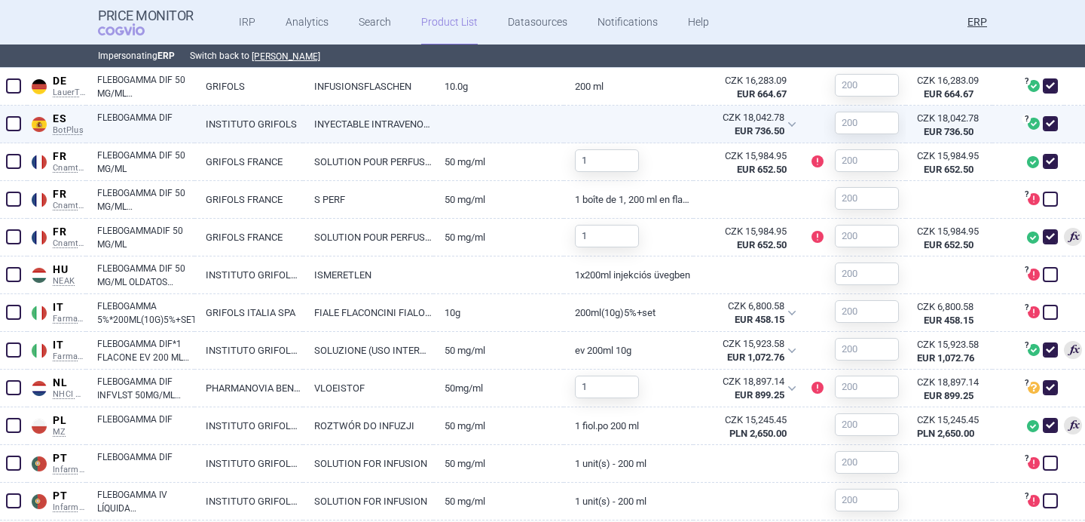
click at [236, 127] on link "INSTITUTO GRIFOLS" at bounding box center [248, 124] width 109 height 37
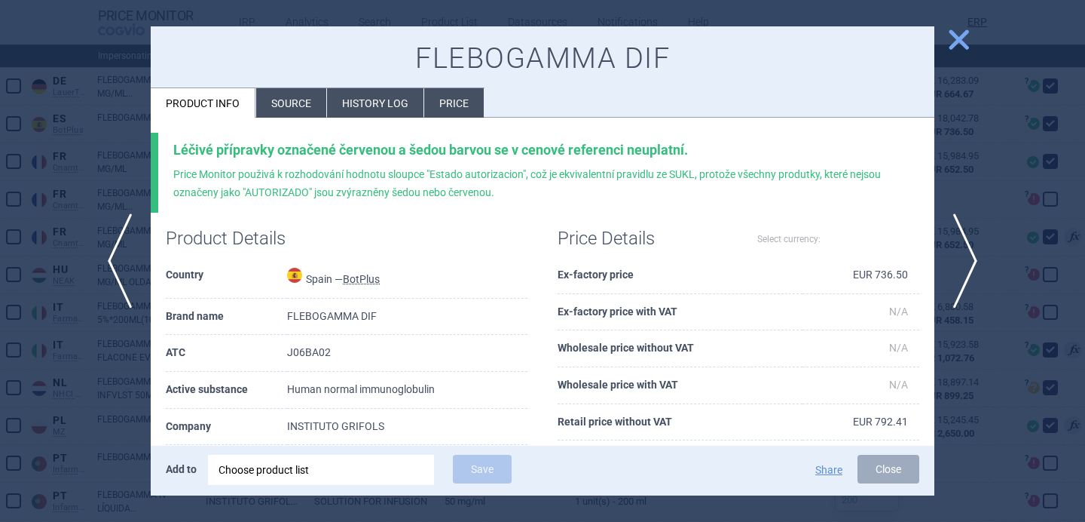
select select "EUR"
click at [286, 110] on li "Source" at bounding box center [291, 102] width 70 height 29
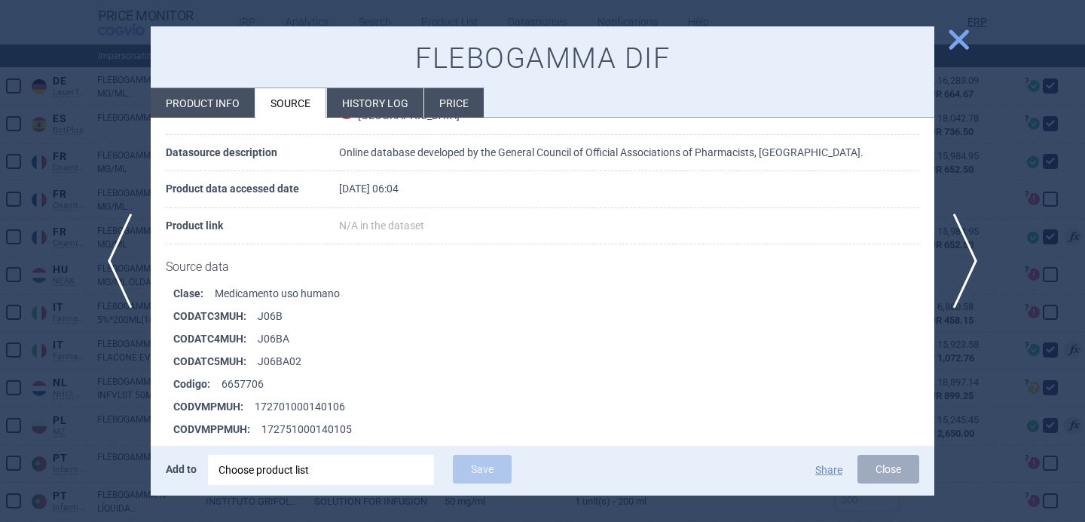
scroll to position [338, 0]
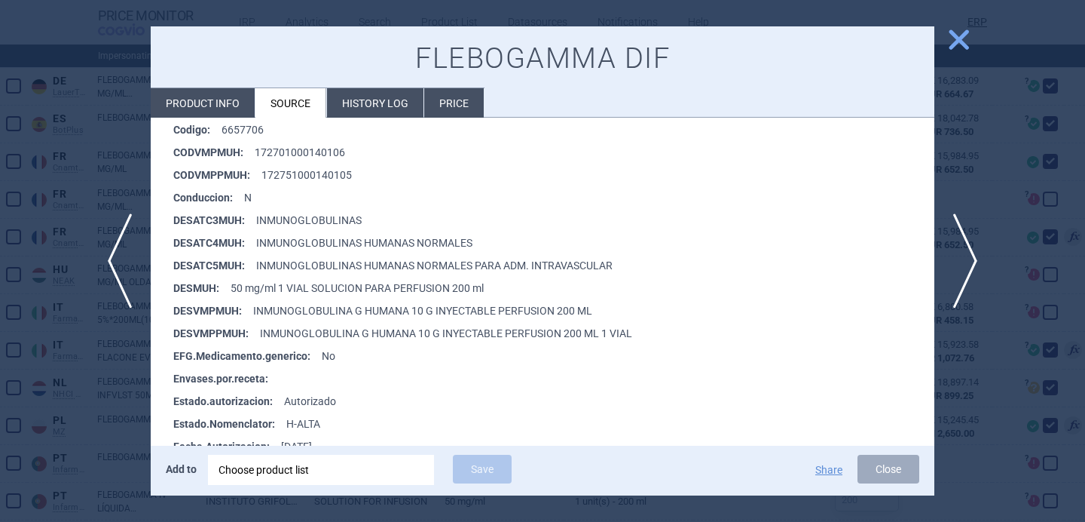
click at [103, 413] on div at bounding box center [542, 261] width 1085 height 522
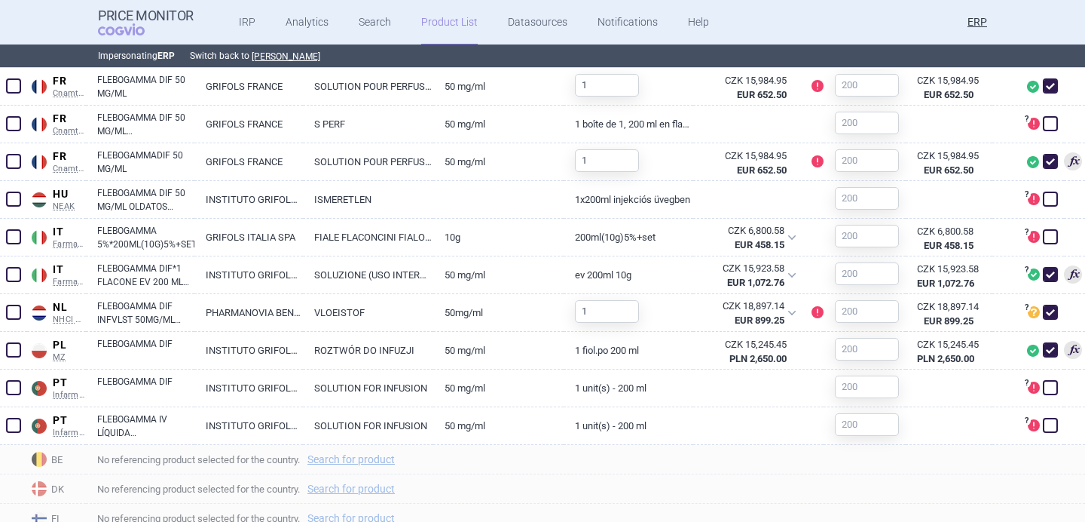
scroll to position [703, 0]
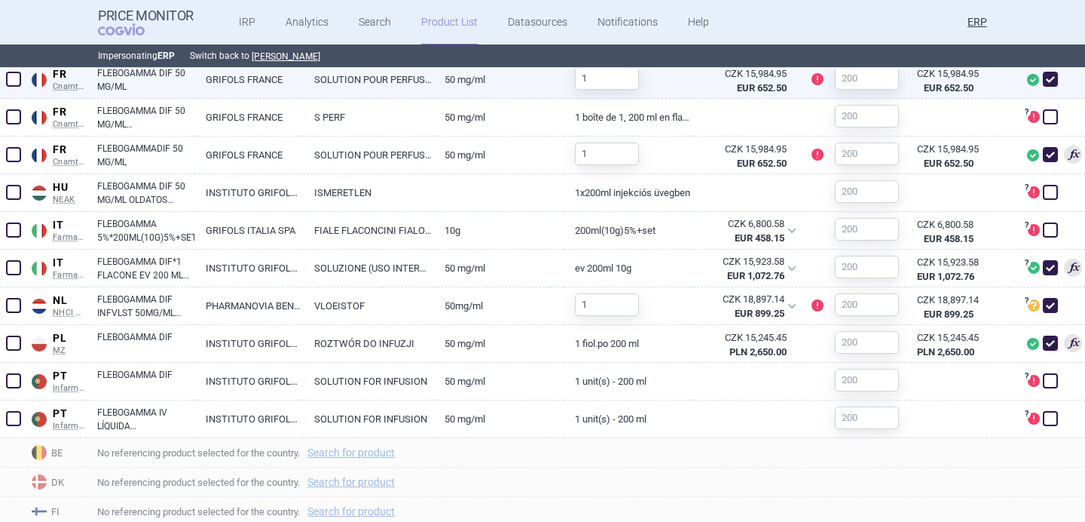
click at [220, 81] on link "GRIFOLS FRANCE" at bounding box center [248, 79] width 109 height 37
select select "EUR"
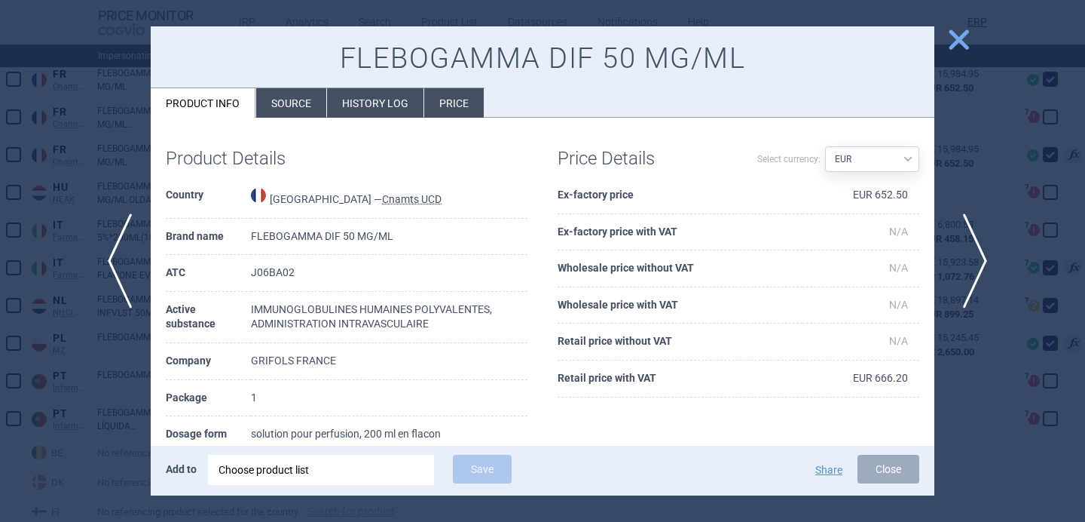
click at [969, 259] on span "next" at bounding box center [971, 260] width 34 height 95
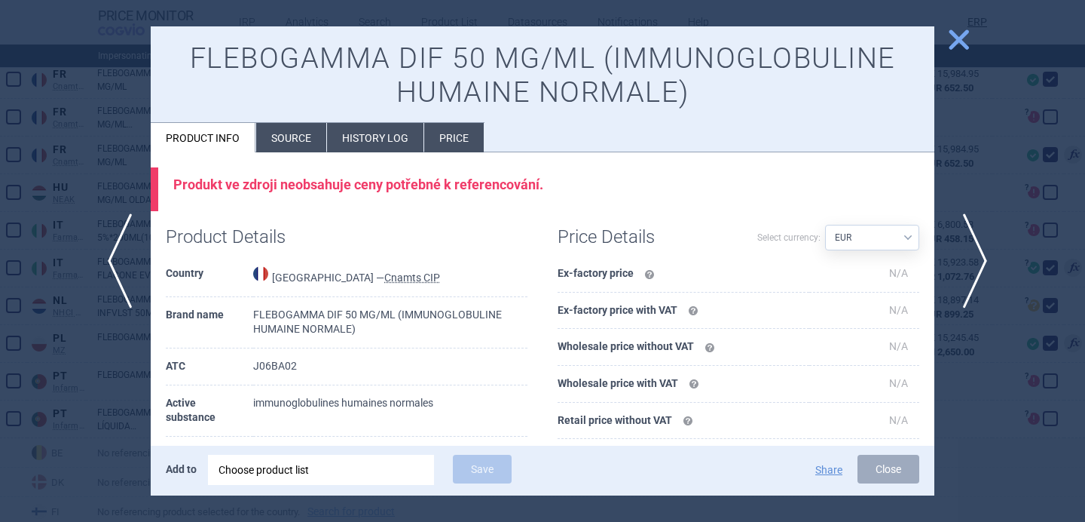
click at [969, 259] on span "next" at bounding box center [971, 260] width 34 height 95
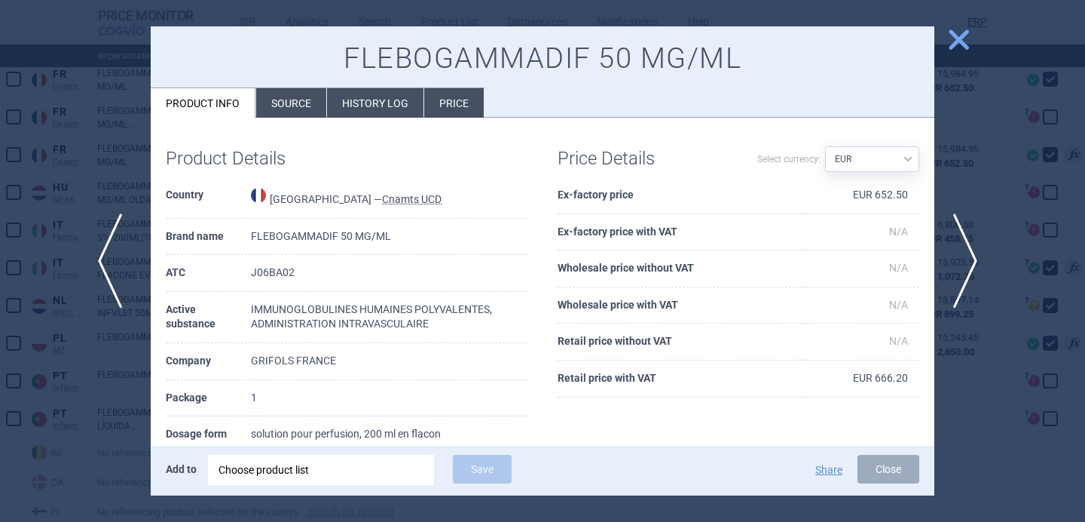
click at [102, 252] on span "previous" at bounding box center [115, 260] width 34 height 95
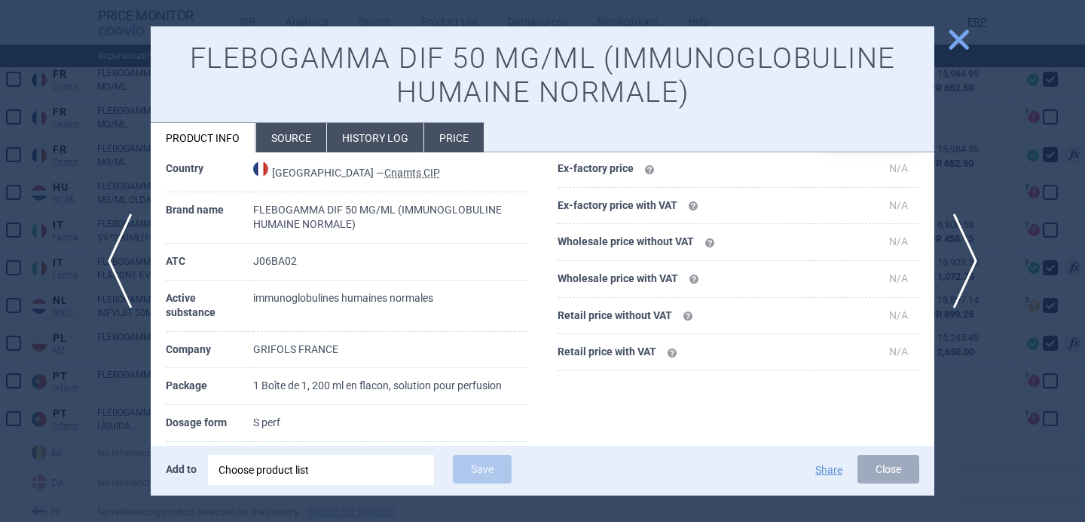
scroll to position [106, 0]
click at [982, 257] on span "next" at bounding box center [971, 260] width 34 height 95
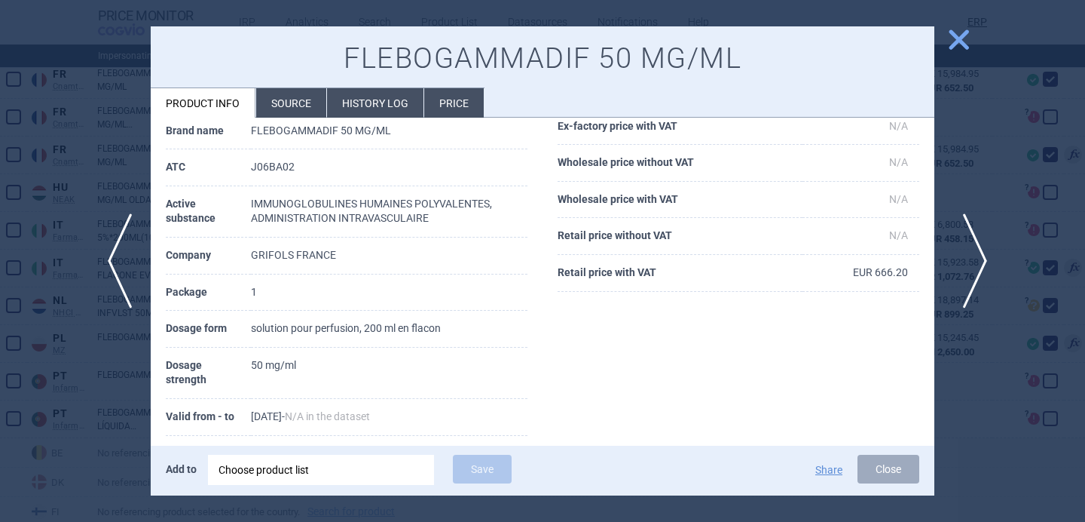
scroll to position [61, 0]
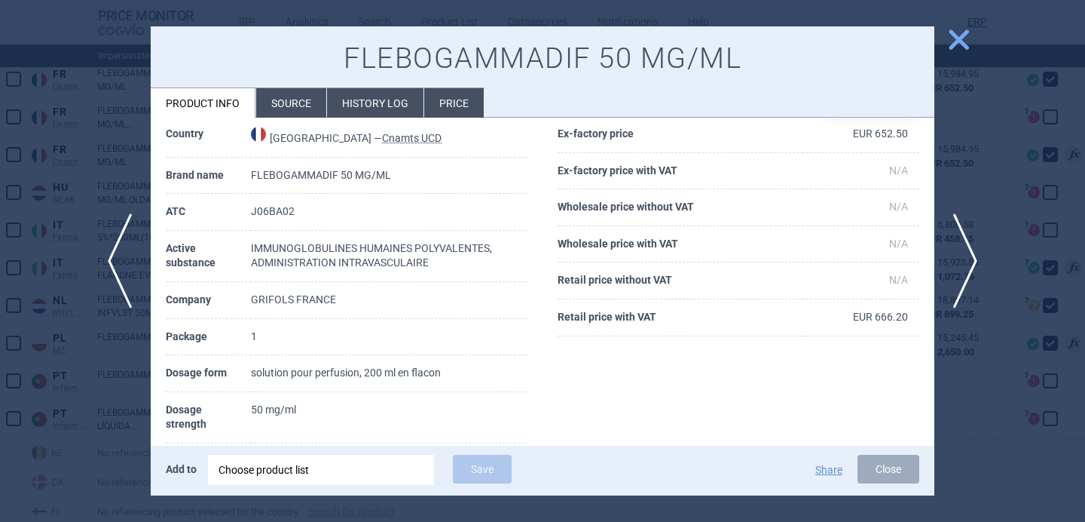
click at [998, 415] on div at bounding box center [542, 261] width 1085 height 522
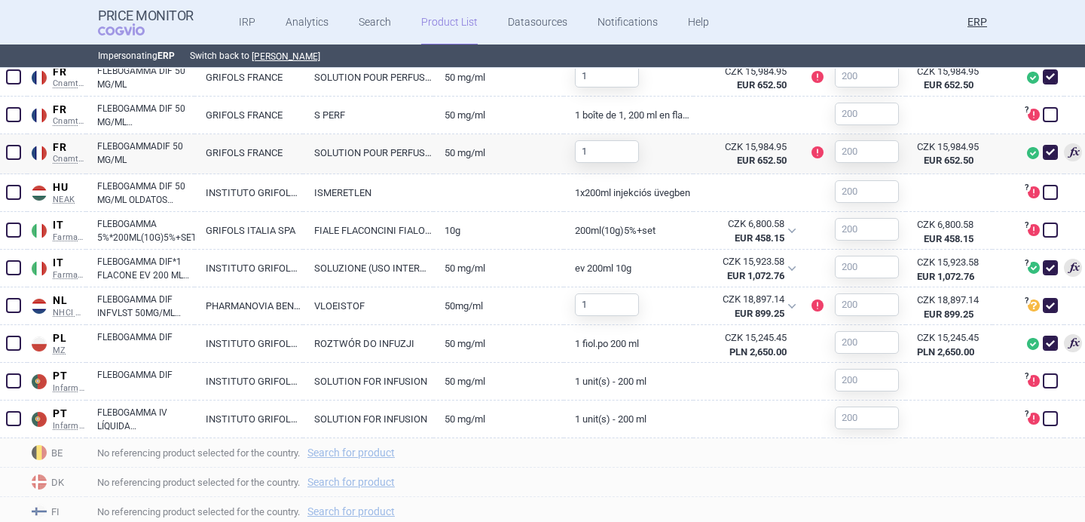
scroll to position [700, 0]
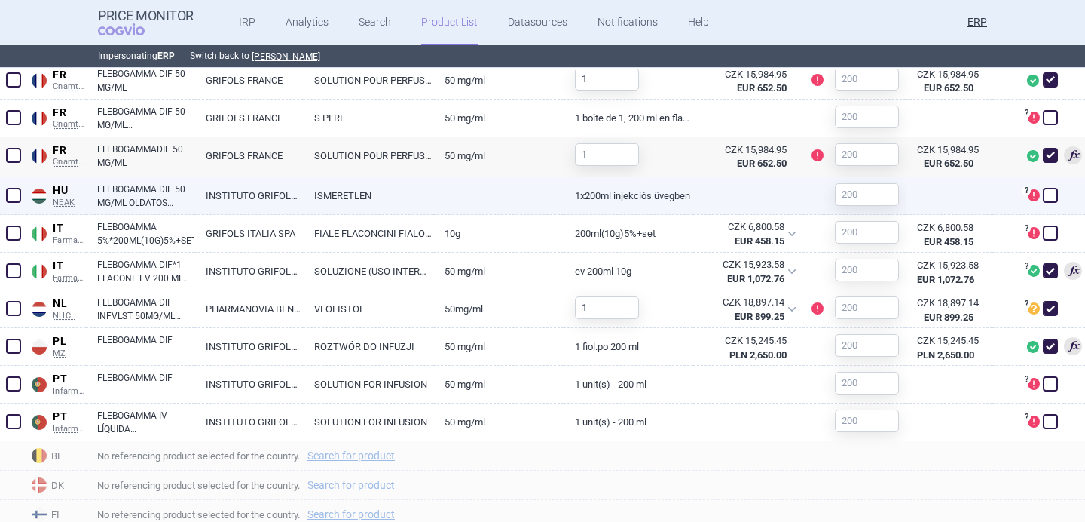
click at [417, 196] on link "ISMERETLEN" at bounding box center [368, 195] width 130 height 37
select select "EUR"
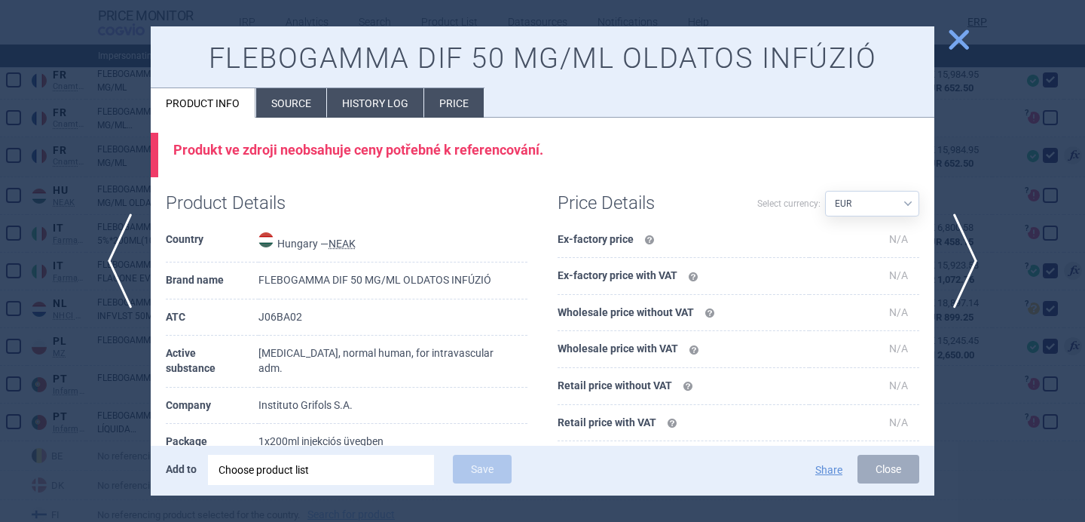
click at [109, 375] on div at bounding box center [542, 261] width 1085 height 522
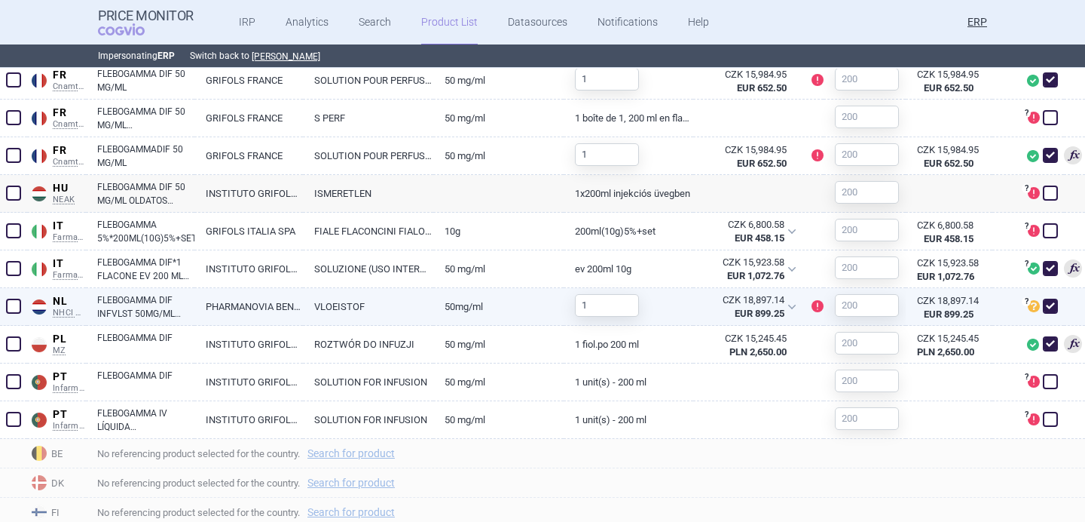
click at [341, 302] on link "VLOEISTOF" at bounding box center [368, 306] width 130 height 37
select select "EUR"
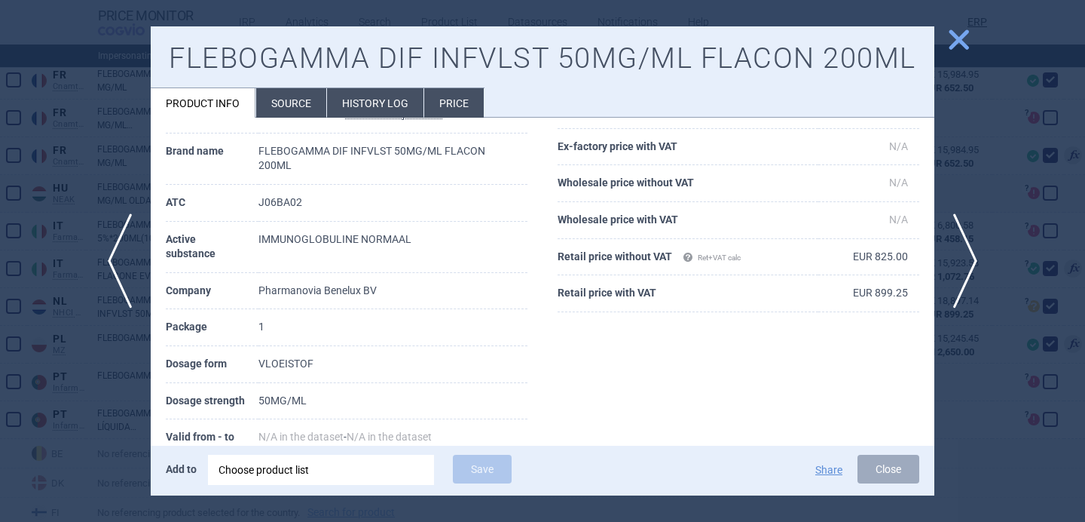
scroll to position [148, 0]
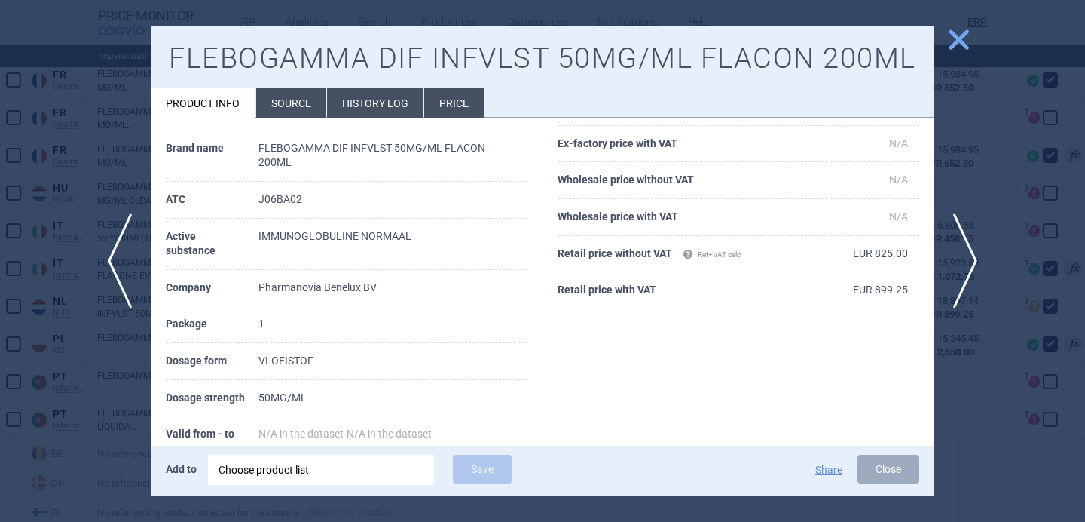
click at [67, 398] on div at bounding box center [542, 261] width 1085 height 522
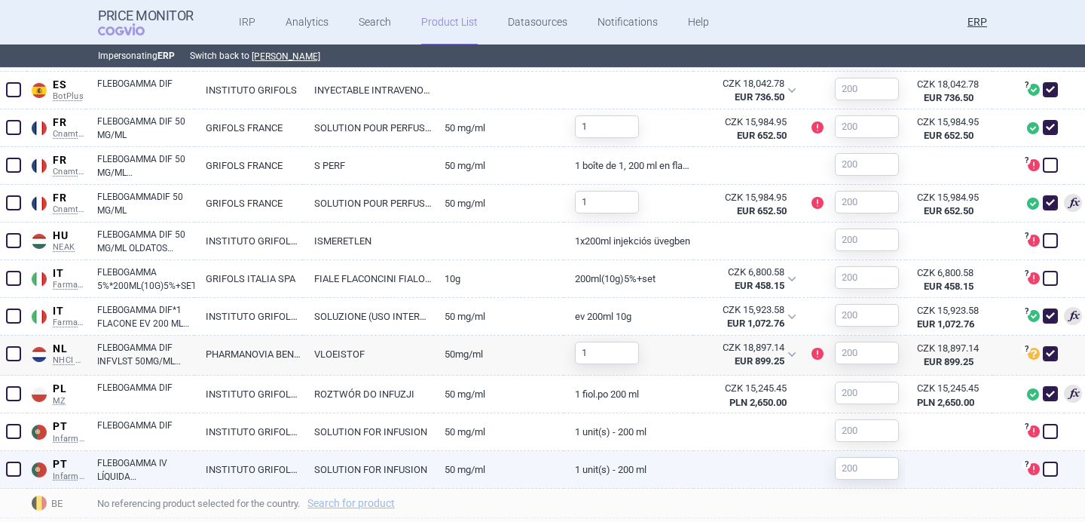
scroll to position [660, 0]
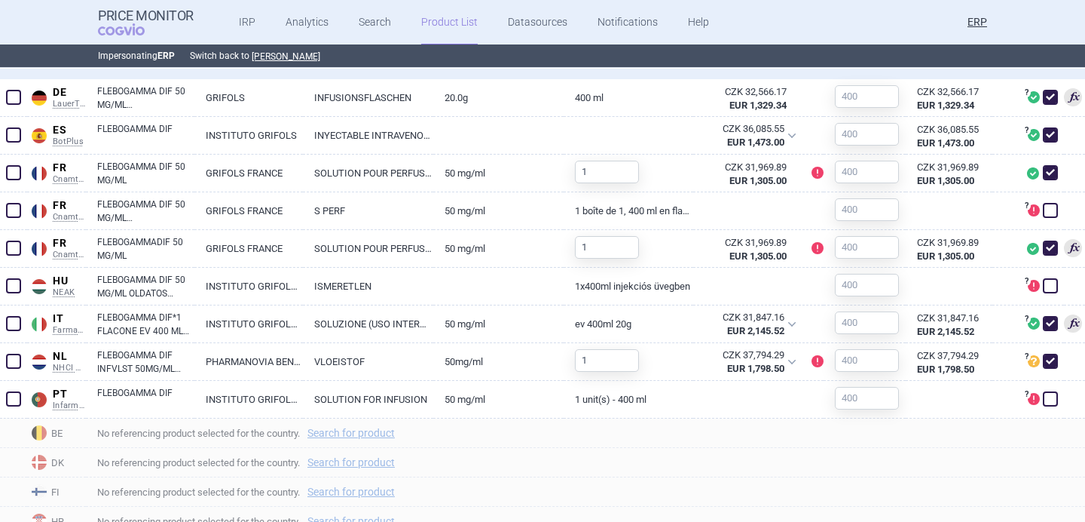
scroll to position [611, 0]
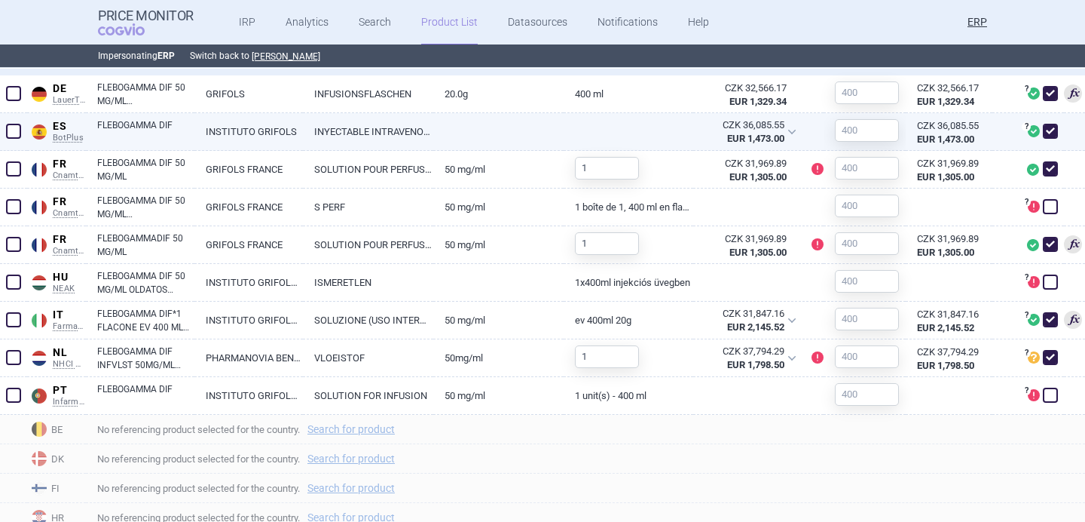
click at [338, 136] on link "INYECTABLE INTRAVENOSO" at bounding box center [368, 131] width 130 height 37
select select "EUR"
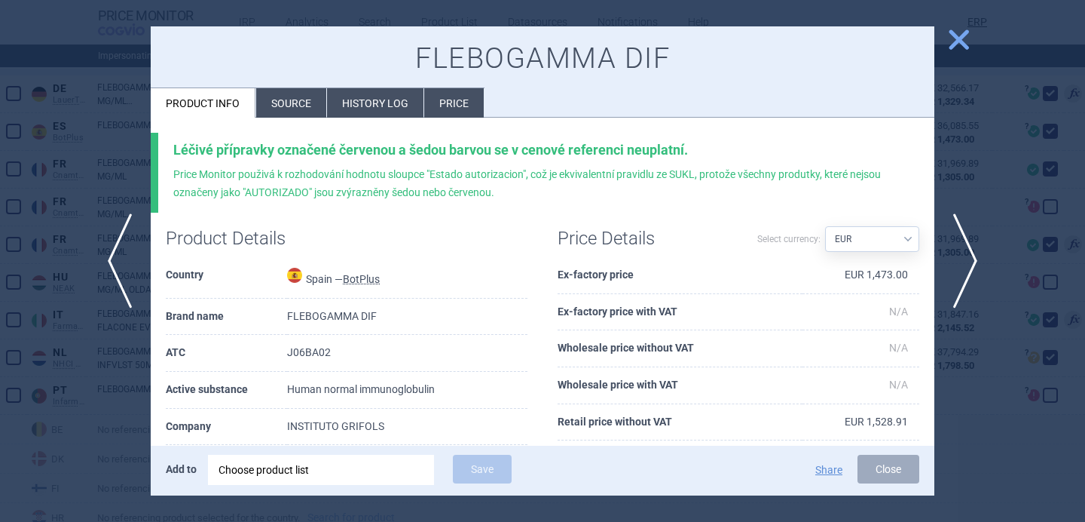
click at [286, 103] on li "Source" at bounding box center [291, 102] width 70 height 29
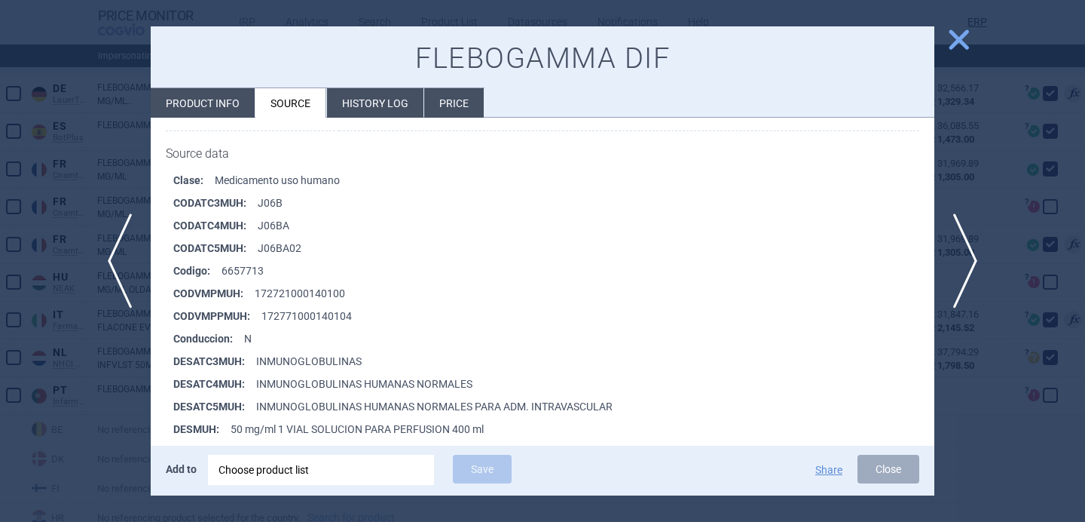
scroll to position [286, 0]
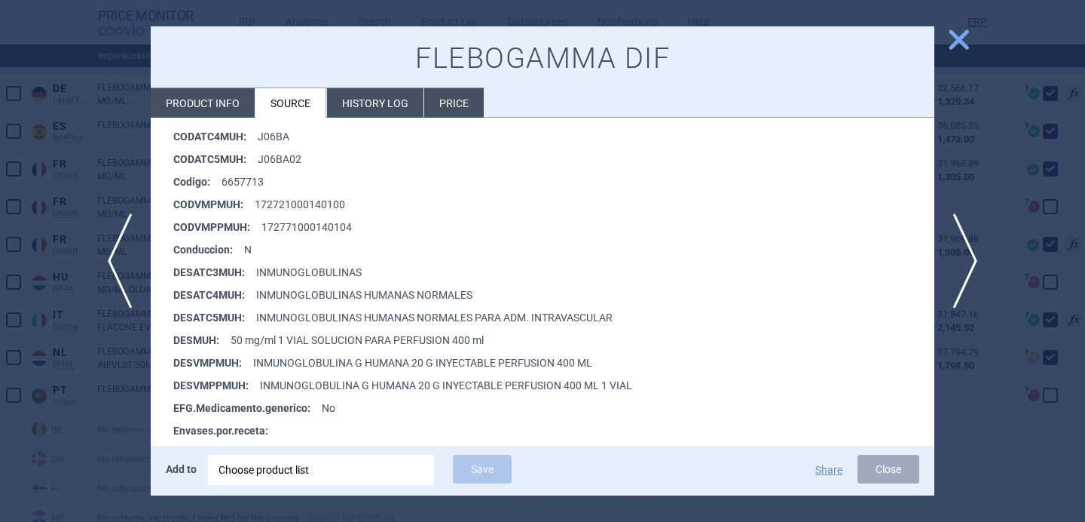
click at [81, 437] on div at bounding box center [542, 261] width 1085 height 522
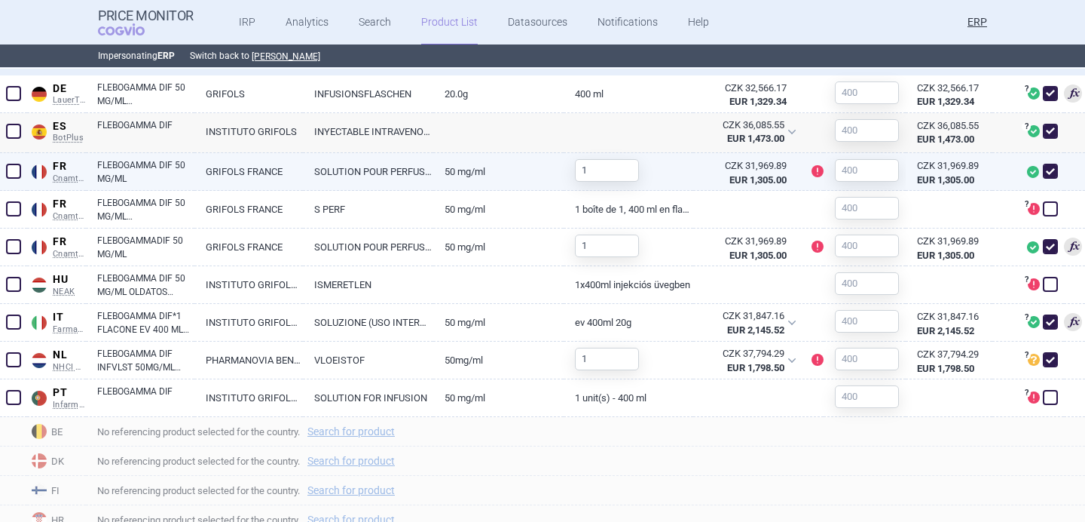
click at [303, 177] on link "SOLUTION POUR PERFUSION, 400 ML EN FLACON" at bounding box center [368, 171] width 130 height 37
select select "EUR"
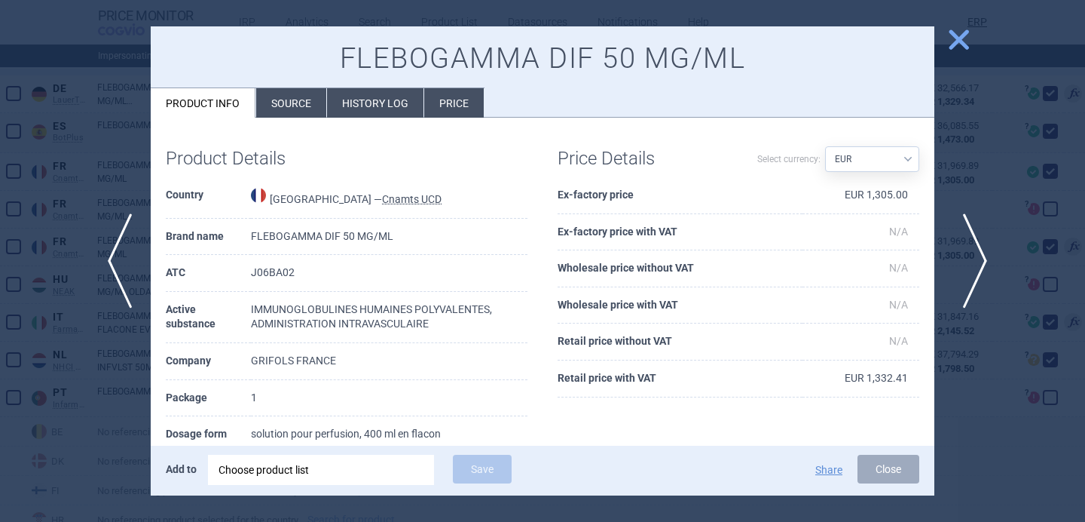
click at [969, 271] on span "next" at bounding box center [971, 260] width 34 height 95
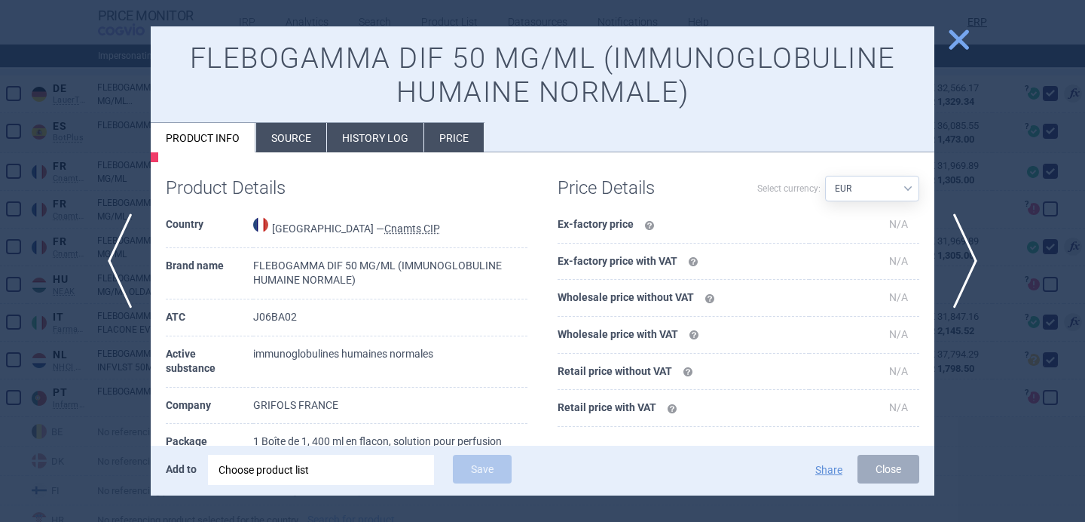
scroll to position [136, 0]
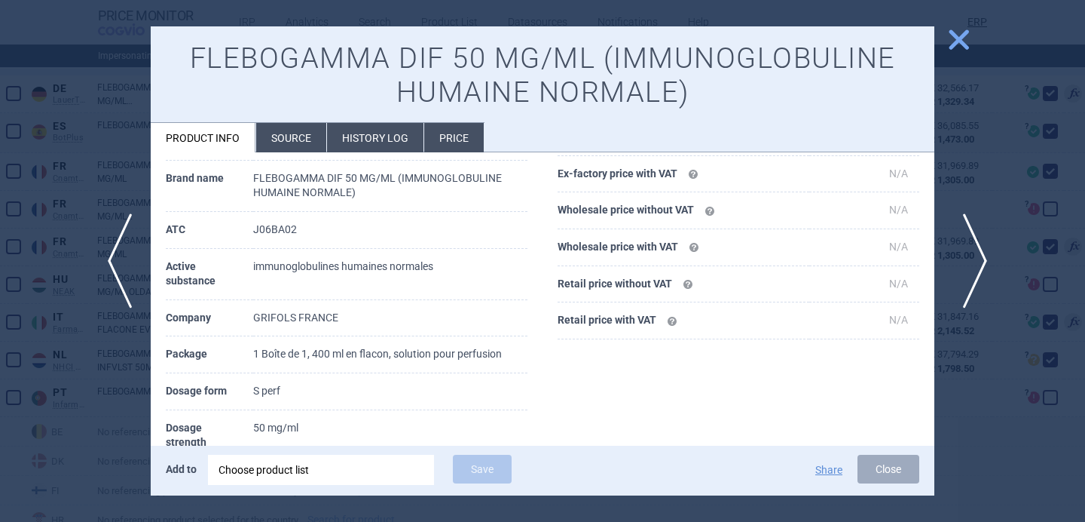
click at [973, 250] on span "next" at bounding box center [971, 260] width 34 height 95
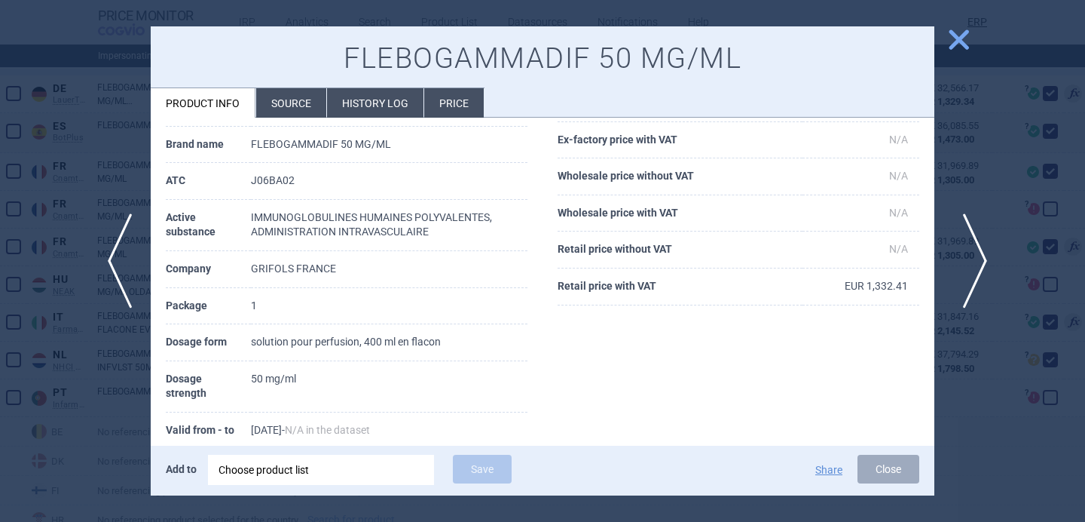
click at [973, 250] on span "next" at bounding box center [971, 260] width 34 height 95
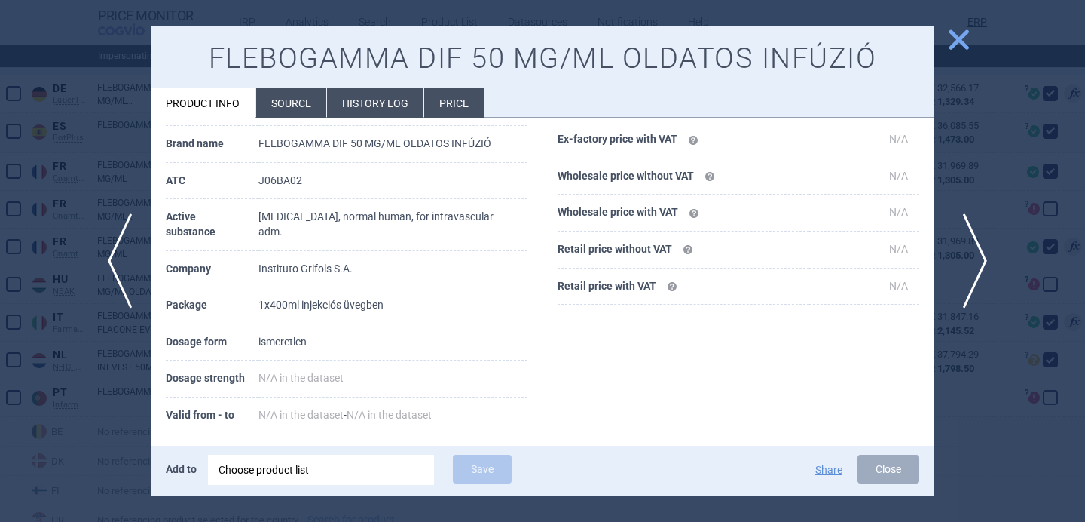
click at [973, 250] on span "next" at bounding box center [971, 260] width 34 height 95
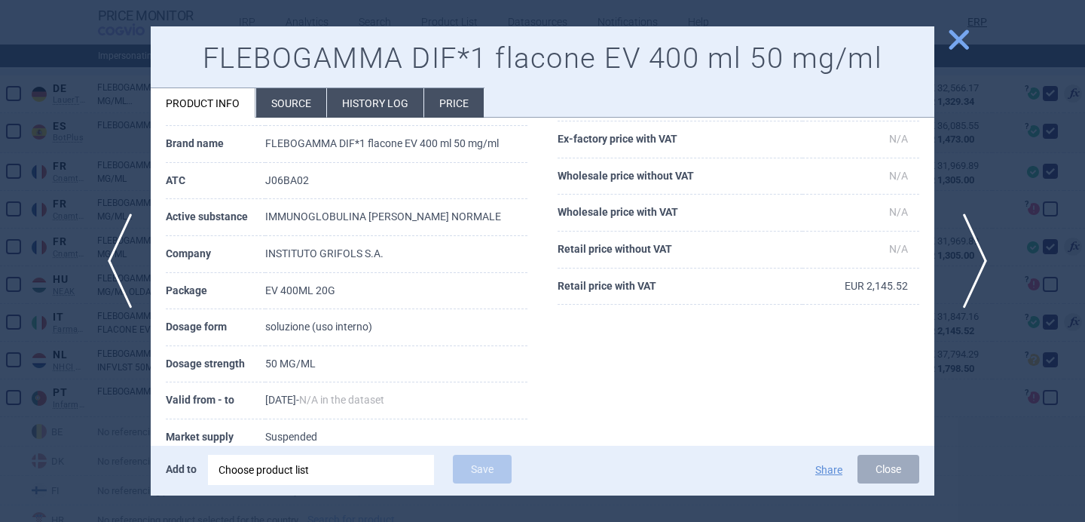
click at [973, 250] on span "next" at bounding box center [971, 260] width 34 height 95
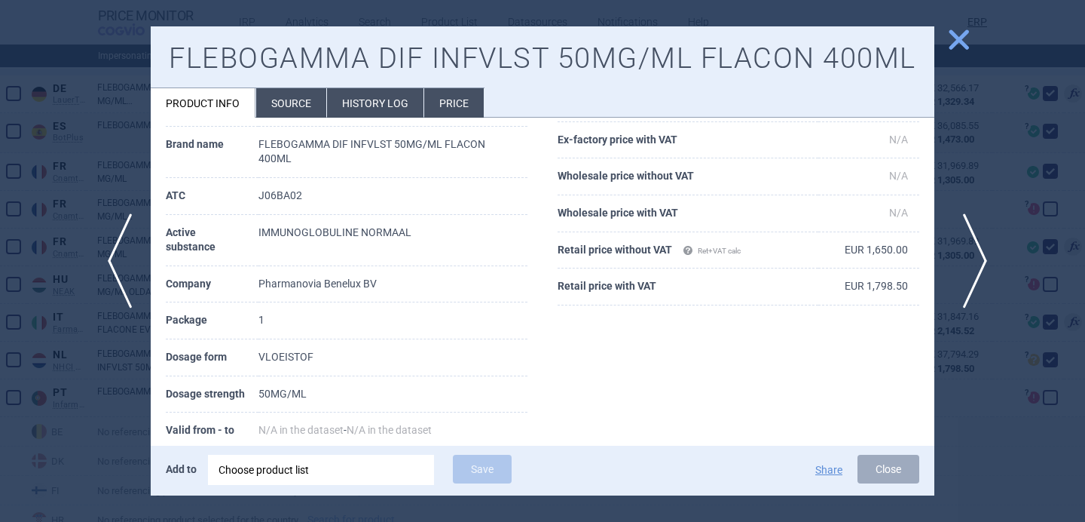
click at [973, 250] on span "next" at bounding box center [971, 260] width 34 height 95
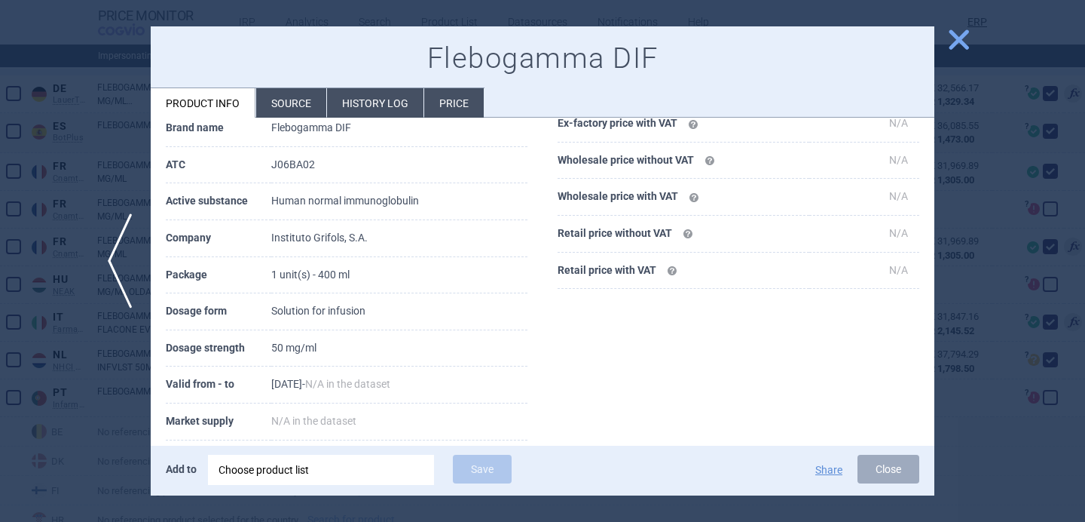
scroll to position [136, 0]
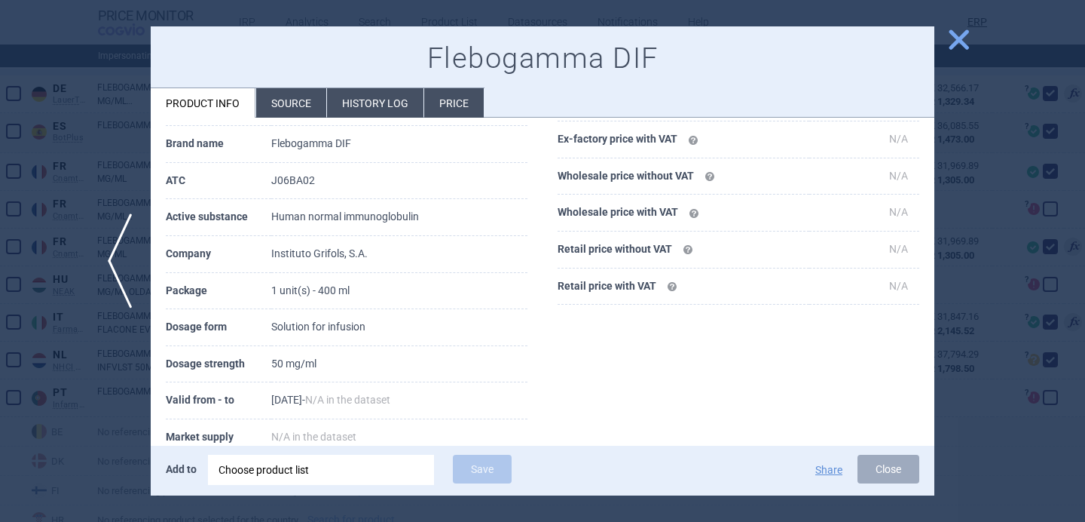
click at [978, 462] on div at bounding box center [542, 261] width 1085 height 522
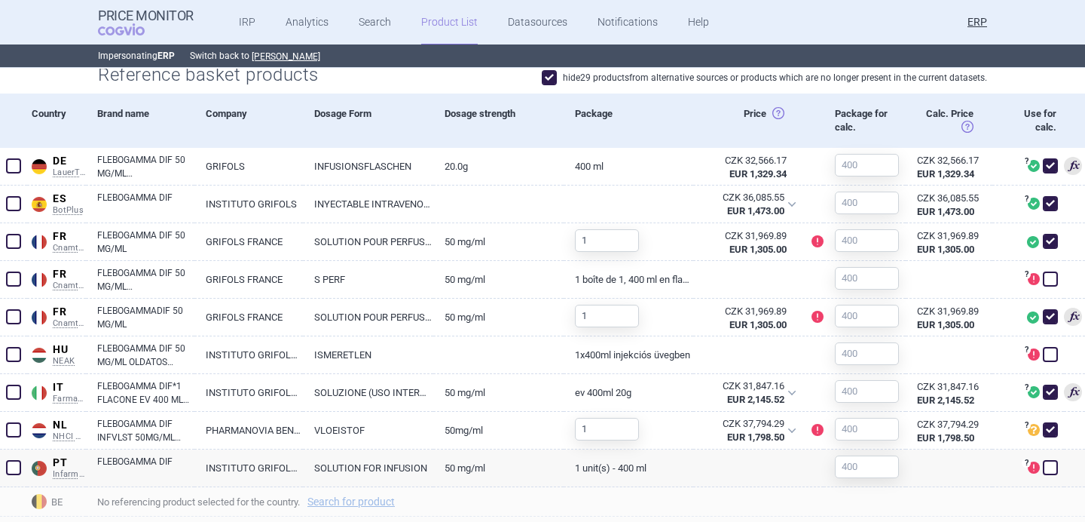
scroll to position [542, 0]
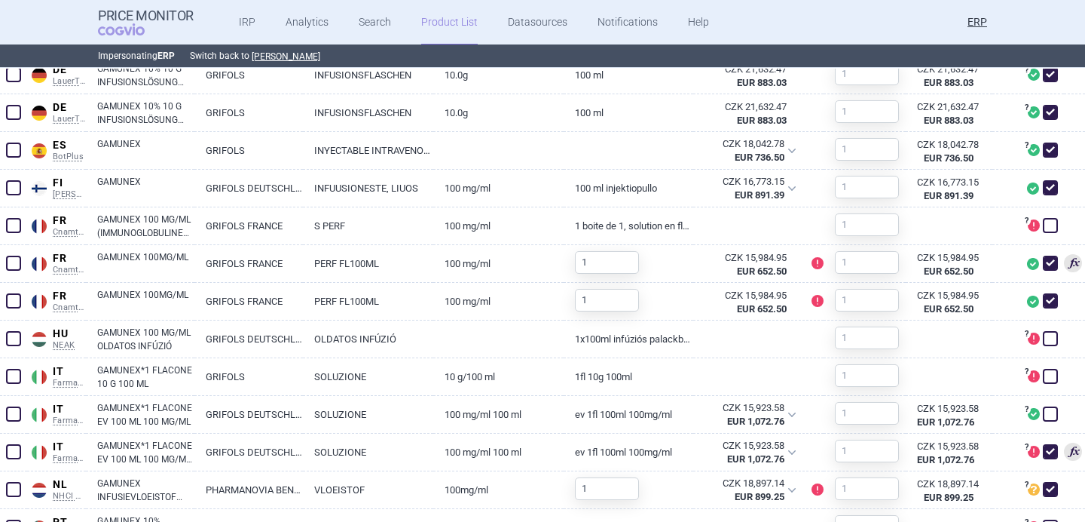
scroll to position [635, 0]
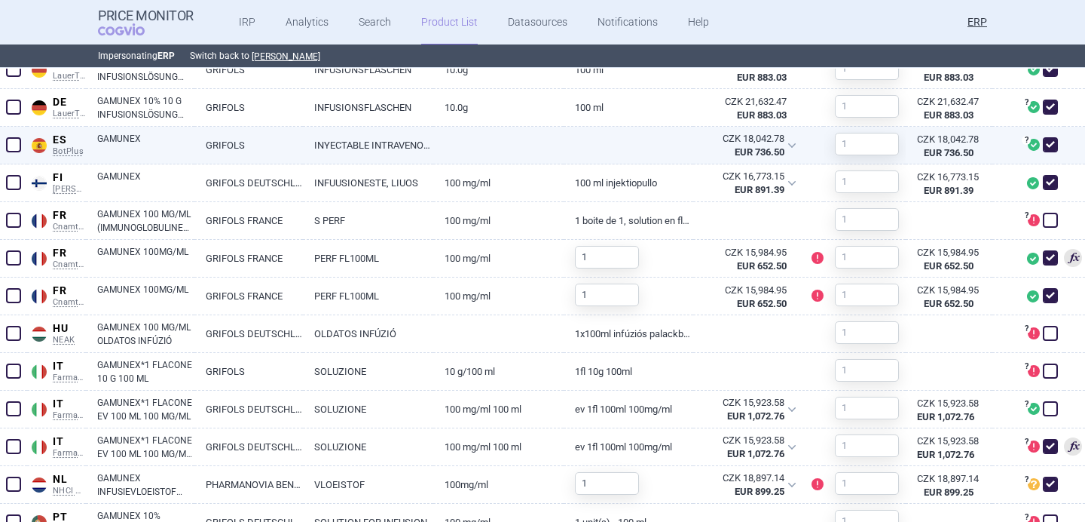
click at [399, 150] on link "INYECTABLE INTRAVENOSO" at bounding box center [368, 145] width 130 height 37
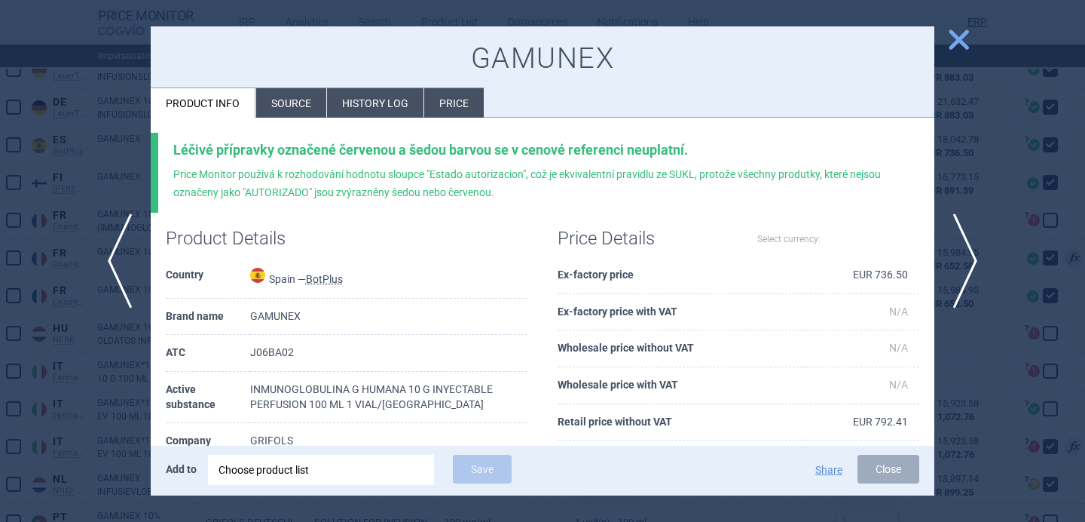
select select "EUR"
click at [299, 112] on li "Source" at bounding box center [291, 102] width 70 height 29
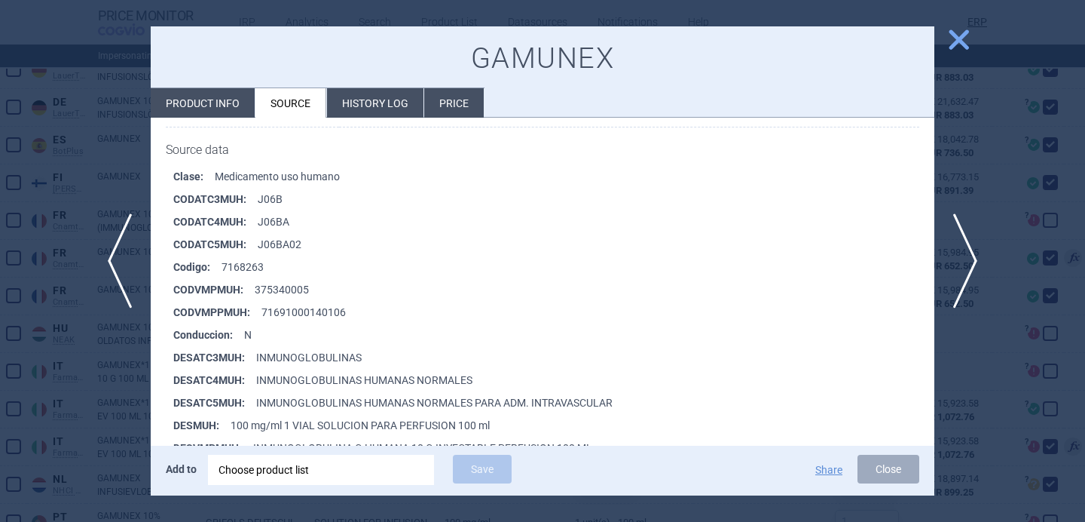
scroll to position [255, 0]
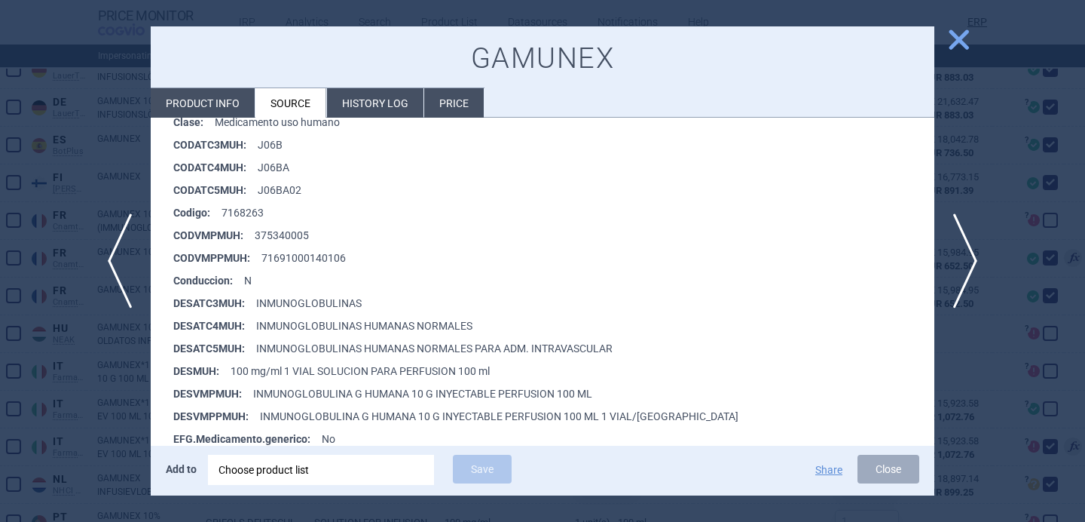
click at [79, 419] on div at bounding box center [542, 261] width 1085 height 522
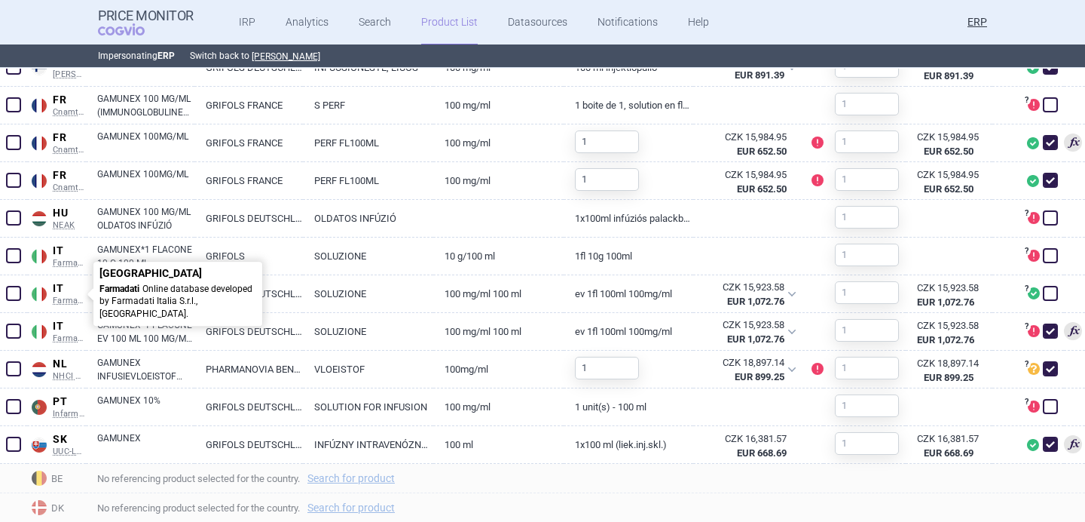
scroll to position [755, 0]
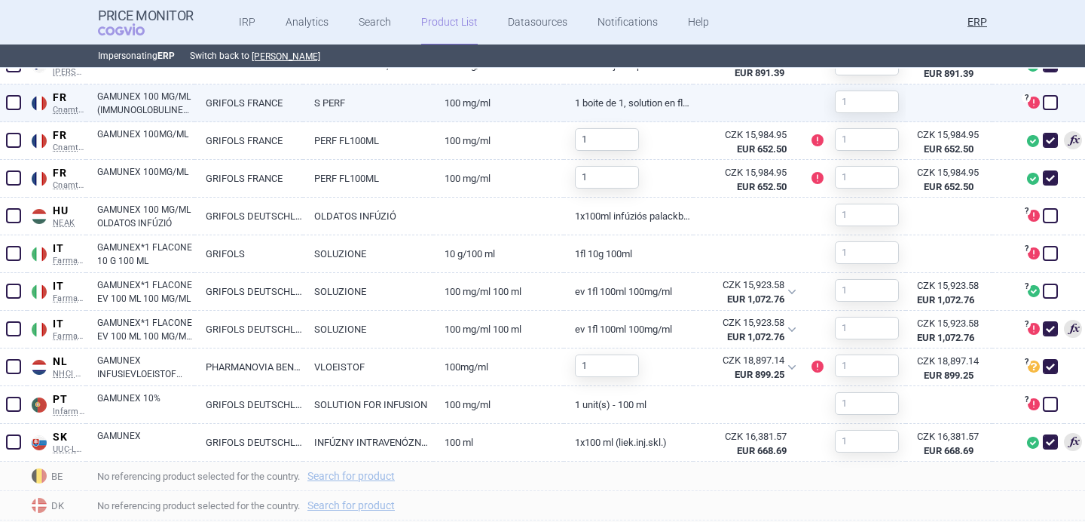
click at [235, 117] on link "GRIFOLS FRANCE" at bounding box center [248, 102] width 109 height 37
select select "EUR"
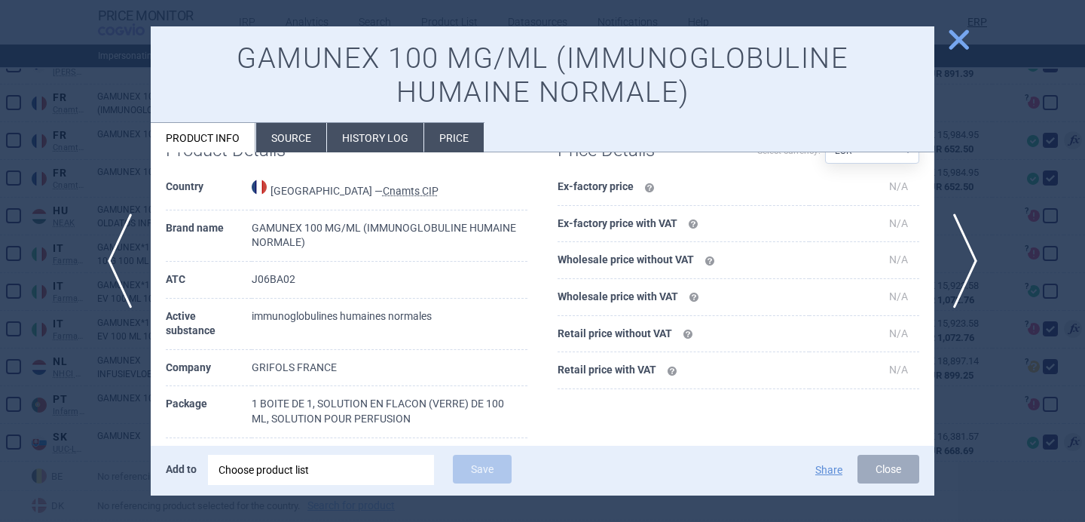
scroll to position [90, 0]
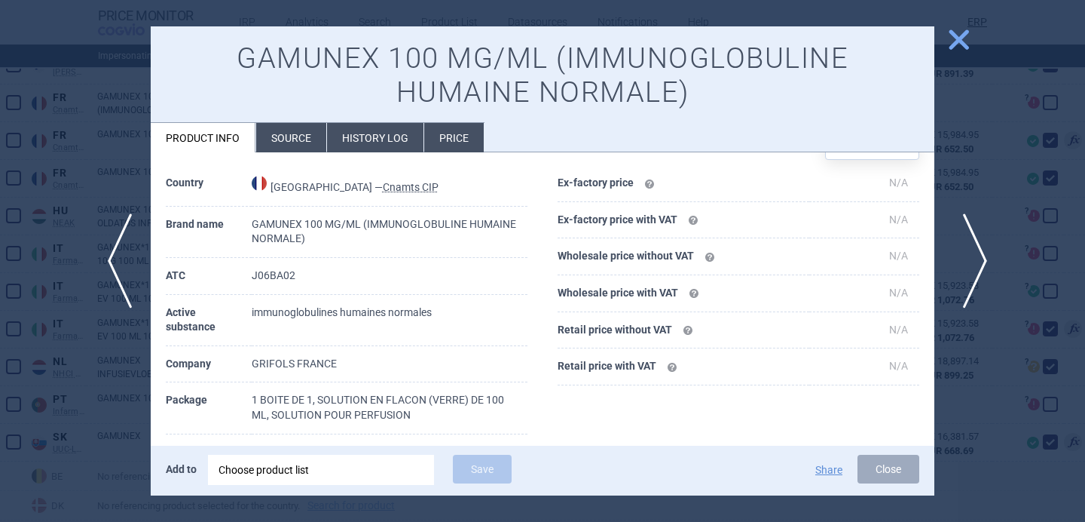
click at [968, 269] on span "next" at bounding box center [971, 260] width 34 height 95
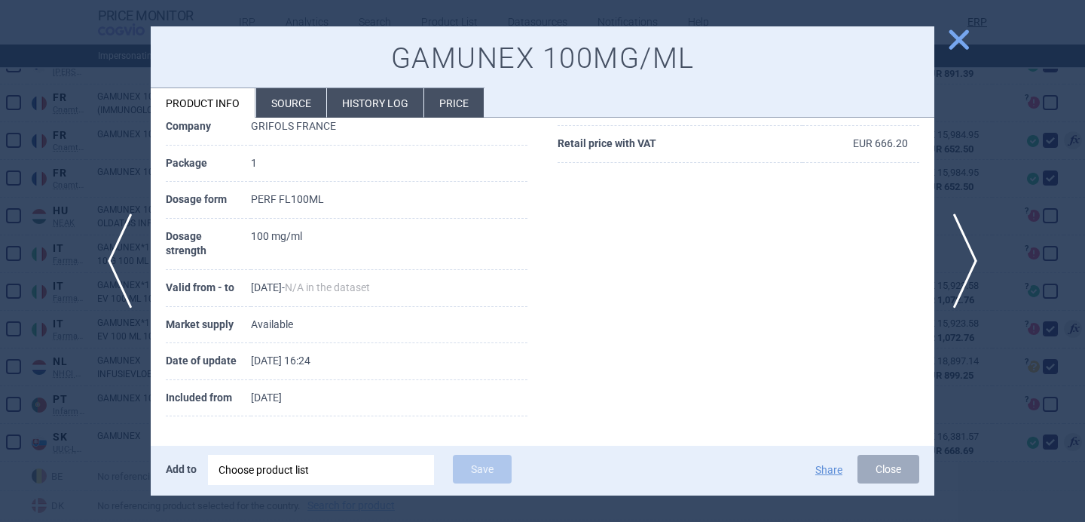
scroll to position [222, 0]
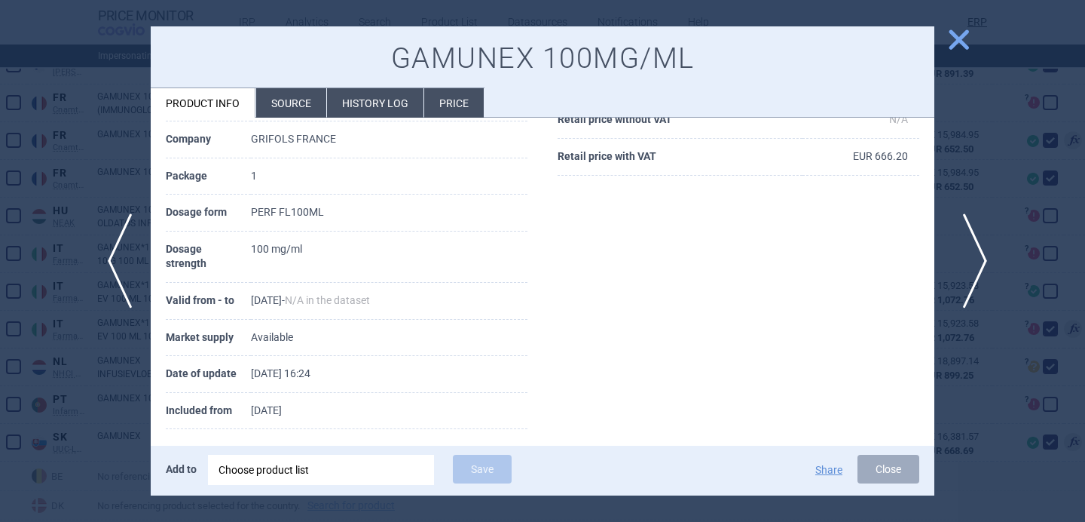
click at [960, 257] on span "next" at bounding box center [971, 260] width 34 height 95
click at [972, 252] on span "next" at bounding box center [971, 260] width 34 height 95
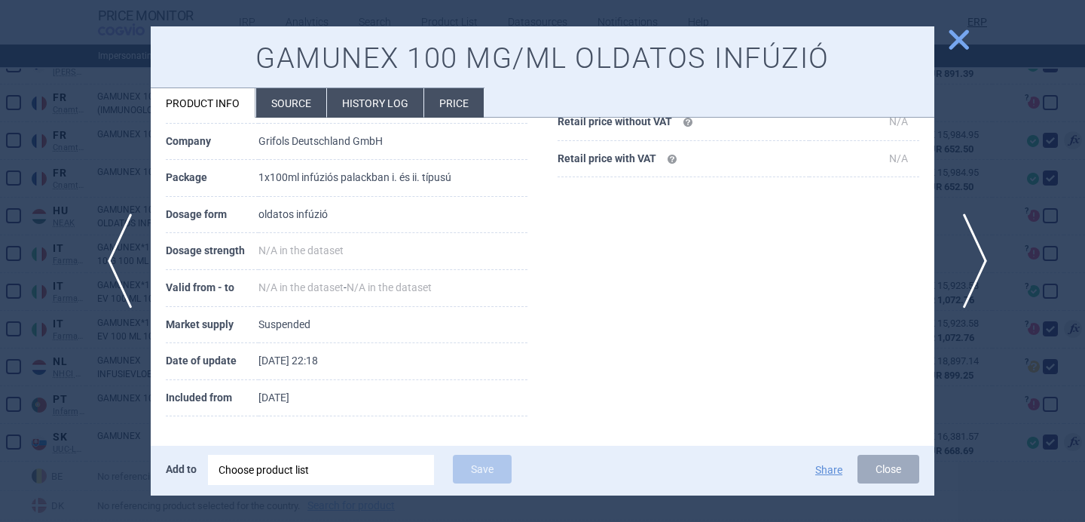
click at [972, 252] on span "next" at bounding box center [971, 260] width 34 height 95
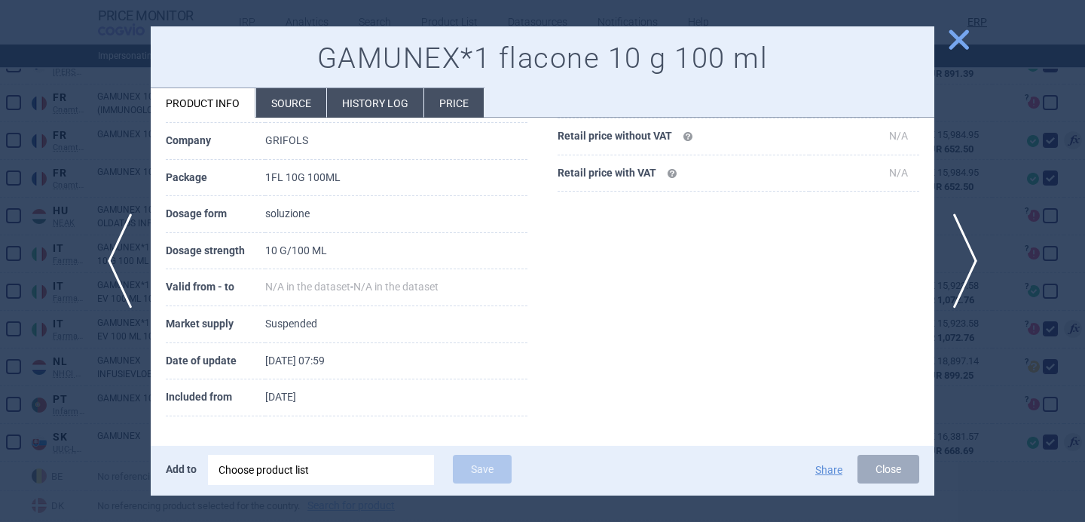
click at [93, 387] on div at bounding box center [542, 261] width 1085 height 522
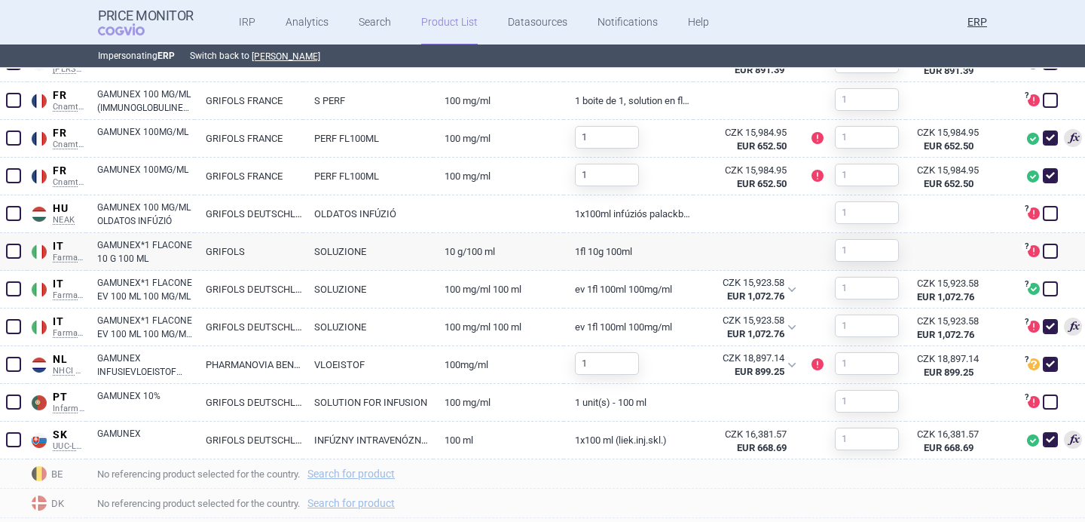
scroll to position [752, 0]
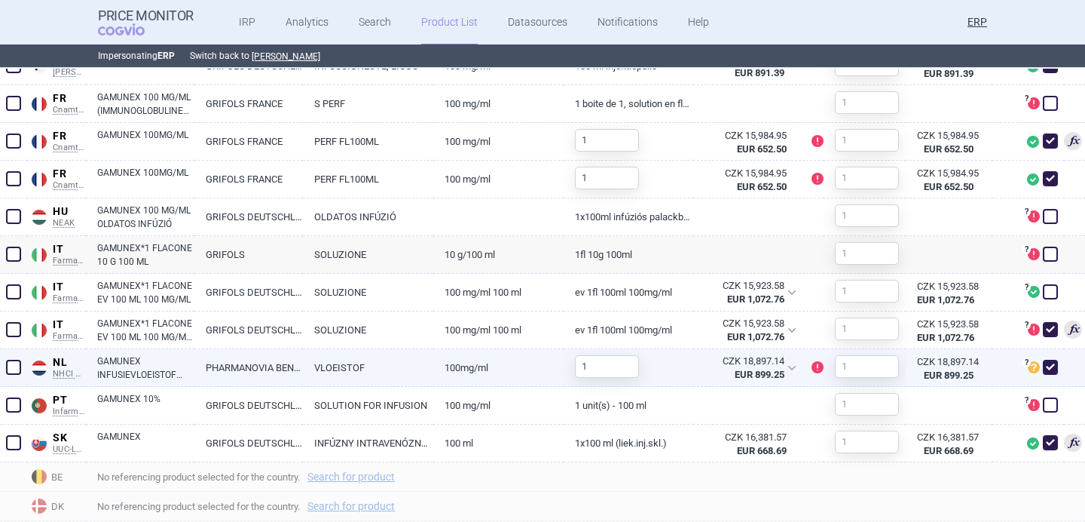
click at [255, 372] on link "PHARMANOVIA BENELUX BV" at bounding box center [248, 367] width 109 height 37
select select "EUR"
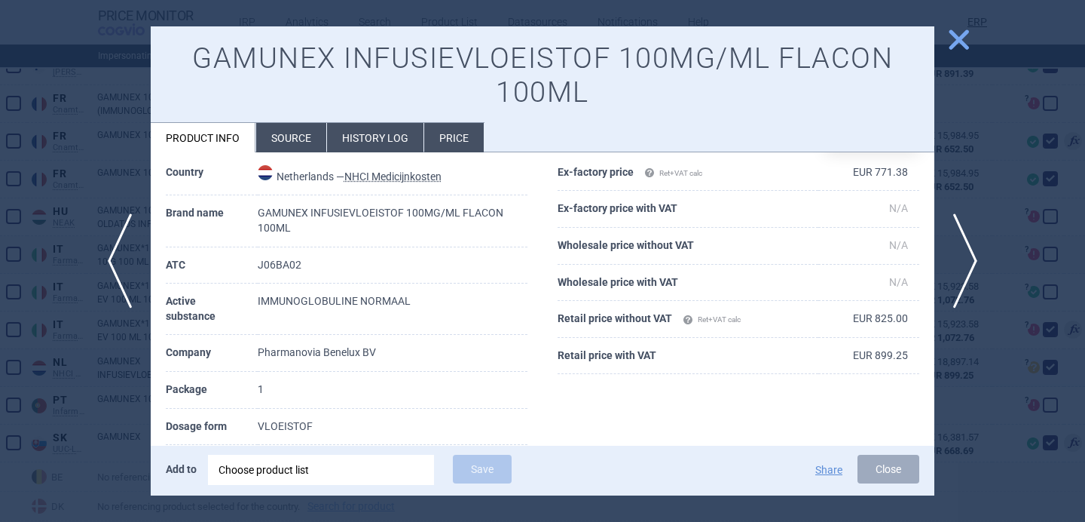
scroll to position [118, 0]
click at [60, 454] on div at bounding box center [542, 261] width 1085 height 522
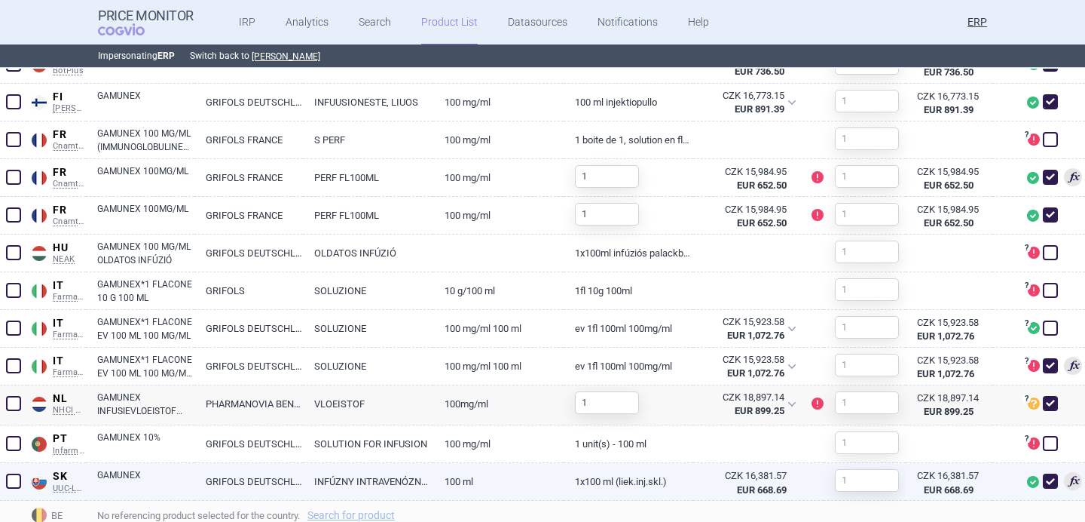
scroll to position [709, 0]
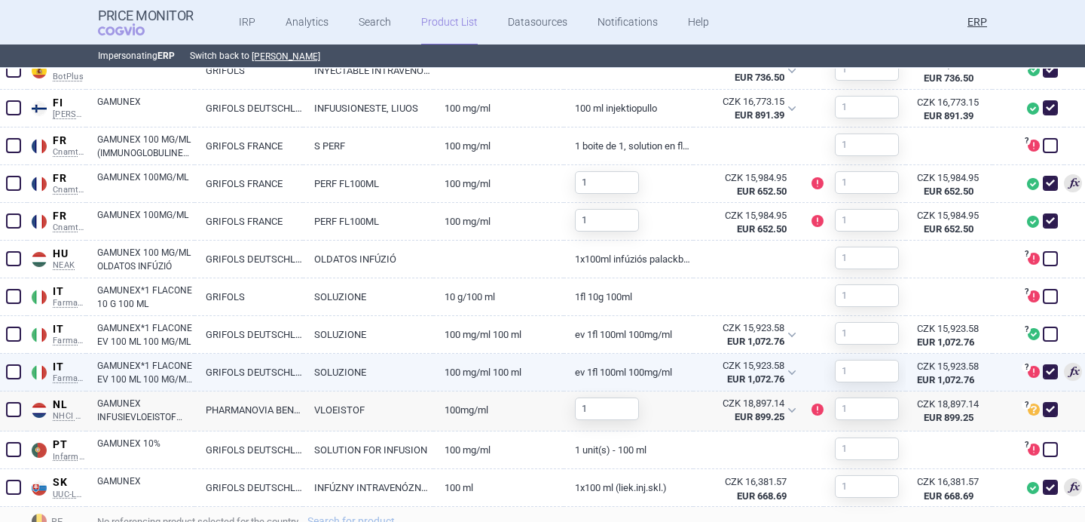
click at [1052, 378] on span at bounding box center [1050, 371] width 15 height 15
checkbox input "false"
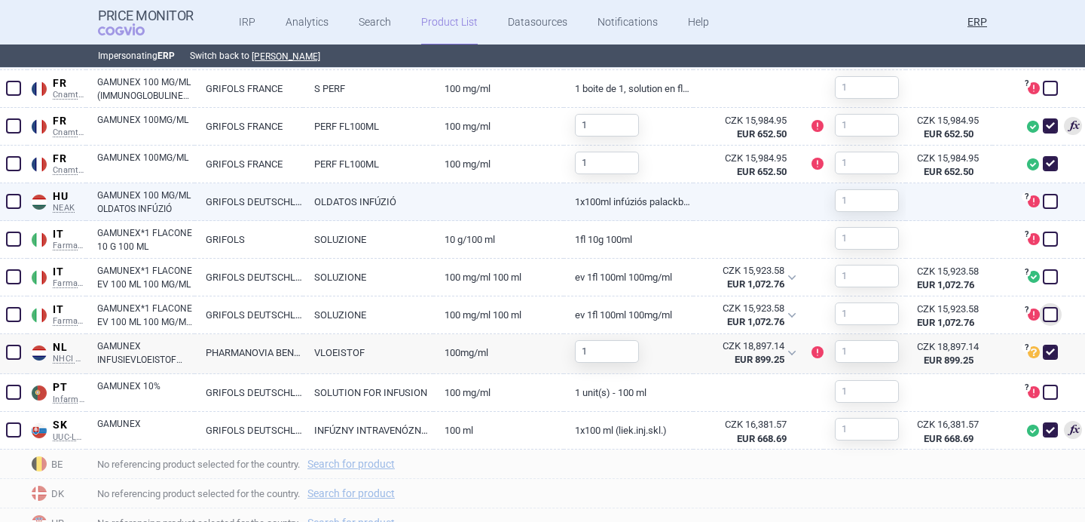
scroll to position [767, 0]
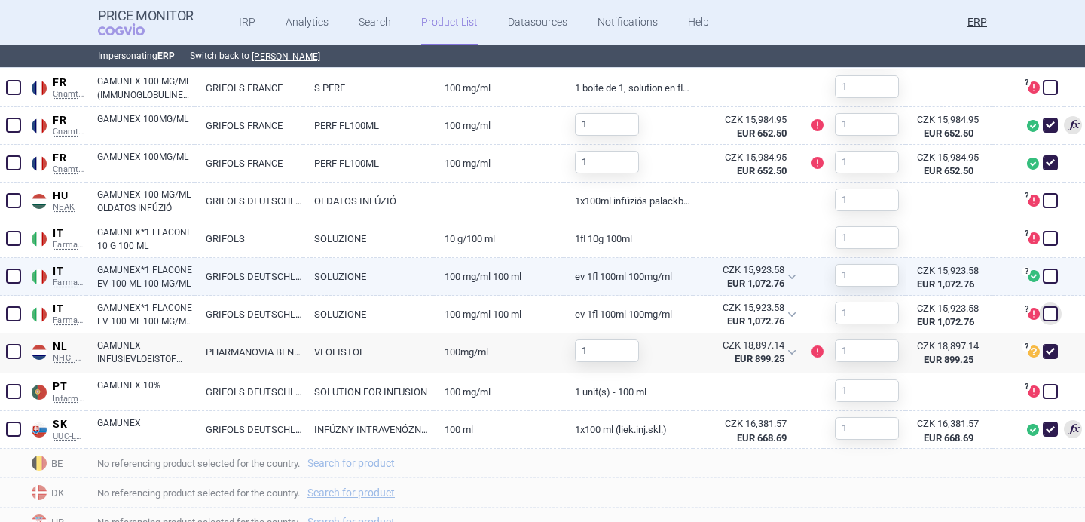
click at [1055, 277] on span at bounding box center [1050, 275] width 15 height 15
checkbox input "true"
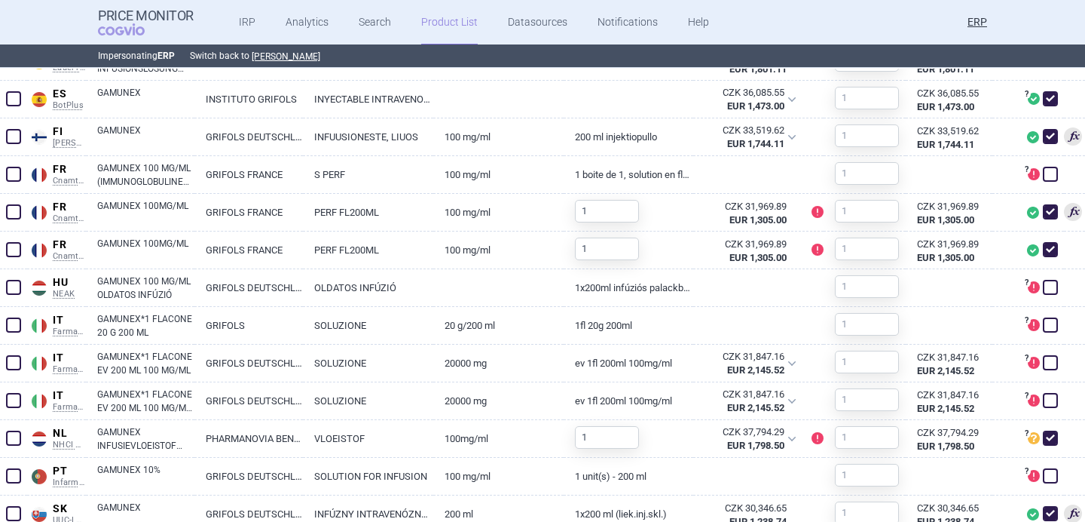
scroll to position [684, 0]
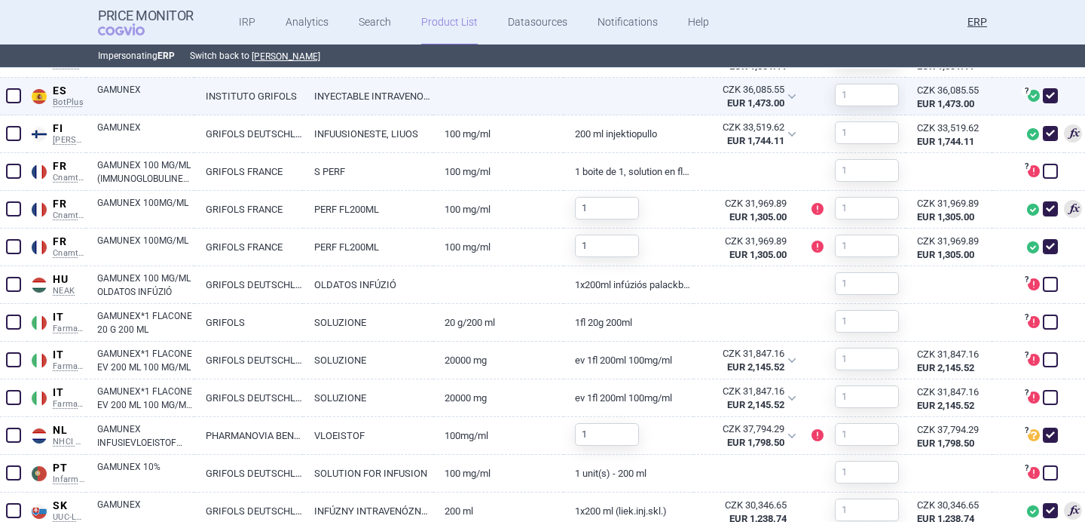
click at [445, 103] on link at bounding box center [498, 91] width 130 height 27
select select "EUR"
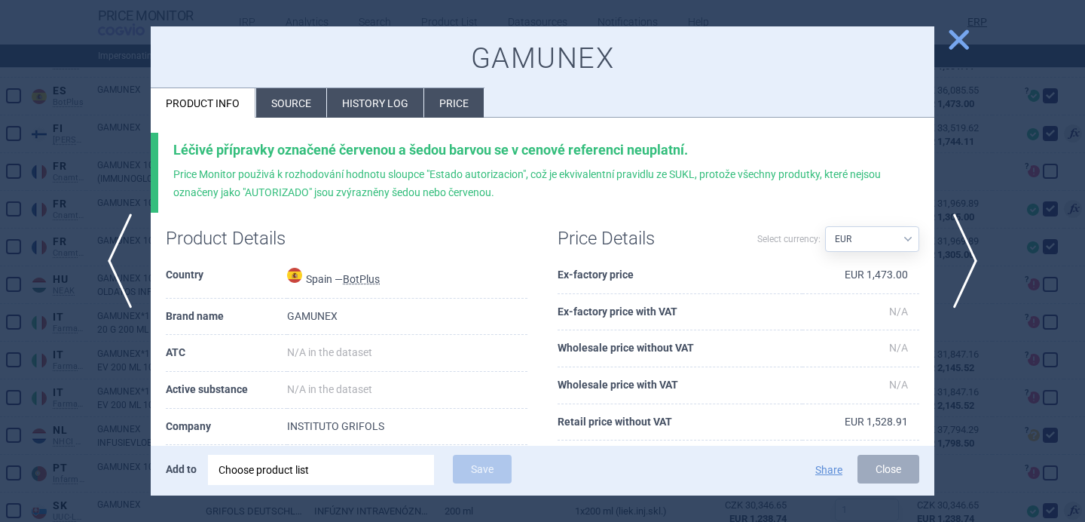
click at [306, 105] on li "Source" at bounding box center [291, 102] width 70 height 29
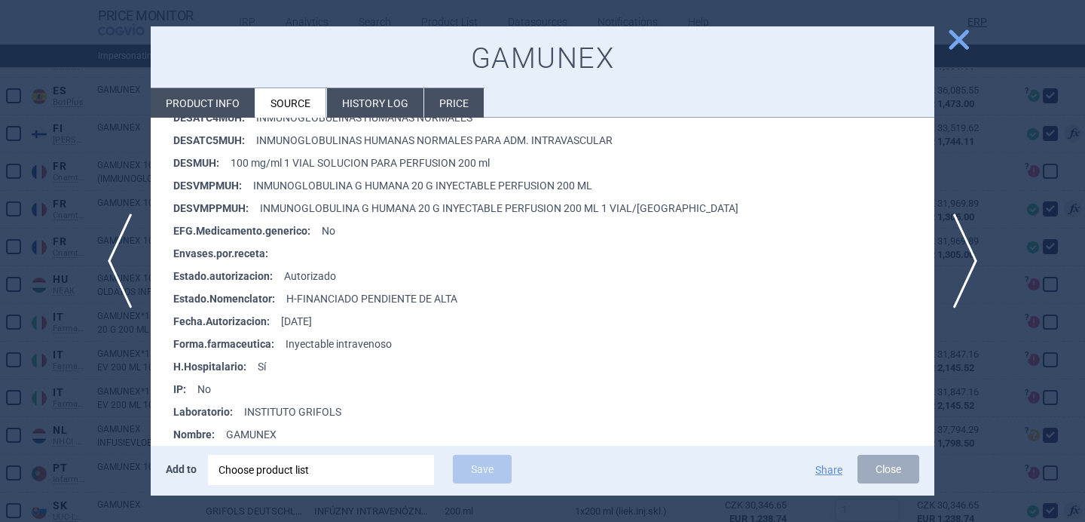
scroll to position [464, 0]
click at [32, 434] on div at bounding box center [542, 261] width 1085 height 522
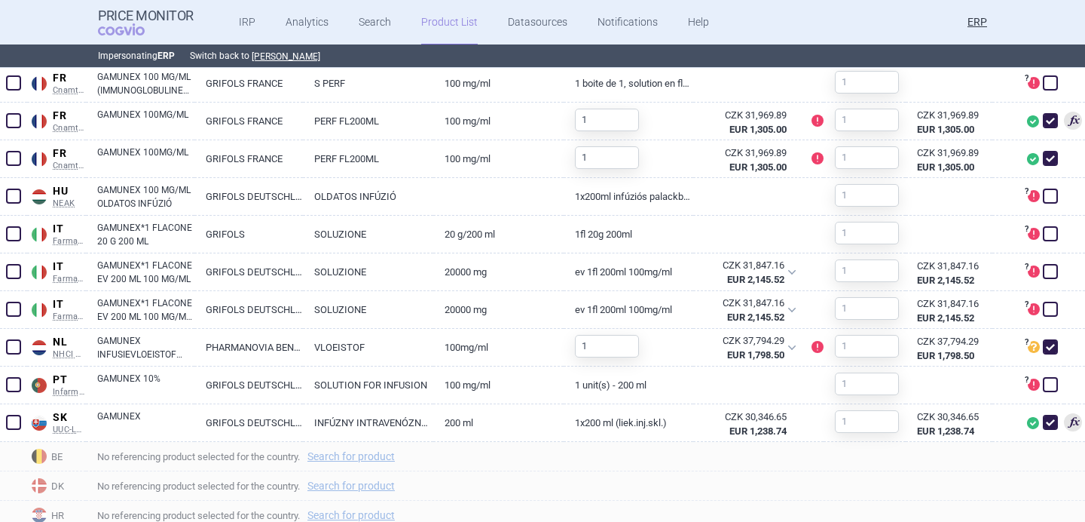
scroll to position [779, 0]
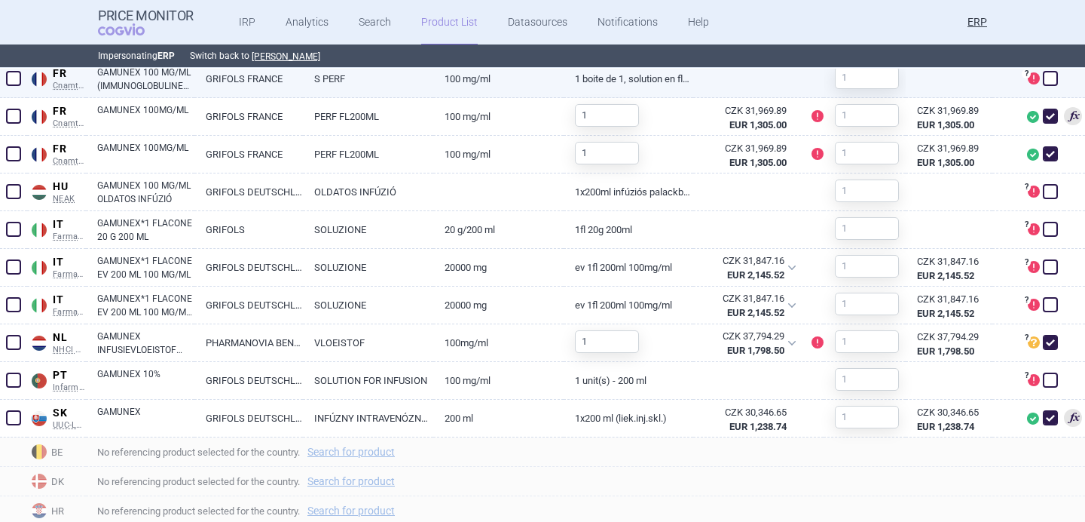
click at [357, 87] on link "S PERF" at bounding box center [368, 78] width 130 height 37
select select "EUR"
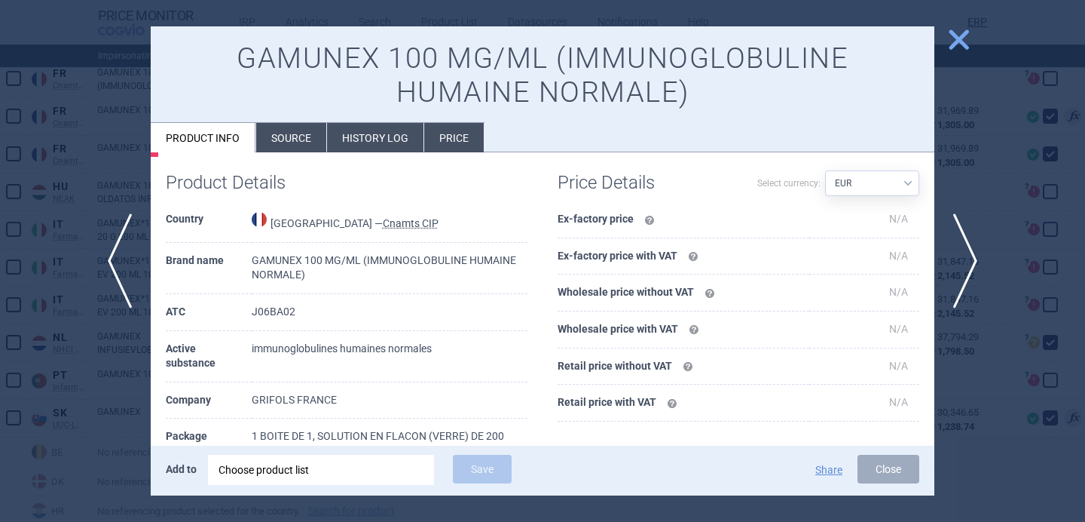
scroll to position [81, 0]
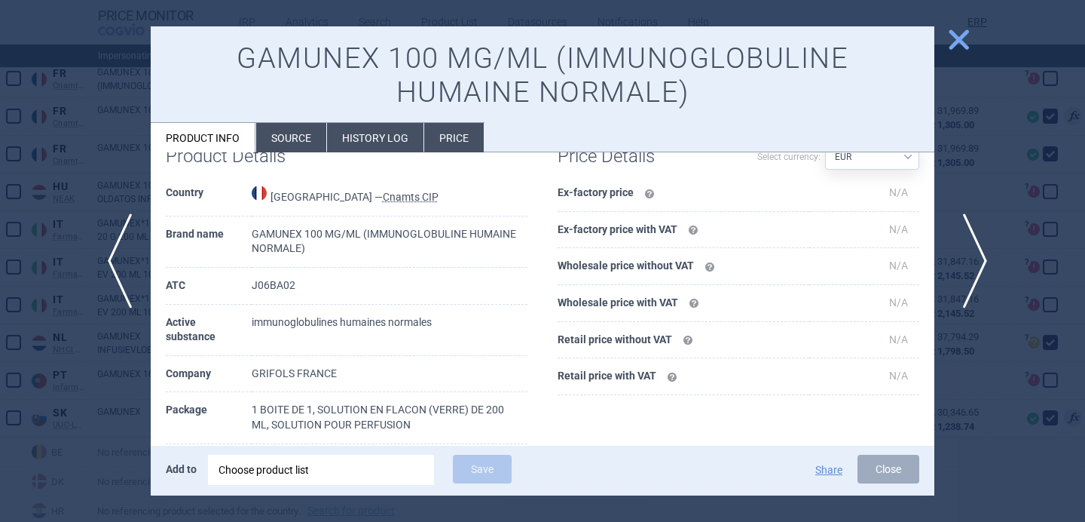
click at [978, 274] on span "next" at bounding box center [971, 260] width 34 height 95
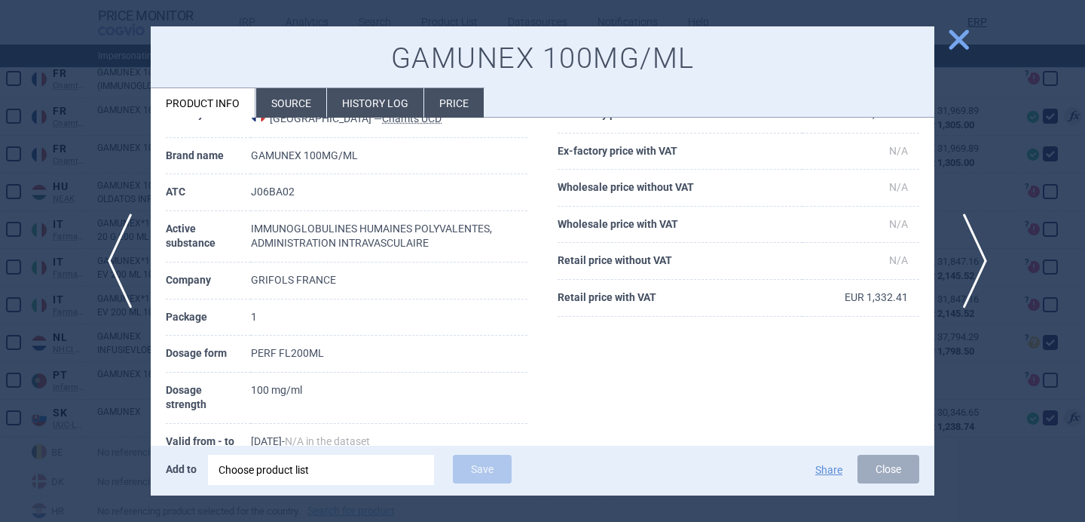
scroll to position [36, 0]
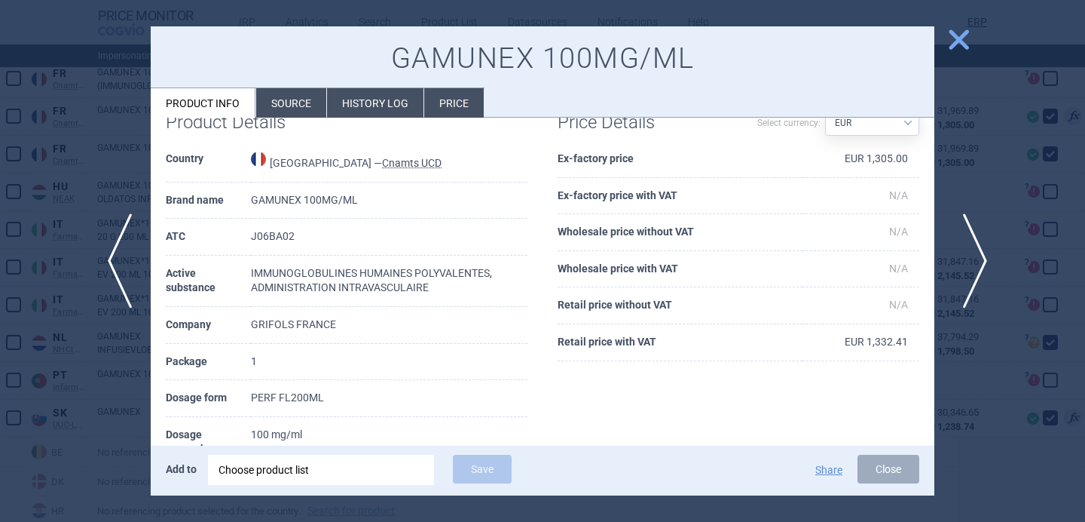
click at [978, 274] on span "next" at bounding box center [971, 260] width 34 height 95
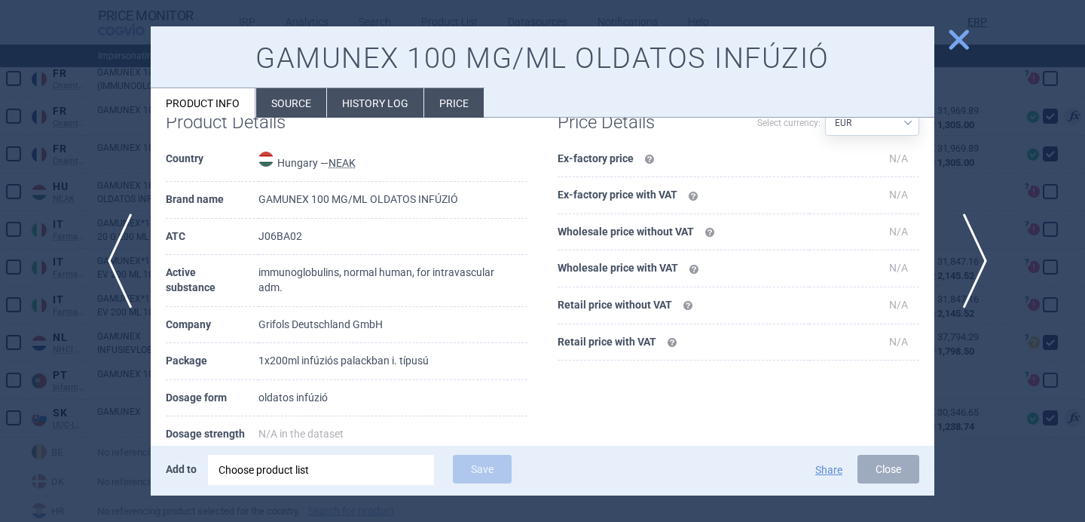
click at [978, 274] on span "next" at bounding box center [971, 260] width 34 height 95
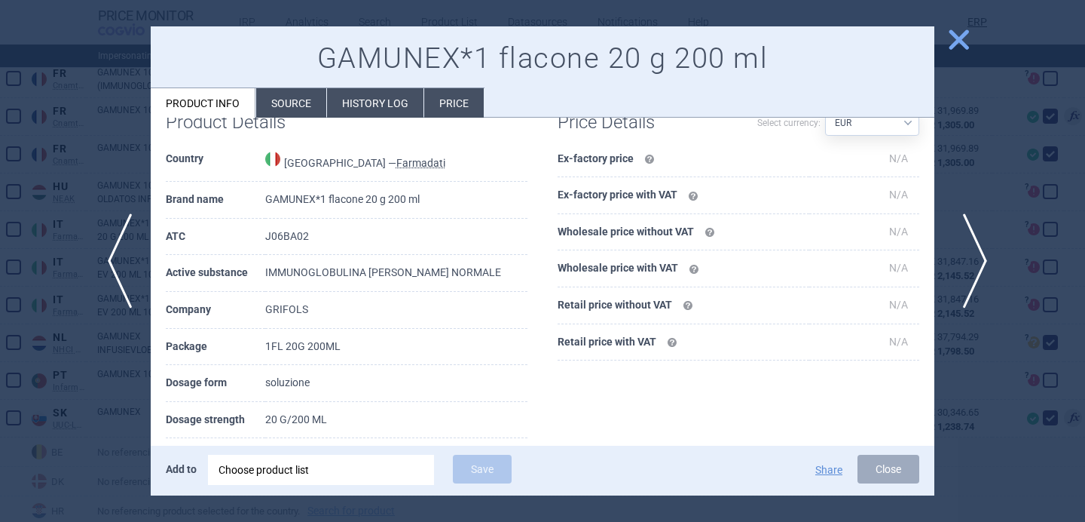
click at [978, 274] on span "next" at bounding box center [971, 260] width 34 height 95
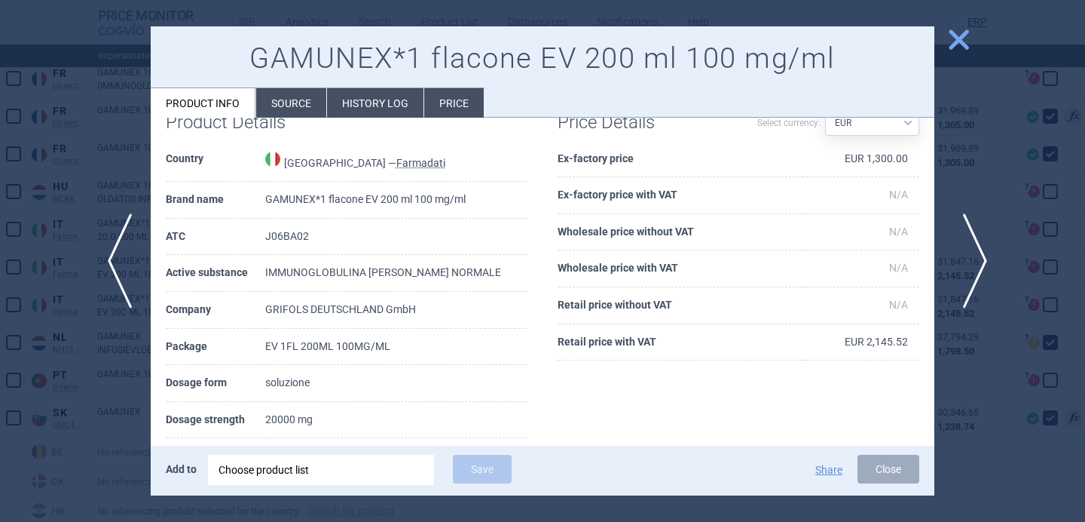
click at [978, 275] on span "next" at bounding box center [971, 260] width 34 height 95
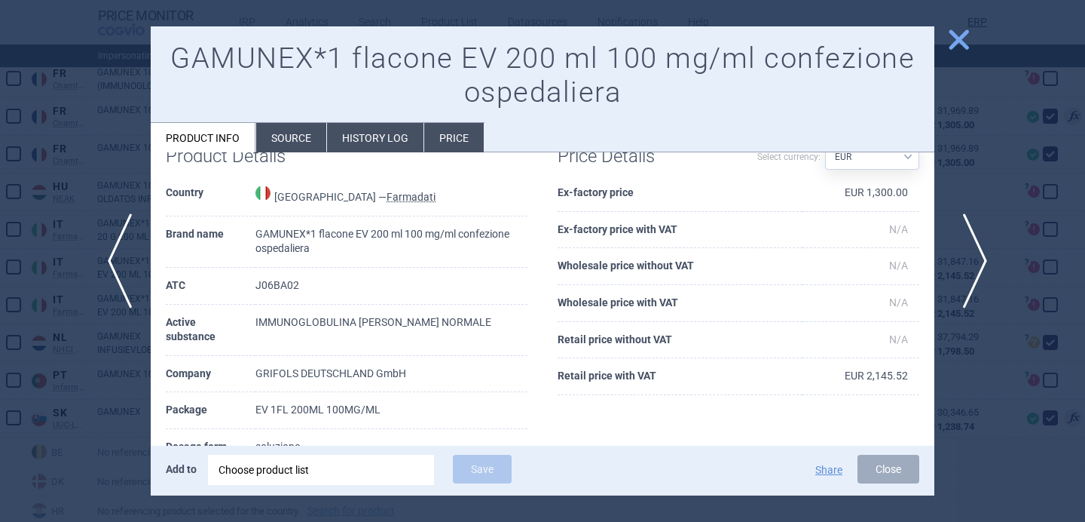
click at [978, 275] on span "next" at bounding box center [971, 260] width 34 height 95
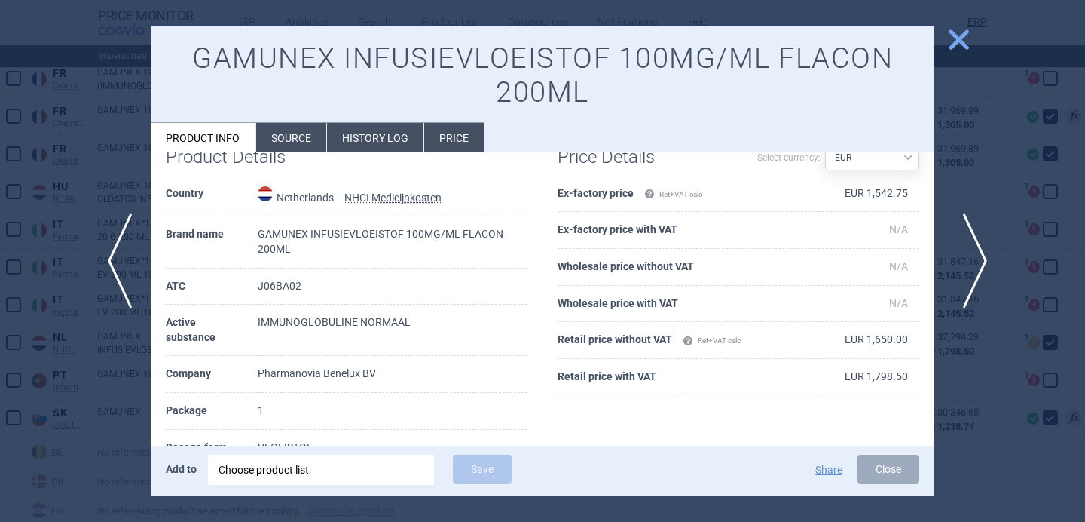
click at [978, 275] on span "next" at bounding box center [971, 260] width 34 height 95
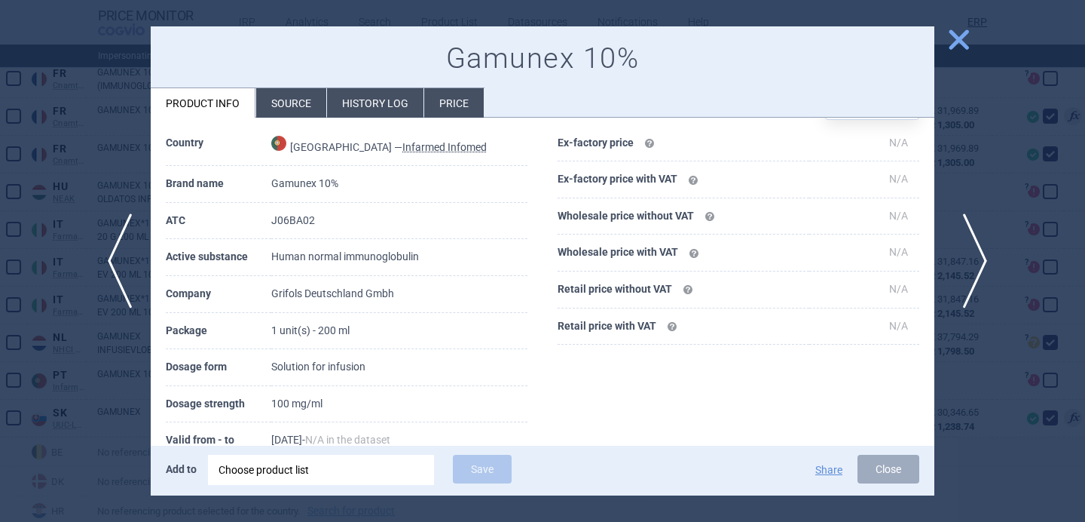
scroll to position [81, 0]
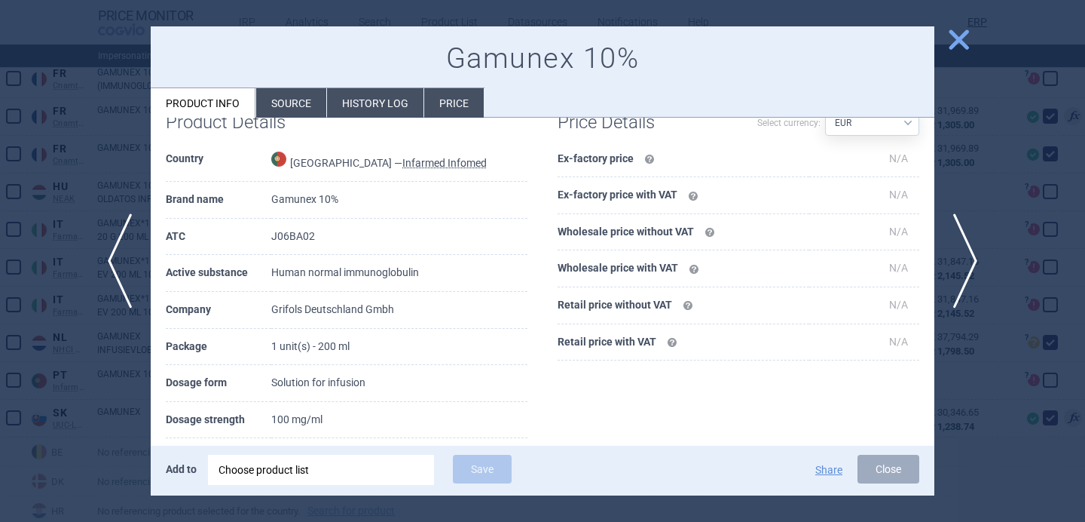
click at [90, 409] on div at bounding box center [542, 261] width 1085 height 522
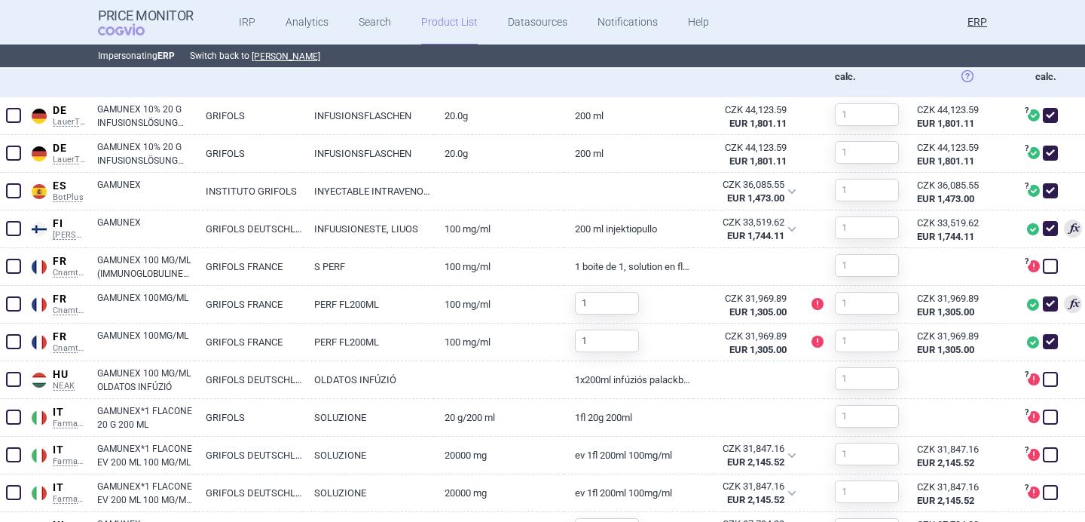
scroll to position [583, 0]
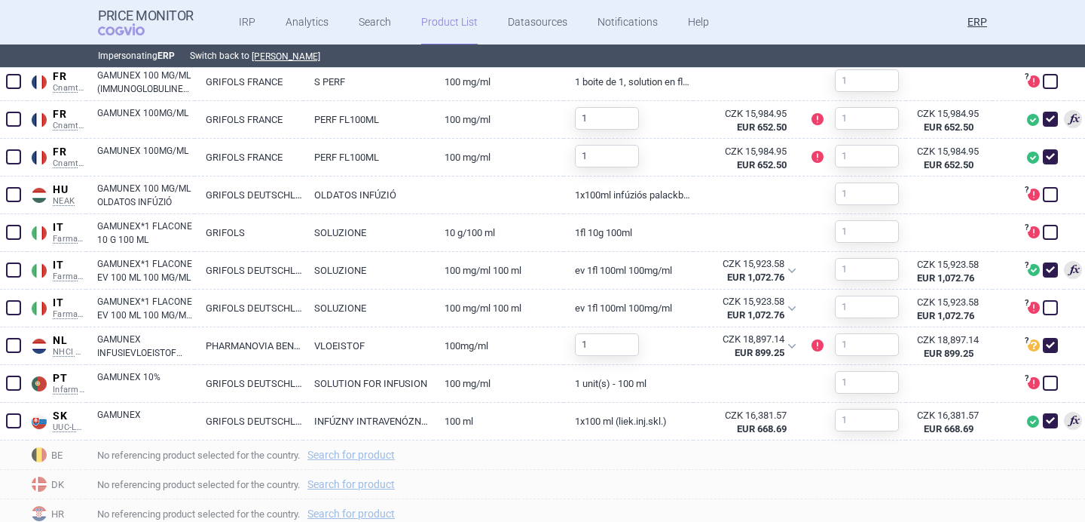
scroll to position [775, 0]
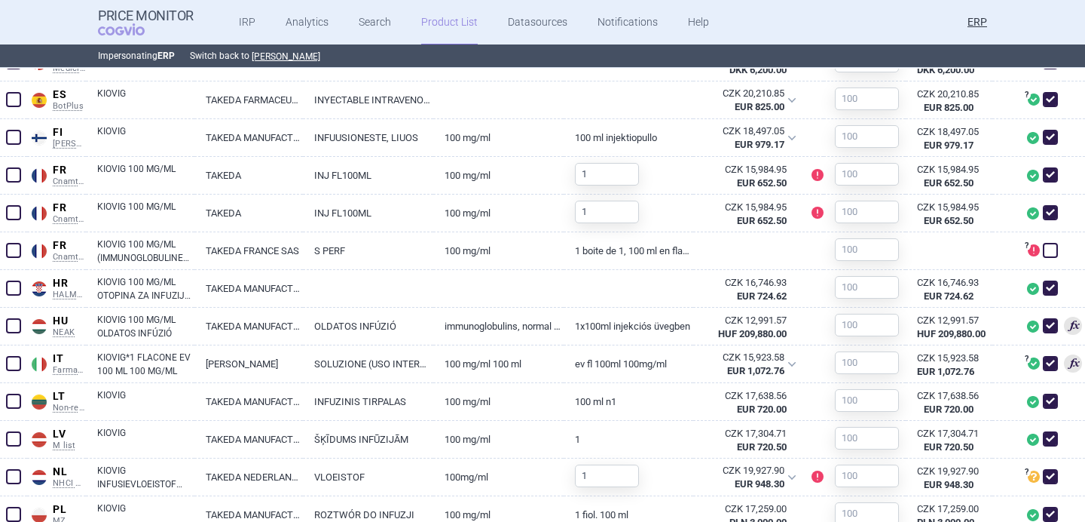
scroll to position [758, 0]
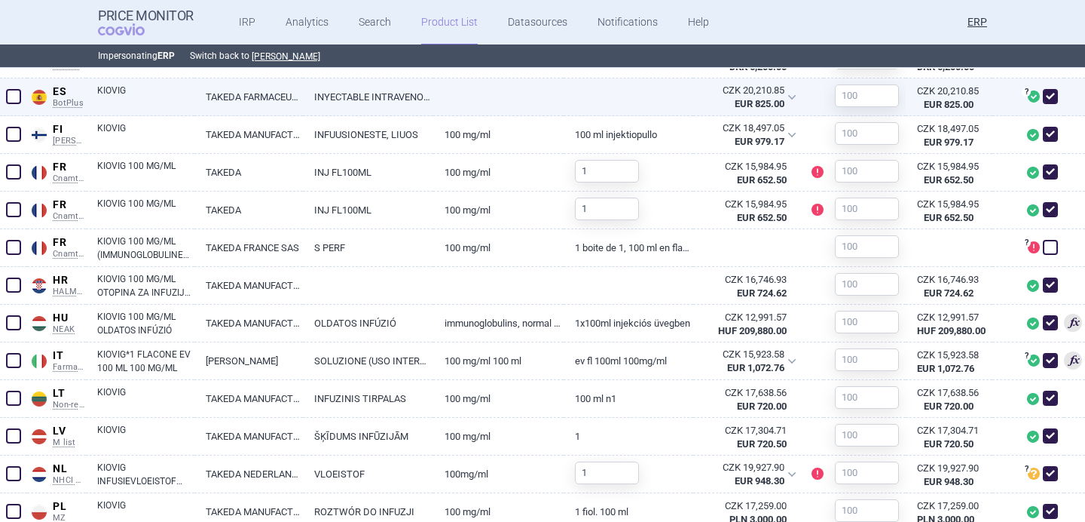
click at [347, 90] on link "INYECTABLE INTRAVENOSO" at bounding box center [368, 96] width 130 height 37
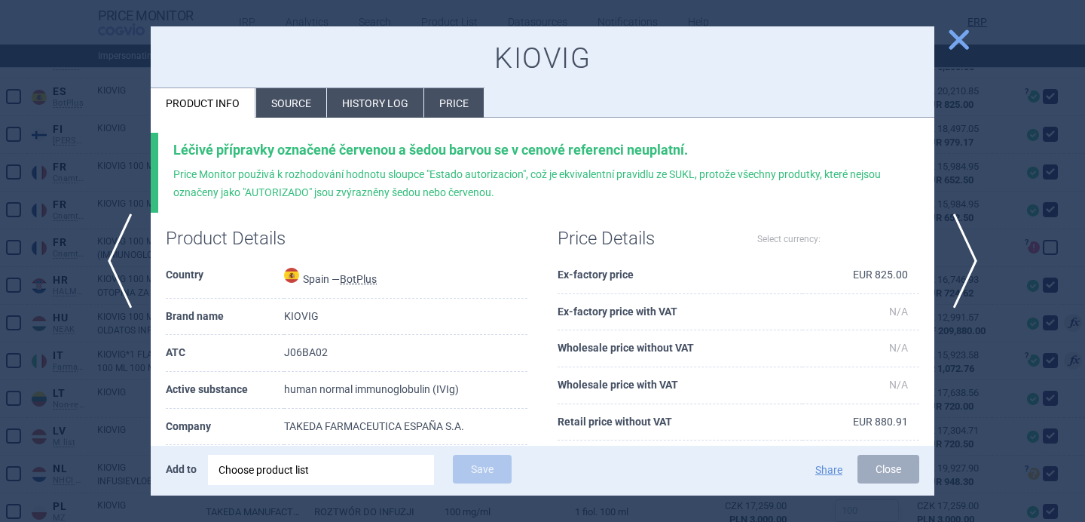
select select "EUR"
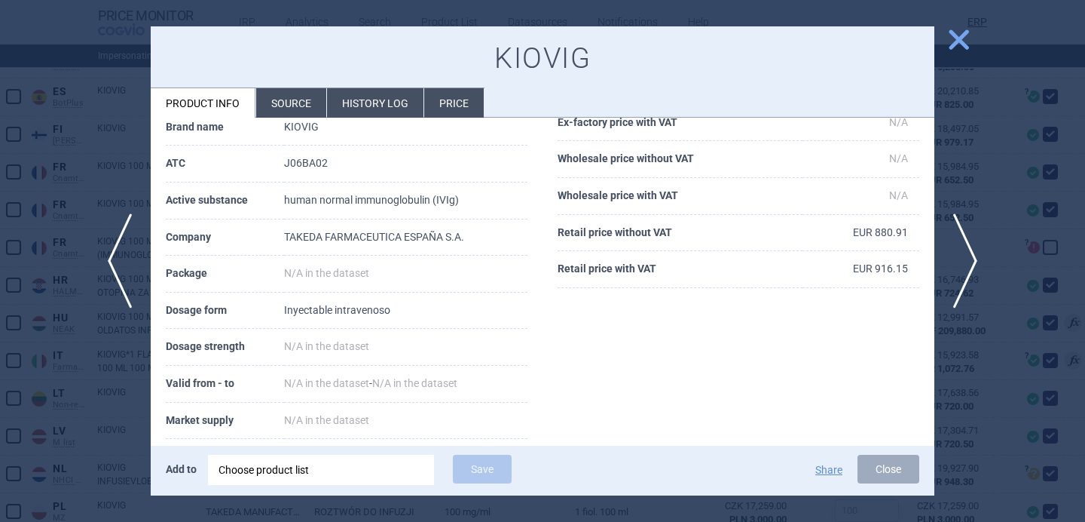
scroll to position [192, 0]
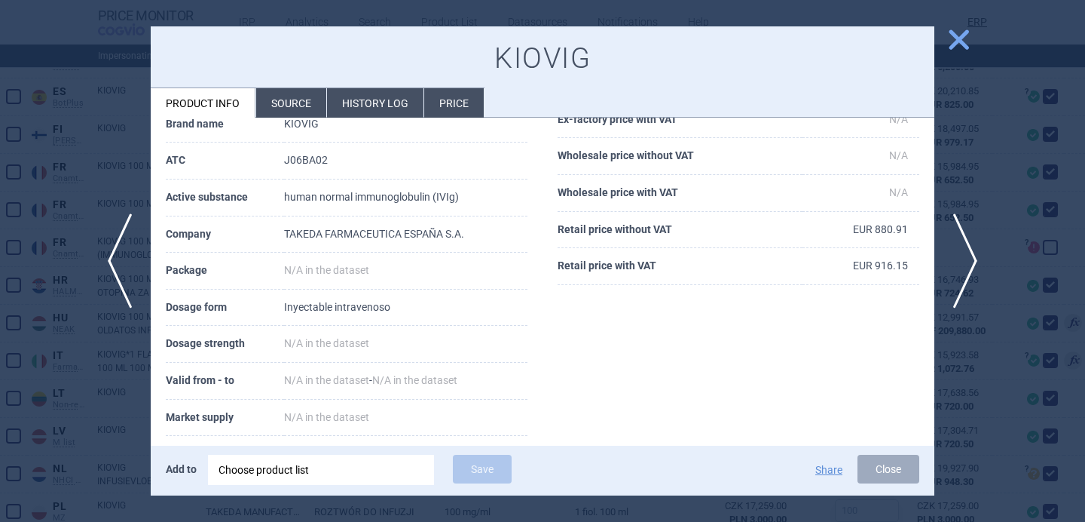
click at [292, 94] on li "Source" at bounding box center [291, 102] width 70 height 29
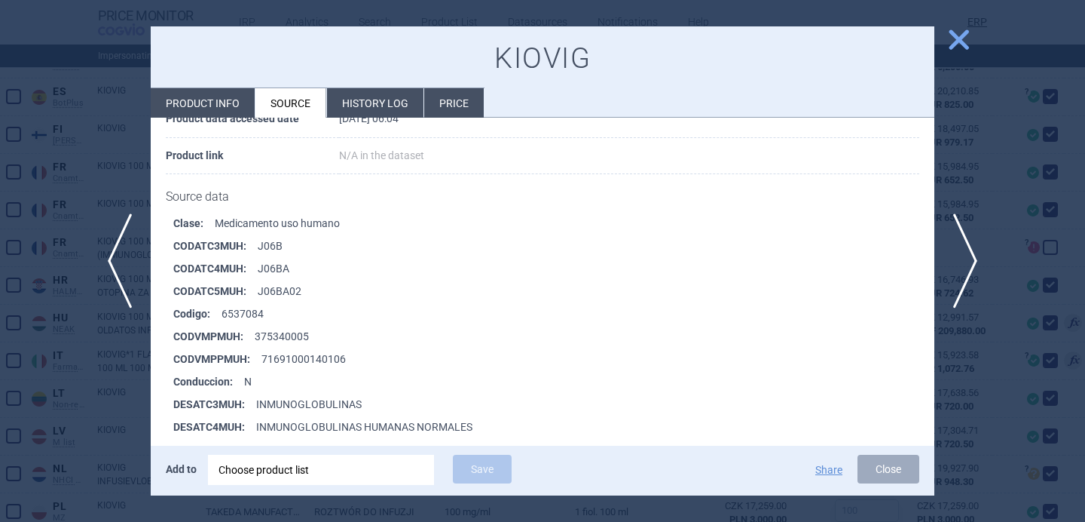
scroll to position [274, 0]
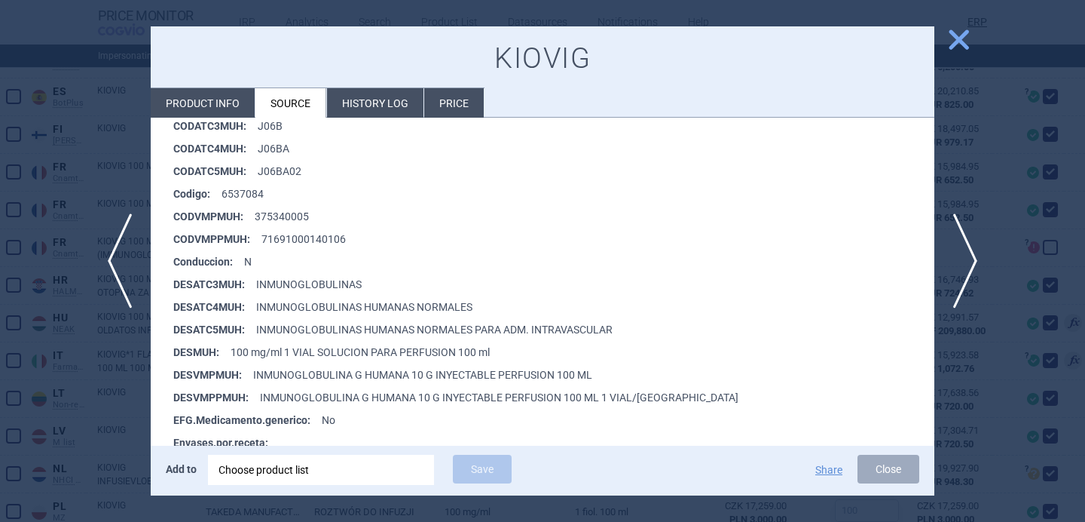
click at [87, 439] on div at bounding box center [542, 261] width 1085 height 522
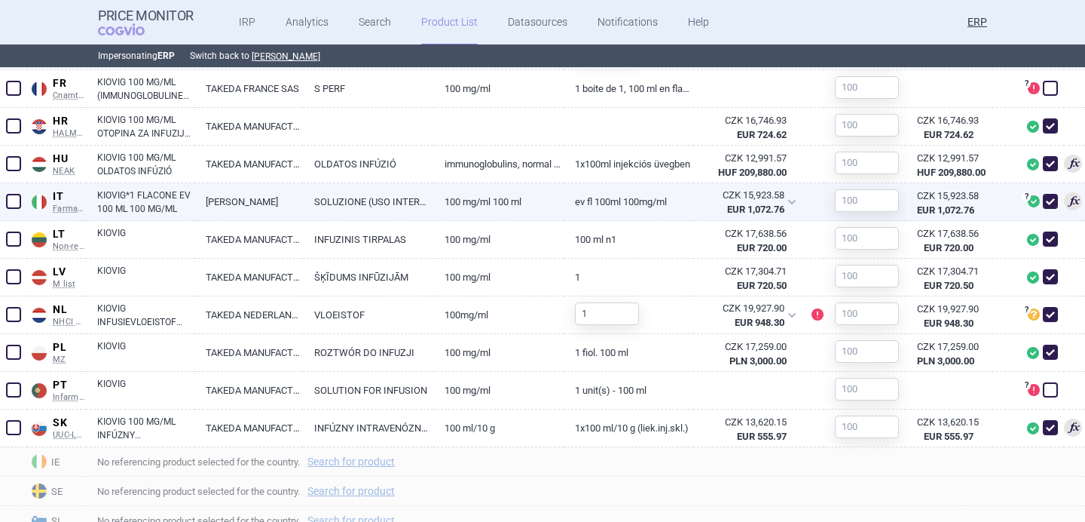
scroll to position [920, 0]
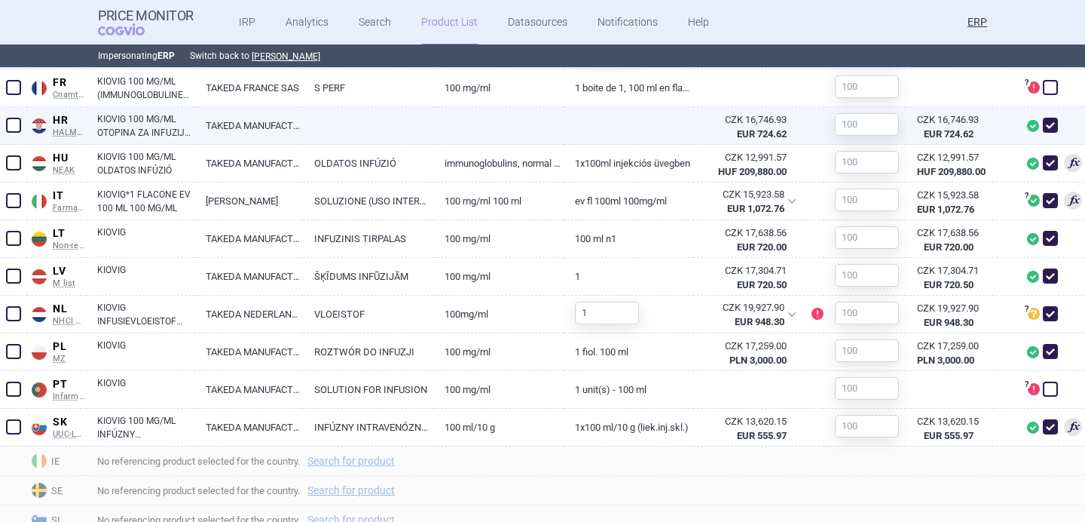
click at [290, 117] on link "TAKEDA MANUFACTURING AUSTRIA AG" at bounding box center [248, 125] width 109 height 37
select select "EUR"
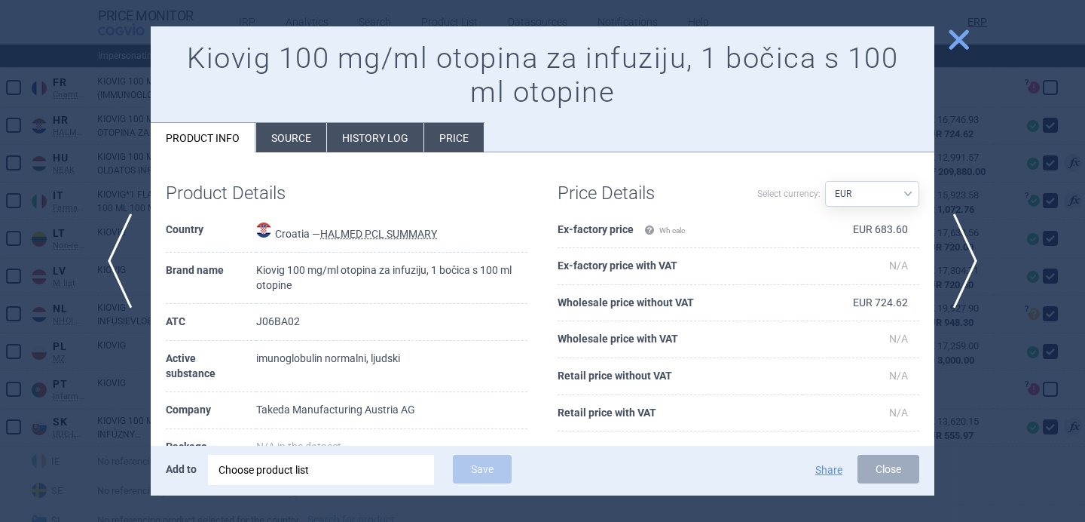
click at [60, 413] on div at bounding box center [542, 261] width 1085 height 522
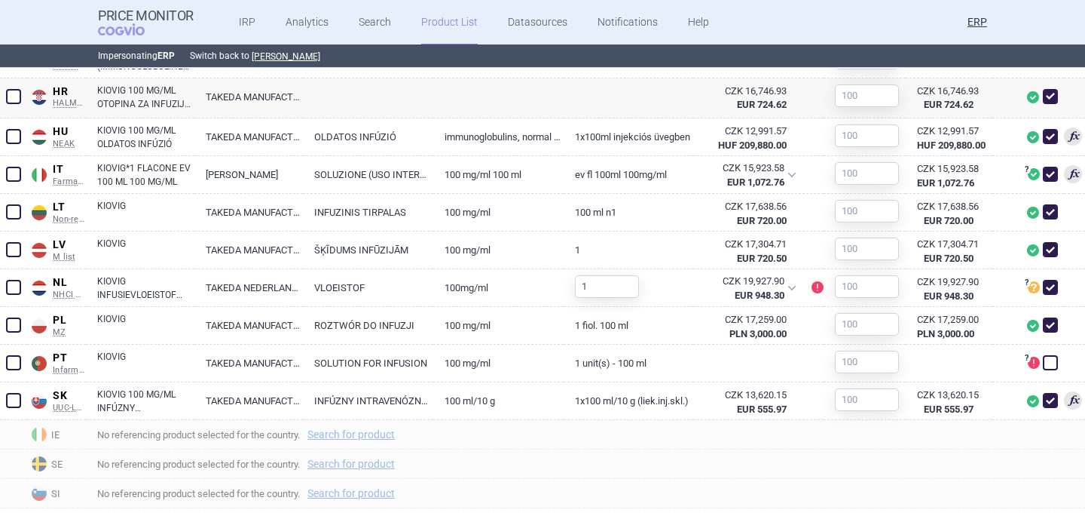
scroll to position [971, 0]
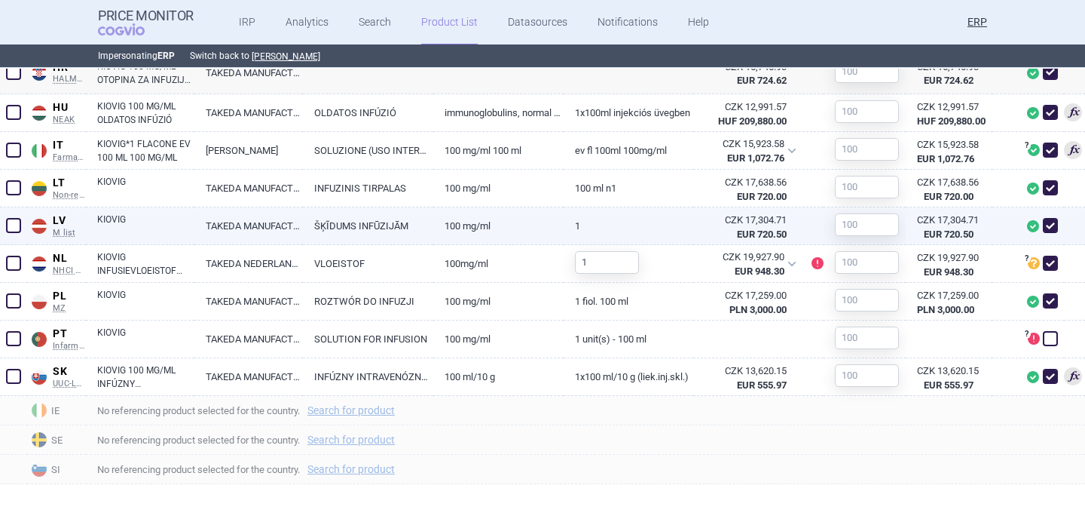
click at [410, 227] on link "ŠĶĪDUMS INFŪZIJĀM" at bounding box center [368, 225] width 130 height 37
select select "EUR"
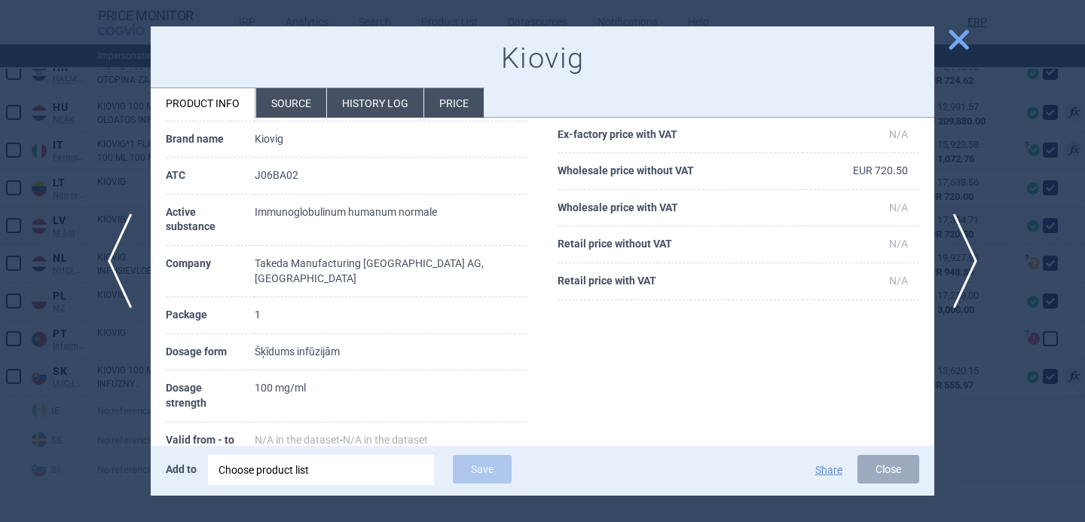
scroll to position [98, 0]
click at [305, 97] on li "Source" at bounding box center [291, 102] width 70 height 29
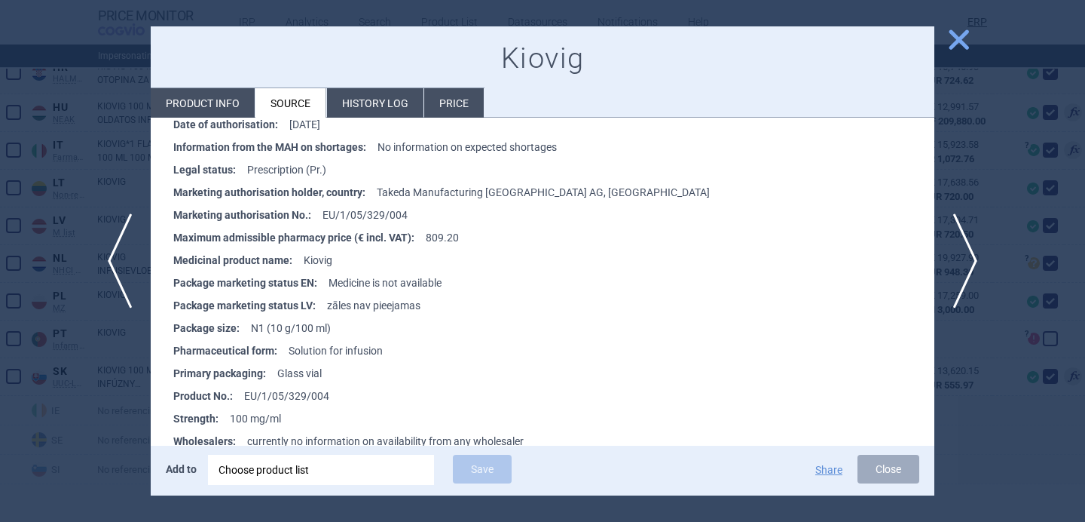
scroll to position [1891, 0]
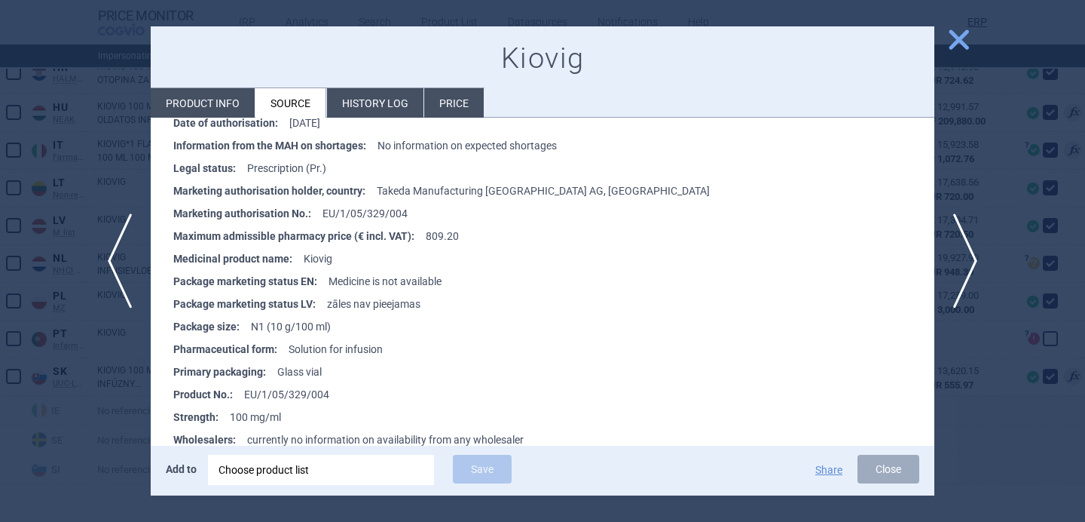
click at [100, 417] on div at bounding box center [542, 261] width 1085 height 522
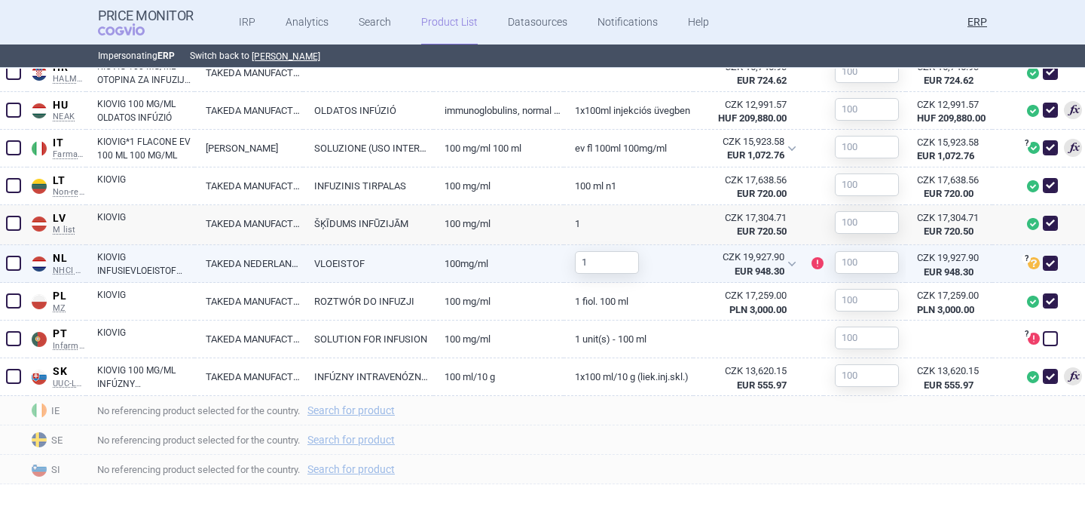
click at [181, 265] on link "KIOVIG INFUSIEVLOEISTOF 100MG/ML FLACON 100ML" at bounding box center [145, 263] width 97 height 27
select select "EUR"
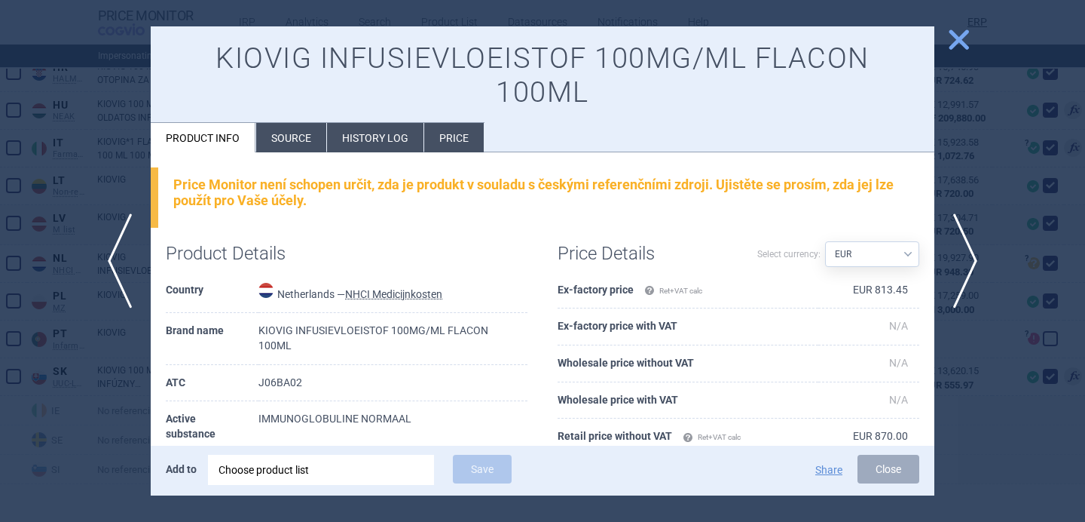
click at [82, 372] on div at bounding box center [542, 261] width 1085 height 522
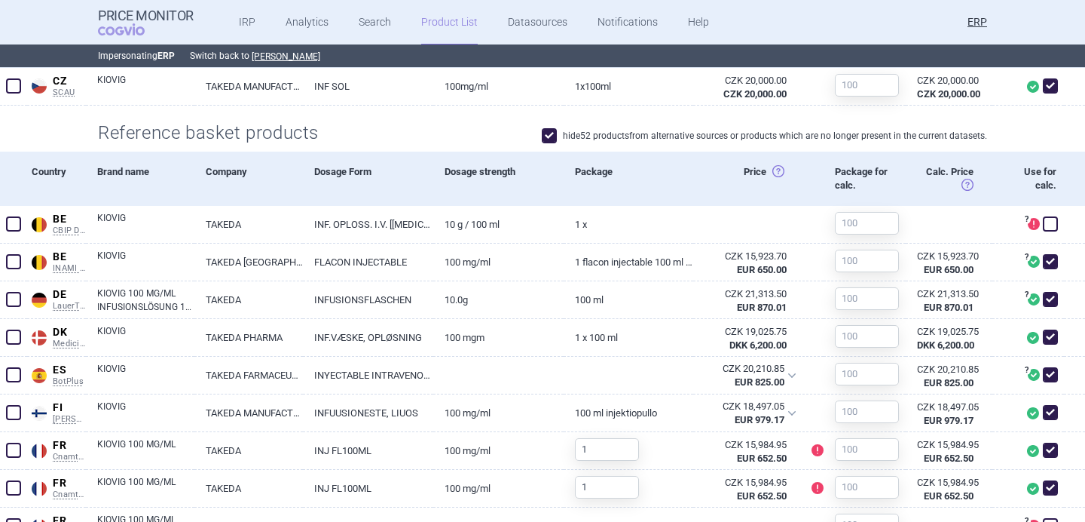
scroll to position [462, 0]
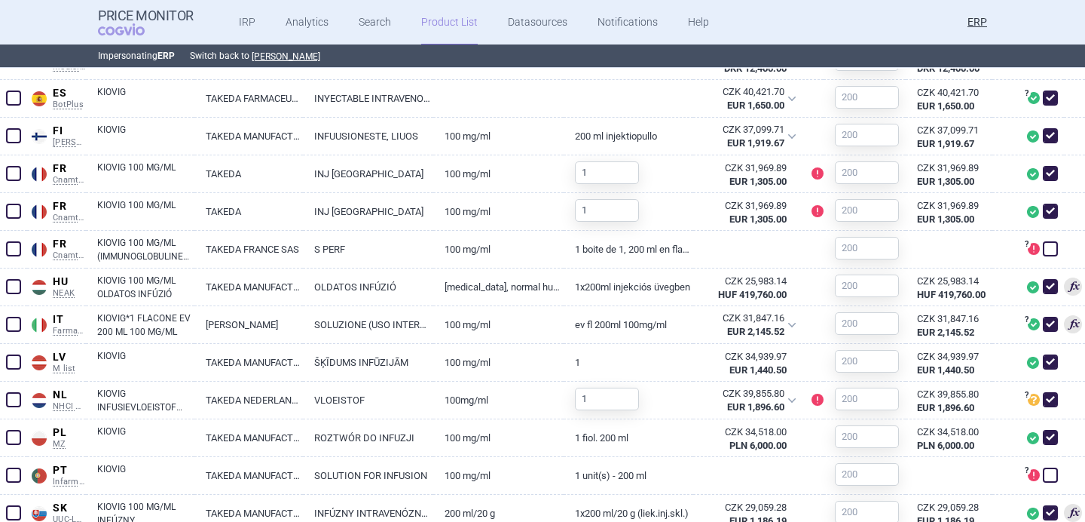
scroll to position [759, 0]
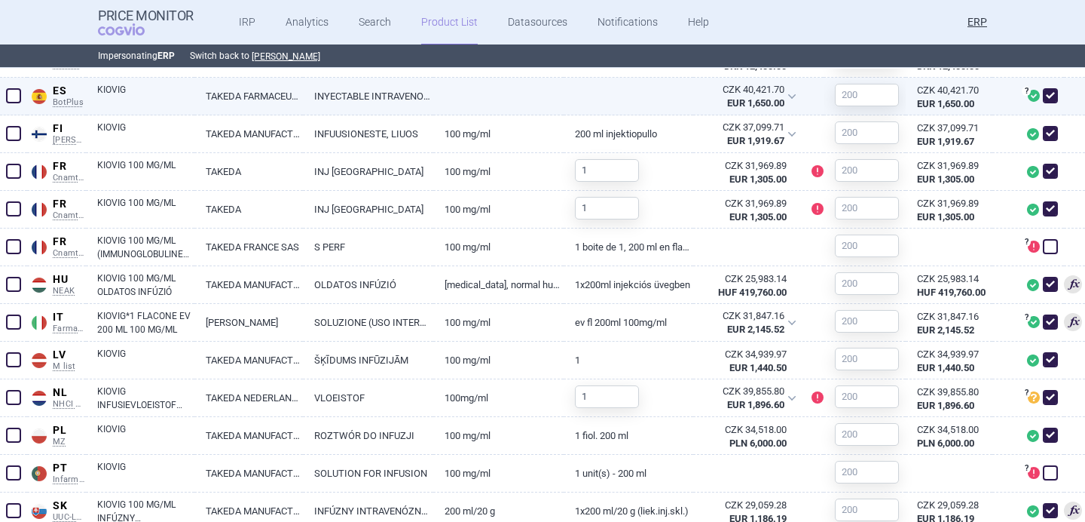
click at [335, 93] on link "INYECTABLE INTRAVENOSO" at bounding box center [368, 96] width 130 height 37
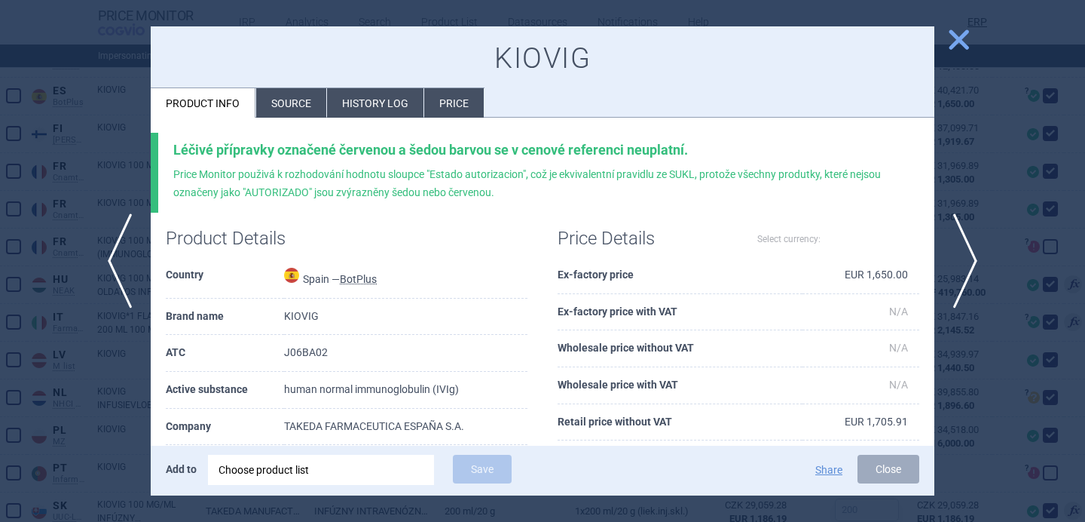
select select "EUR"
click at [286, 112] on li "Source" at bounding box center [291, 102] width 70 height 29
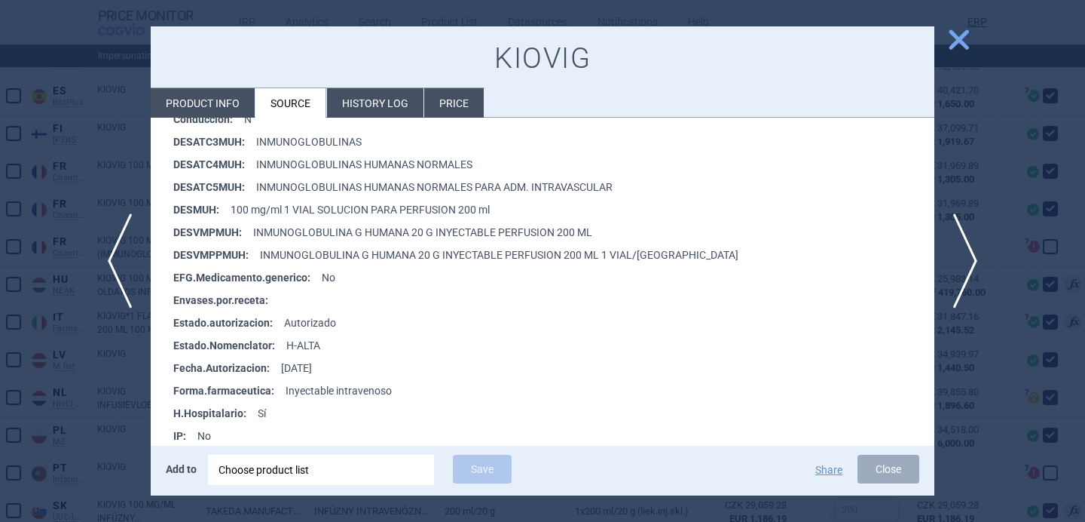
scroll to position [439, 0]
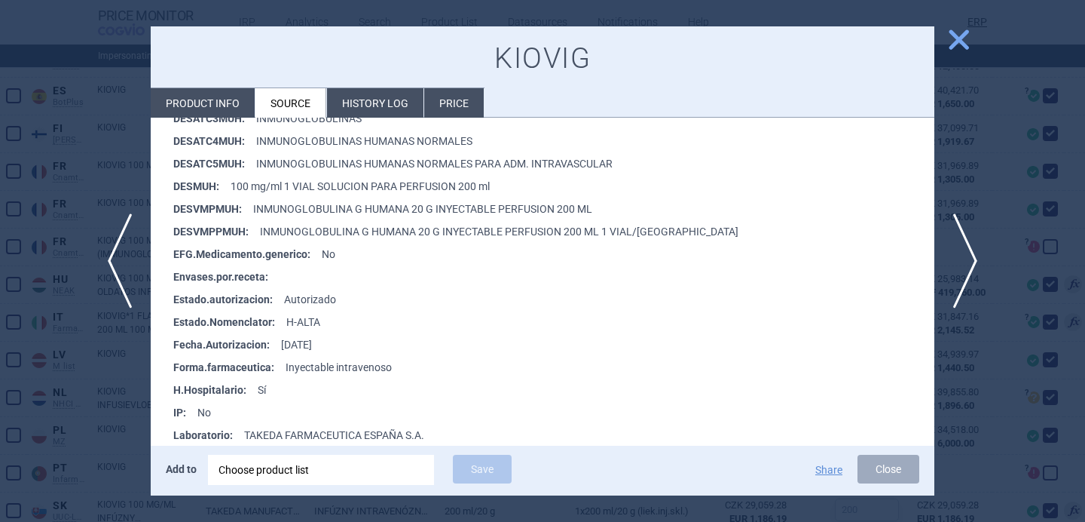
click at [92, 445] on div at bounding box center [542, 261] width 1085 height 522
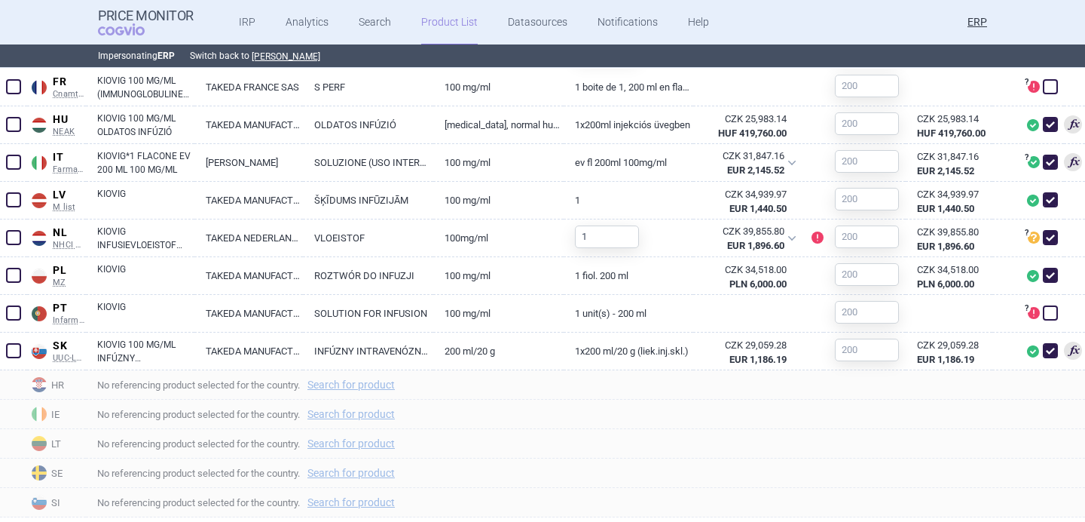
scroll to position [954, 0]
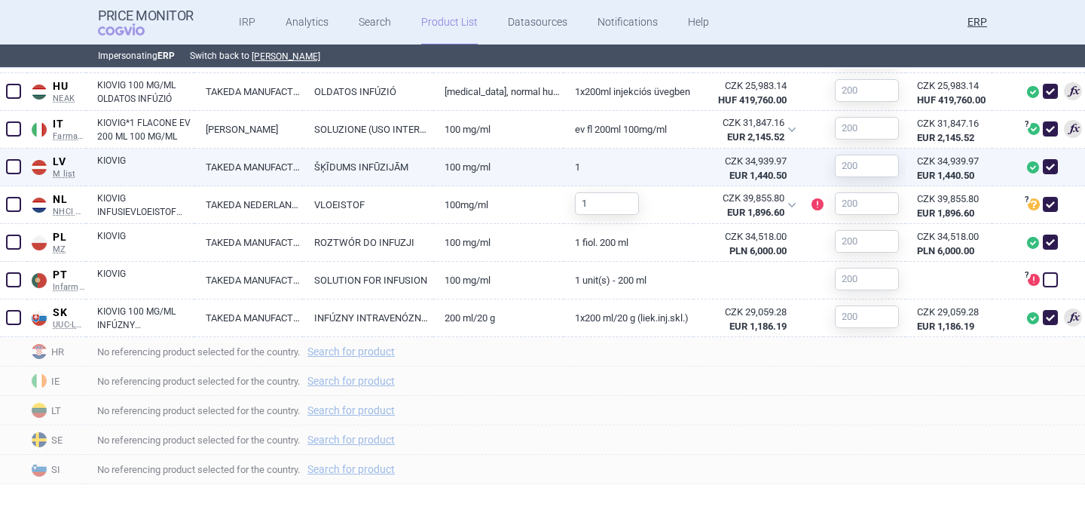
click at [201, 167] on link "TAKEDA MANUFACTURING AUSTRIA AG, [GEOGRAPHIC_DATA]" at bounding box center [248, 166] width 109 height 37
select select "EUR"
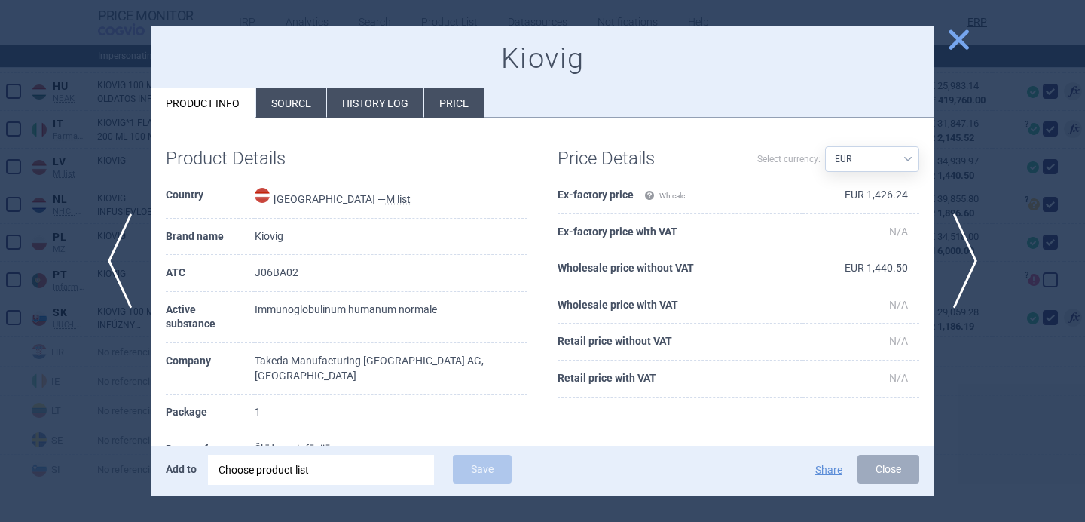
click at [280, 104] on li "Source" at bounding box center [291, 102] width 70 height 29
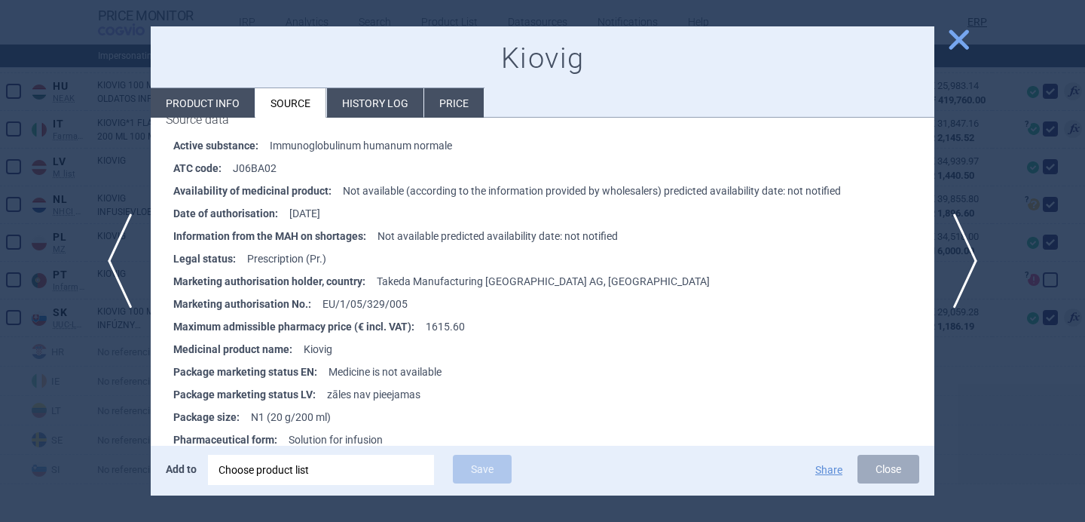
scroll to position [1805, 0]
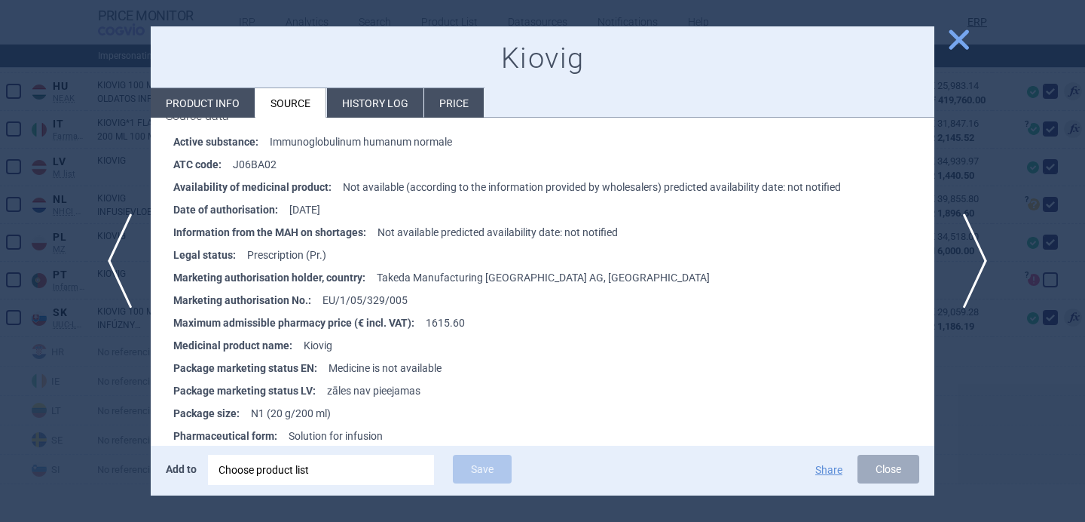
click at [966, 256] on span "next" at bounding box center [971, 260] width 34 height 95
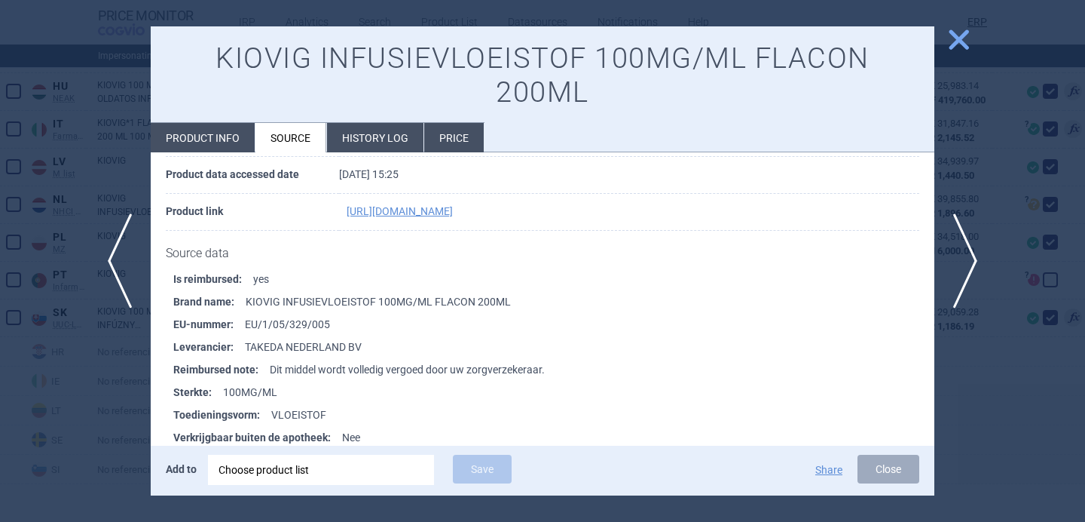
scroll to position [153, 0]
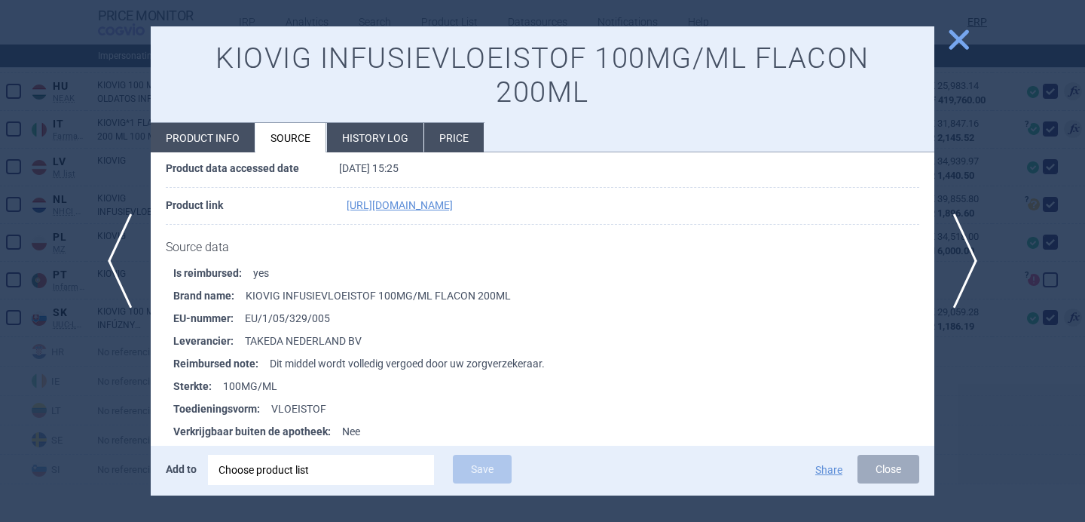
click at [96, 410] on div at bounding box center [542, 261] width 1085 height 522
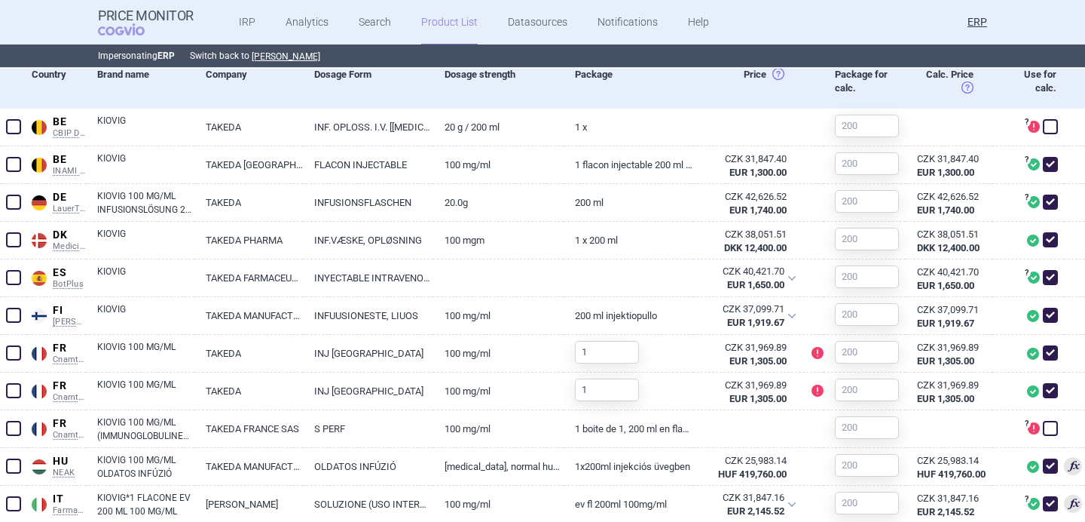
scroll to position [578, 0]
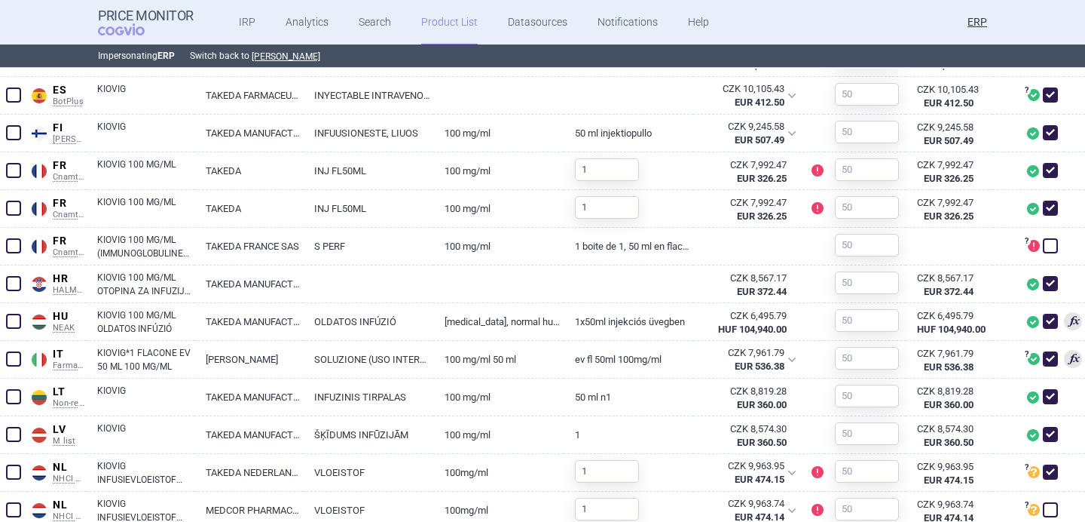
scroll to position [761, 0]
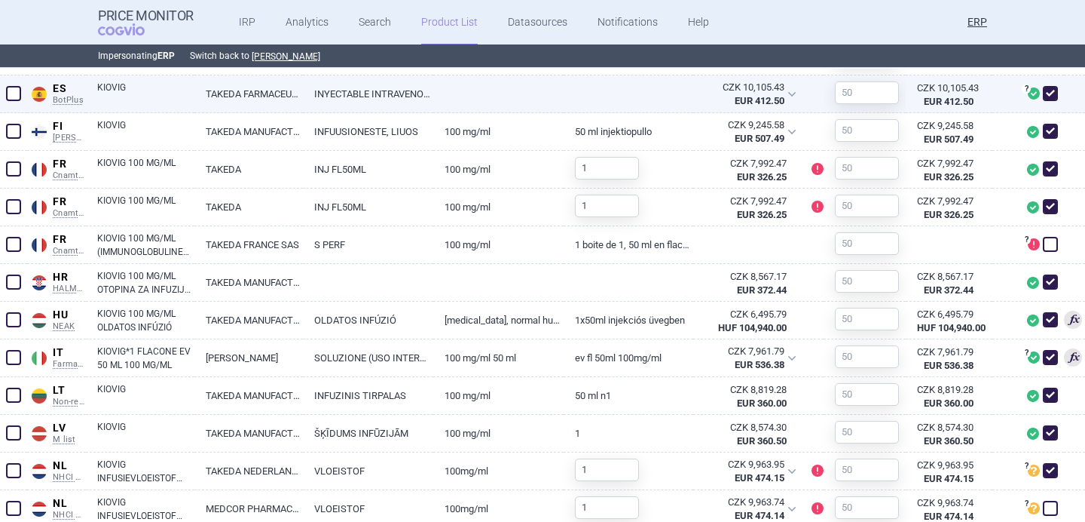
click at [369, 86] on link "INYECTABLE INTRAVENOSO" at bounding box center [368, 93] width 130 height 37
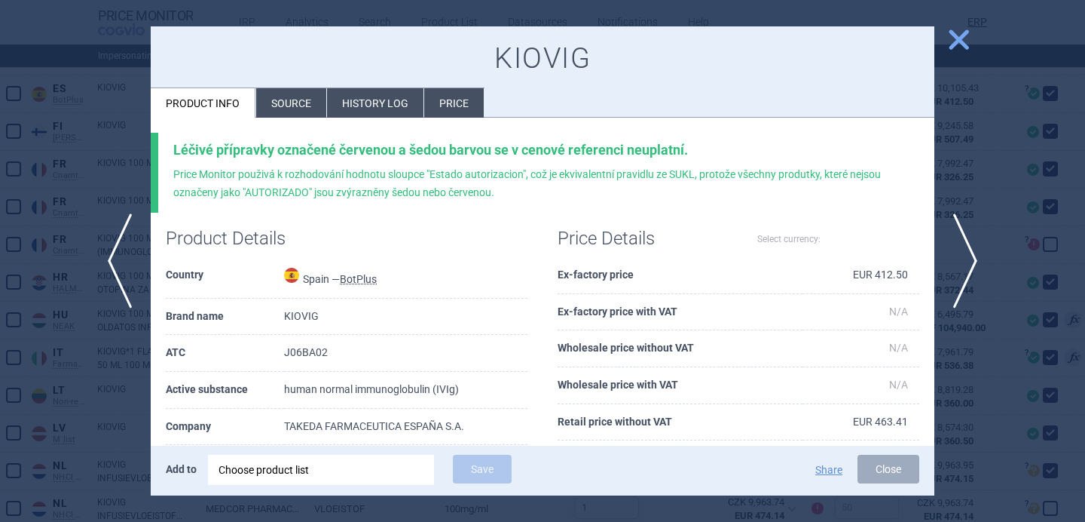
select select "EUR"
click at [297, 99] on li "Source" at bounding box center [291, 102] width 70 height 29
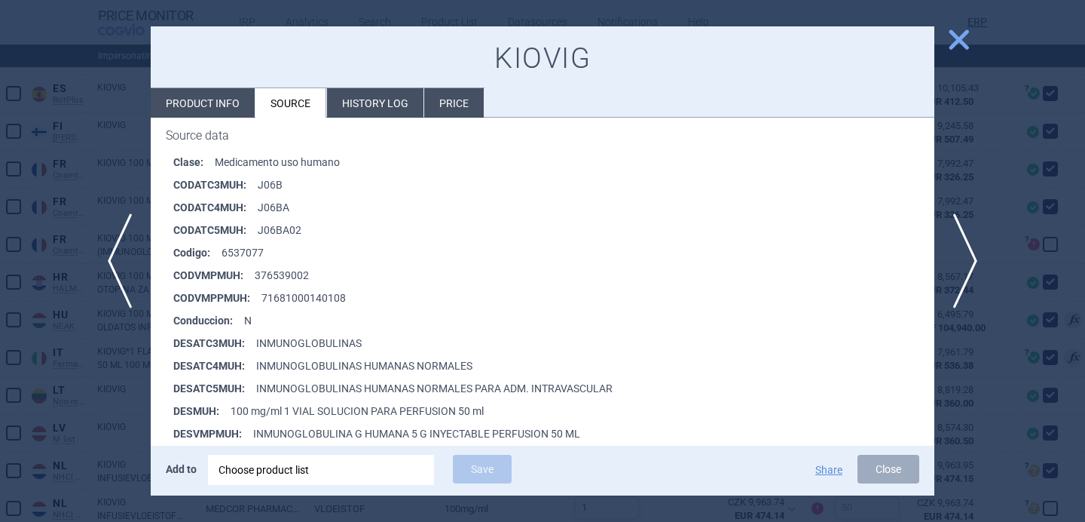
scroll to position [292, 0]
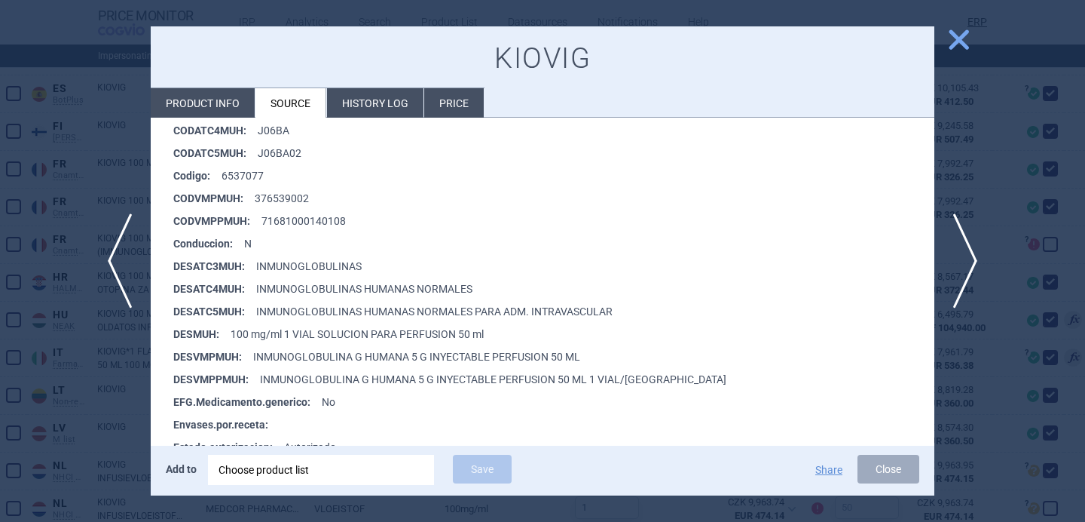
click at [100, 426] on div at bounding box center [542, 261] width 1085 height 522
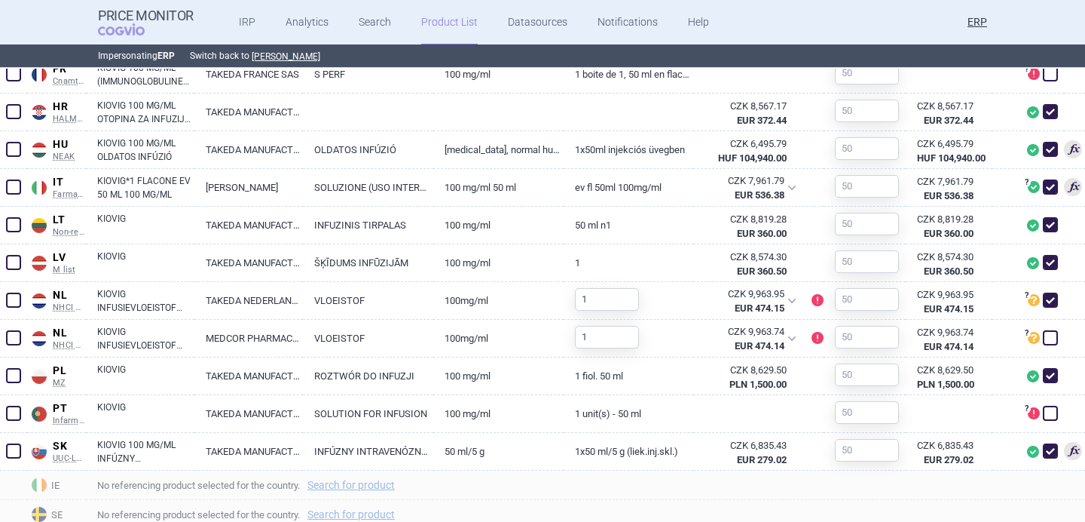
scroll to position [957, 0]
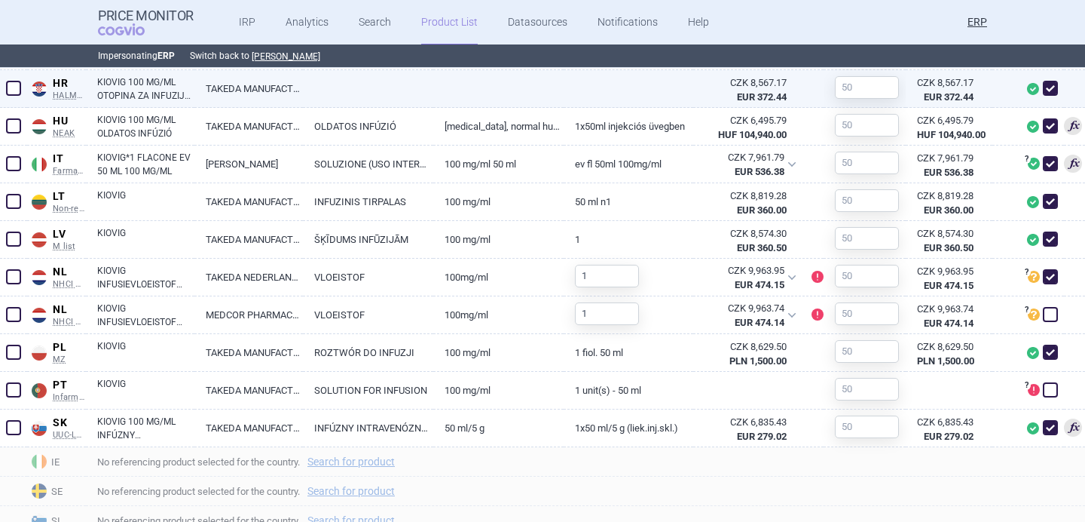
click at [250, 87] on link "TAKEDA MANUFACTURING AUSTRIA AG" at bounding box center [248, 88] width 109 height 37
select select "EUR"
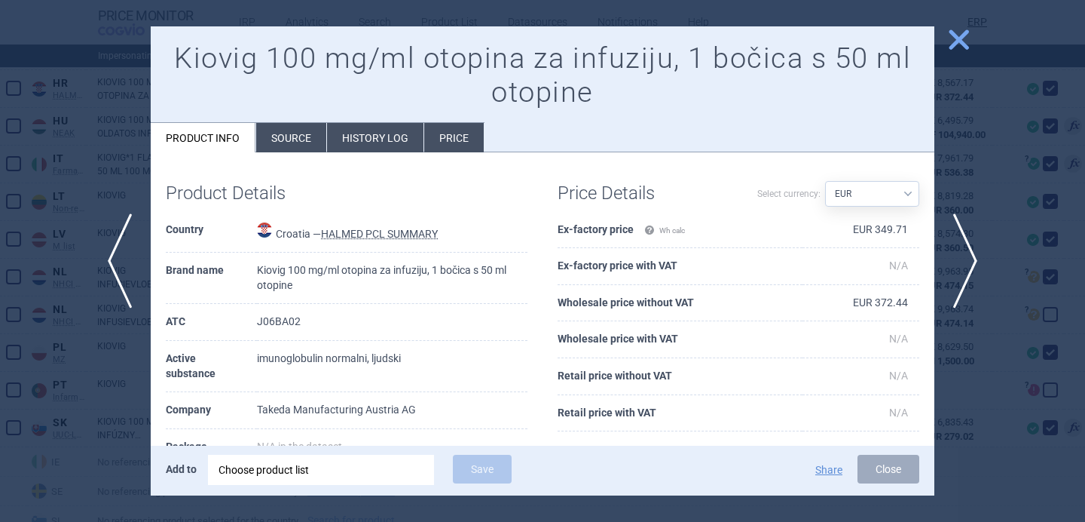
click at [68, 315] on div at bounding box center [542, 261] width 1085 height 522
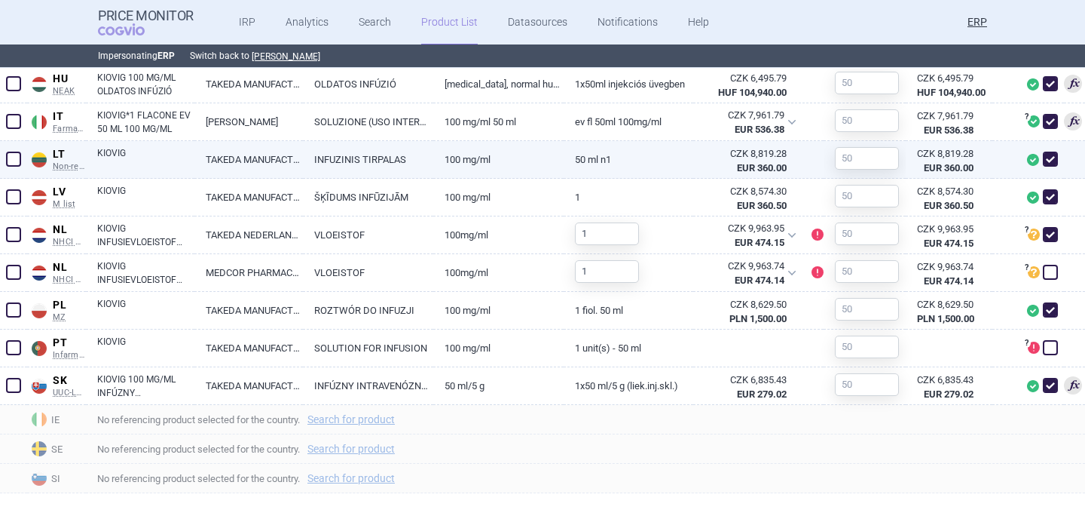
scroll to position [1009, 0]
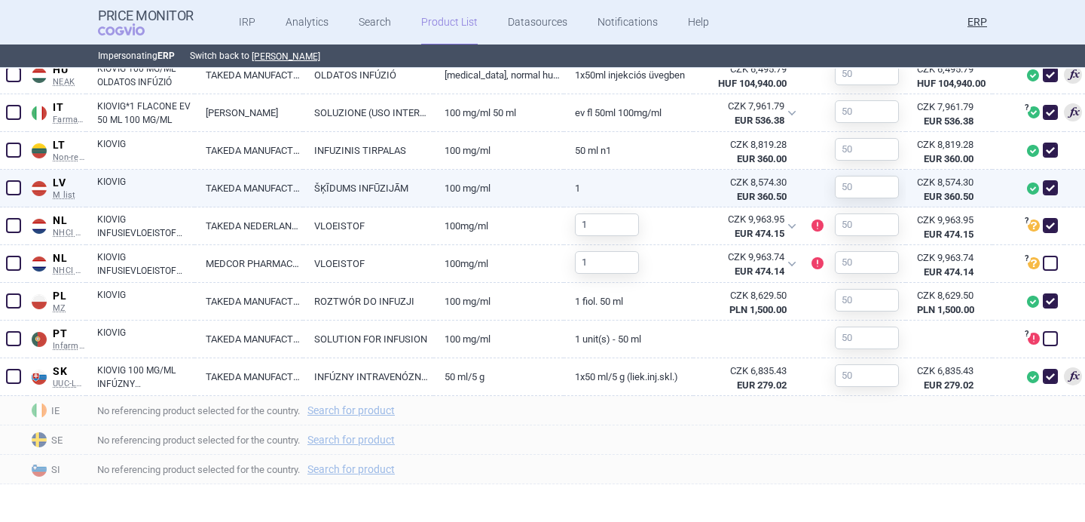
click at [169, 182] on link "KIOVIG" at bounding box center [145, 188] width 97 height 27
select select "EUR"
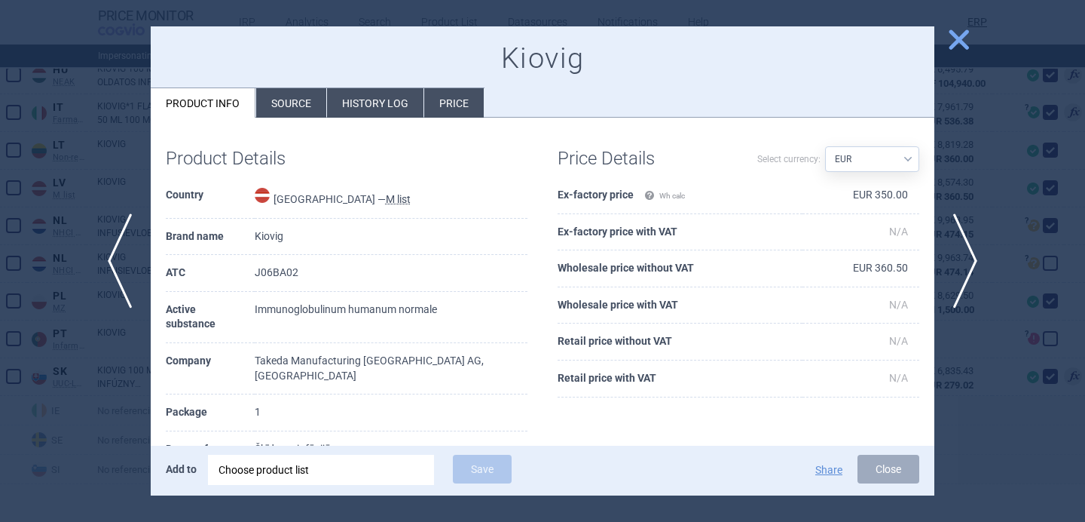
click at [274, 104] on li "Source" at bounding box center [291, 102] width 70 height 29
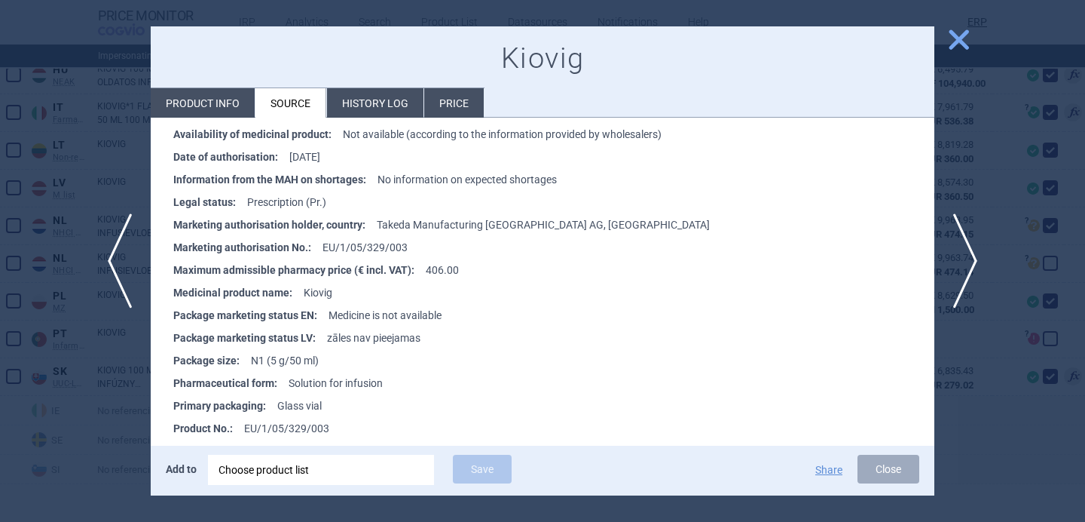
scroll to position [1860, 0]
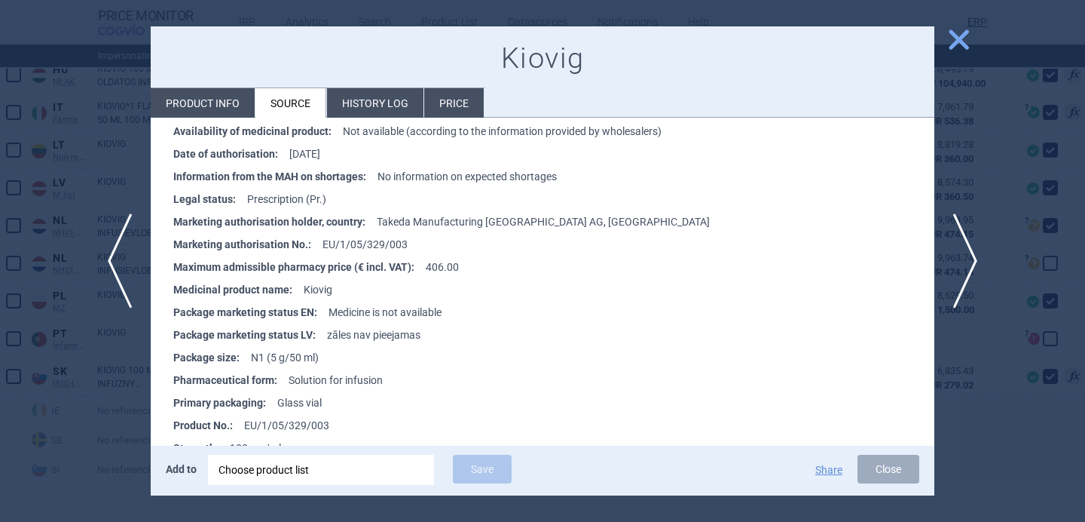
click at [84, 455] on div at bounding box center [542, 261] width 1085 height 522
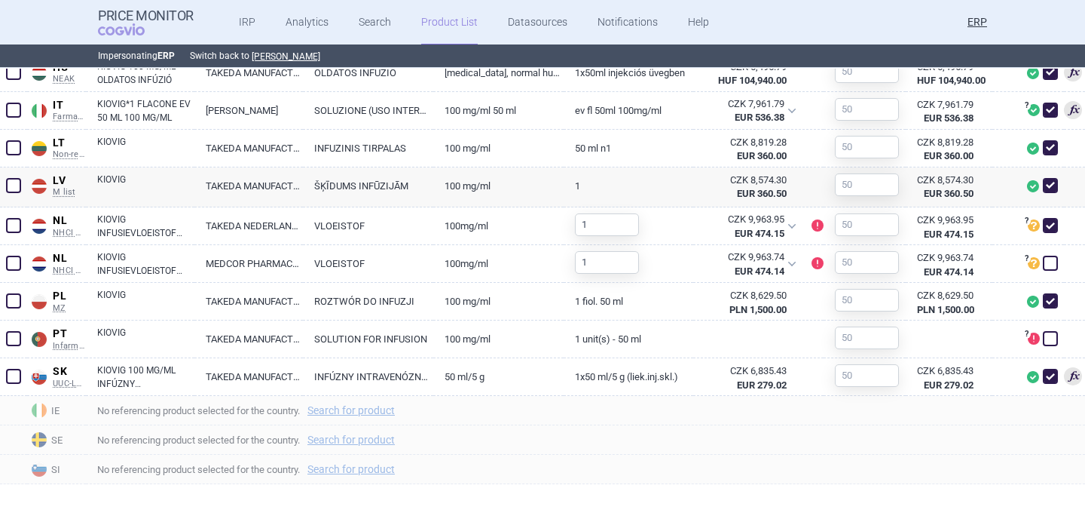
scroll to position [1006, 0]
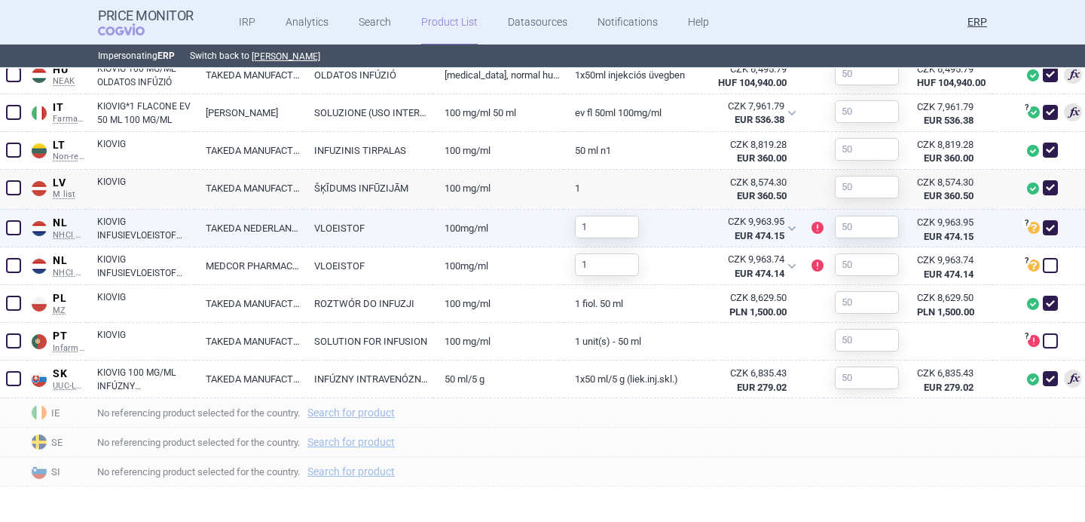
click at [280, 232] on link "TAKEDA NEDERLAND BV" at bounding box center [248, 228] width 109 height 37
select select "EUR"
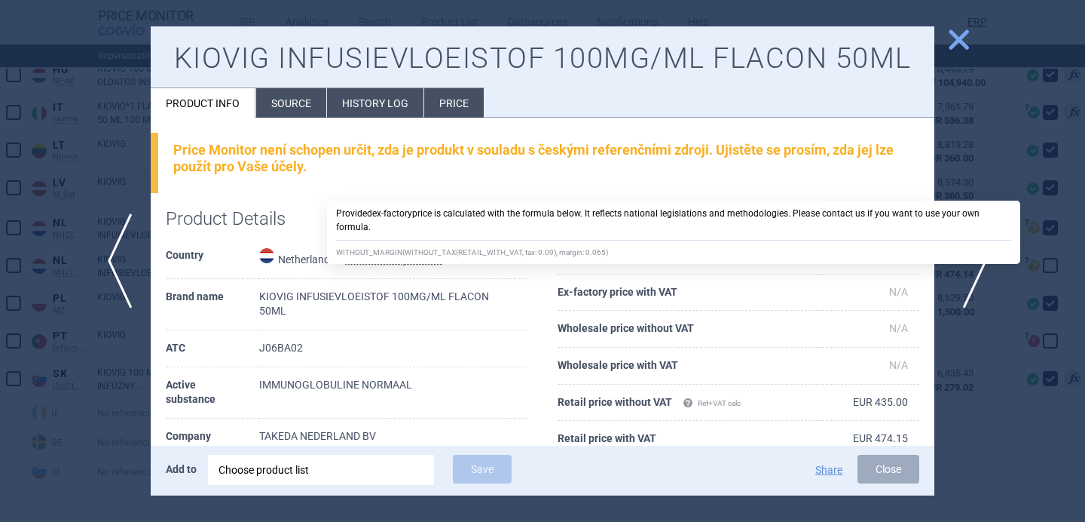
click at [967, 262] on span "next" at bounding box center [971, 260] width 34 height 95
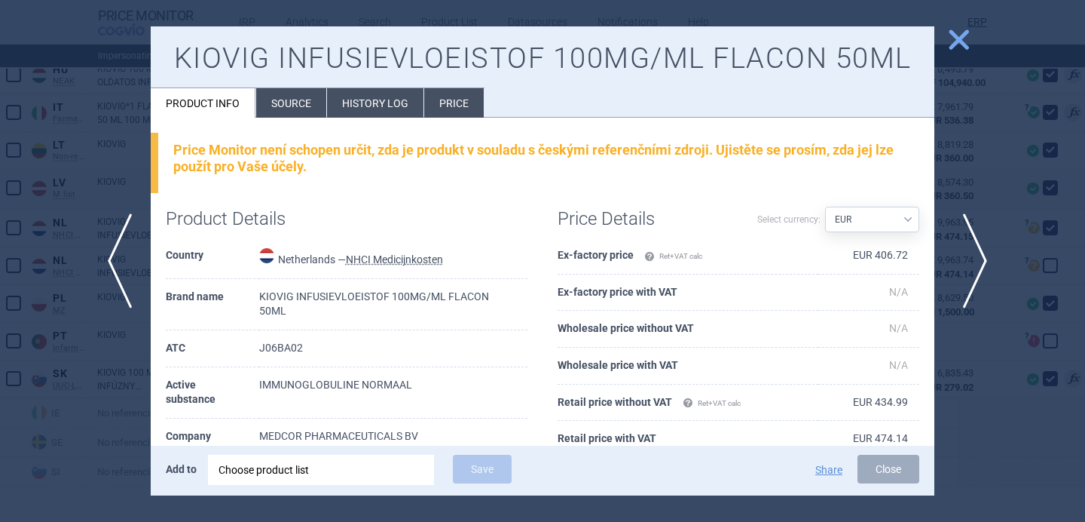
click at [967, 262] on span "next" at bounding box center [971, 260] width 34 height 95
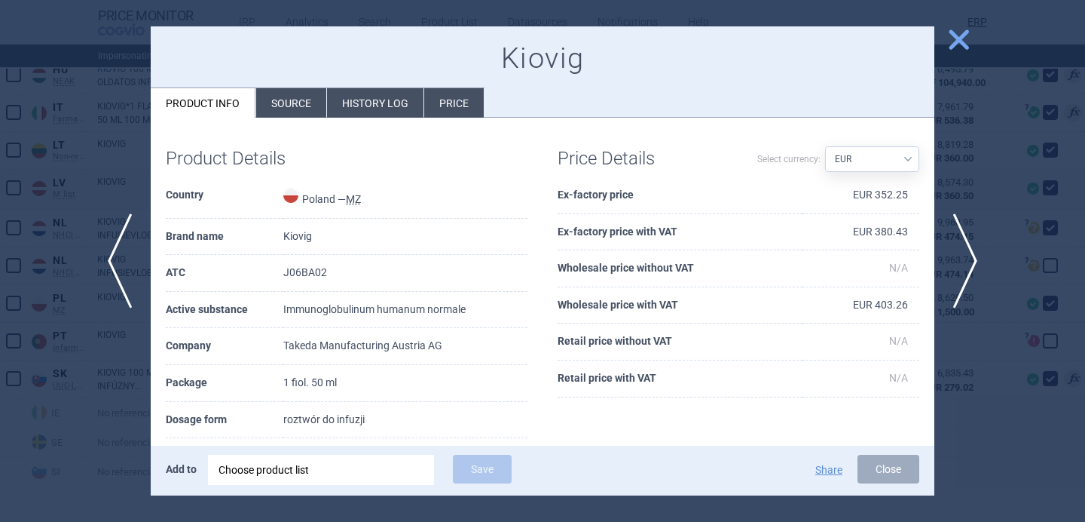
click at [978, 204] on div at bounding box center [542, 261] width 1085 height 522
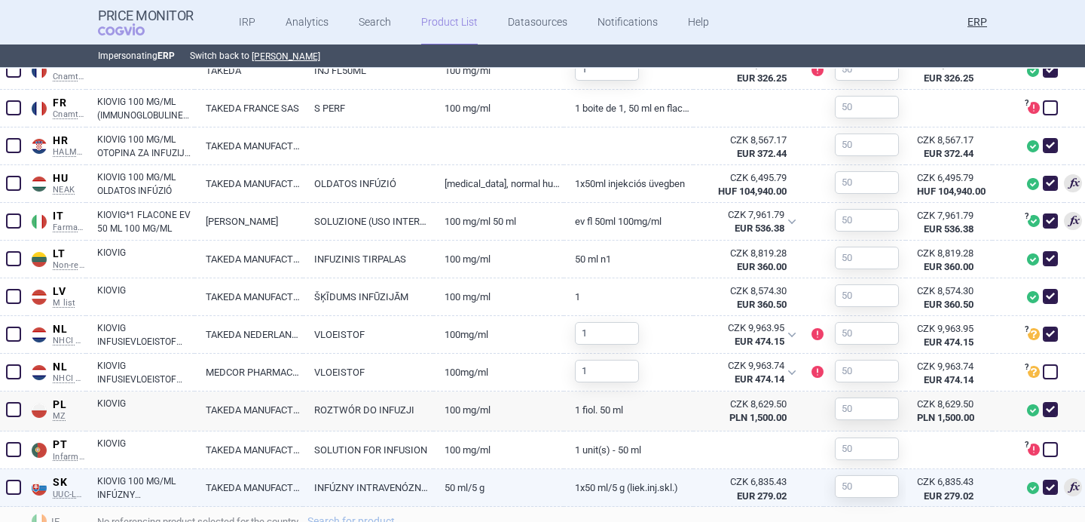
scroll to position [897, 0]
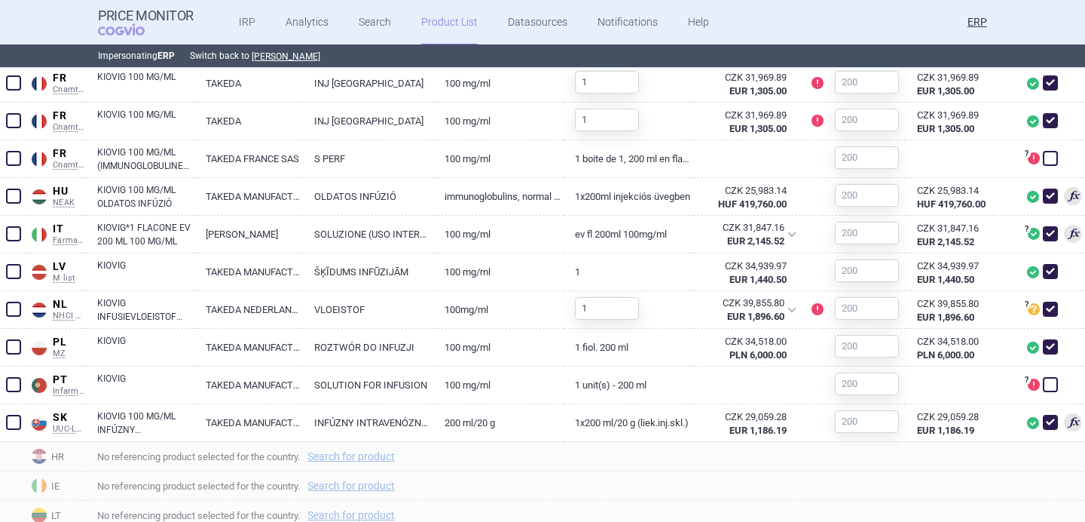
scroll to position [850, 0]
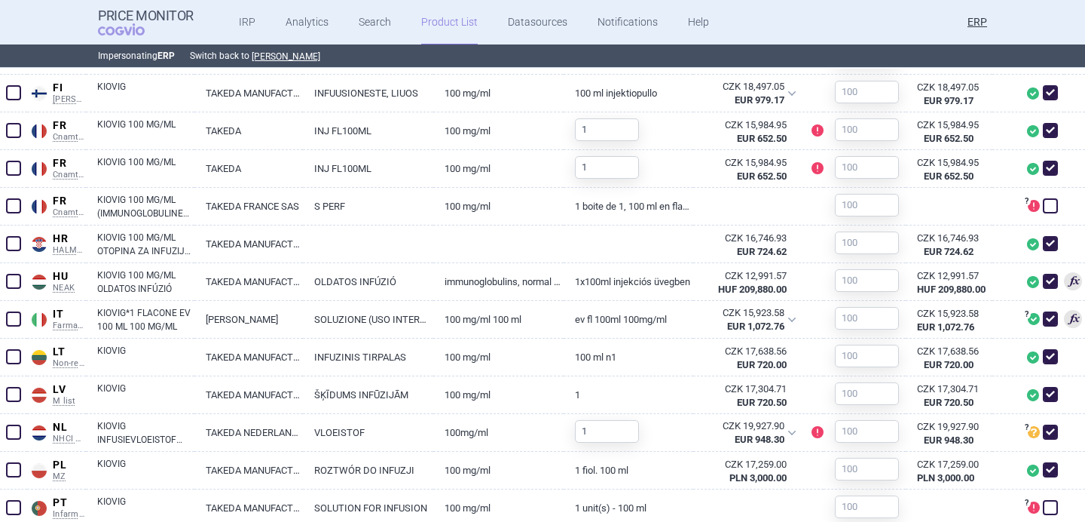
scroll to position [804, 0]
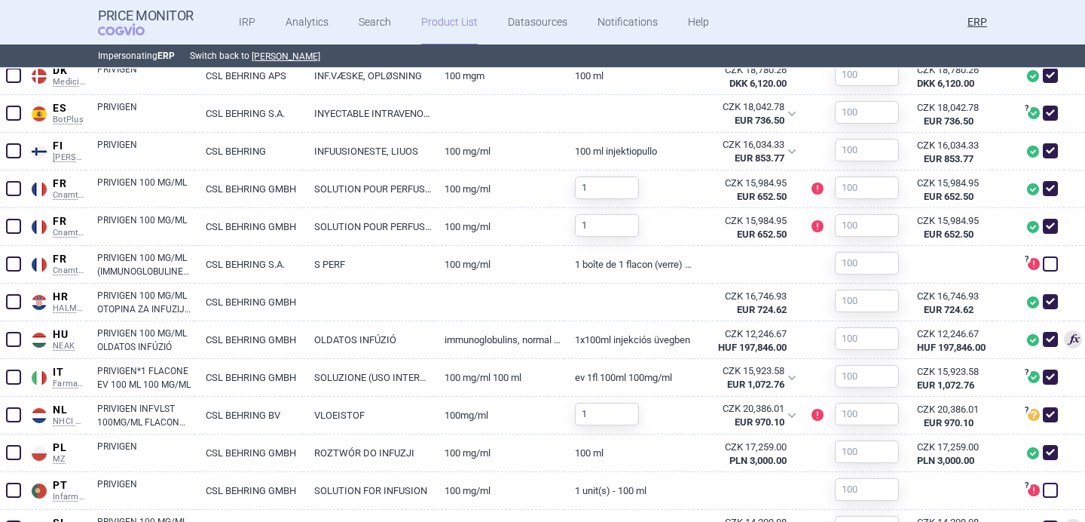
scroll to position [791, 0]
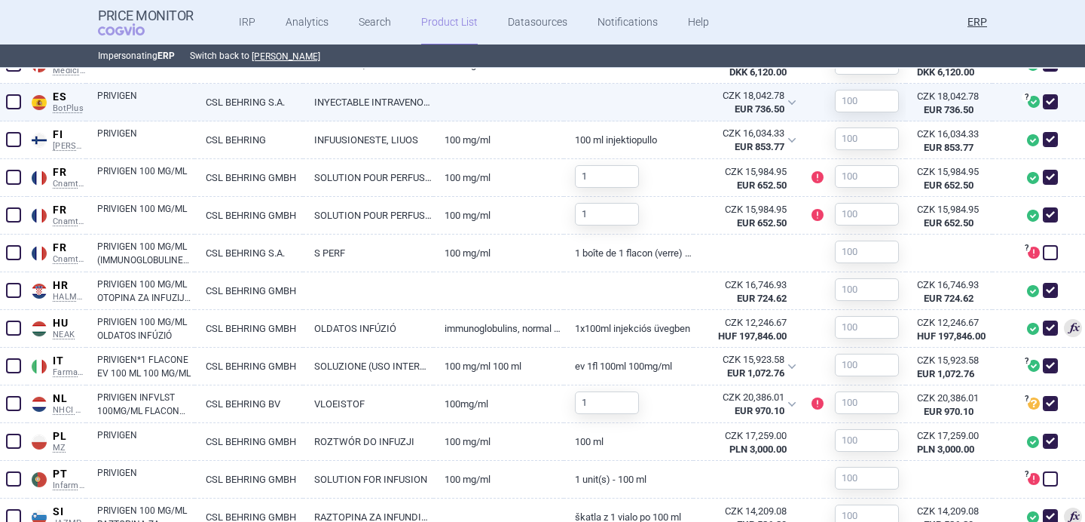
click at [437, 100] on link at bounding box center [498, 97] width 130 height 27
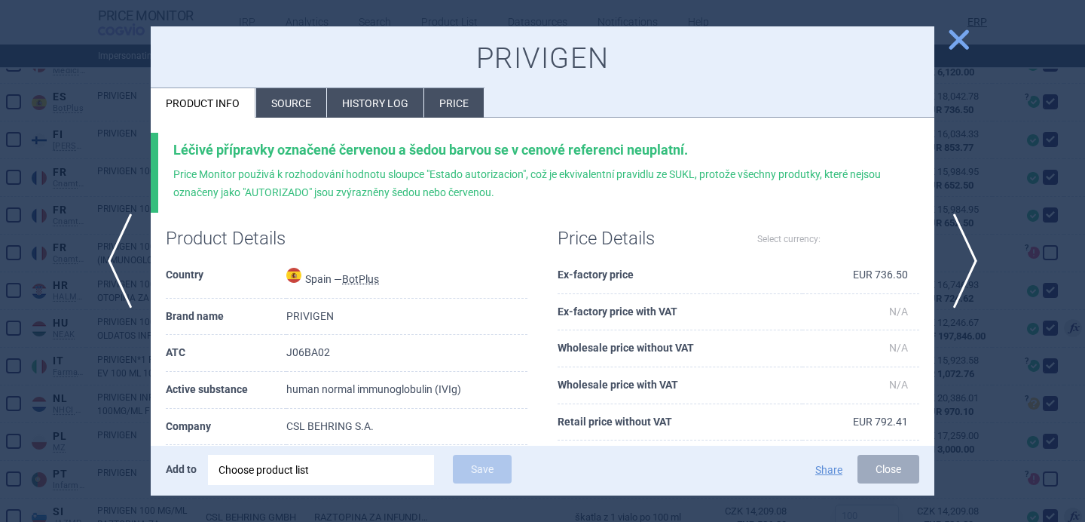
select select "EUR"
click at [302, 95] on li "Source" at bounding box center [291, 102] width 70 height 29
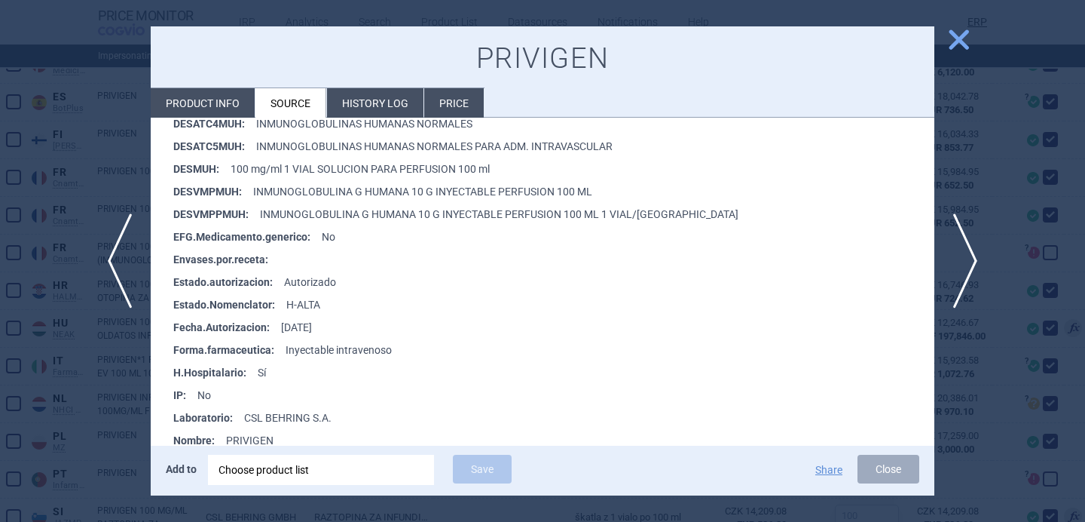
scroll to position [471, 0]
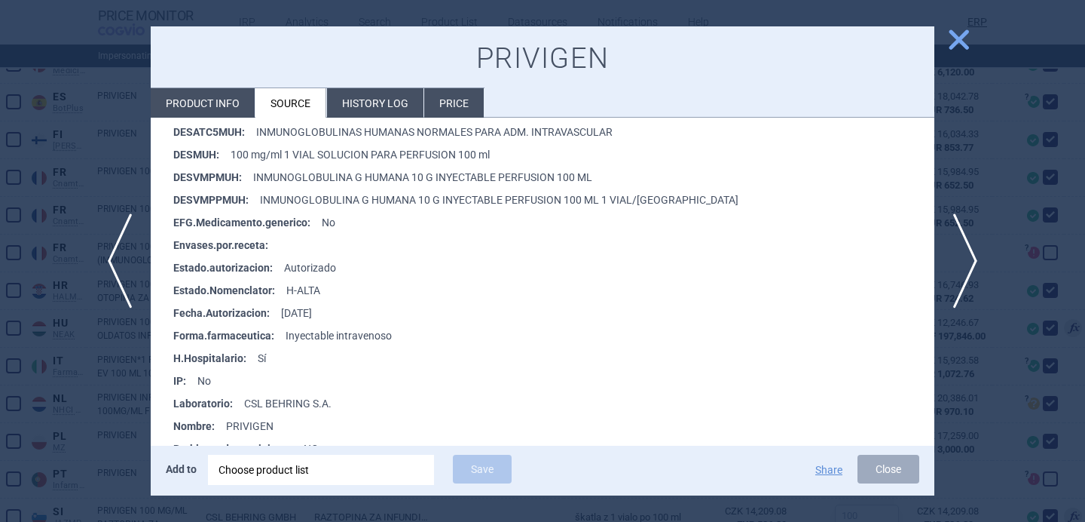
click at [84, 415] on div at bounding box center [542, 261] width 1085 height 522
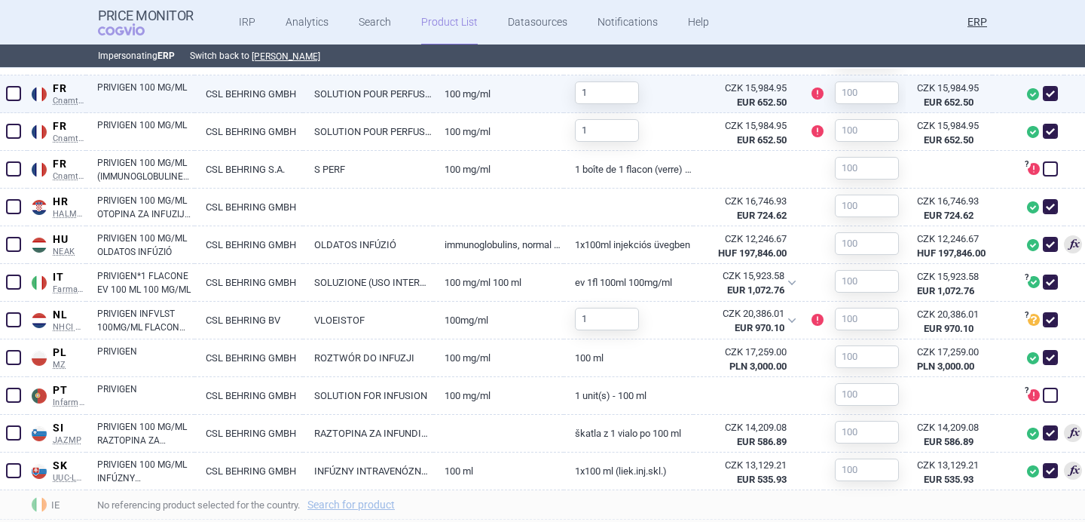
scroll to position [880, 0]
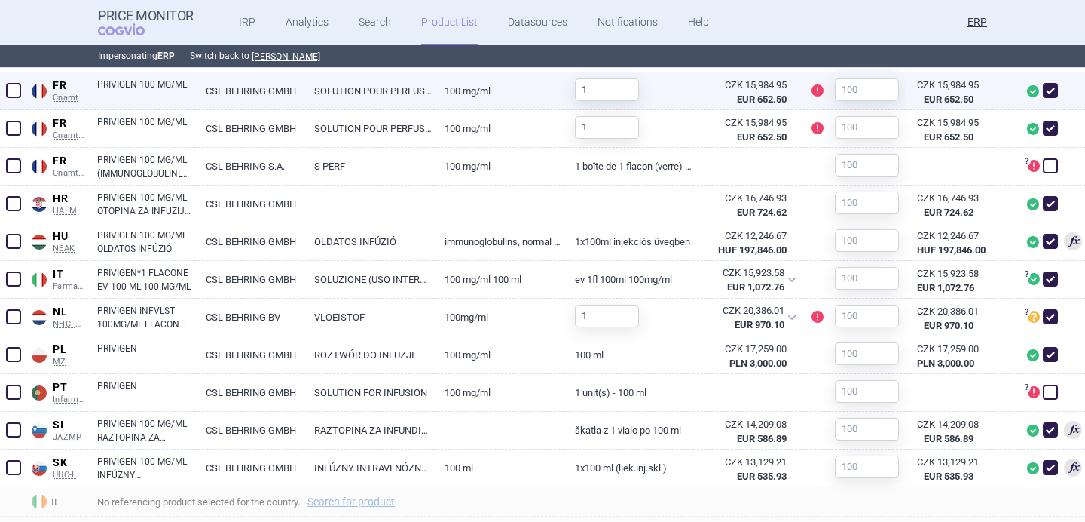
click at [303, 91] on link "SOLUTION POUR PERFUSION EN FLACON DE 100 ML" at bounding box center [368, 90] width 130 height 37
select select "EUR"
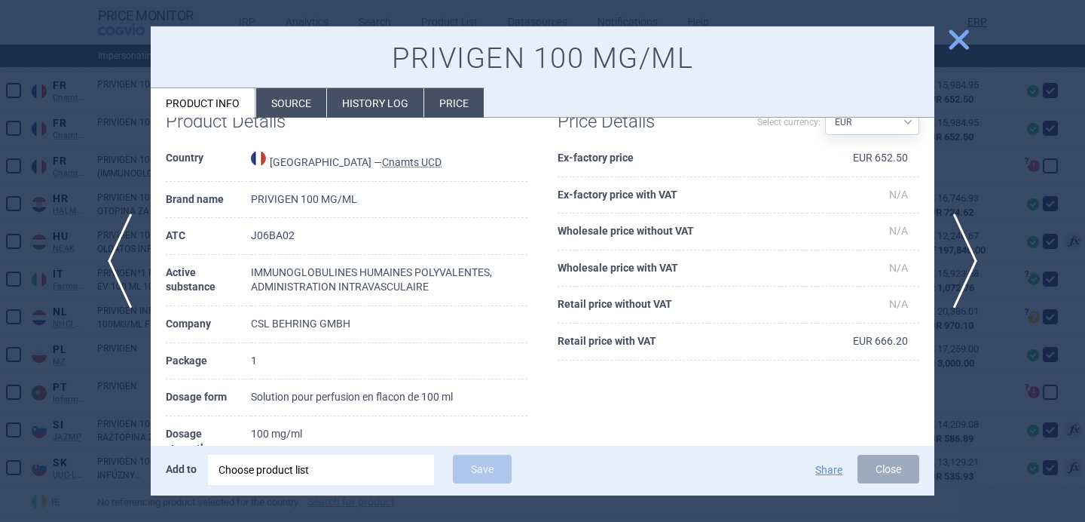
scroll to position [49, 0]
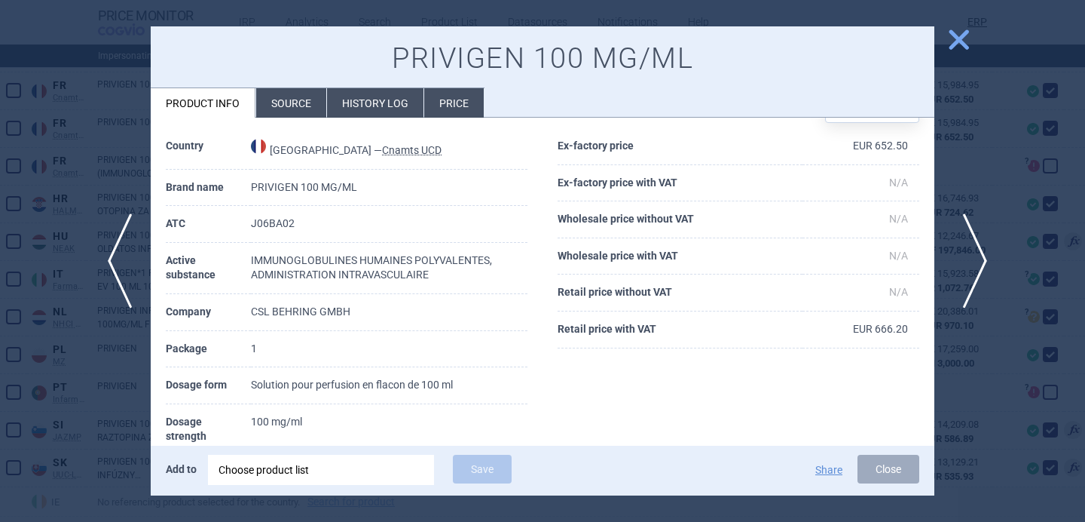
click at [963, 257] on span "next" at bounding box center [971, 260] width 34 height 95
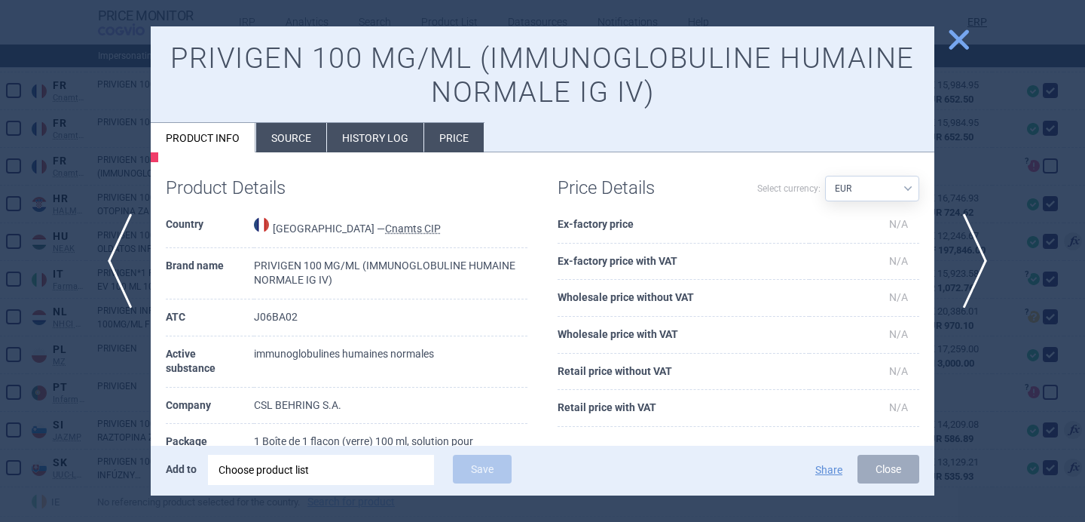
scroll to position [93, 0]
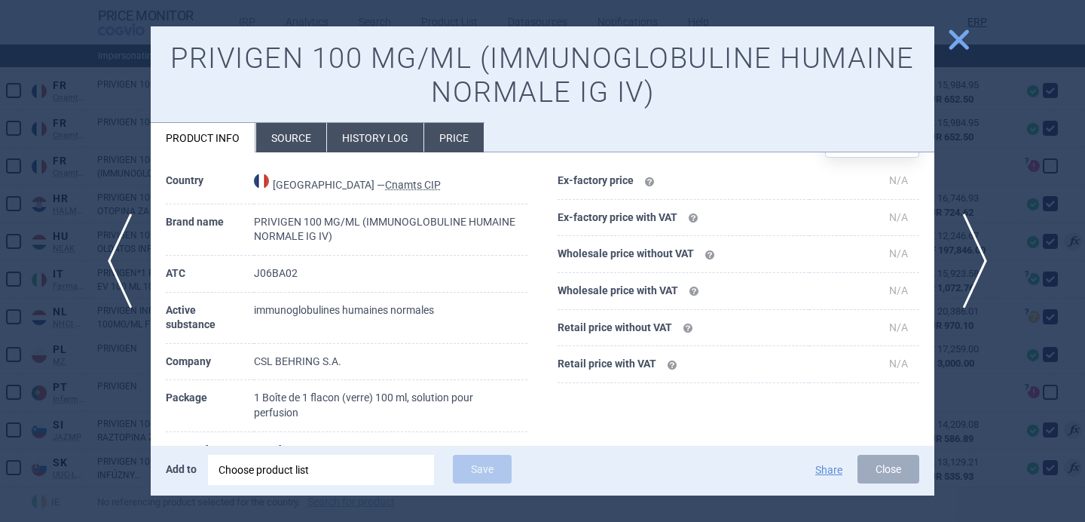
click at [965, 256] on span "next" at bounding box center [971, 260] width 34 height 95
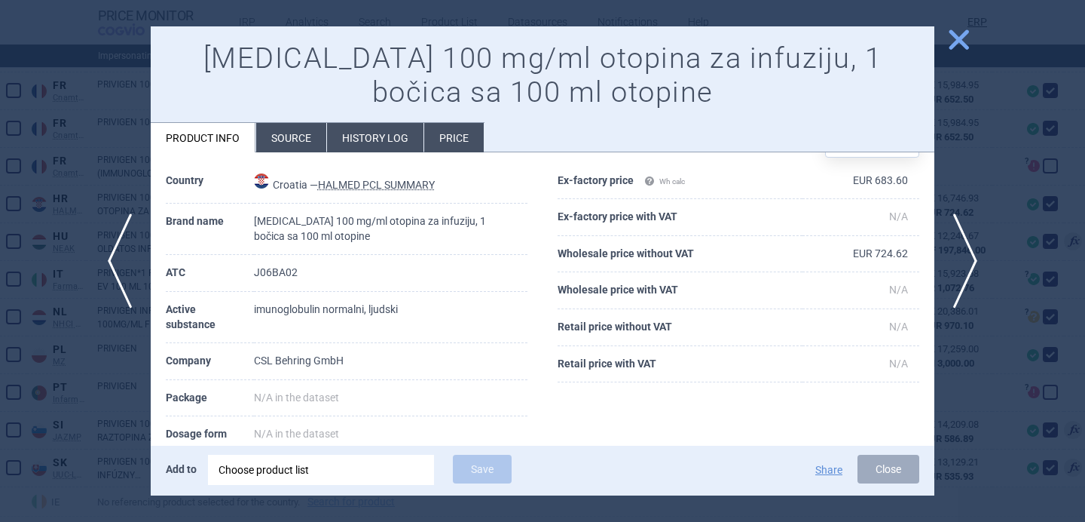
click at [90, 393] on div at bounding box center [542, 261] width 1085 height 522
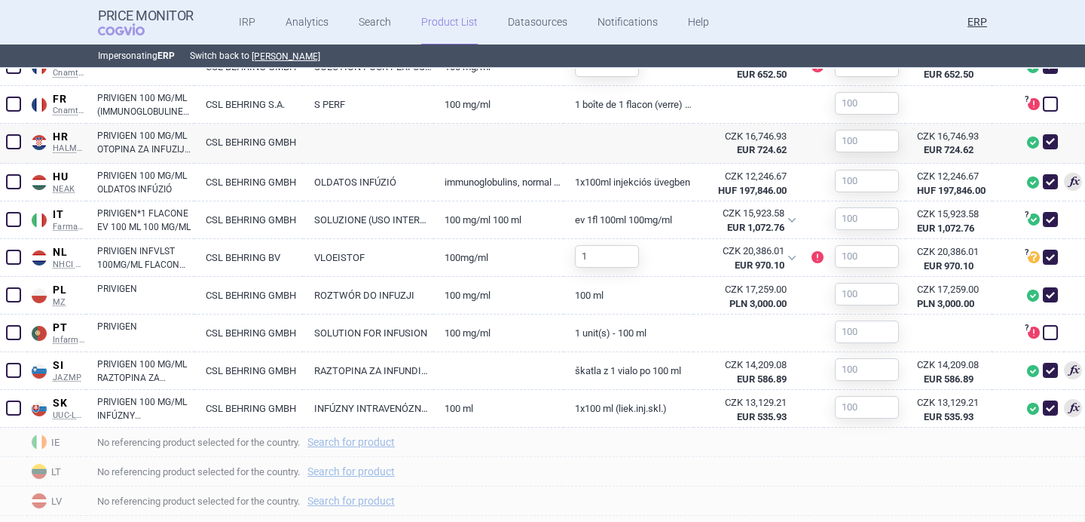
scroll to position [1000, 0]
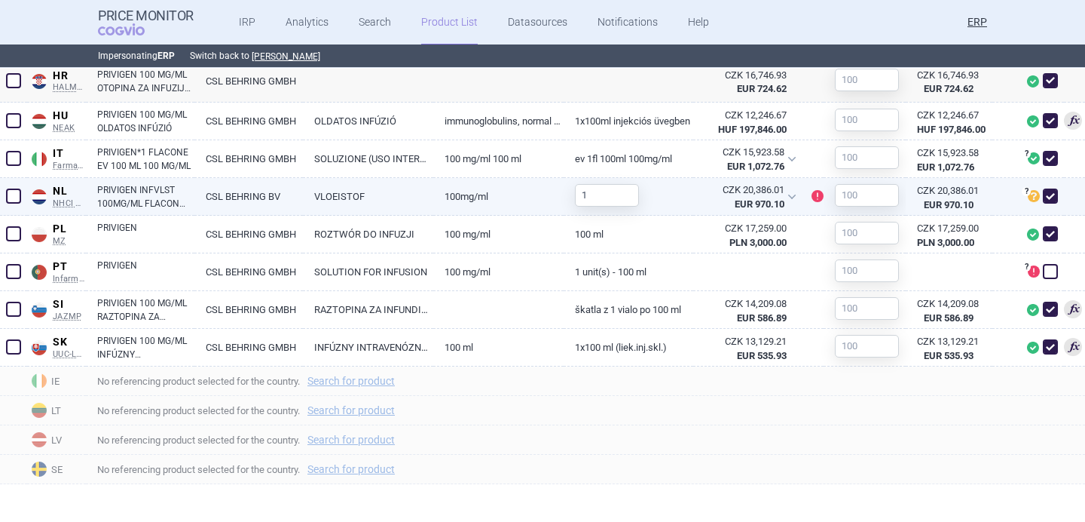
click at [307, 199] on link "VLOEISTOF" at bounding box center [368, 196] width 130 height 37
select select "EUR"
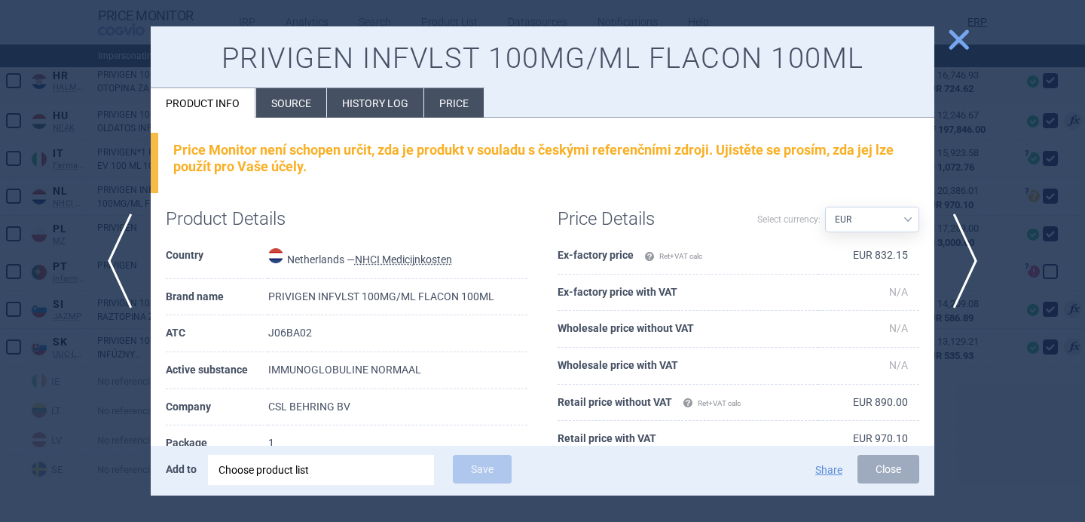
click at [122, 378] on div at bounding box center [542, 261] width 1085 height 522
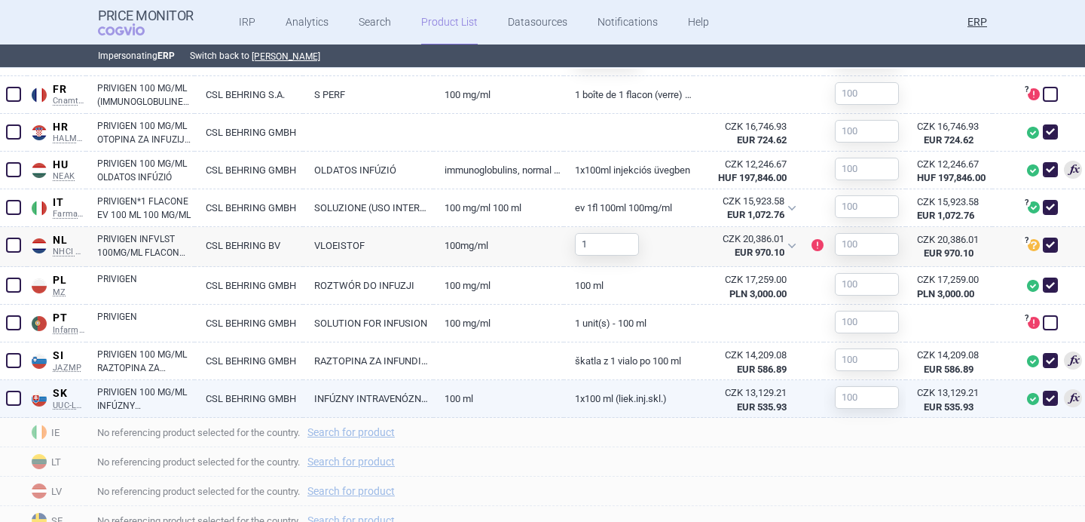
scroll to position [950, 0]
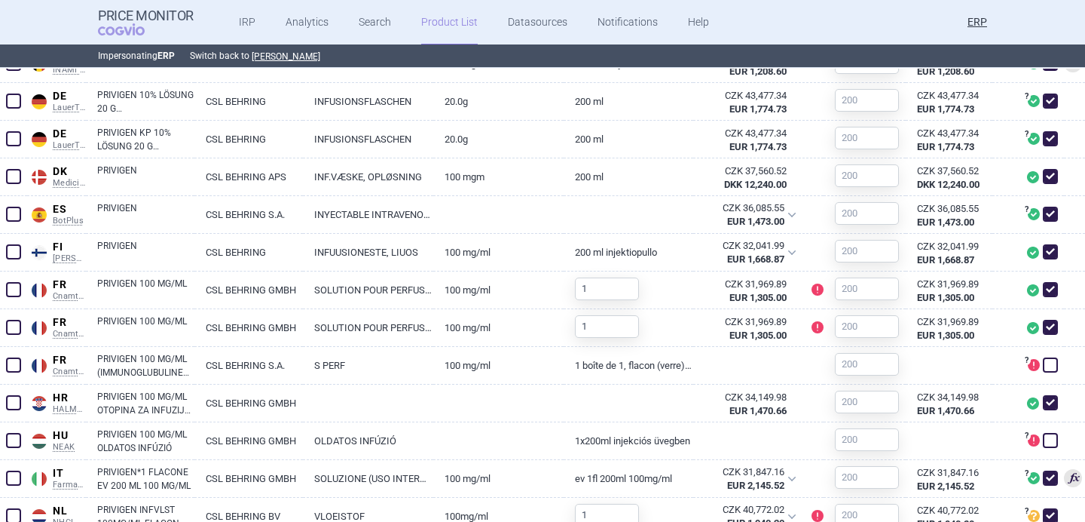
scroll to position [687, 0]
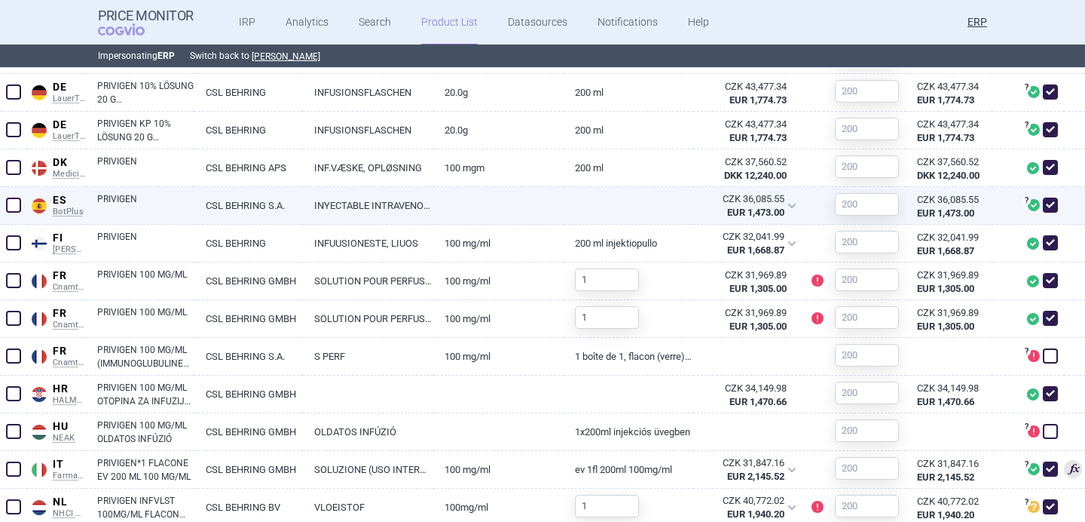
click at [372, 210] on link "INYECTABLE INTRAVENOSO" at bounding box center [368, 205] width 130 height 37
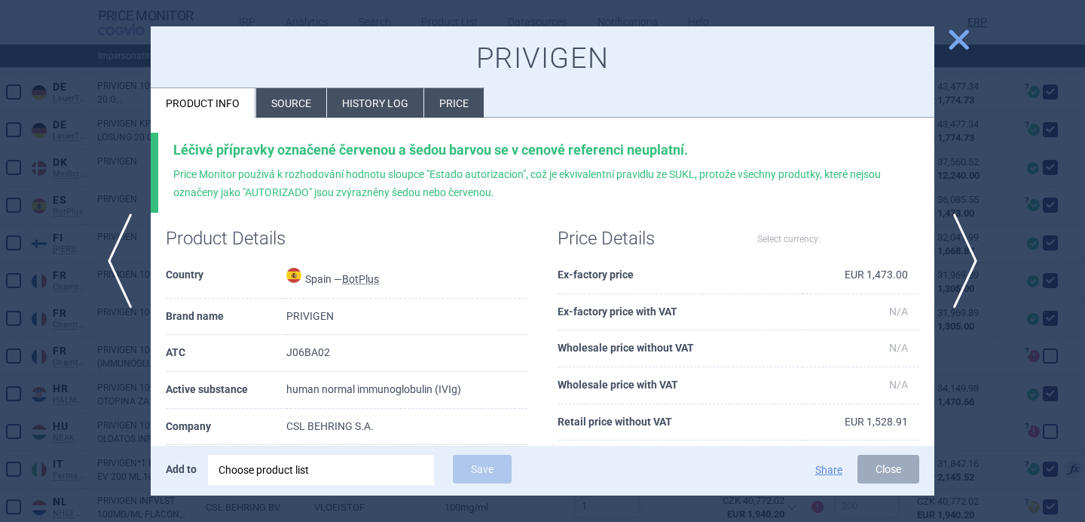
select select "EUR"
click at [308, 114] on li "Source" at bounding box center [291, 102] width 70 height 29
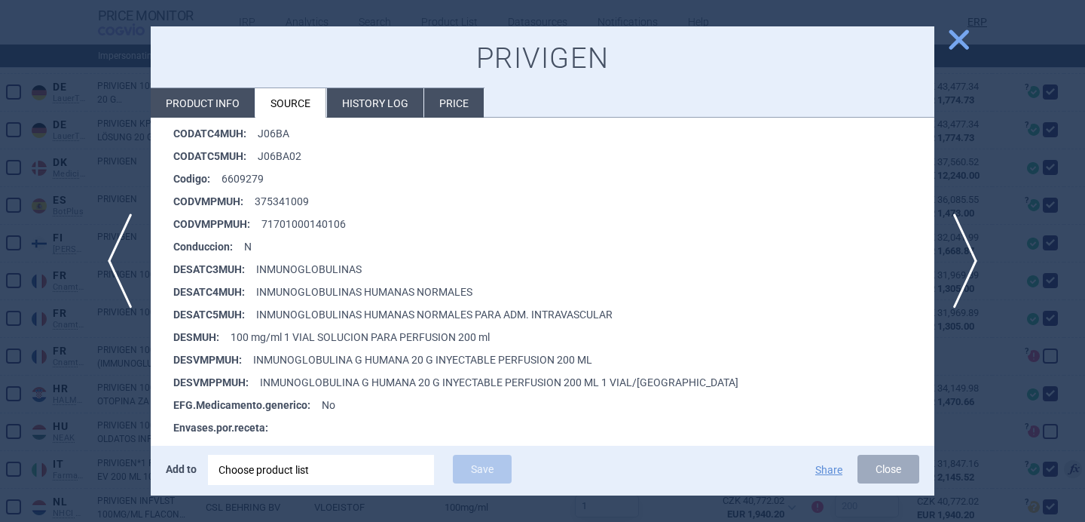
scroll to position [290, 0]
click at [99, 421] on div at bounding box center [542, 261] width 1085 height 522
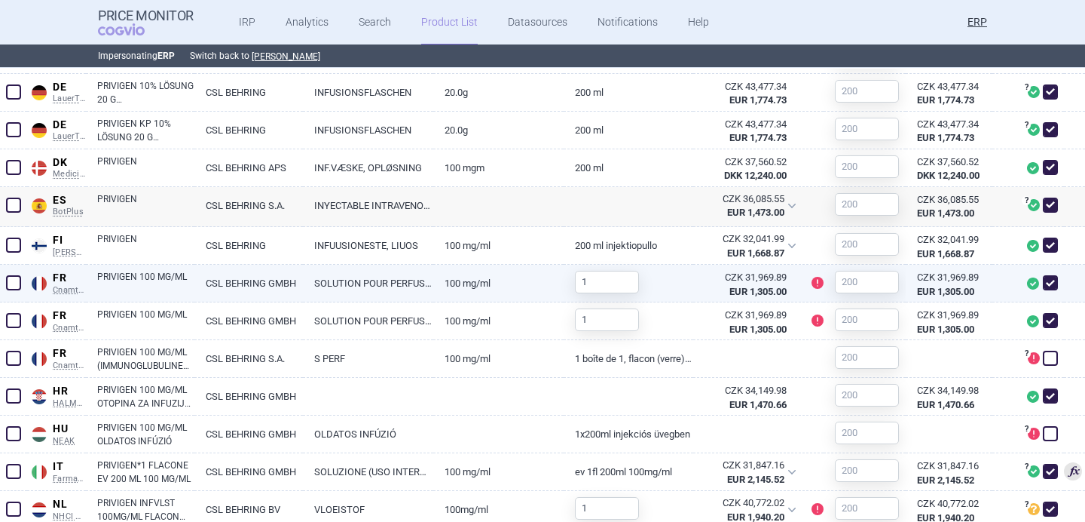
click at [222, 295] on link "CSL BEHRING GMBH" at bounding box center [248, 283] width 109 height 37
select select "EUR"
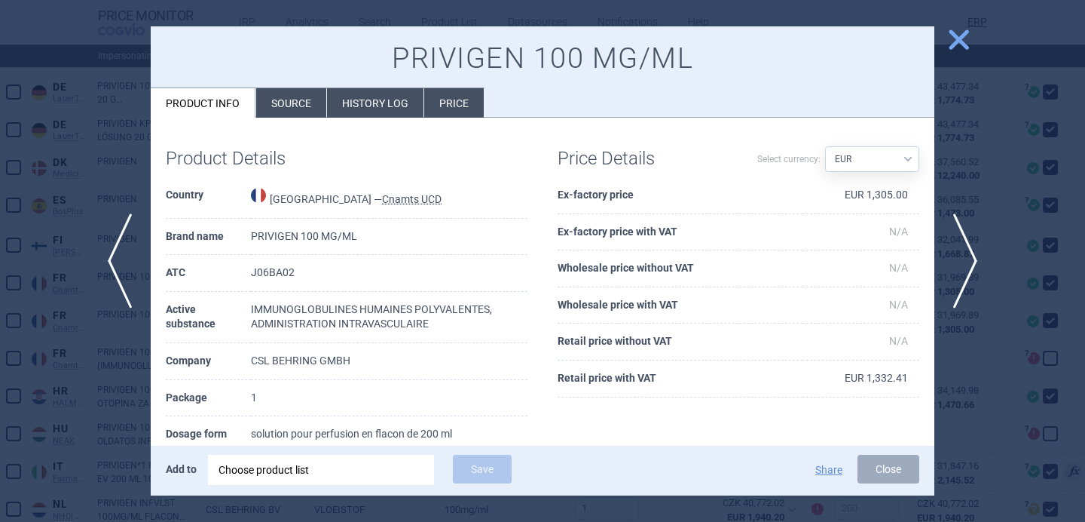
scroll to position [35, 0]
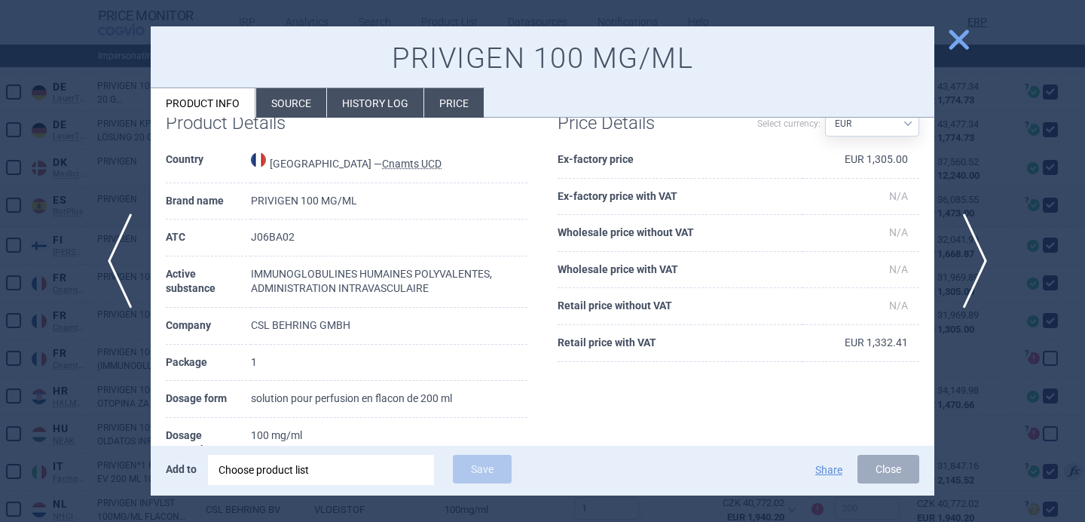
click at [977, 256] on span "next" at bounding box center [971, 260] width 34 height 95
click at [935, 169] on div at bounding box center [542, 261] width 1085 height 522
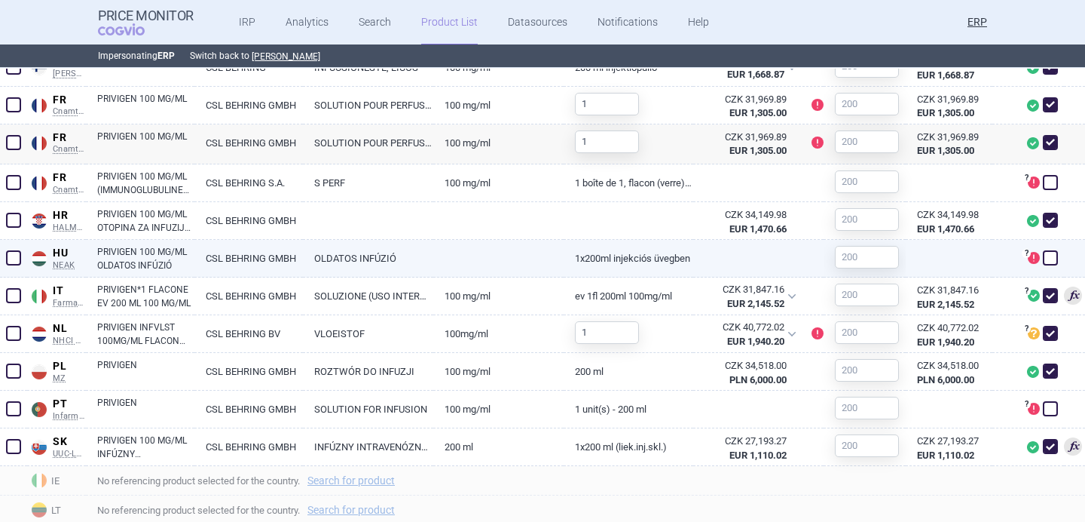
scroll to position [881, 0]
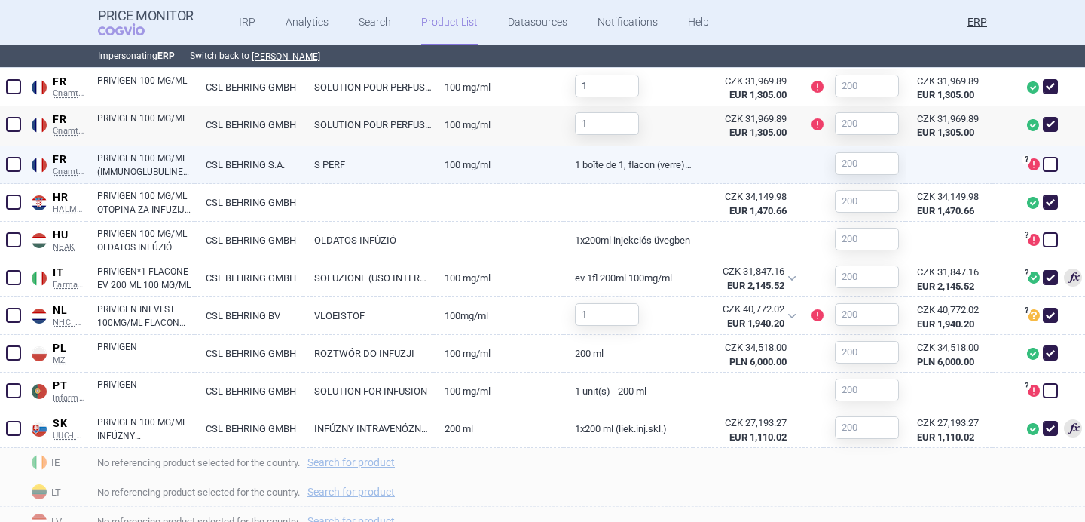
click at [476, 162] on link "100 mg/ml" at bounding box center [498, 164] width 130 height 37
select select "EUR"
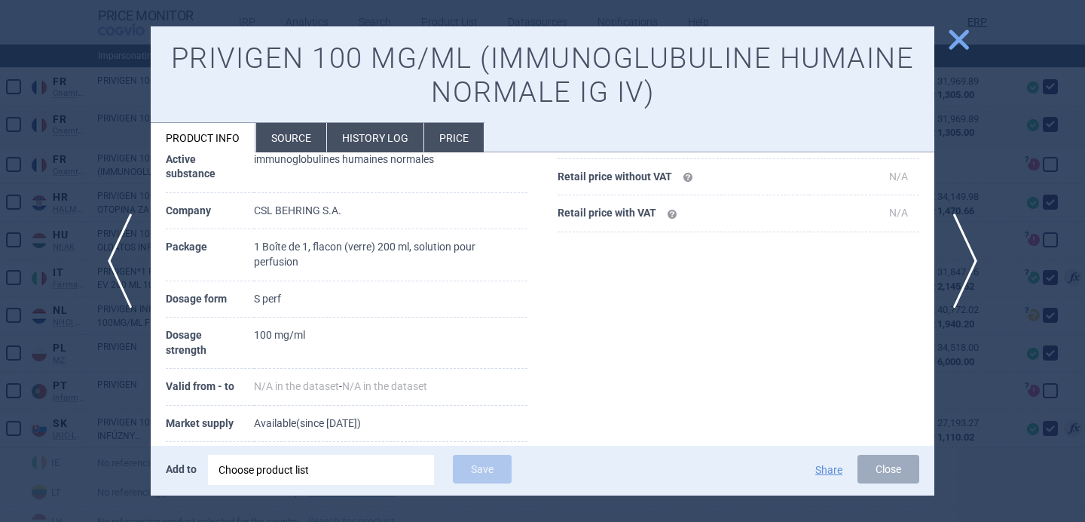
scroll to position [251, 0]
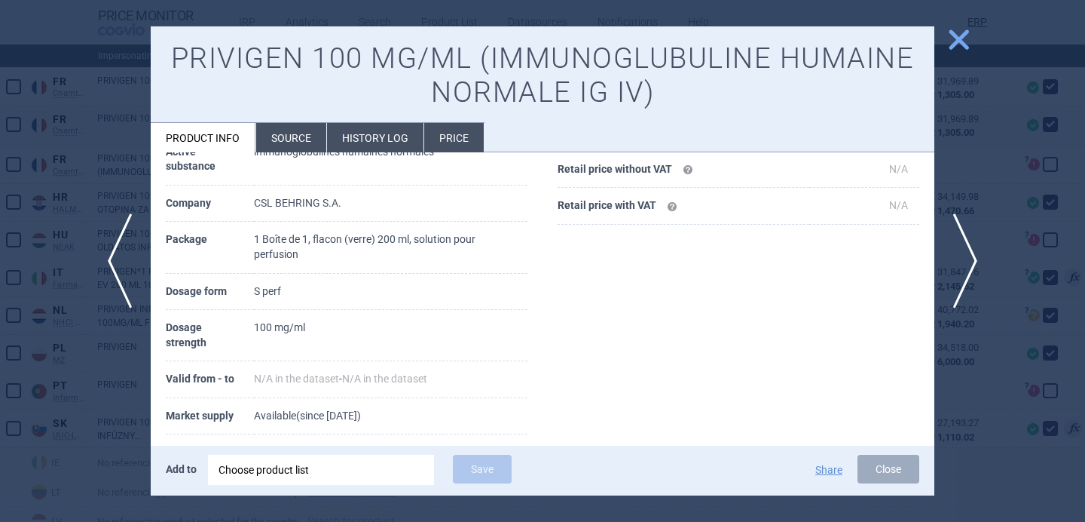
click at [115, 364] on div at bounding box center [542, 261] width 1085 height 522
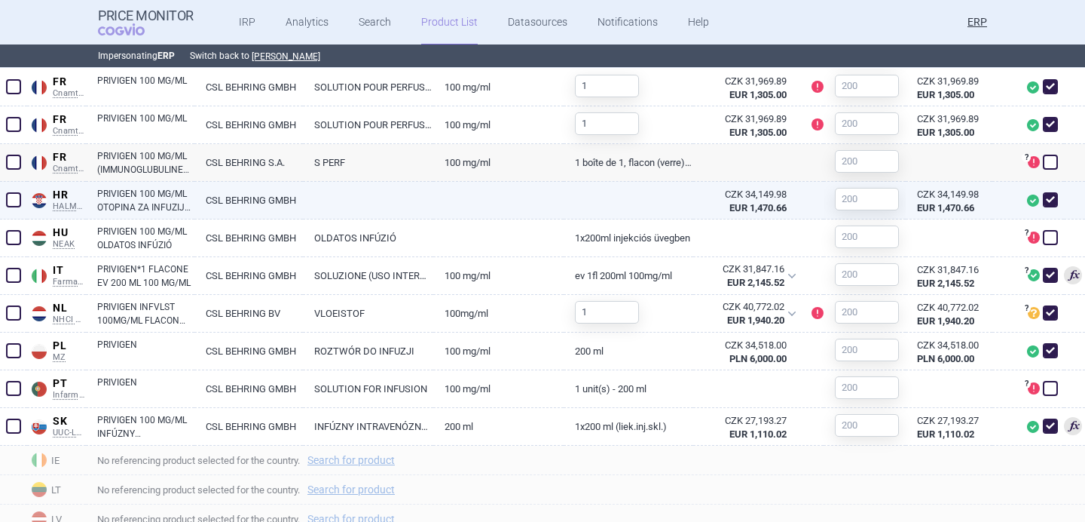
click at [200, 207] on link "CSL BEHRING GMBH" at bounding box center [248, 200] width 109 height 37
select select "EUR"
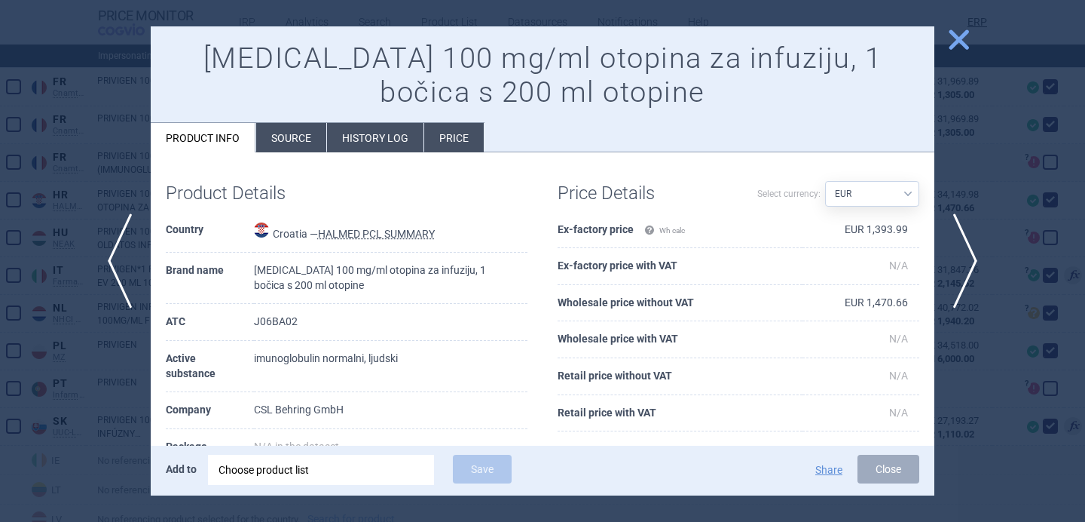
click at [74, 383] on div at bounding box center [542, 261] width 1085 height 522
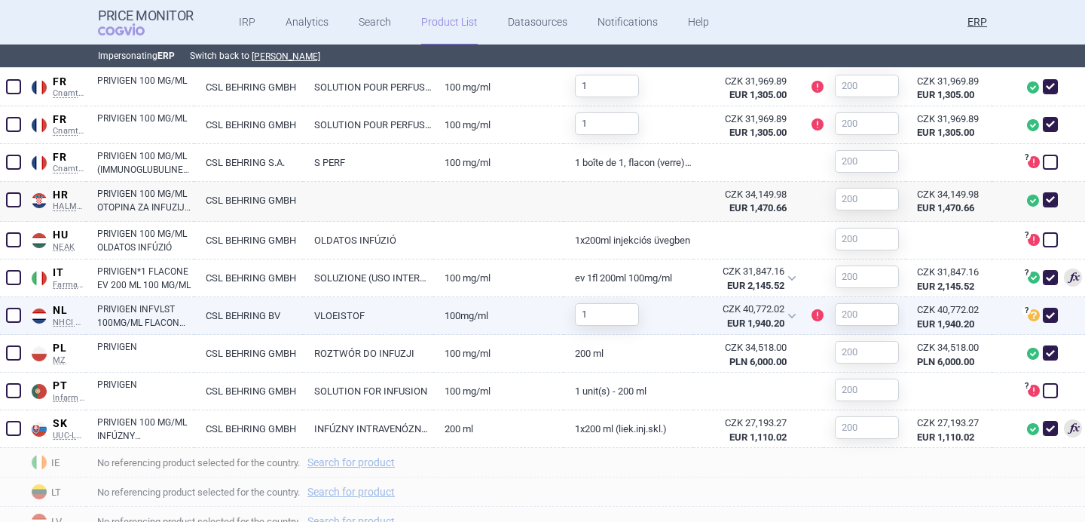
click at [208, 320] on link "CSL BEHRING BV" at bounding box center [248, 315] width 109 height 37
select select "EUR"
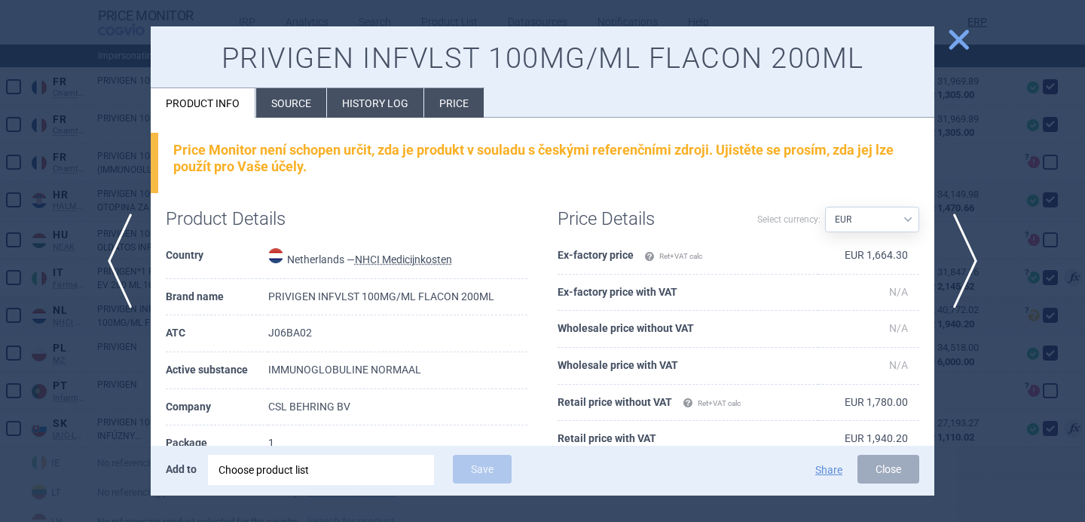
scroll to position [19, 0]
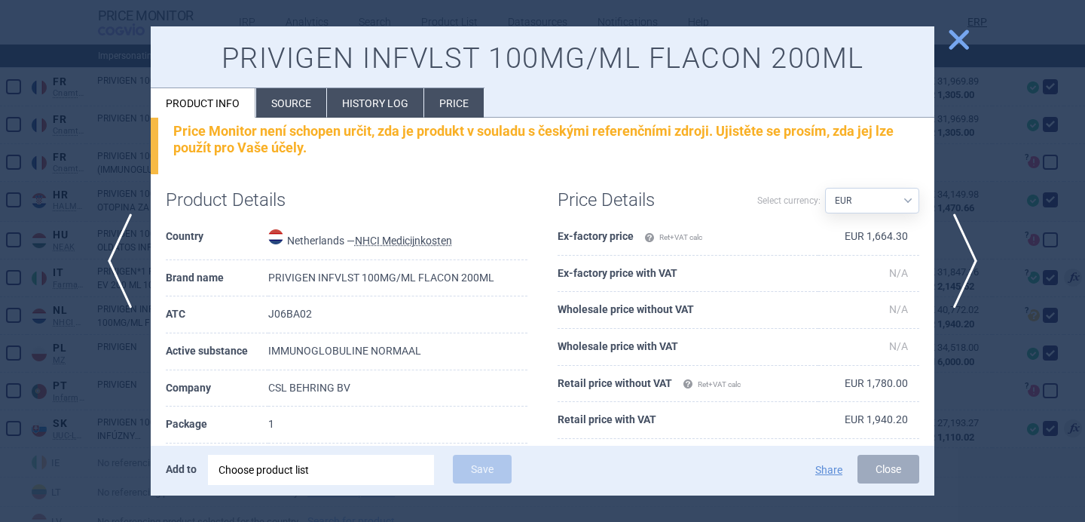
click at [90, 406] on div at bounding box center [542, 261] width 1085 height 522
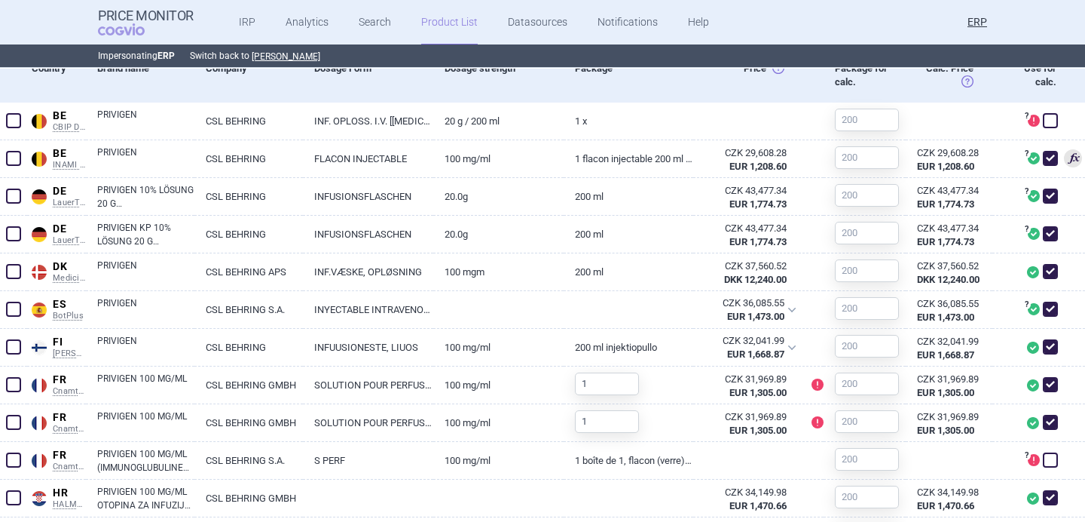
scroll to position [581, 0]
